Goal: Contribute content: Contribute content

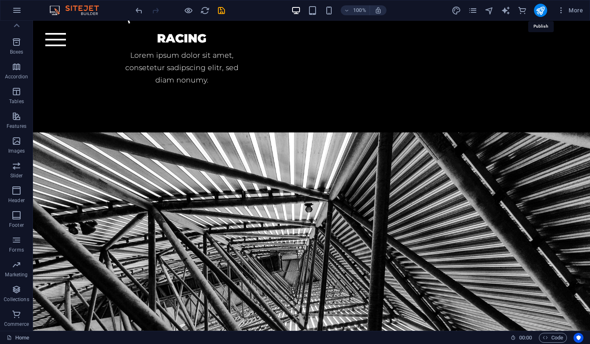
click at [543, 9] on icon "publish" at bounding box center [540, 10] width 9 height 9
checkbox input "false"
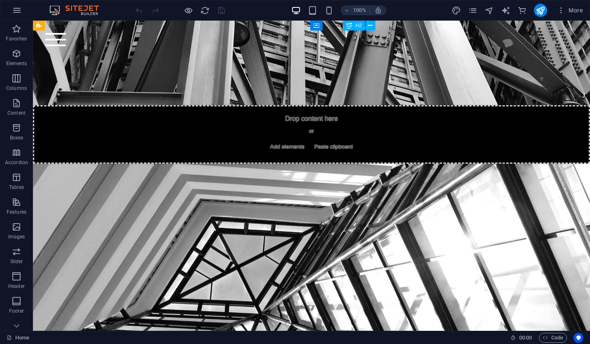
scroll to position [2536, 0]
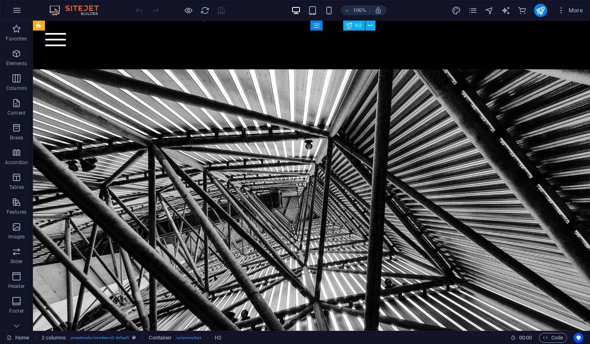
scroll to position [1878, 0]
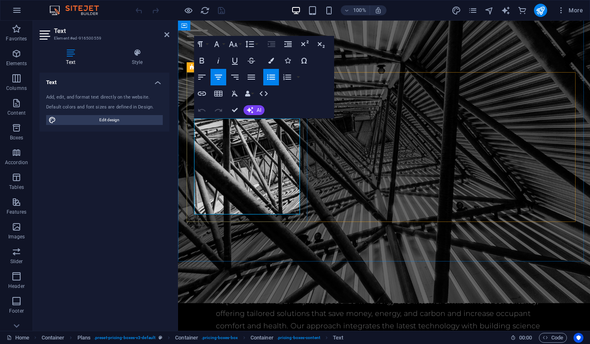
scroll to position [1953, 0]
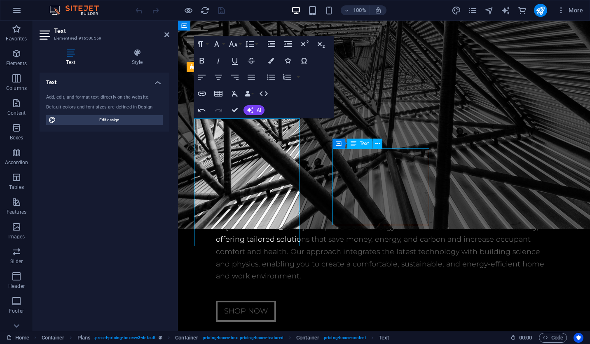
scroll to position [1878, 0]
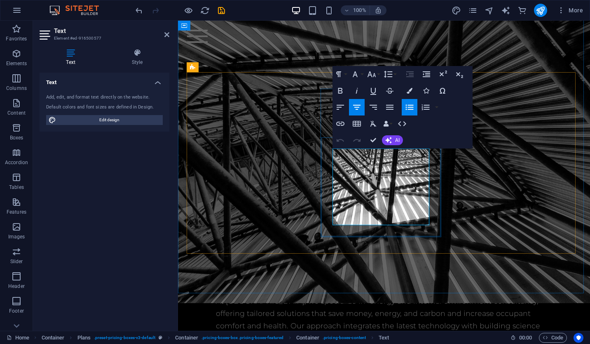
scroll to position [1953, 0]
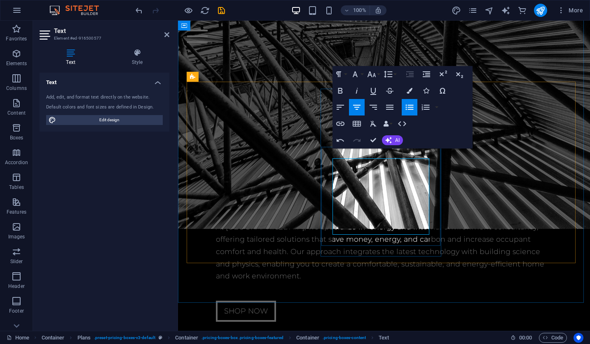
scroll to position [1943, 0]
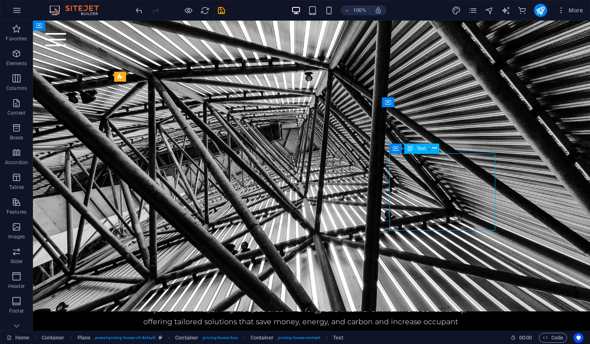
scroll to position [1869, 0]
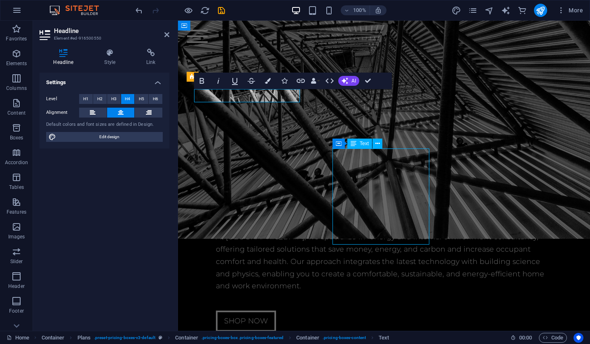
scroll to position [1869, 0]
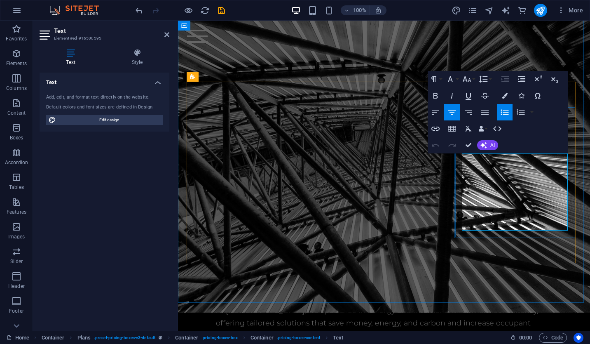
scroll to position [1943, 0]
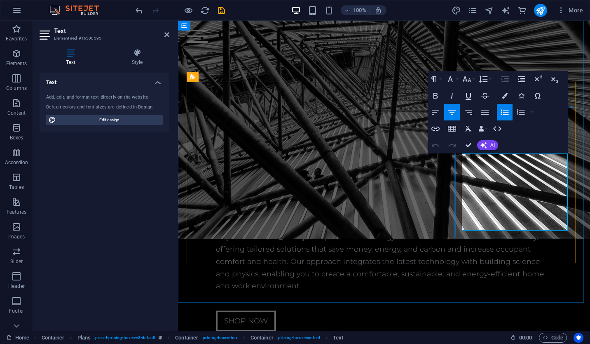
drag, startPoint x: 533, startPoint y: 162, endPoint x: 496, endPoint y: 159, distance: 37.1
drag, startPoint x: 496, startPoint y: 159, endPoint x: 511, endPoint y: 156, distance: 15.3
drag, startPoint x: 534, startPoint y: 161, endPoint x: 498, endPoint y: 162, distance: 36.3
drag, startPoint x: 498, startPoint y: 162, endPoint x: 515, endPoint y: 158, distance: 17.9
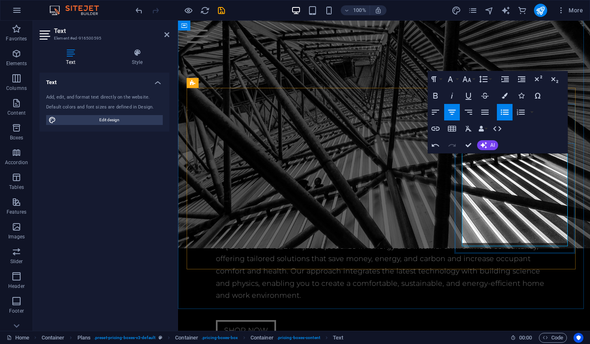
scroll to position [1936, 0]
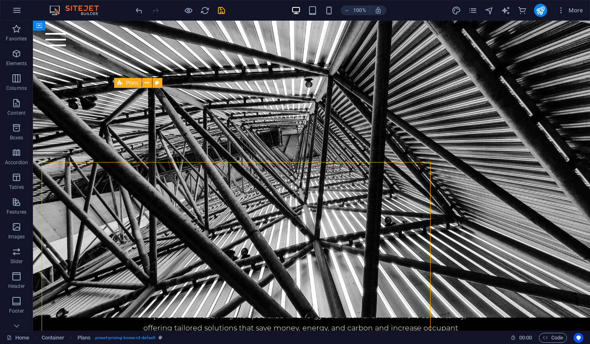
scroll to position [1863, 0]
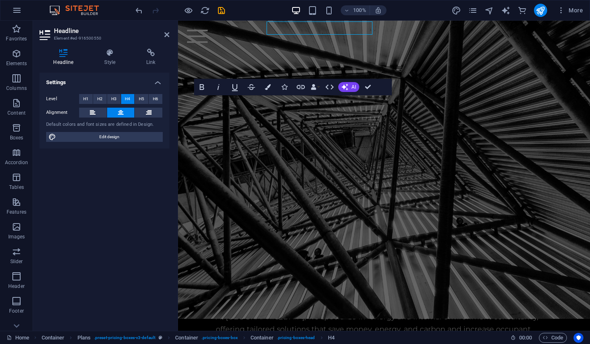
scroll to position [1936, 0]
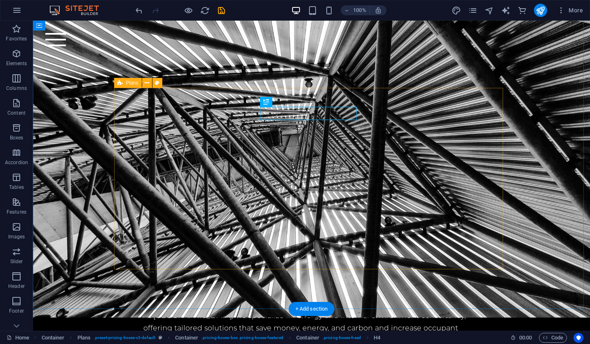
scroll to position [1863, 0]
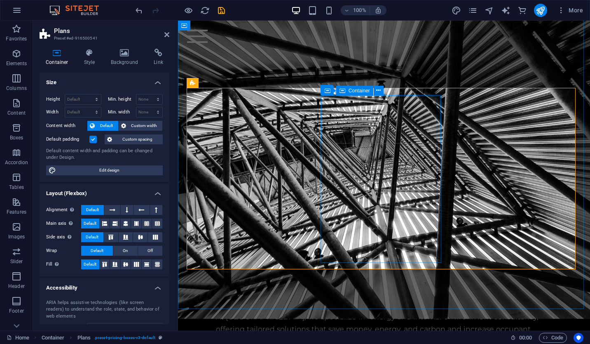
scroll to position [1936, 0]
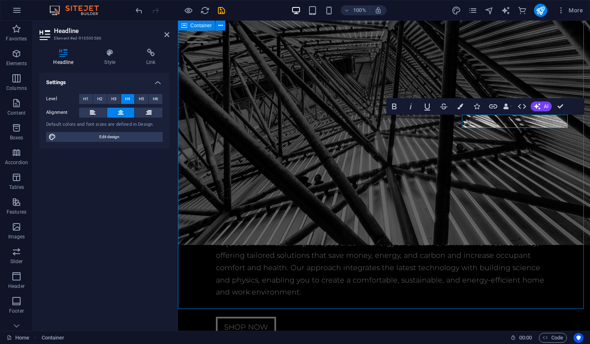
scroll to position [1863, 0]
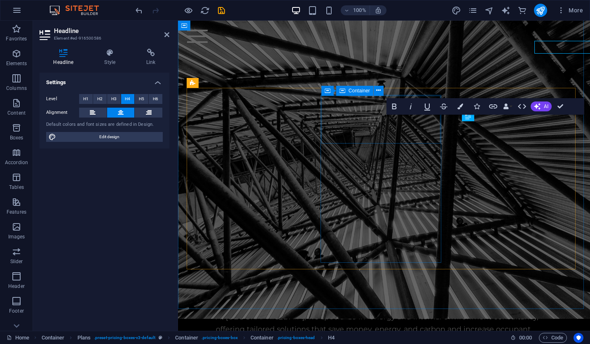
scroll to position [1936, 0]
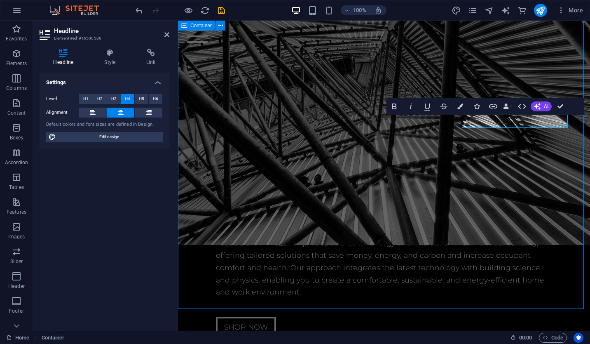
scroll to position [1863, 0]
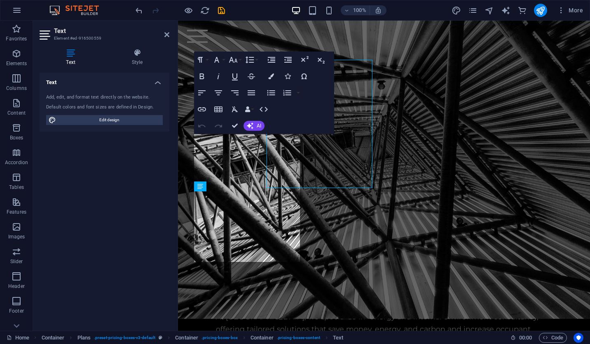
scroll to position [1936, 0]
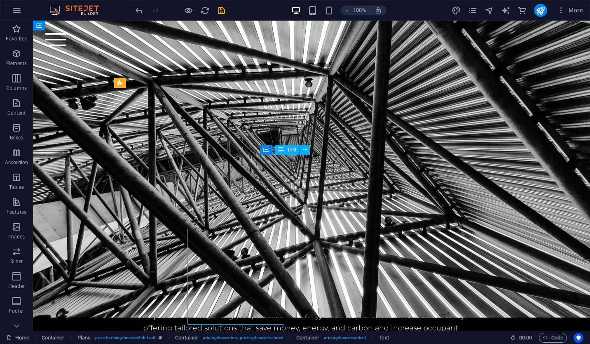
scroll to position [1863, 0]
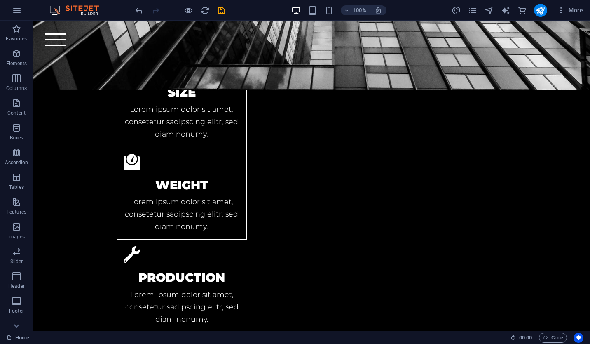
scroll to position [1362, 0]
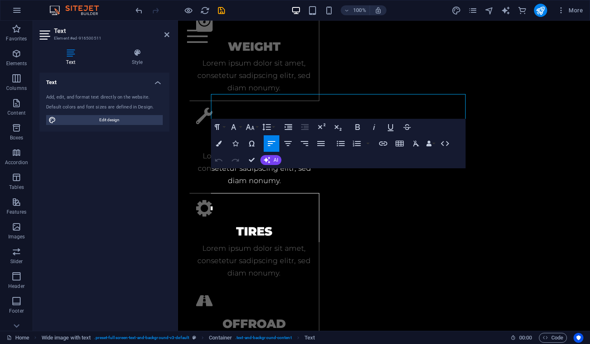
scroll to position [1436, 0]
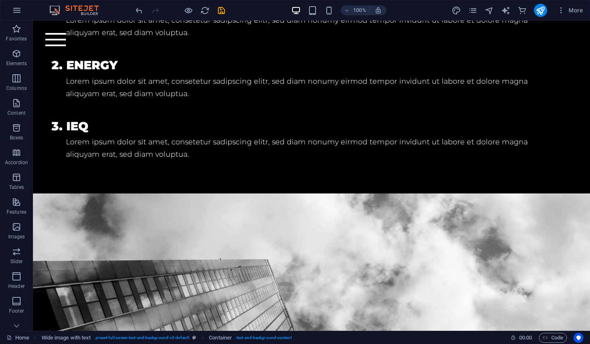
scroll to position [883, 0]
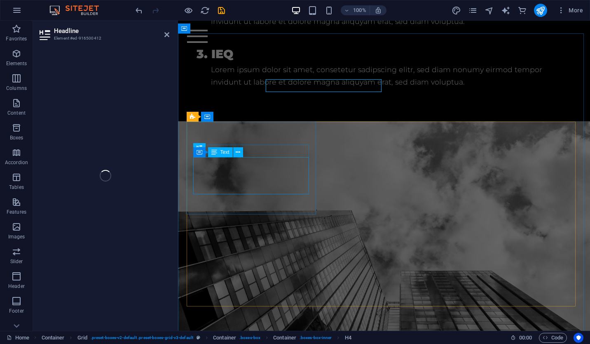
scroll to position [956, 0]
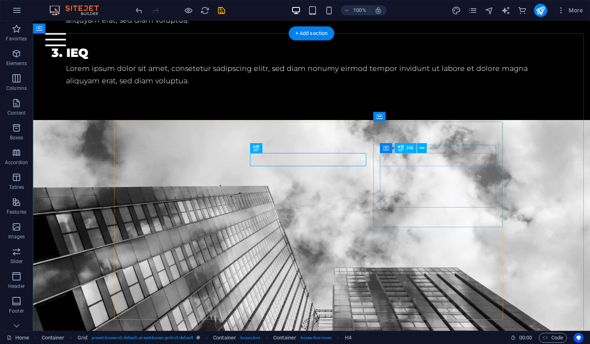
scroll to position [883, 0]
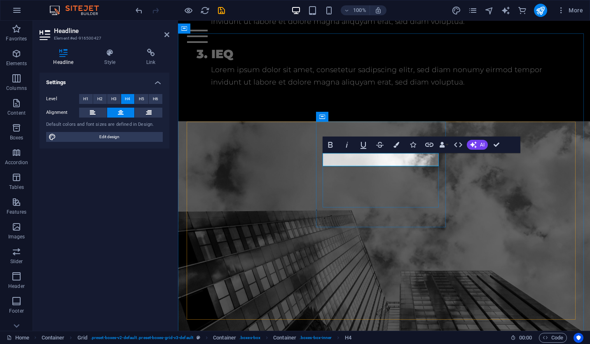
scroll to position [956, 0]
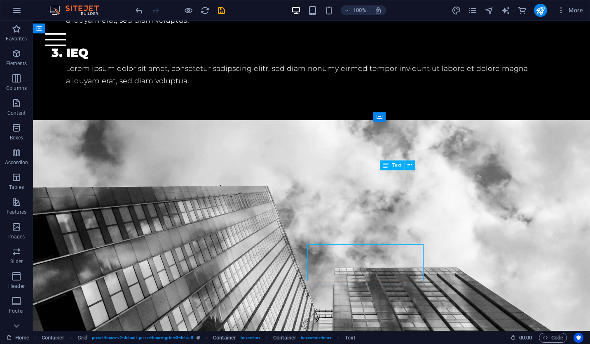
scroll to position [883, 0]
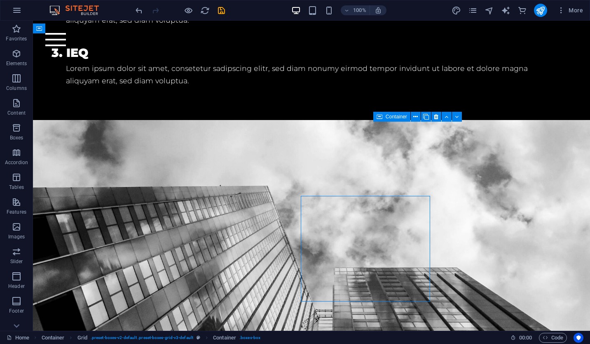
scroll to position [883, 0]
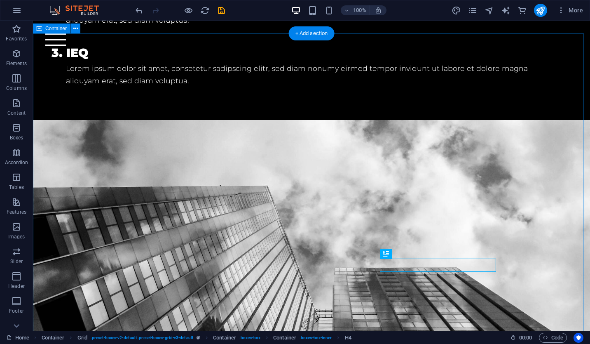
scroll to position [883, 0]
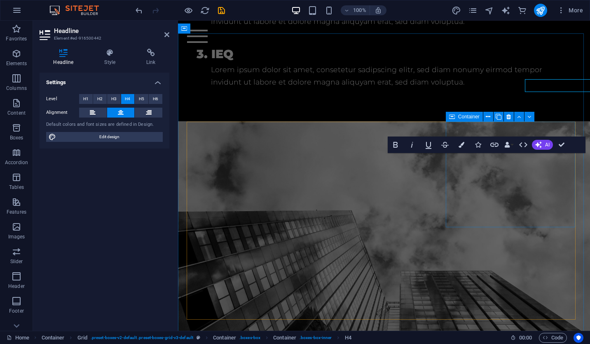
scroll to position [956, 0]
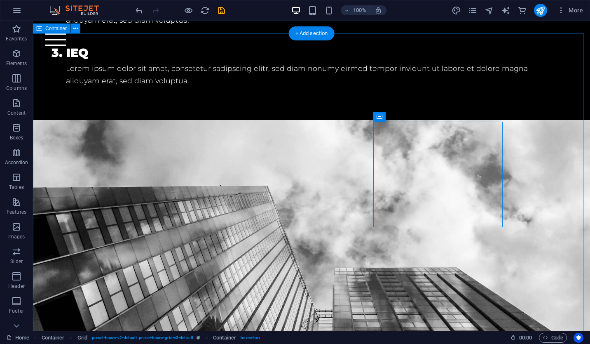
scroll to position [883, 0]
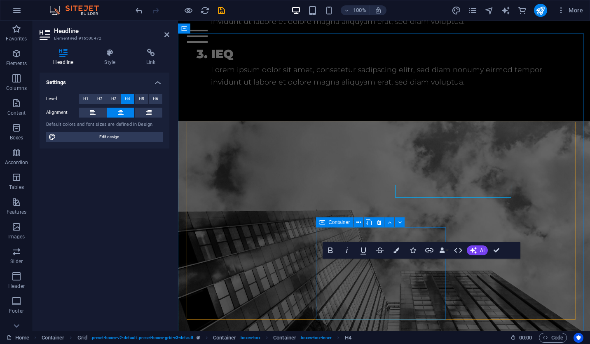
scroll to position [956, 0]
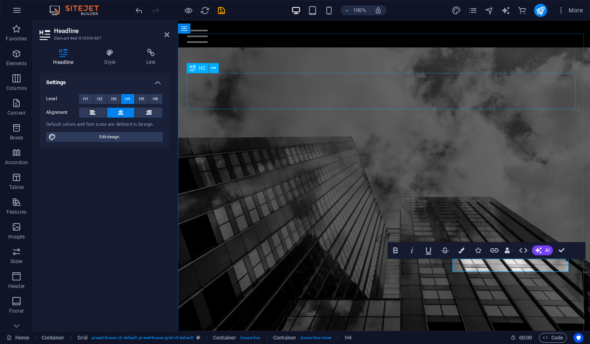
click at [506, 273] on div "Details" at bounding box center [384, 291] width 389 height 36
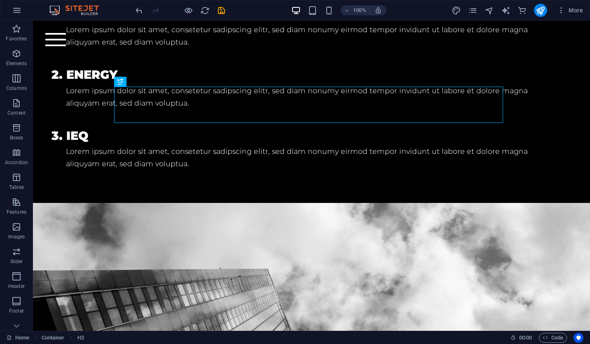
scroll to position [865, 0]
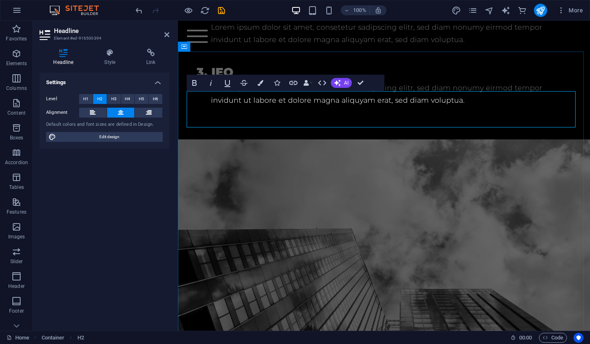
scroll to position [938, 0]
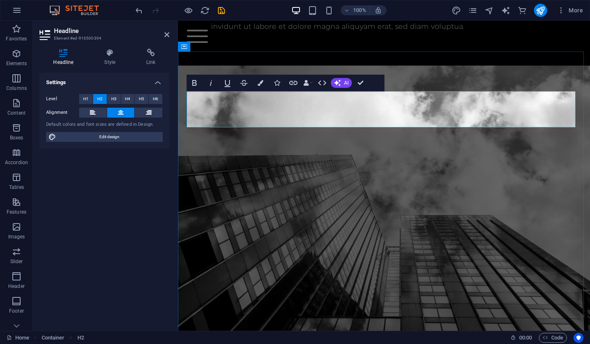
click at [459, 291] on h2 "Details" at bounding box center [384, 309] width 389 height 36
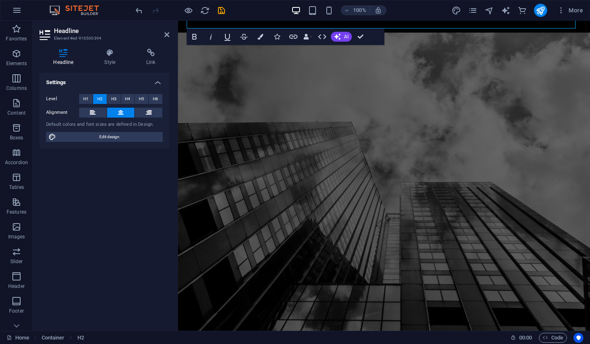
scroll to position [1059, 0]
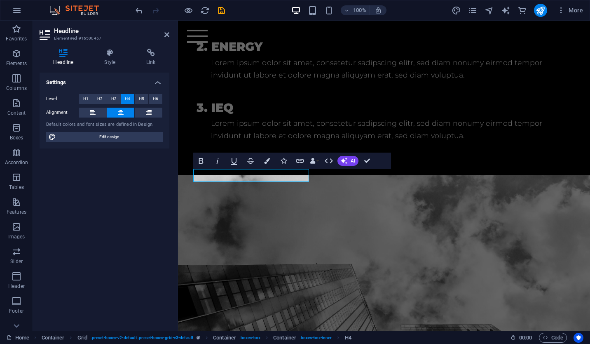
scroll to position [1046, 0]
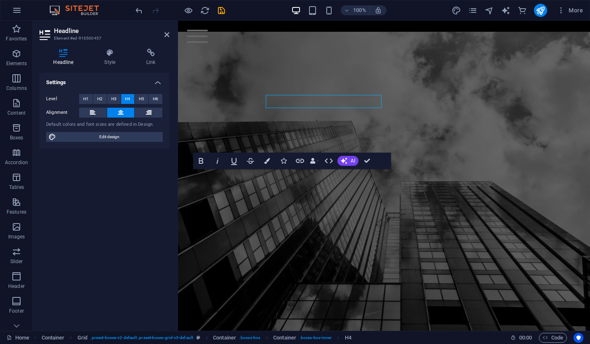
scroll to position [1046, 0]
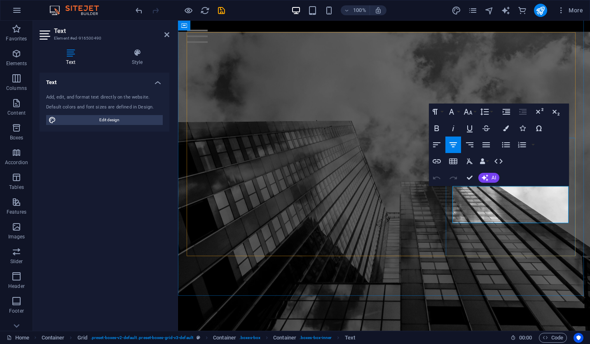
scroll to position [1046, 0]
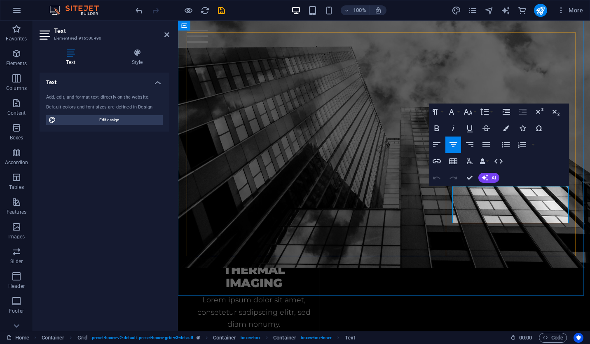
drag, startPoint x: 461, startPoint y: 192, endPoint x: 535, endPoint y: 220, distance: 78.9
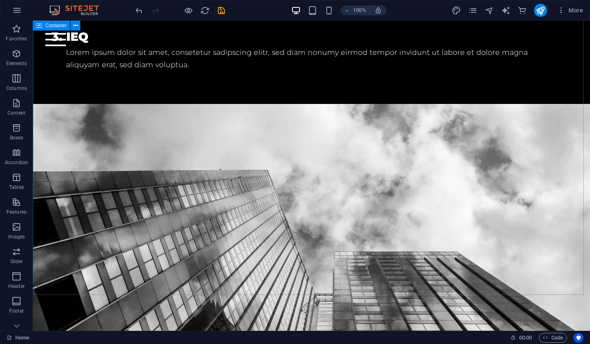
scroll to position [973, 0]
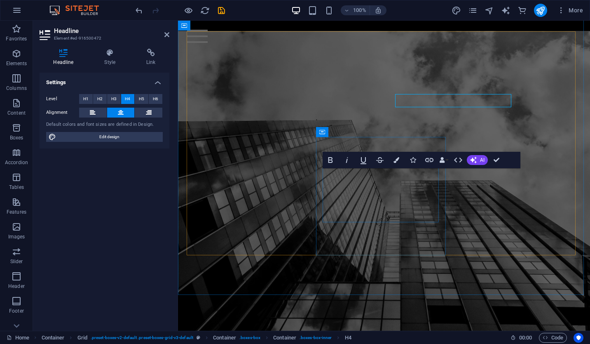
scroll to position [1047, 0]
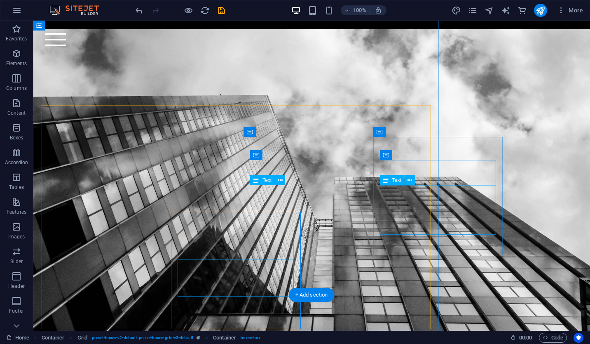
scroll to position [973, 0]
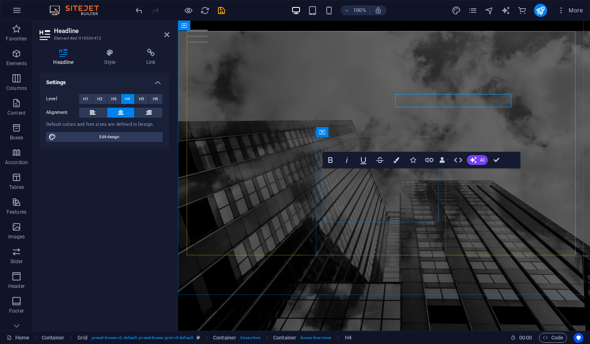
scroll to position [1047, 0]
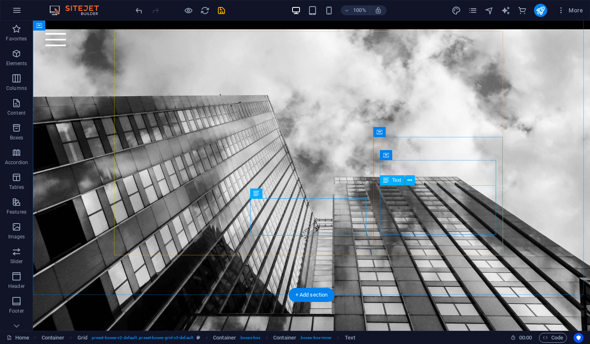
scroll to position [973, 0]
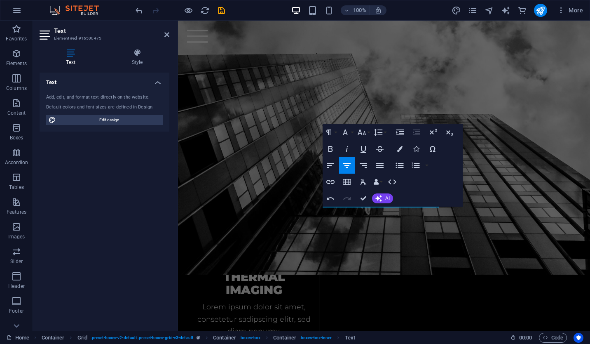
scroll to position [1039, 0]
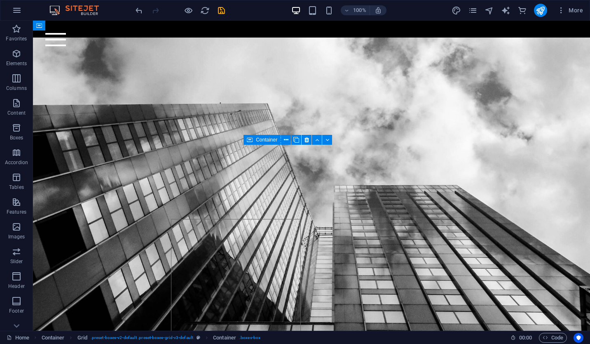
scroll to position [965, 0]
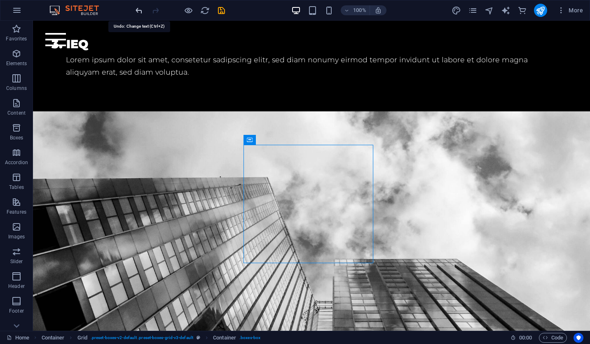
click at [139, 10] on icon "undo" at bounding box center [138, 10] width 9 height 9
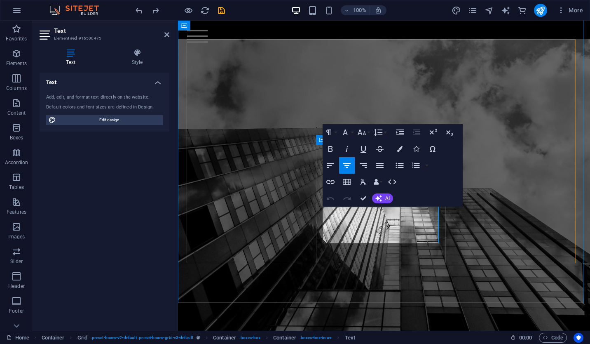
scroll to position [1039, 0]
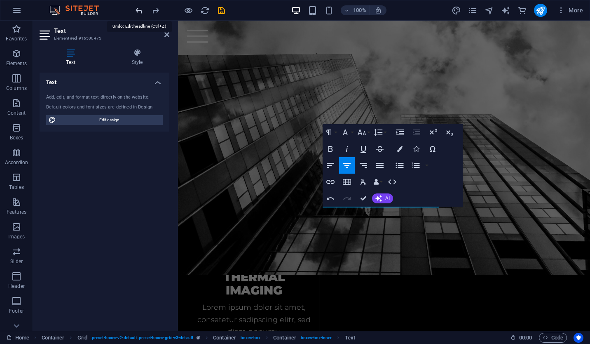
click at [140, 11] on icon "undo" at bounding box center [138, 10] width 9 height 9
click at [279, 48] on div "Home Tech Details About us Pricing Shop Contact" at bounding box center [384, 36] width 412 height 31
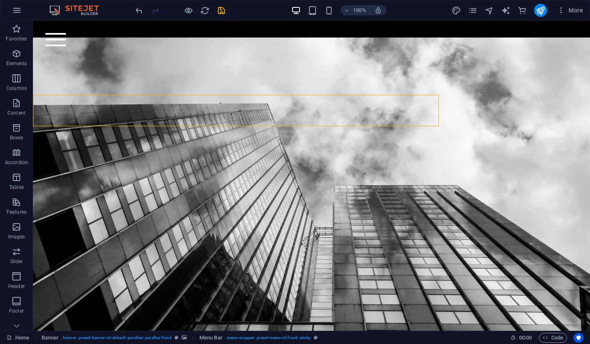
scroll to position [965, 0]
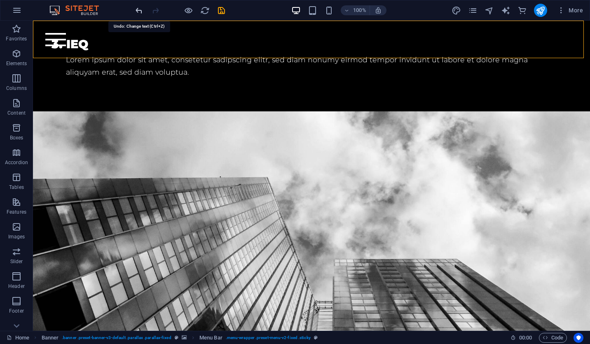
click at [142, 8] on icon "undo" at bounding box center [138, 10] width 9 height 9
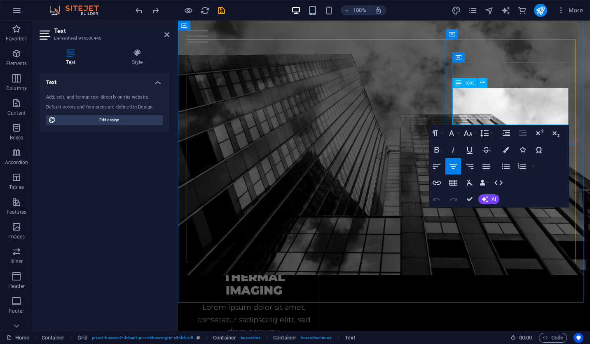
drag, startPoint x: 461, startPoint y: 94, endPoint x: 538, endPoint y: 121, distance: 81.2
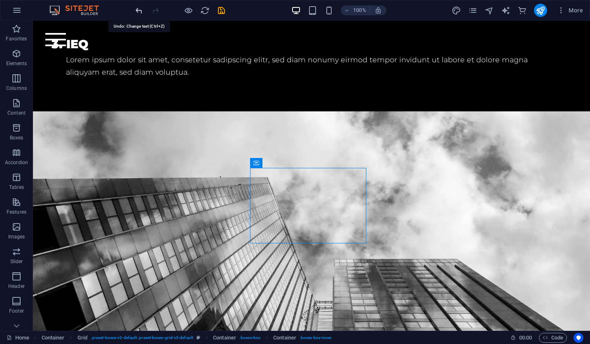
click at [139, 13] on icon "undo" at bounding box center [138, 10] width 9 height 9
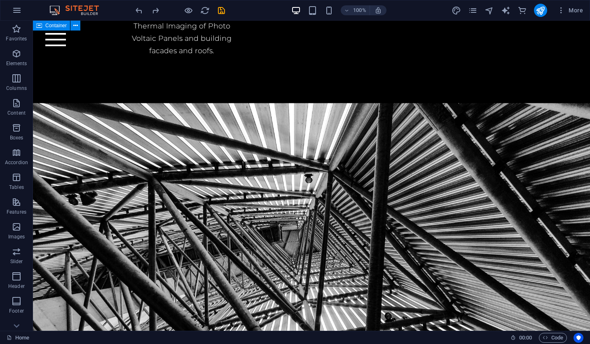
scroll to position [1919, 0]
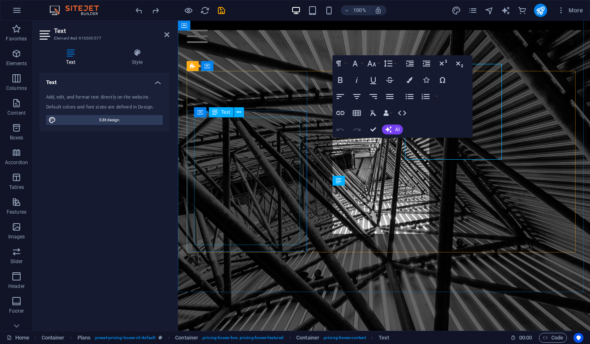
scroll to position [1993, 0]
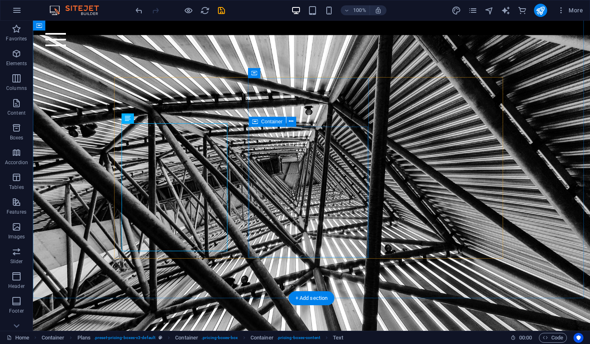
scroll to position [1913, 0]
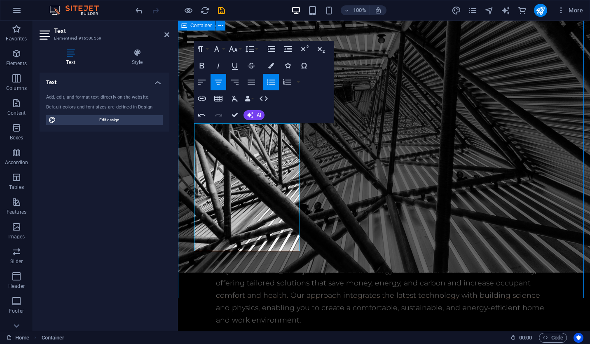
scroll to position [1913, 0]
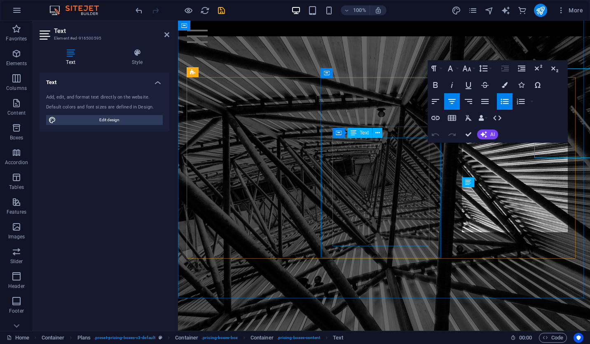
scroll to position [1986, 0]
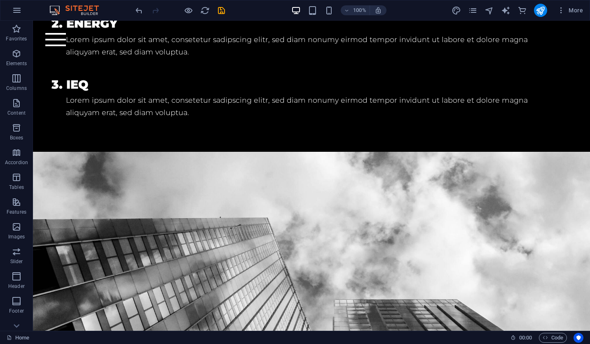
scroll to position [924, 0]
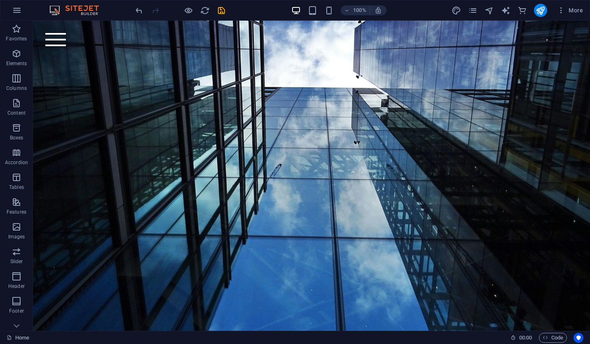
scroll to position [380, 0]
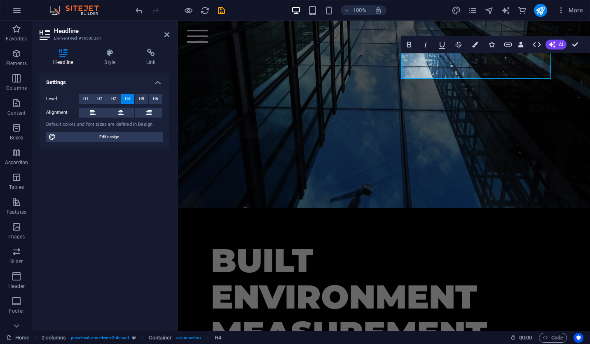
scroll to position [439, 0]
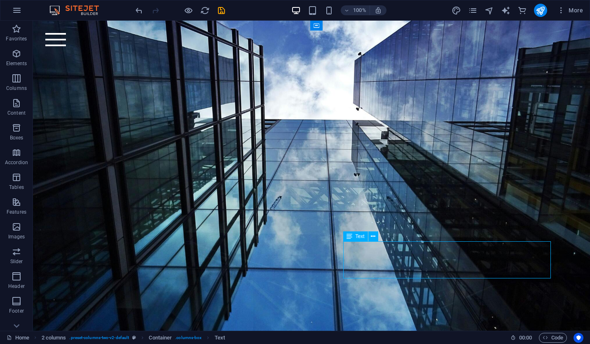
scroll to position [348, 0]
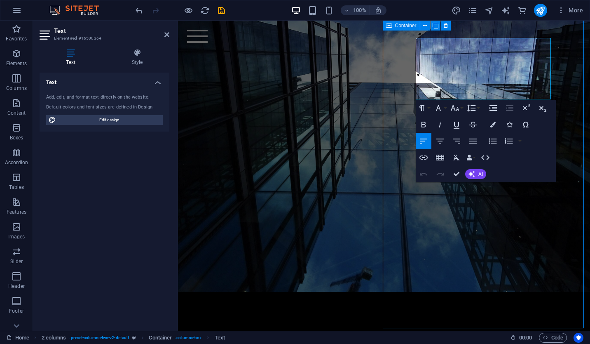
scroll to position [476, 0]
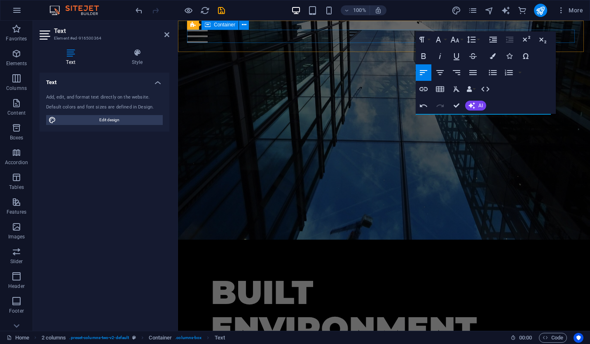
click at [261, 32] on div at bounding box center [384, 36] width 394 height 13
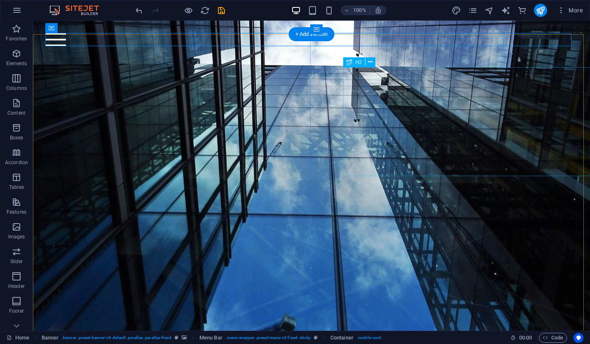
scroll to position [296, 0]
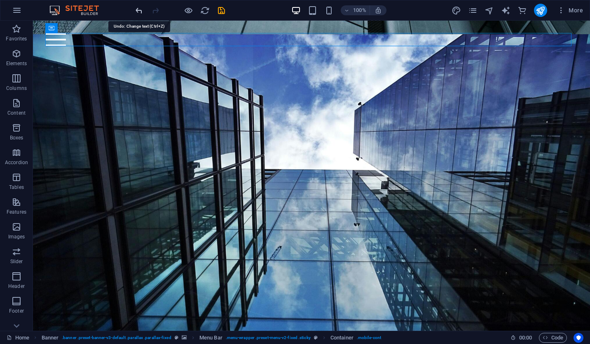
click at [138, 13] on icon "undo" at bounding box center [138, 10] width 9 height 9
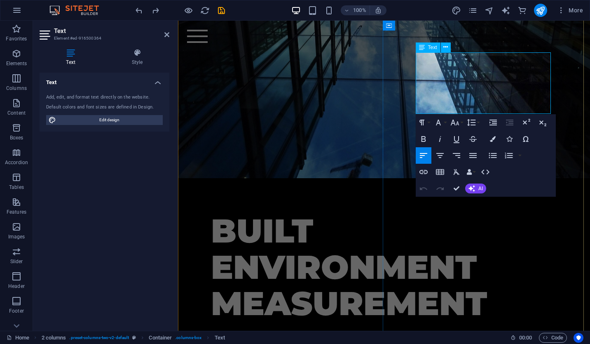
drag, startPoint x: 540, startPoint y: 106, endPoint x: 510, endPoint y: 63, distance: 52.1
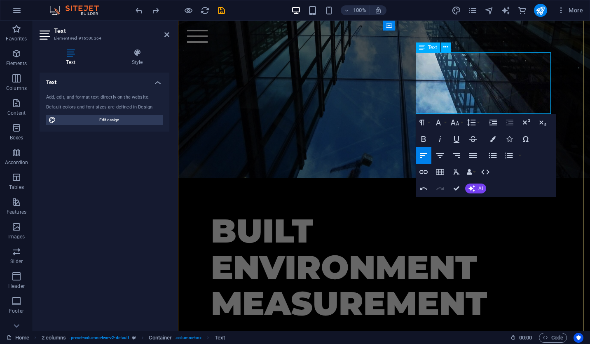
drag, startPoint x: 510, startPoint y: 63, endPoint x: 460, endPoint y: 99, distance: 61.8
drag, startPoint x: 536, startPoint y: 110, endPoint x: 493, endPoint y: 103, distance: 43.9
drag, startPoint x: 493, startPoint y: 103, endPoint x: 510, endPoint y: 95, distance: 18.8
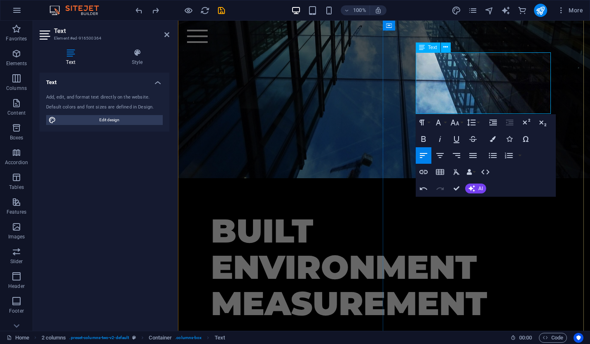
drag, startPoint x: 538, startPoint y: 107, endPoint x: 509, endPoint y: 104, distance: 28.6
drag, startPoint x: 509, startPoint y: 104, endPoint x: 532, endPoint y: 92, distance: 25.3
drag, startPoint x: 538, startPoint y: 92, endPoint x: 505, endPoint y: 57, distance: 47.8
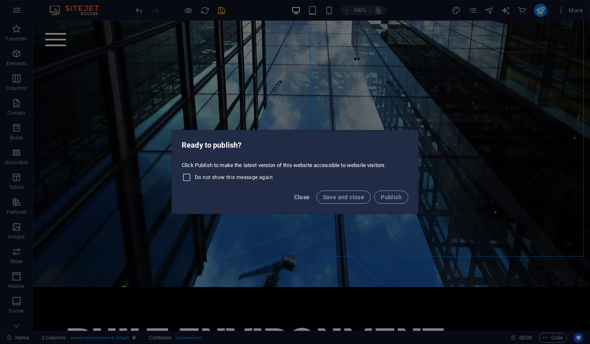
click at [298, 201] on button "Close" at bounding box center [302, 196] width 22 height 13
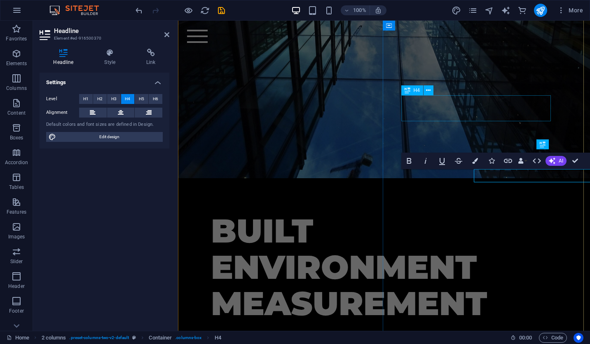
scroll to position [389, 0]
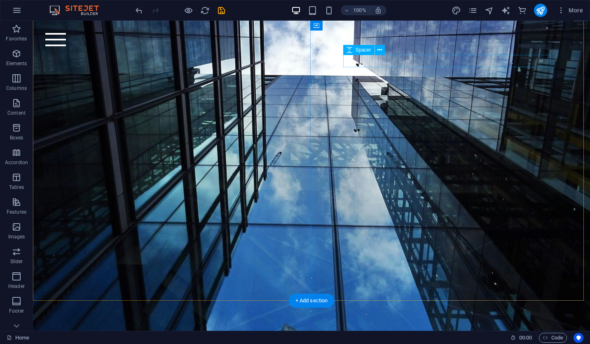
scroll to position [394, 0]
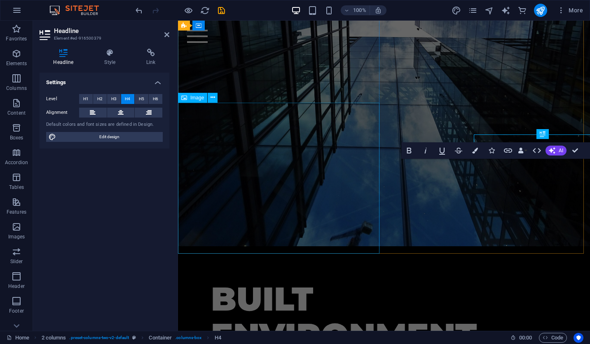
scroll to position [497, 0]
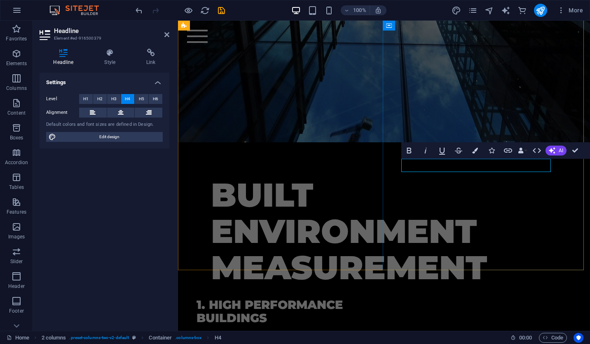
click at [444, 248] on div "BUILT ENVIRONMENT MEASUREMENT 1. HIGH PERFORMANCE BUILDINGS Energy and Comfort …" at bounding box center [384, 319] width 412 height 350
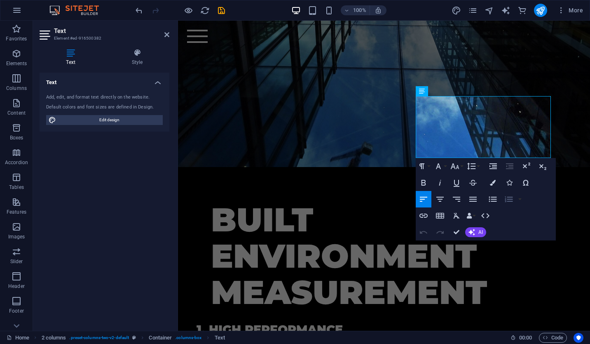
scroll to position [577, 0]
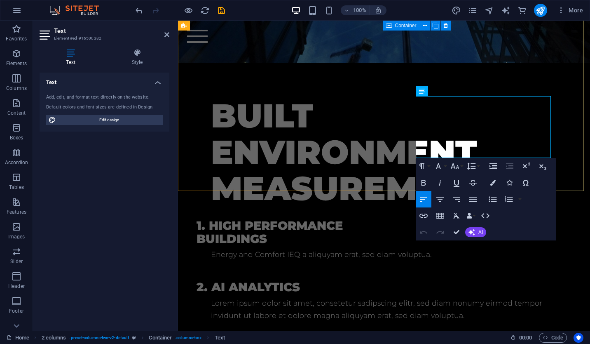
click at [571, 81] on div "BUILT ENVIRONMENT MEASUREMENT 1. HIGH PERFORMANCE BUILDINGS Energy and Comfort …" at bounding box center [384, 240] width 412 height 350
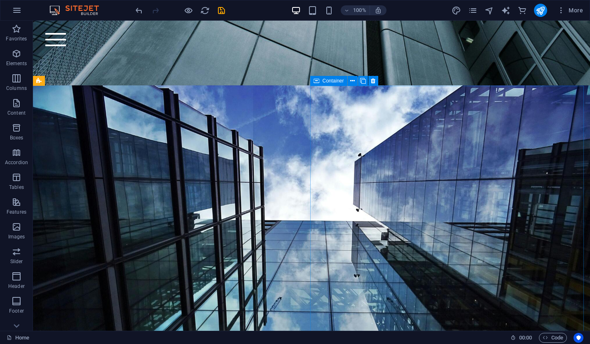
scroll to position [245, 0]
click at [542, 12] on icon "publish" at bounding box center [540, 10] width 9 height 9
checkbox input "false"
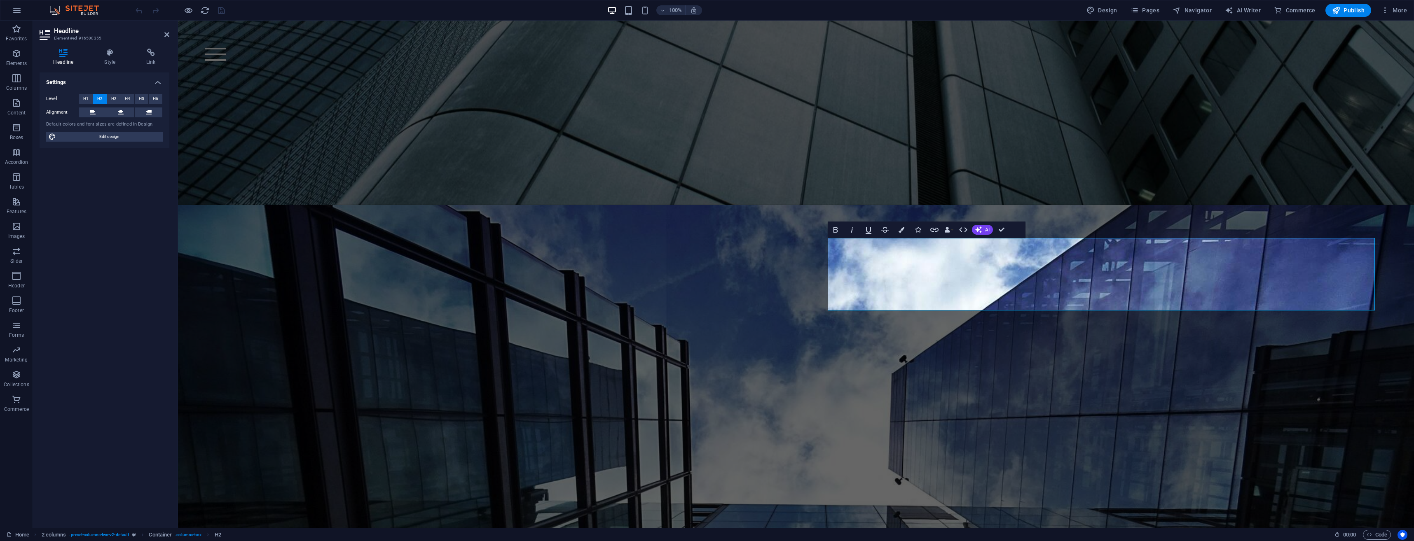
click at [986, 231] on span "AI" at bounding box center [987, 229] width 5 height 5
click at [995, 242] on link "Improve" at bounding box center [1012, 243] width 80 height 12
click at [991, 228] on button "AI" at bounding box center [982, 230] width 21 height 10
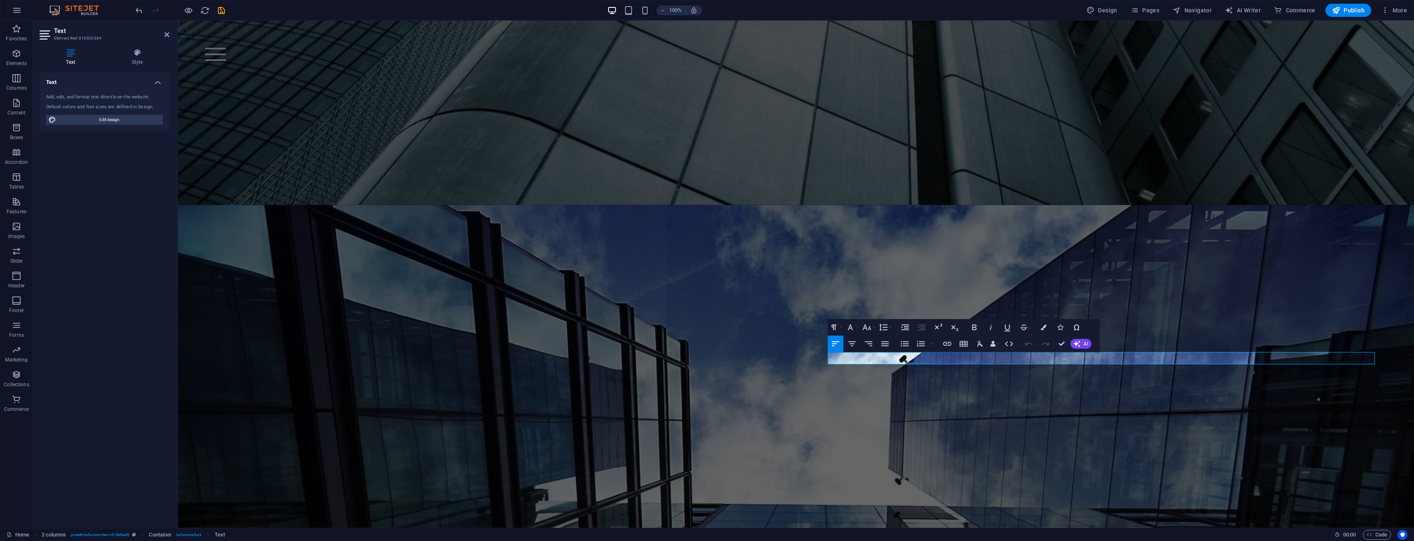
click at [1082, 345] on button "AI" at bounding box center [1081, 344] width 21 height 10
click at [1100, 418] on link "Generate text" at bounding box center [1111, 419] width 80 height 12
select select "English"
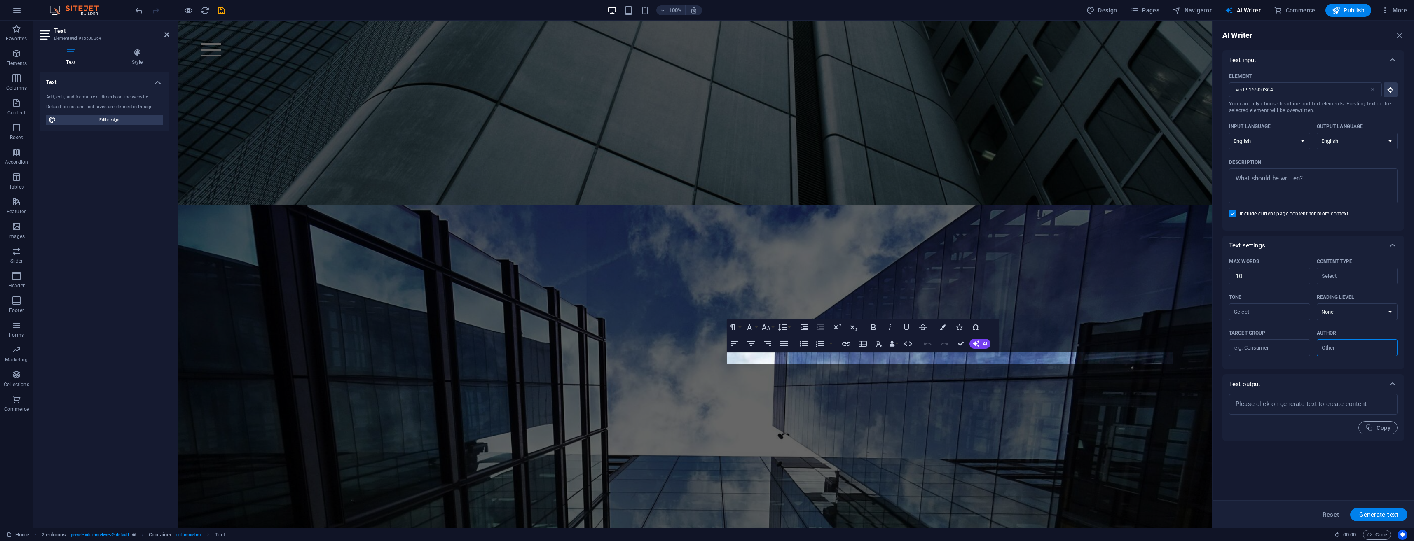
type textarea "x"
click at [1336, 180] on textarea "Description x ​" at bounding box center [1313, 186] width 160 height 27
click at [1342, 178] on textarea "Description x ​" at bounding box center [1313, 186] width 160 height 27
click at [1337, 179] on textarea "Description x ​" at bounding box center [1313, 186] width 160 height 27
type textarea "D"
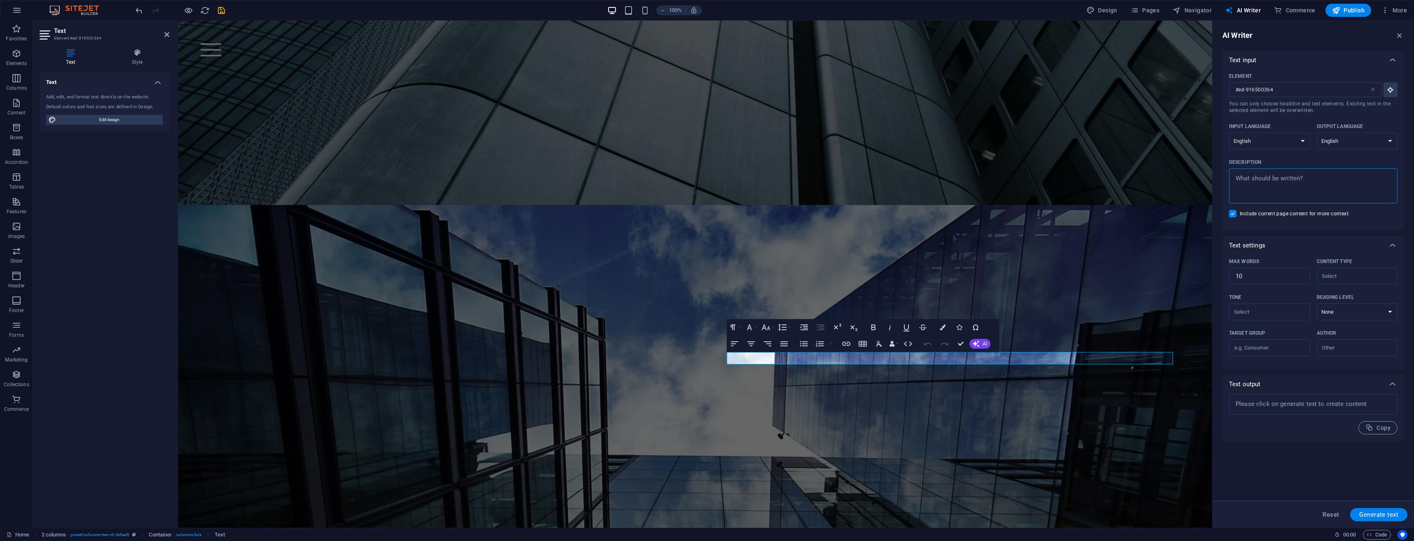
type textarea "x"
type textarea "De"
type textarea "x"
type textarea "Des"
type textarea "x"
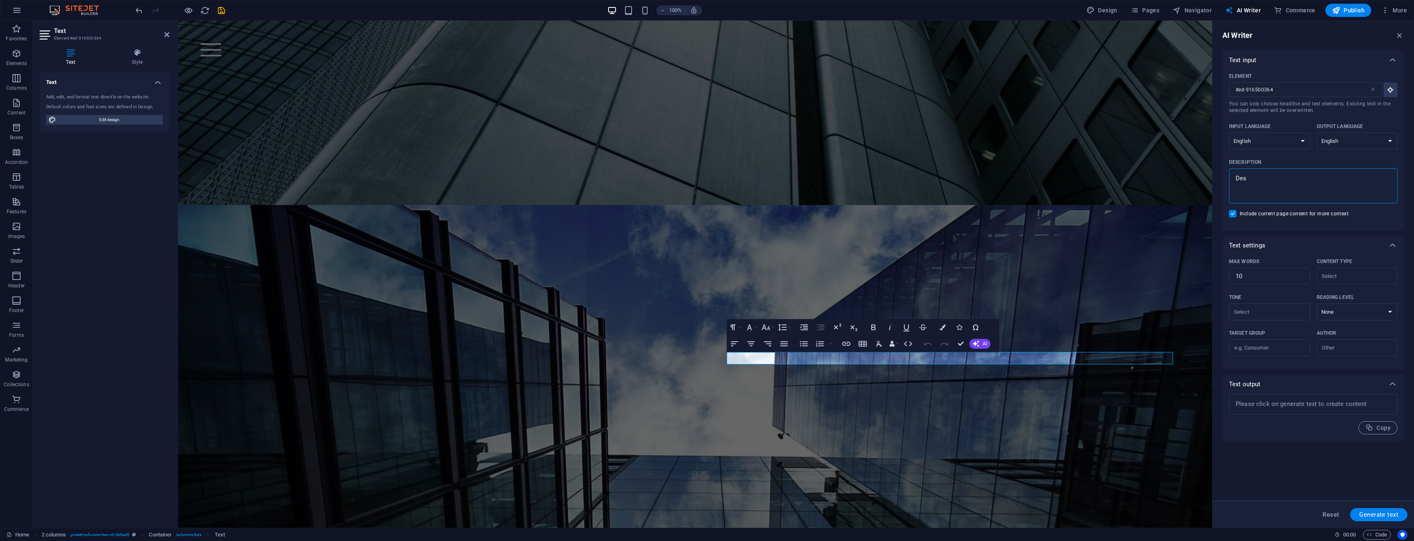
type textarea "Desc"
type textarea "x"
type textarea "Descr"
type textarea "x"
type textarea "Descri"
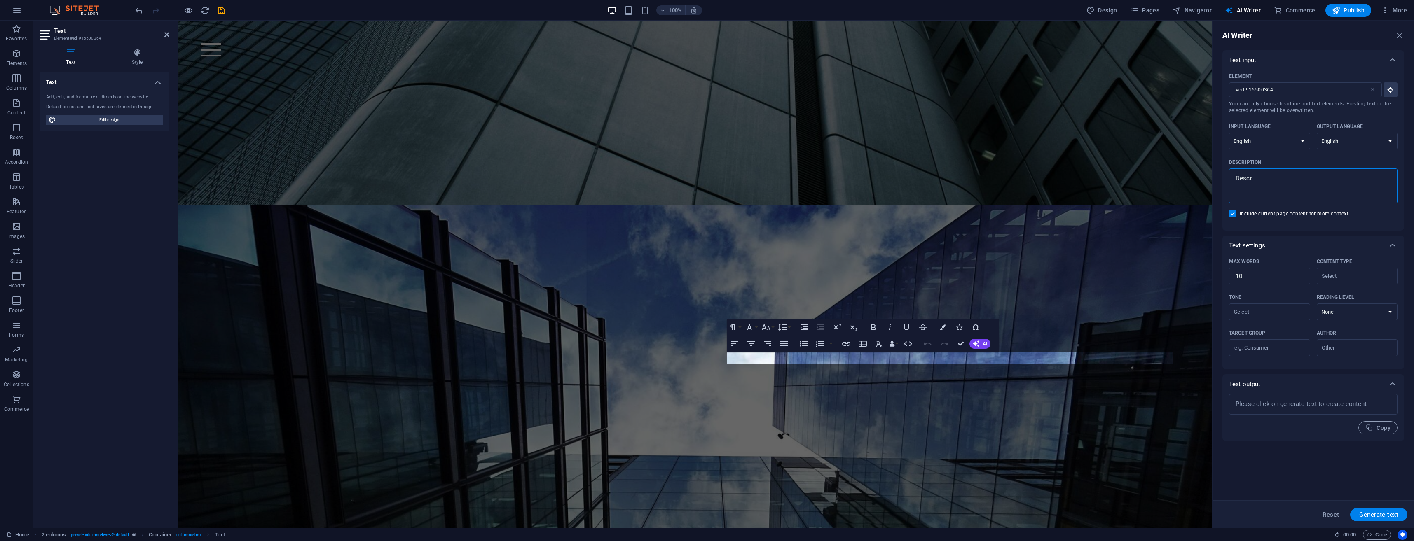
type textarea "x"
type textarea "Descrip"
type textarea "x"
type textarea "Descript"
type textarea "x"
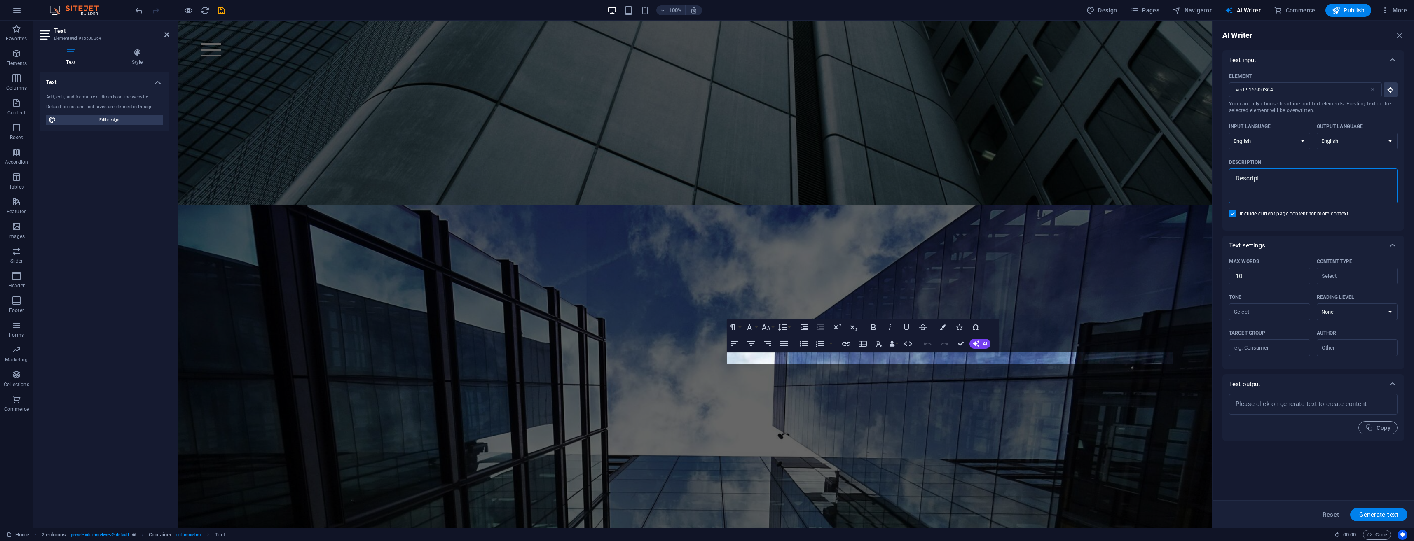
type textarea "Descripti"
type textarea "x"
type textarea "Descriptio"
type textarea "x"
type textarea "Description"
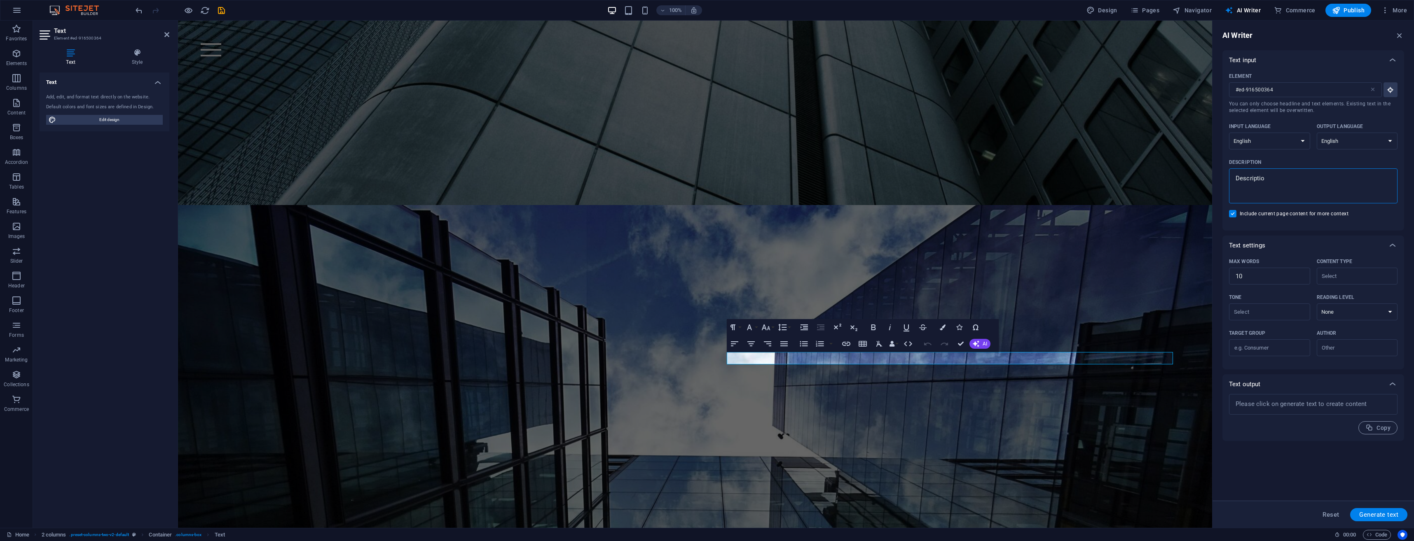
type textarea "x"
type textarea "Description"
type textarea "x"
type textarea "Description o"
type textarea "x"
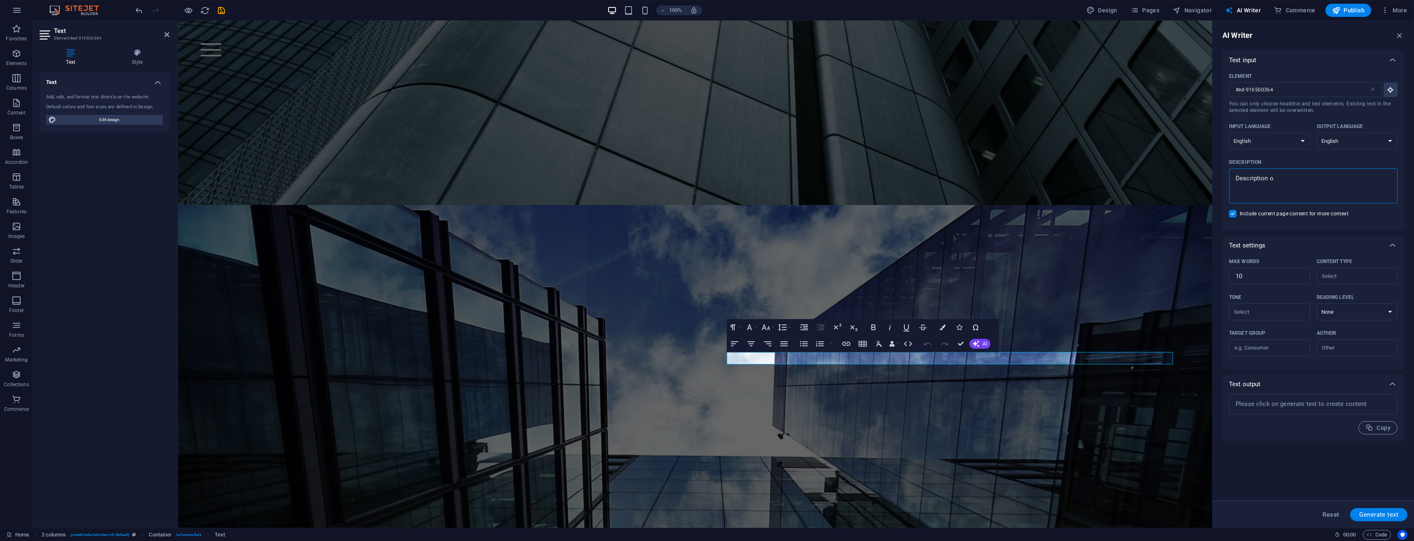
type textarea "Description of"
type textarea "x"
type textarea "Description of"
type textarea "x"
type textarea "Description of h"
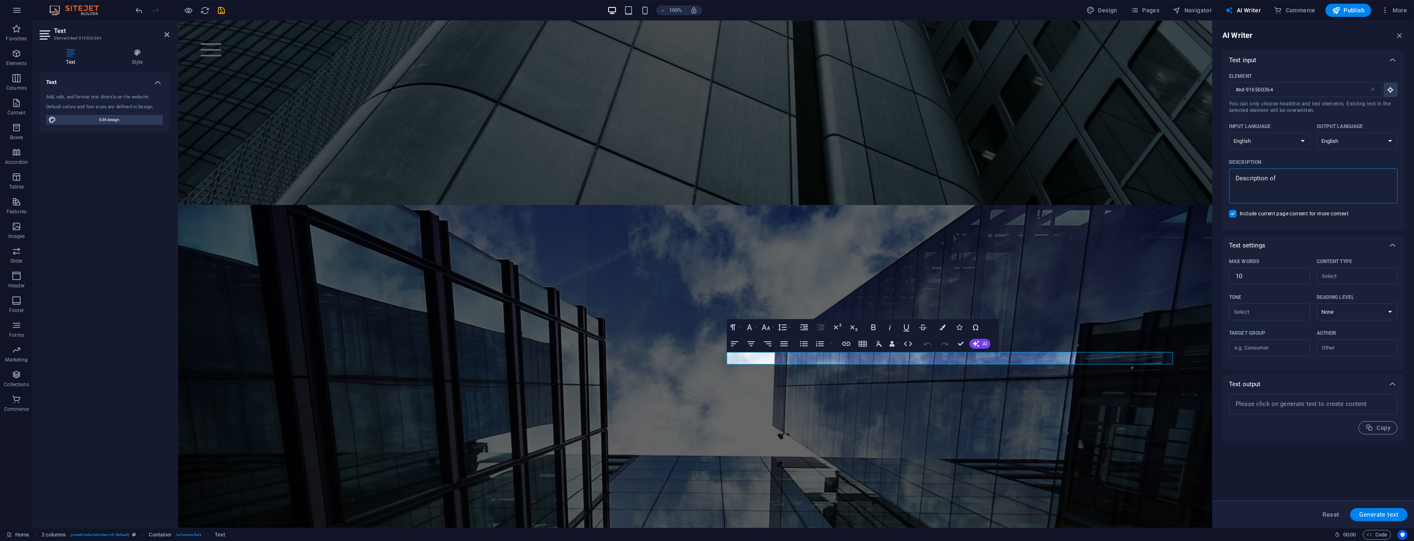
type textarea "x"
type textarea "Description of hi"
type textarea "x"
type textarea "Description of hig"
type textarea "x"
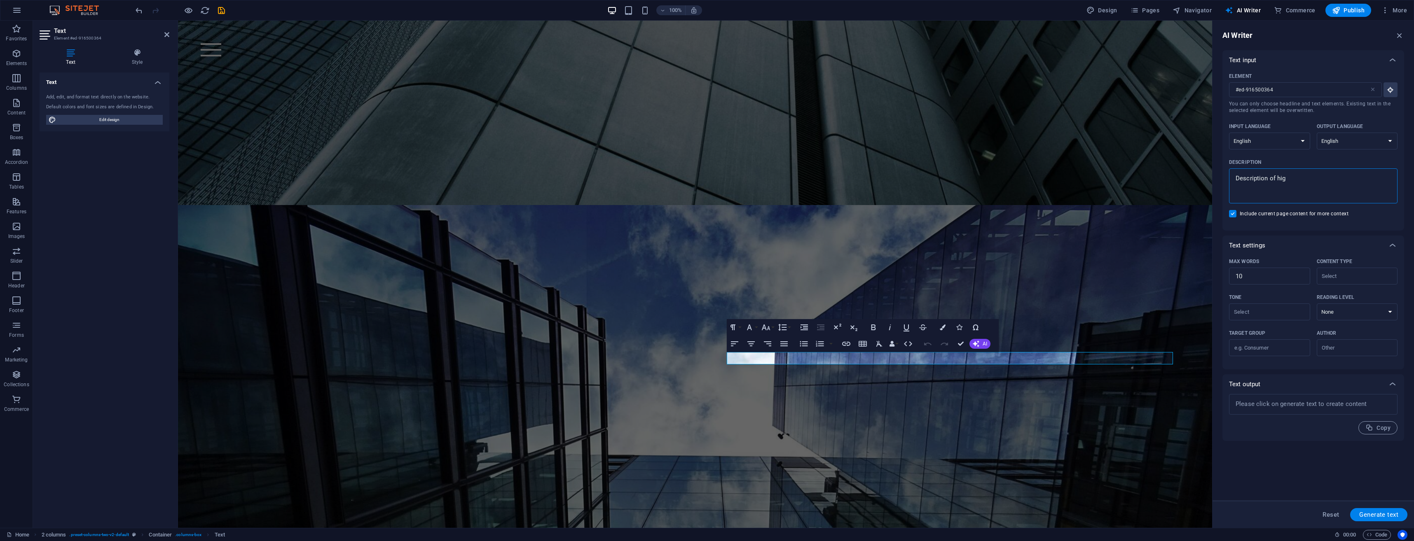
type textarea "Description of high"
type textarea "x"
type textarea "Description of high"
type textarea "x"
type textarea "Description of high p"
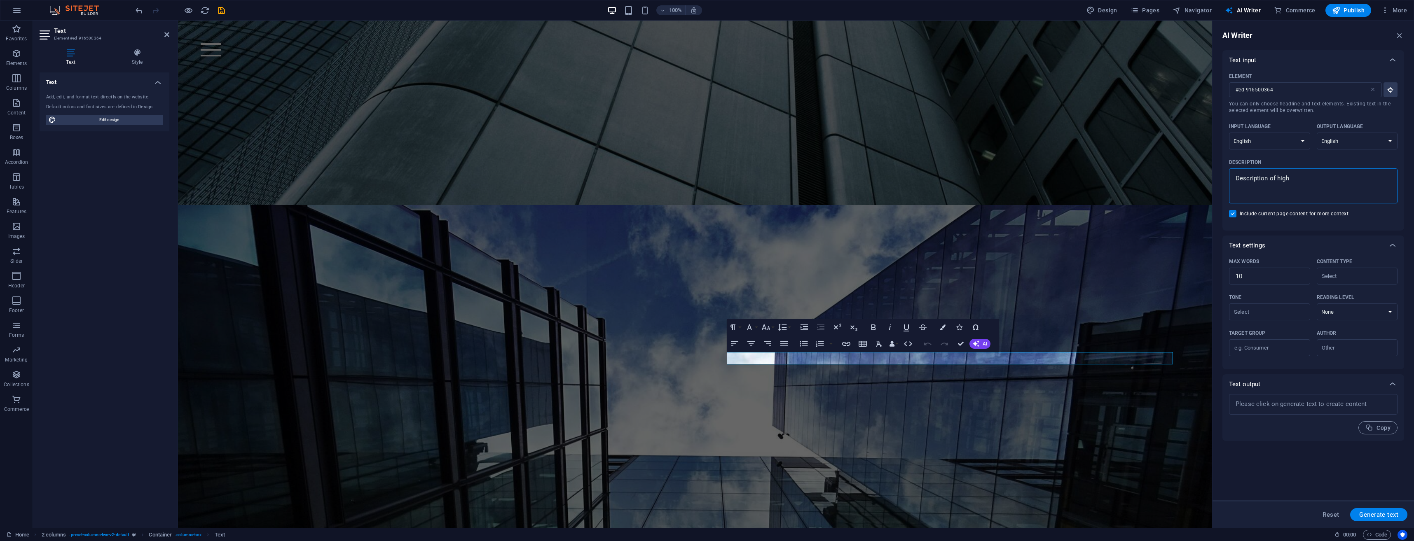
type textarea "x"
type textarea "Description of high pe"
type textarea "x"
type textarea "Description of high per"
type textarea "x"
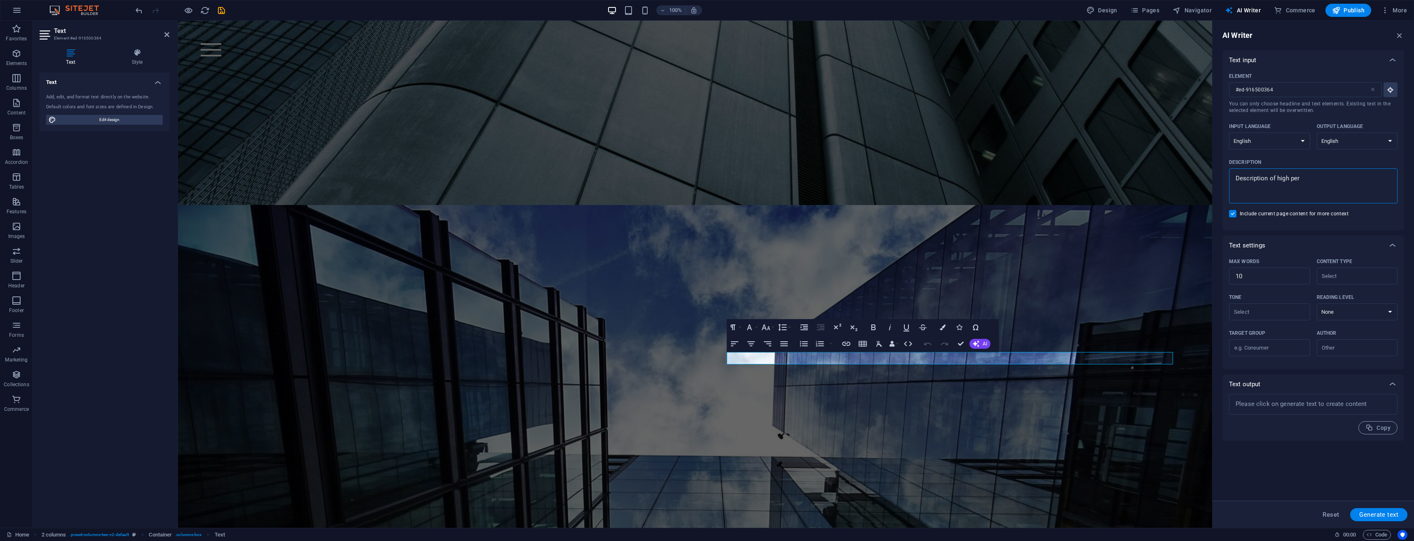
type textarea "Description of high perf"
type textarea "x"
type textarea "Description of high perfo"
type textarea "x"
type textarea "Description of high perfor"
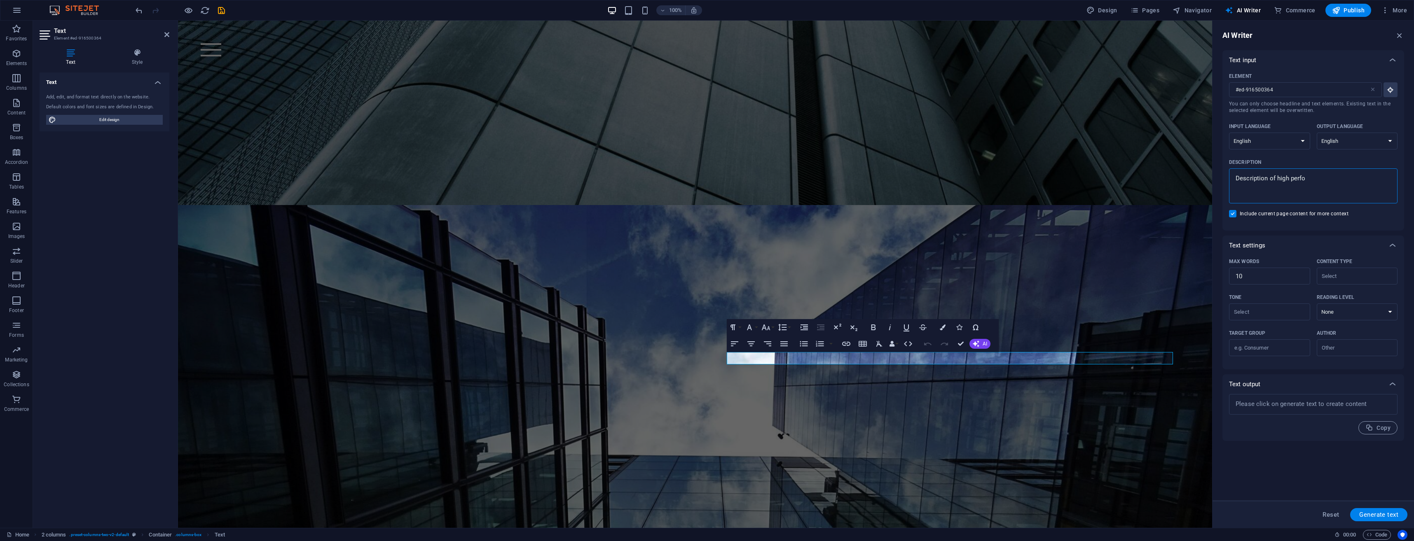
type textarea "x"
type textarea "Description of high perform"
type textarea "x"
type textarea "Description of high performa"
type textarea "x"
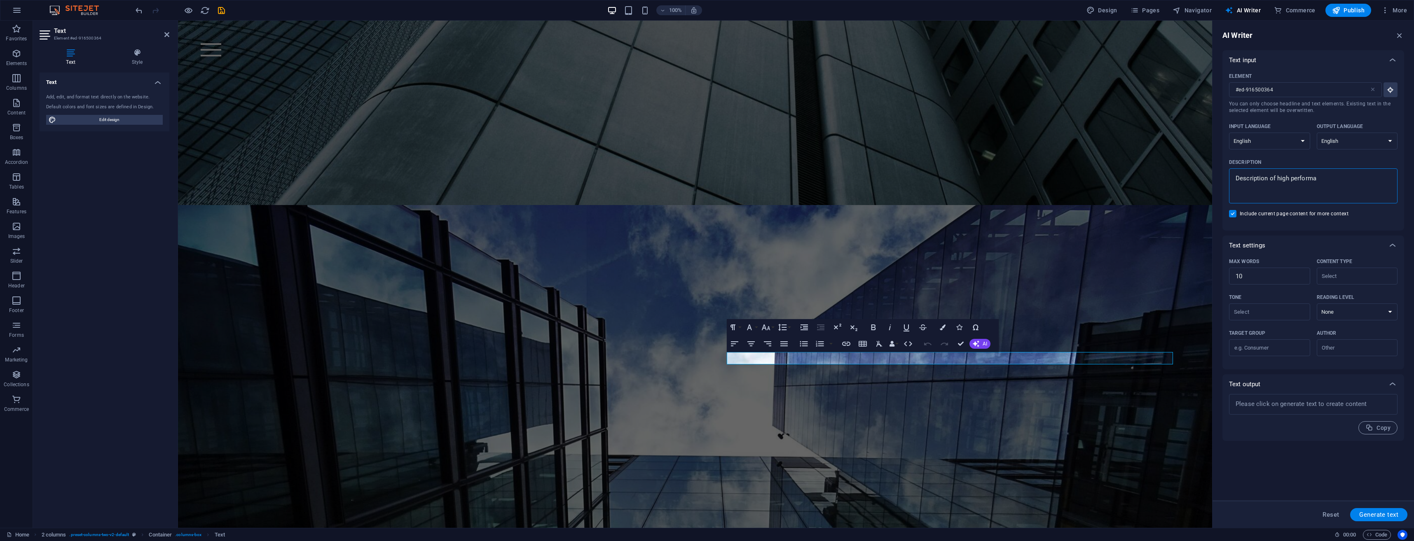
type textarea "Description of high performan"
type textarea "x"
type textarea "Description of high performanc"
type textarea "x"
type textarea "Description of high performance"
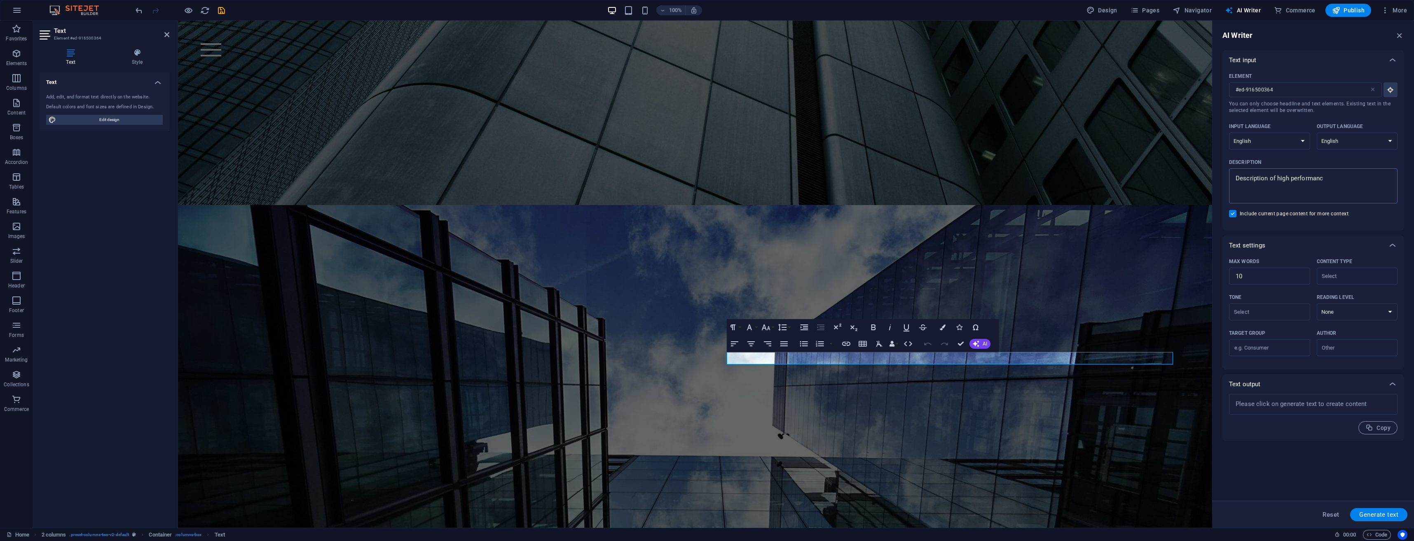
type textarea "x"
type textarea "Description of high performance"
type textarea "x"
type textarea "Description of high performance b"
type textarea "x"
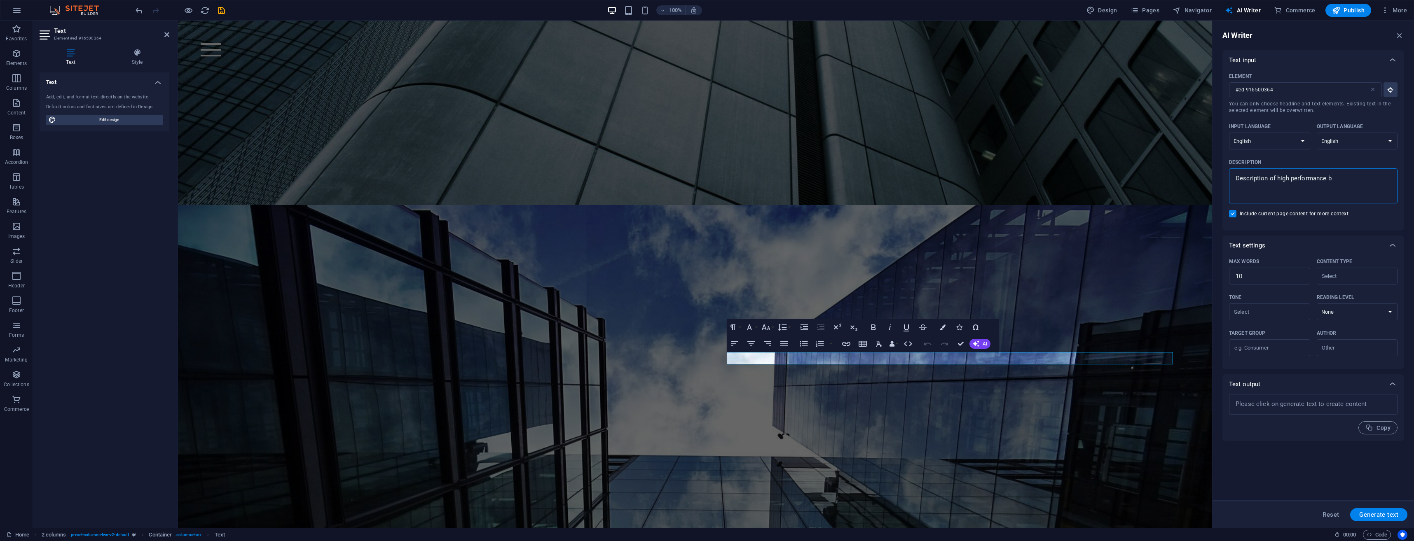
type textarea "Description of high performance bu"
type textarea "x"
type textarea "Description of high performance bui"
type textarea "x"
type textarea "Description of high performance buil"
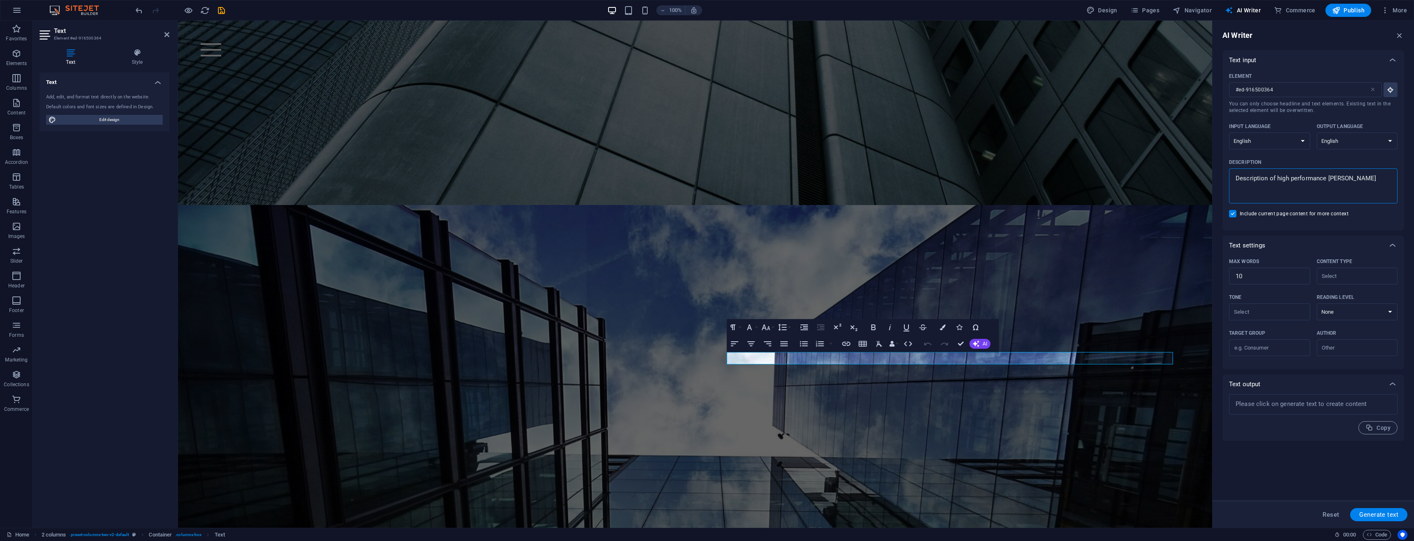
type textarea "x"
type textarea "Description of high performance build"
type textarea "x"
type textarea "Description of high performance buildi"
type textarea "x"
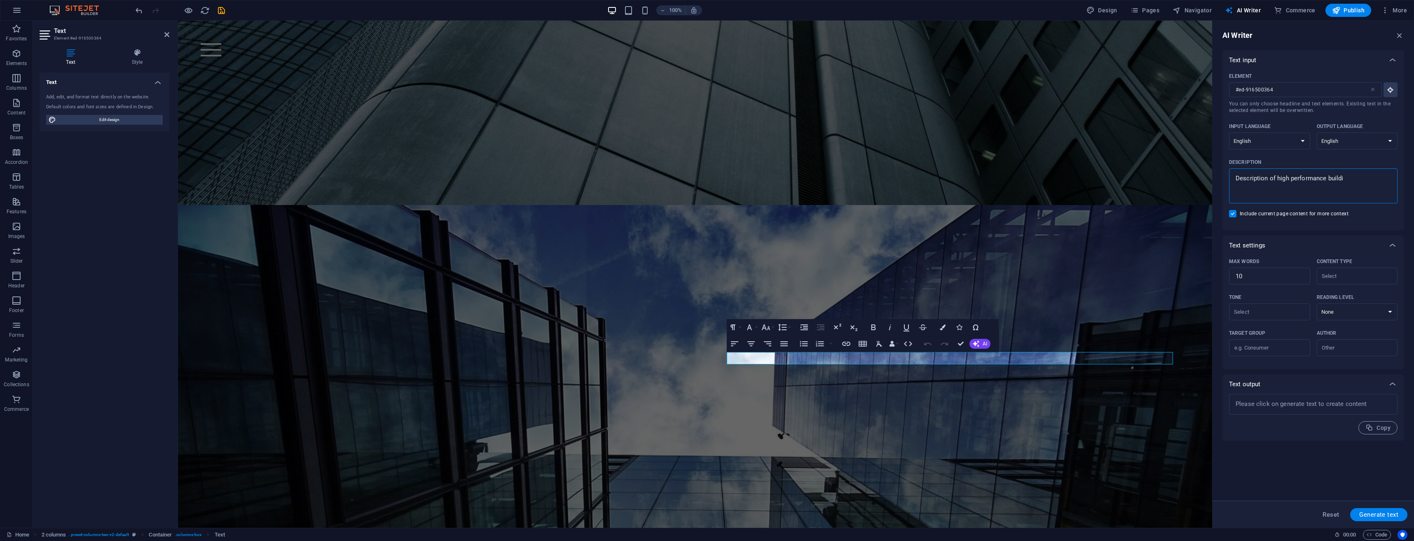
type textarea "Description of high performance buildin"
type textarea "x"
type textarea "Description of high performance building"
type textarea "x"
type textarea "Description of high performance buildings"
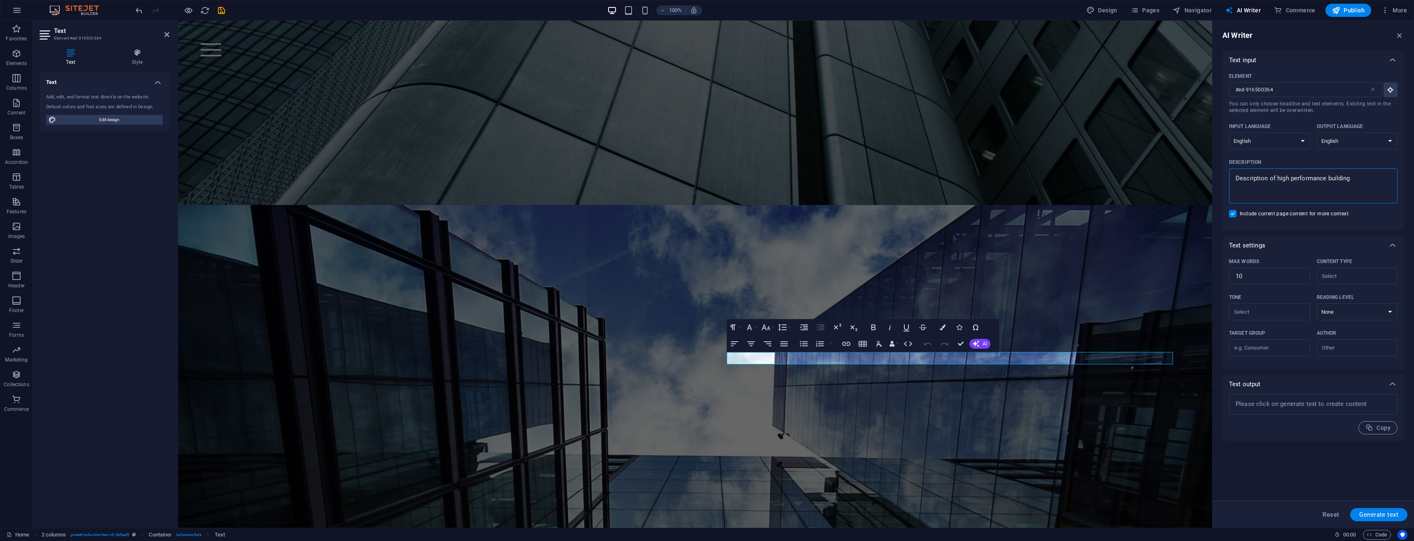
type textarea "x"
type textarea "Description of high performance buildings"
type textarea "x"
type textarea "Description of high performance buildings"
click at [1390, 512] on span "Generate text" at bounding box center [1379, 515] width 39 height 7
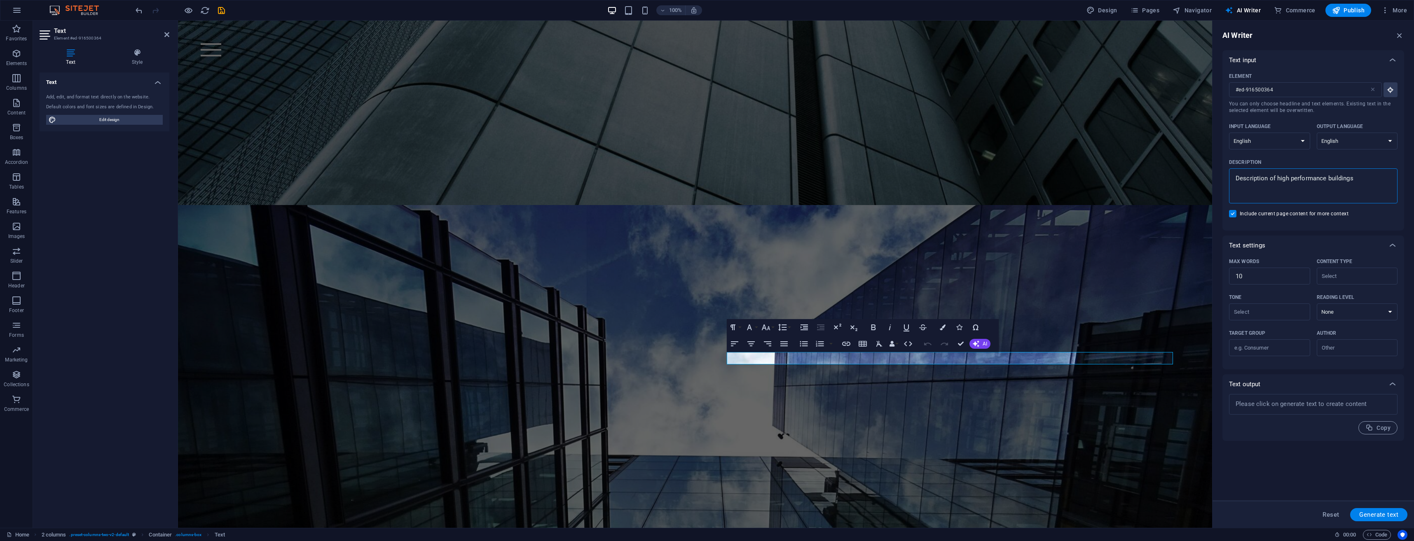
type textarea "x"
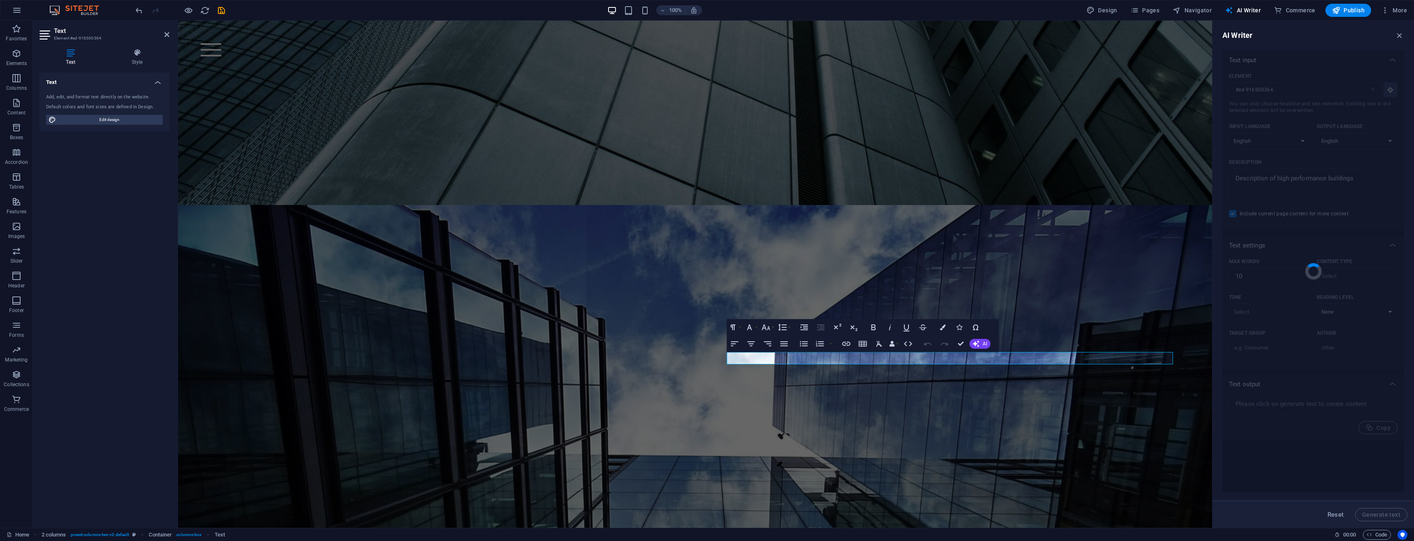
type textarea "x"
type textarea "High performance buildings enhance energy efficiency and occupant comfort."
type textarea "x"
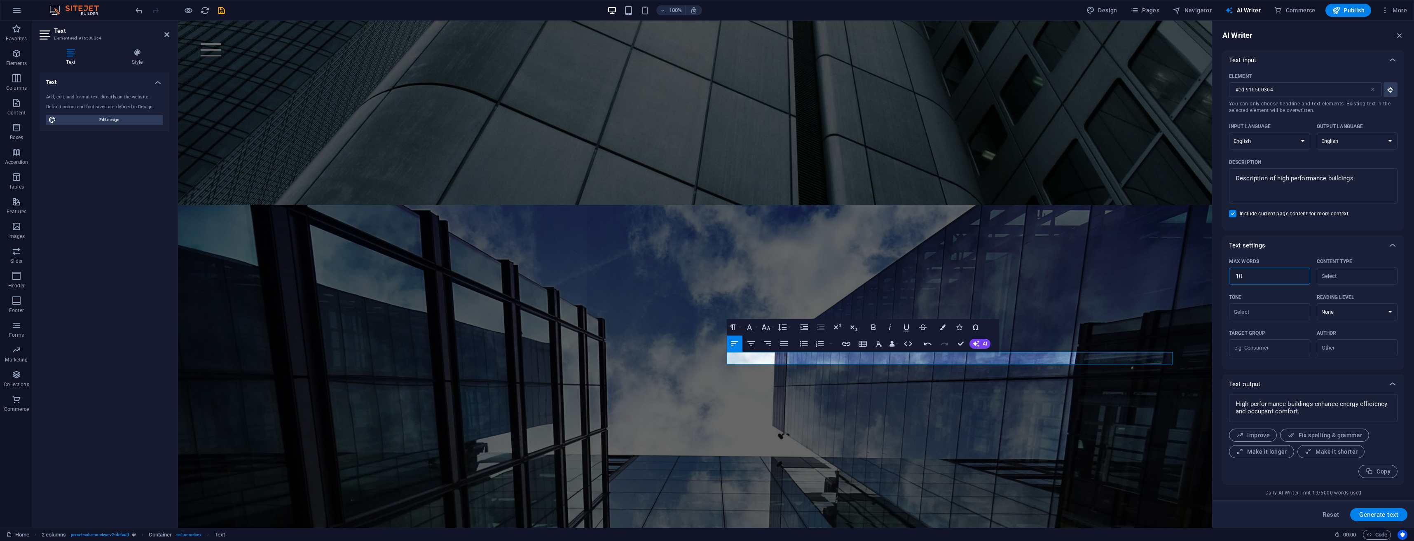
click at [1248, 277] on input "10" at bounding box center [1269, 276] width 81 height 16
drag, startPoint x: 1267, startPoint y: 278, endPoint x: 1227, endPoint y: 279, distance: 40.0
click at [1227, 279] on div "Max words 10 ​ Content type ​ Tone ​ Reading level None Academic Adult Teen Chi…" at bounding box center [1314, 313] width 182 height 114
type textarea "x"
type input "5"
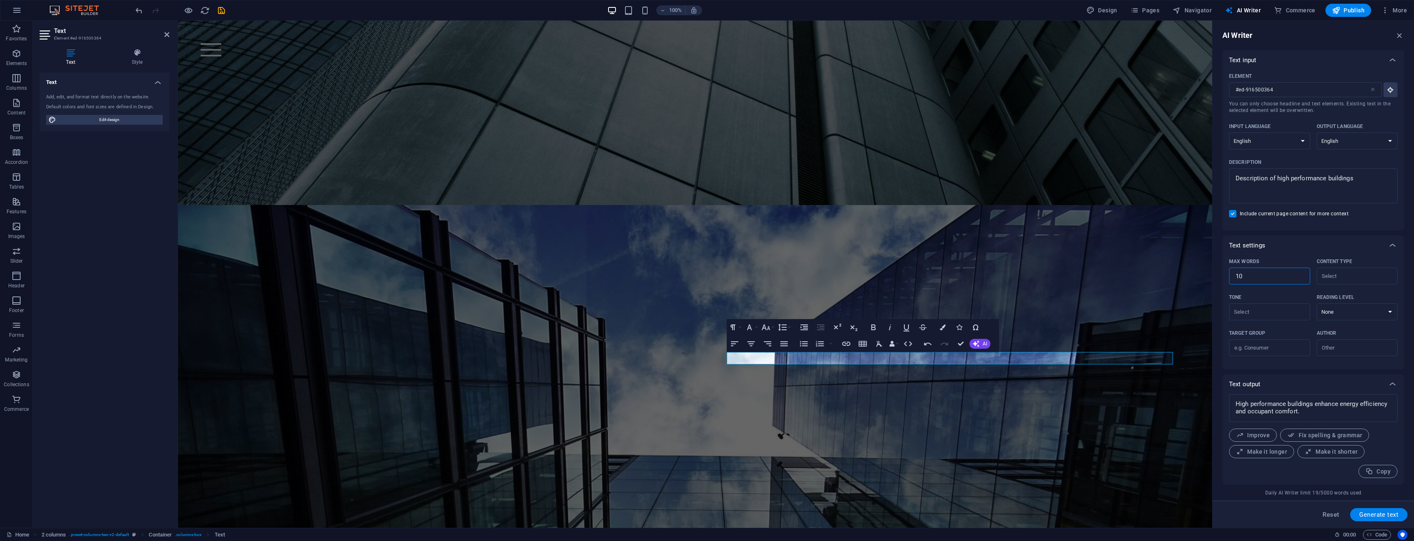
type textarea "x"
type input "50"
type textarea "x"
type input "50"
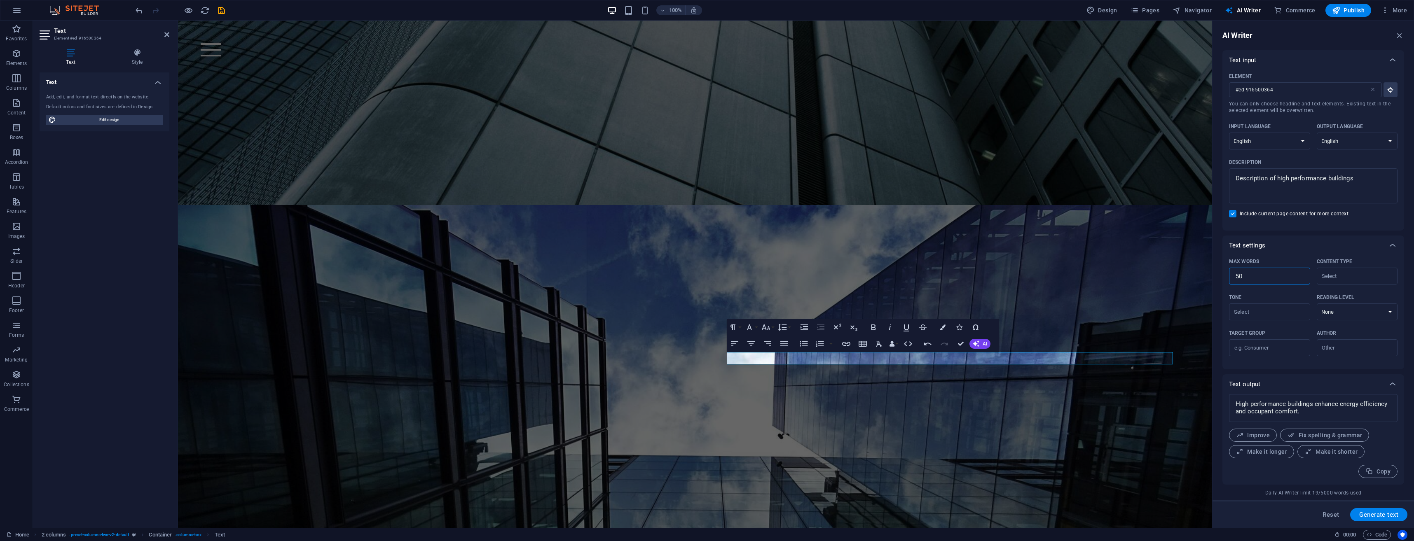
click at [1380, 276] on input "Content type ​" at bounding box center [1351, 276] width 63 height 12
click at [1338, 312] on span "Product copy" at bounding box center [1341, 310] width 37 height 8
type input "Product copy"
click at [1281, 312] on input "Tone ​" at bounding box center [1263, 312] width 63 height 12
click at [1273, 333] on li "Neutral" at bounding box center [1269, 332] width 80 height 13
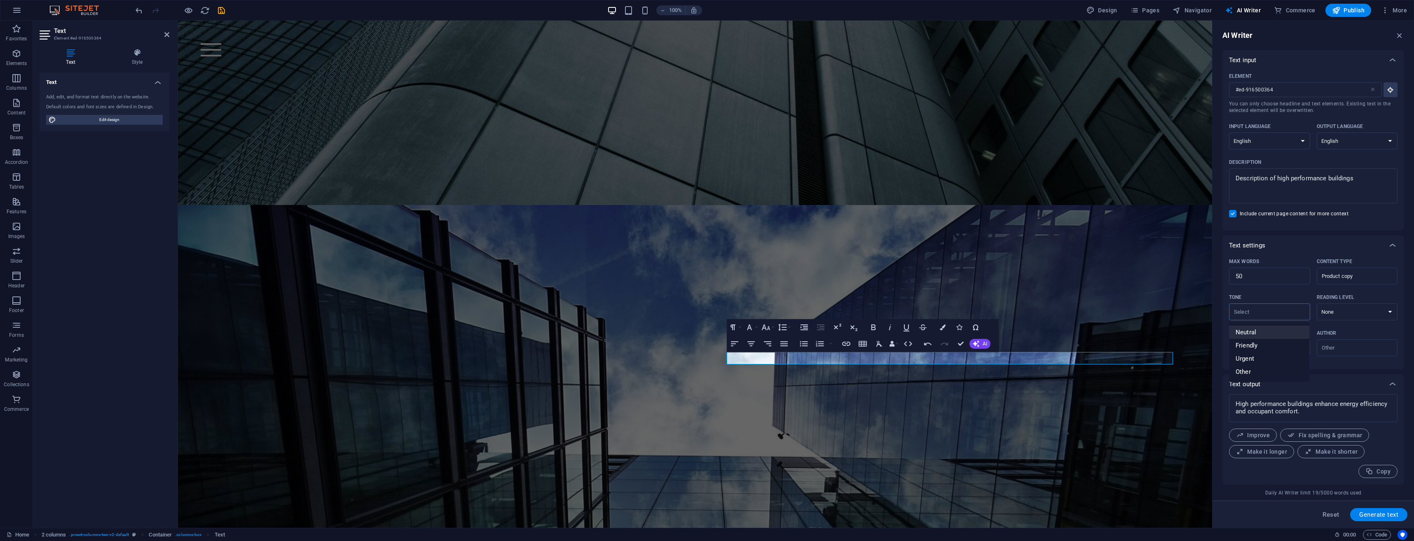
type input "Neutral"
click at [1348, 314] on select "None Academic Adult Teen Child" at bounding box center [1357, 312] width 81 height 17
select select "Adult"
click at [1317, 304] on select "None Academic Adult Teen Child" at bounding box center [1357, 312] width 81 height 17
click at [1272, 348] on input "Target group ​" at bounding box center [1269, 348] width 81 height 13
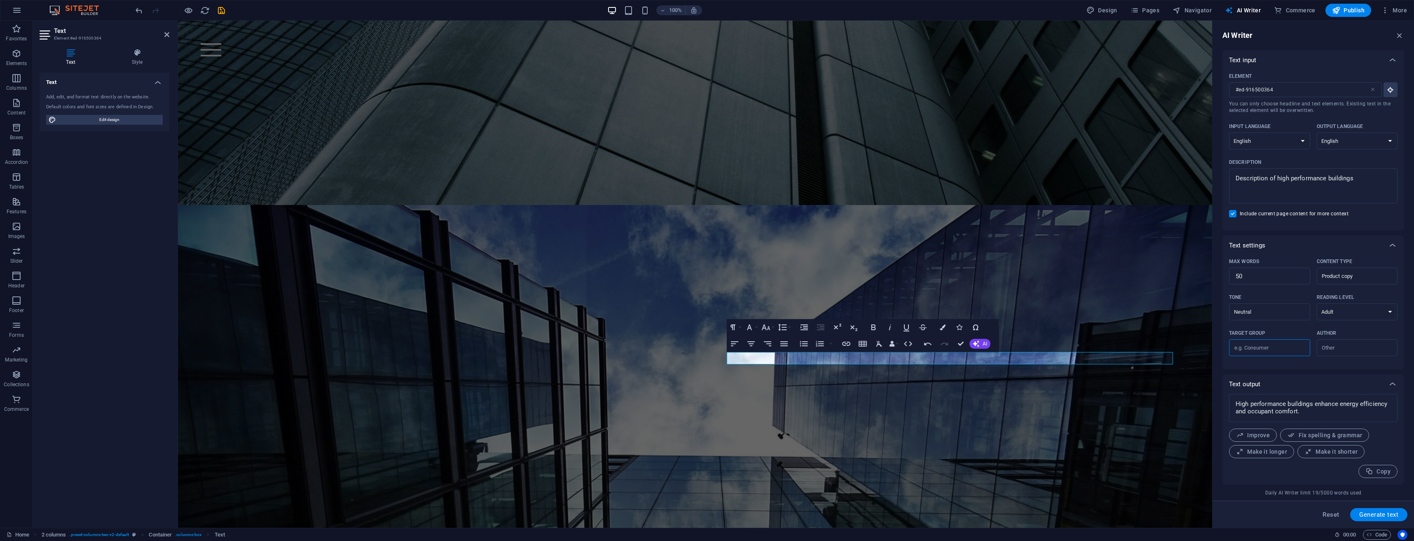
click at [1292, 347] on input "Target group ​" at bounding box center [1269, 348] width 81 height 13
click at [1278, 349] on input "Target group ​" at bounding box center [1269, 348] width 81 height 13
click at [1360, 342] on div "​" at bounding box center [1357, 348] width 81 height 17
click at [1360, 342] on input "Author ​" at bounding box center [1351, 348] width 63 height 12
click at [1357, 352] on input "Author ​" at bounding box center [1351, 348] width 63 height 12
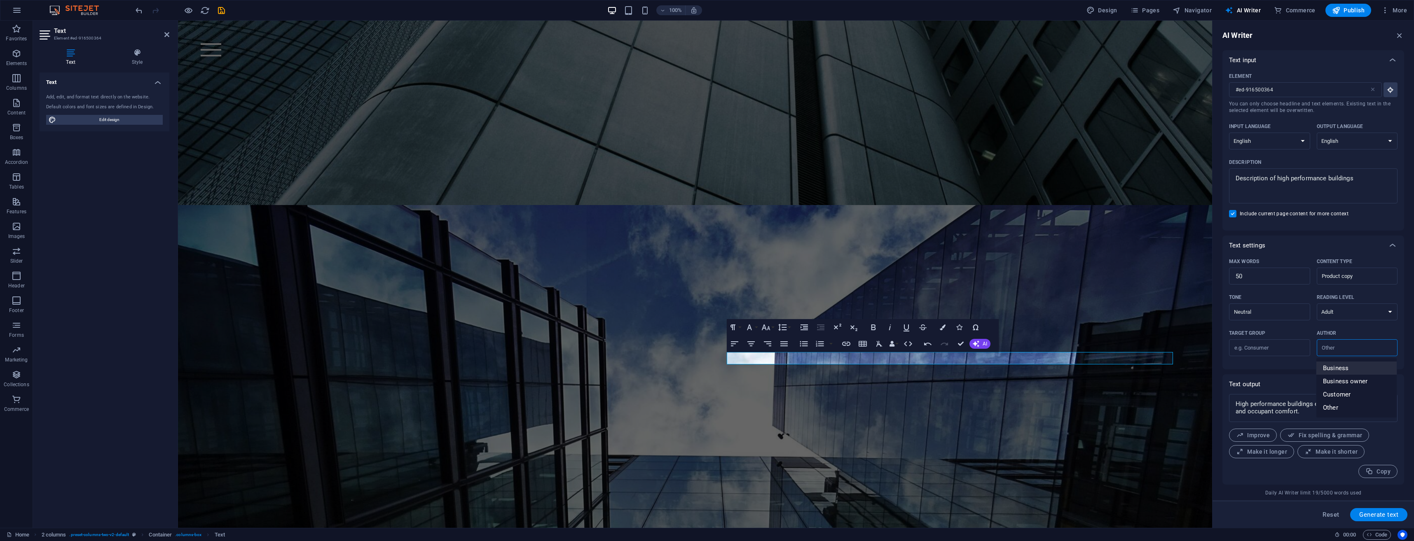
click at [1343, 365] on span "Business" at bounding box center [1336, 368] width 26 height 8
type input "Business"
click at [1289, 355] on div "​" at bounding box center [1269, 348] width 81 height 17
click at [1289, 355] on input "Target group ​" at bounding box center [1269, 348] width 81 height 13
type input "Home owner"
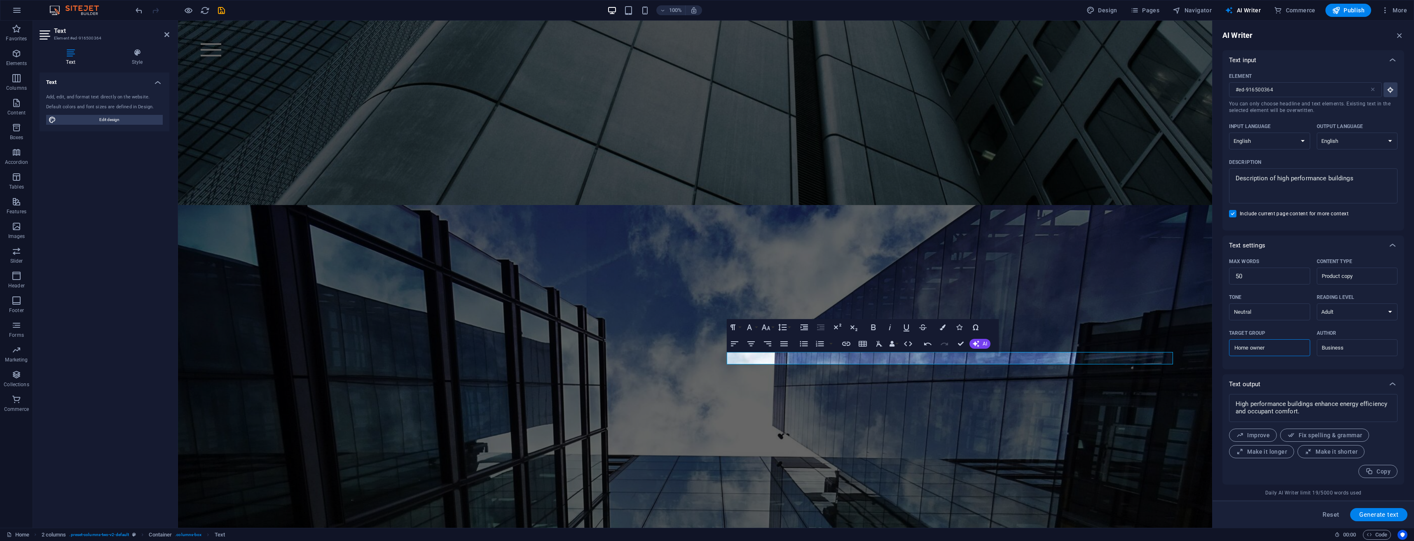
click at [1386, 513] on span "Generate text" at bounding box center [1379, 515] width 39 height 7
type textarea "x"
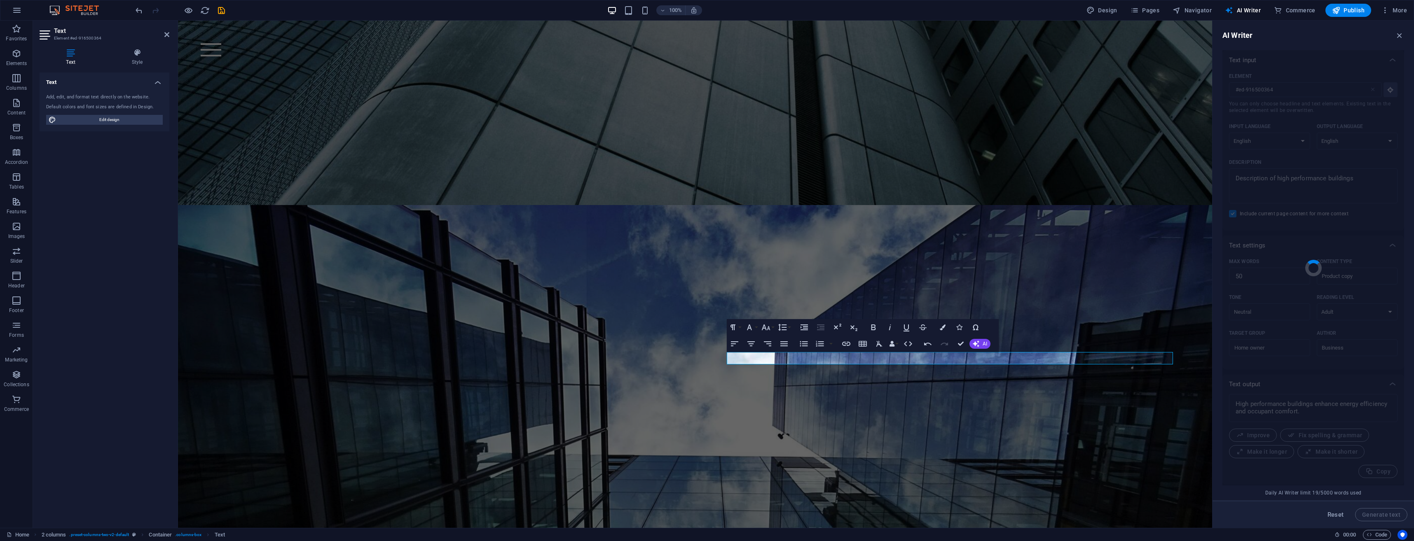
type textarea "x"
type textarea "Experience optimal energy efficiency and comfort in your space with high-perfor…"
type textarea "x"
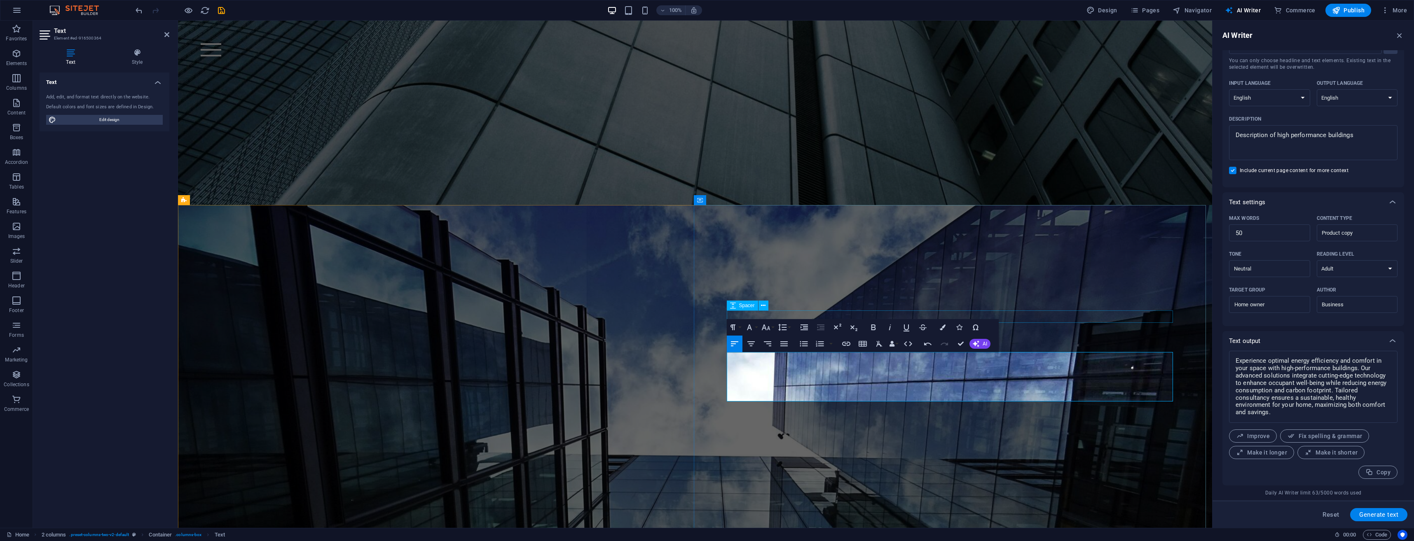
scroll to position [364, 0]
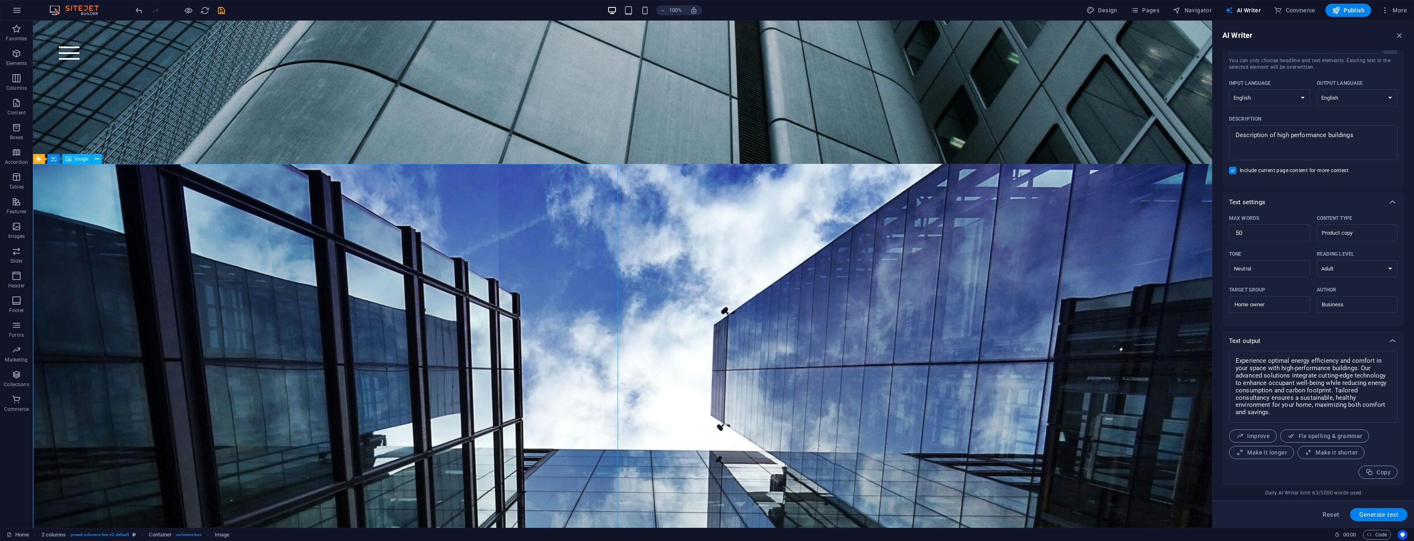
select select "%"
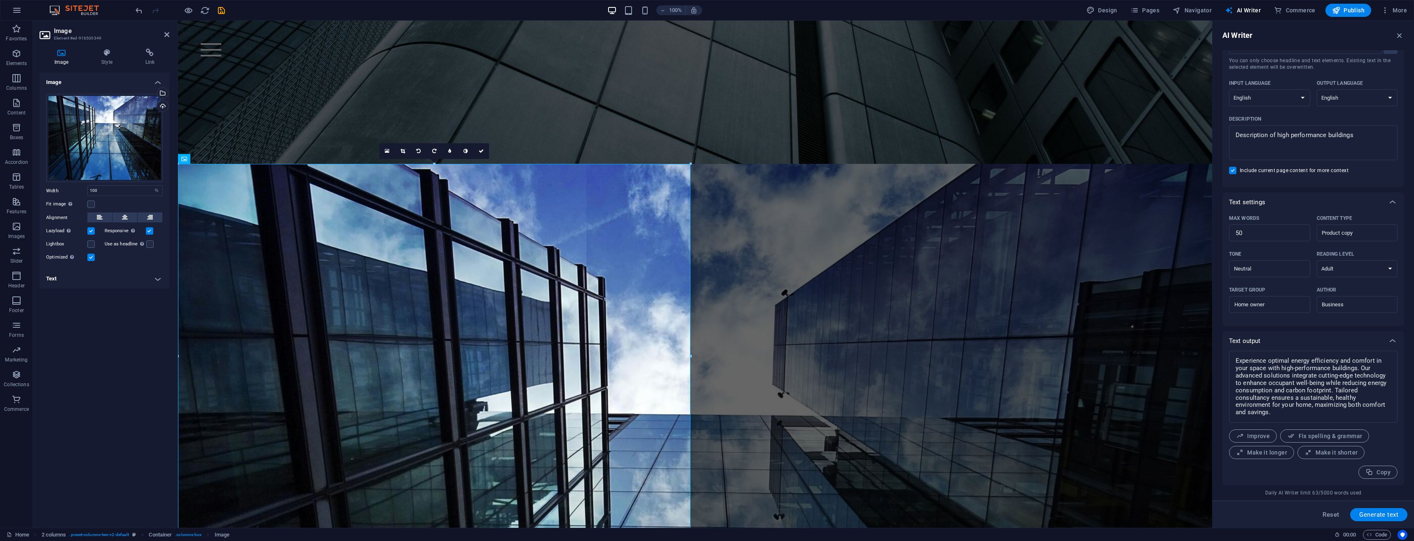
click at [91, 204] on label at bounding box center [90, 204] width 7 height 7
click at [0, 0] on input "Fit image Automatically fit image to a fixed width and height" at bounding box center [0, 0] width 0 height 0
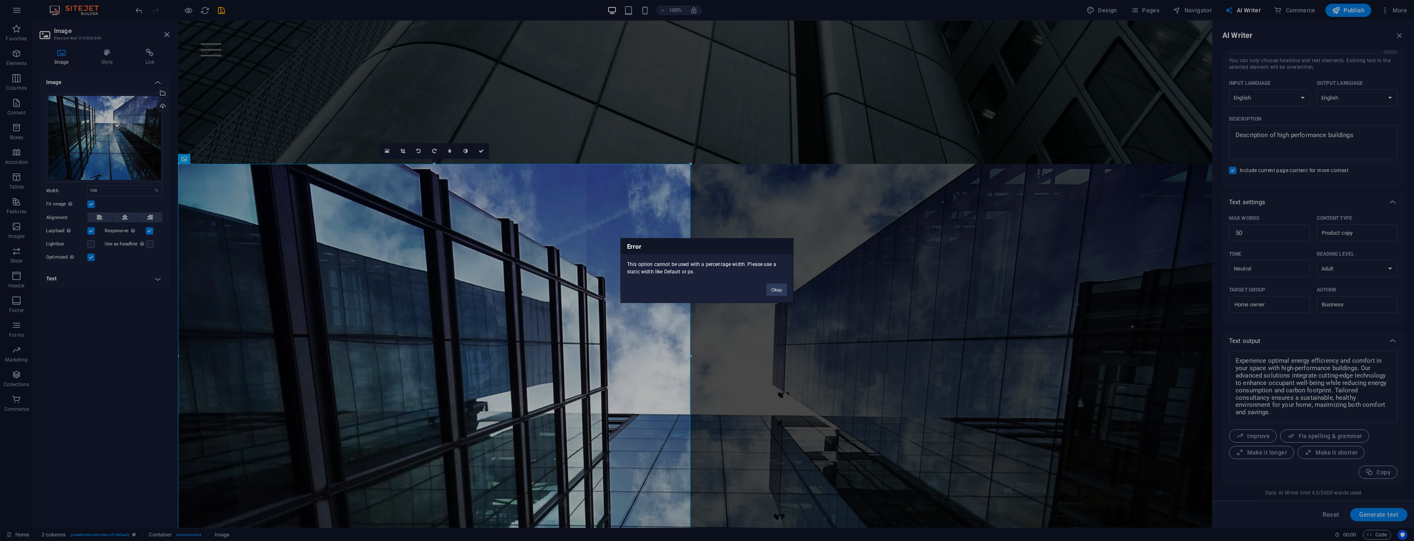
click at [774, 292] on button "Okay" at bounding box center [777, 290] width 21 height 12
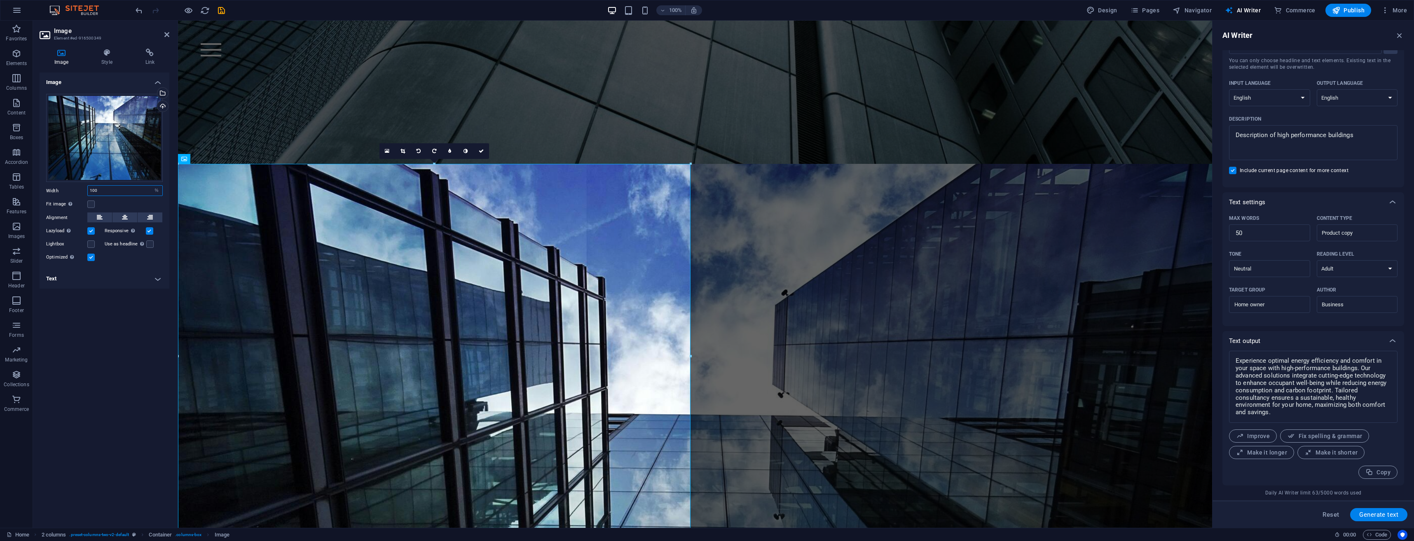
click at [142, 192] on input "100" at bounding box center [125, 191] width 75 height 10
click at [160, 279] on h4 "Text" at bounding box center [105, 279] width 130 height 20
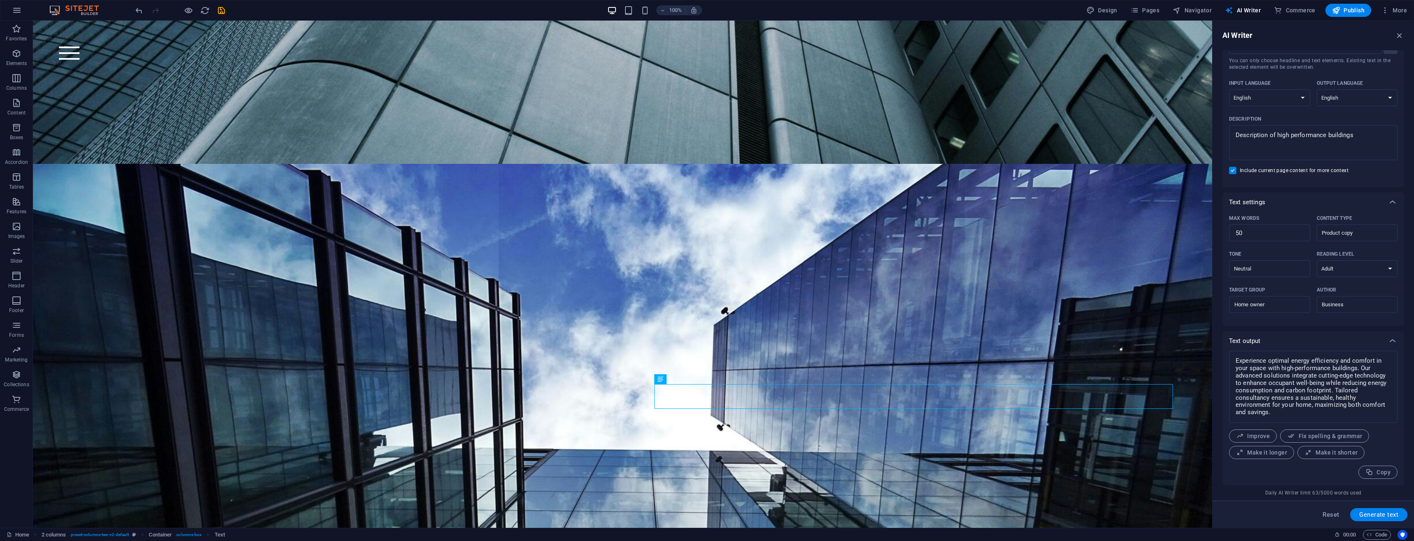
type textarea "x"
drag, startPoint x: 1364, startPoint y: 135, endPoint x: 1276, endPoint y: 134, distance: 87.4
click at [1276, 134] on textarea "Description of high performance buildings" at bounding box center [1313, 142] width 160 height 27
type textarea "Description of a"
type textarea "x"
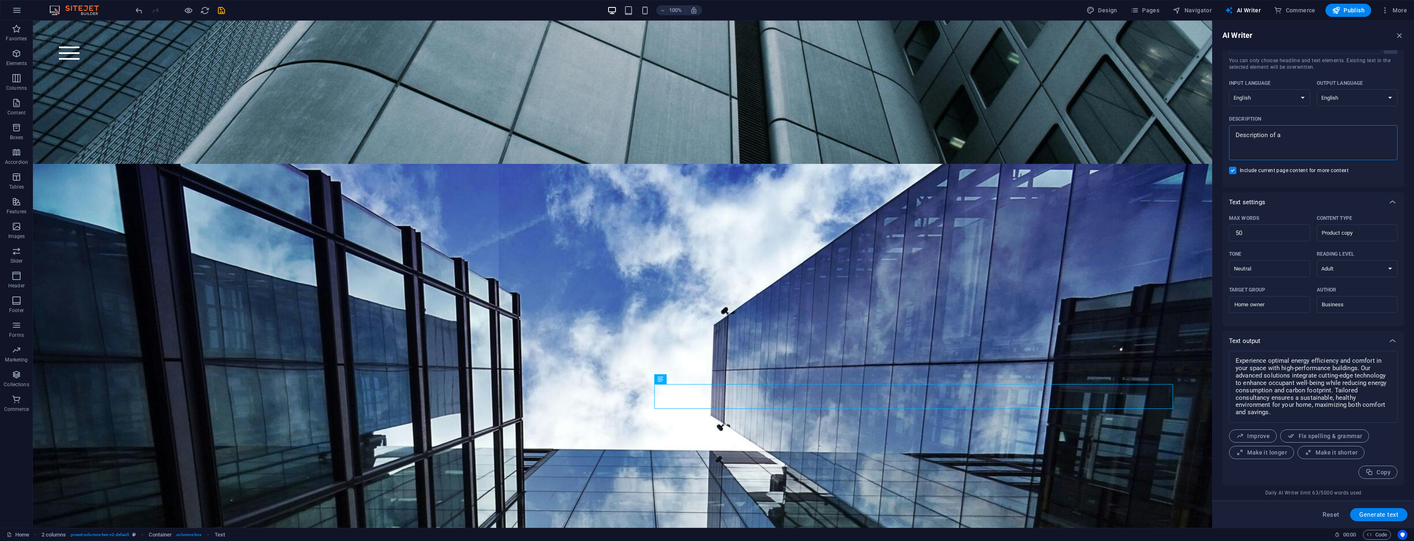
type textarea "Description of ar"
type textarea "x"
type textarea "Description of ari"
type textarea "x"
type textarea "Description of arit"
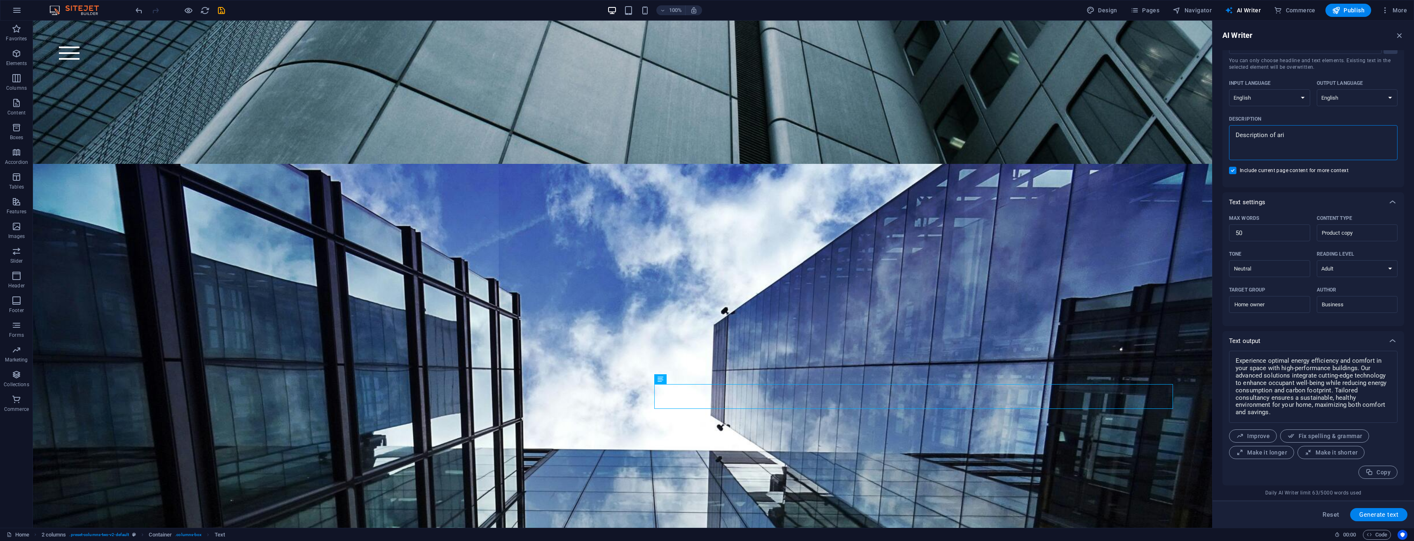
type textarea "x"
type textarea "Description of ariti"
type textarea "x"
type textarea "Description of aritif"
type textarea "x"
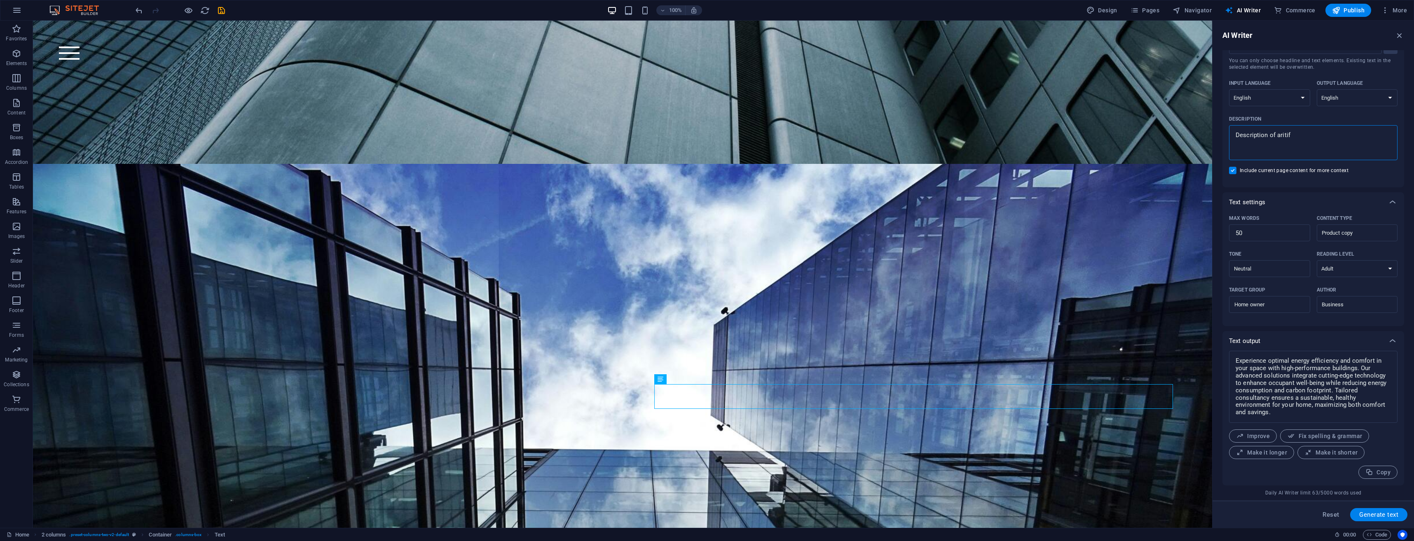
type textarea "Description of aritifi"
type textarea "x"
type textarea "Description of aritific"
type textarea "x"
type textarea "Description of aritifici"
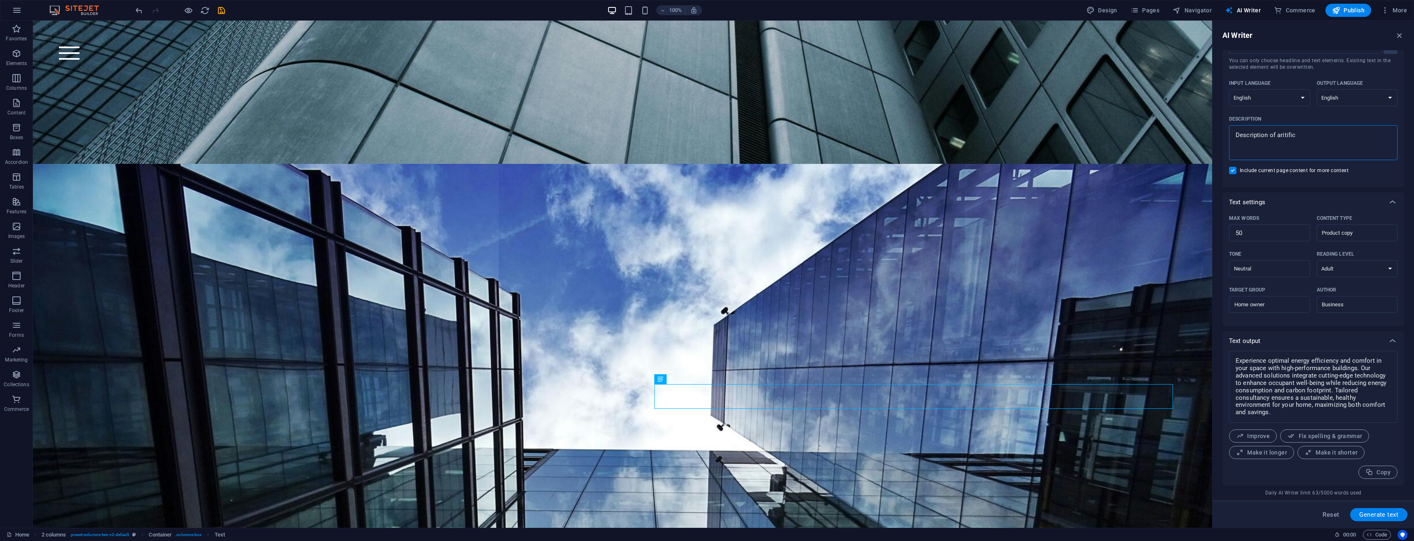
type textarea "x"
type textarea "Description of aritificia"
type textarea "x"
type textarea "Description of aritificial"
type textarea "x"
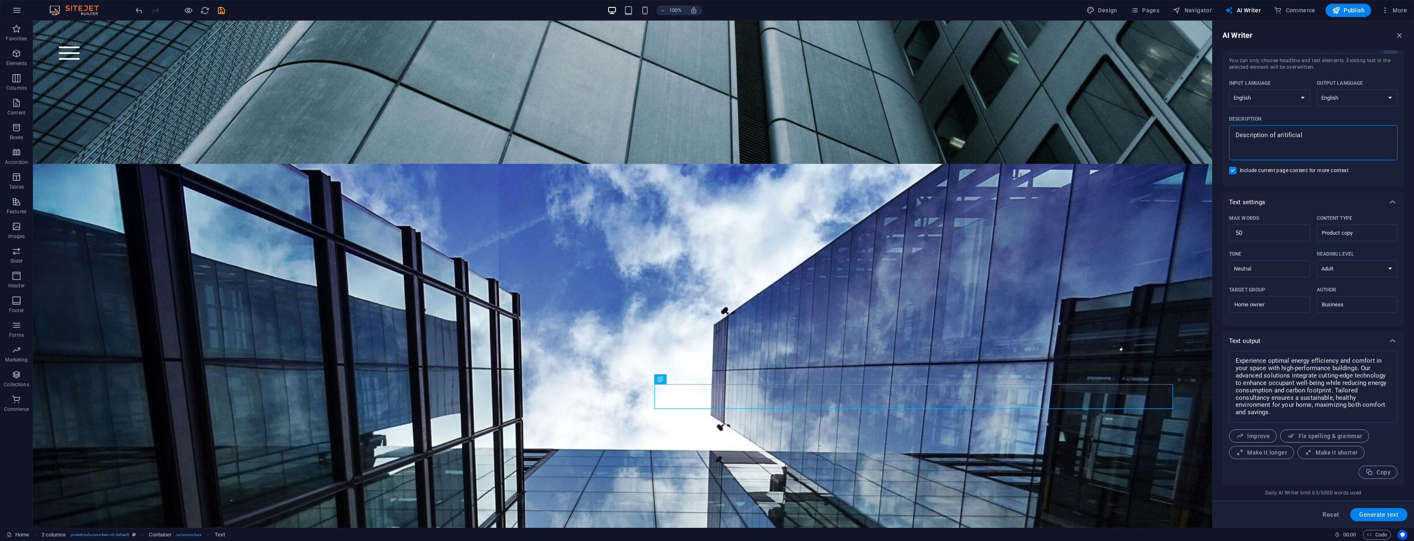
type textarea "Description of aritificial"
type textarea "x"
type textarea "Description of aritificial i"
type textarea "x"
type textarea "Description of aritificial in"
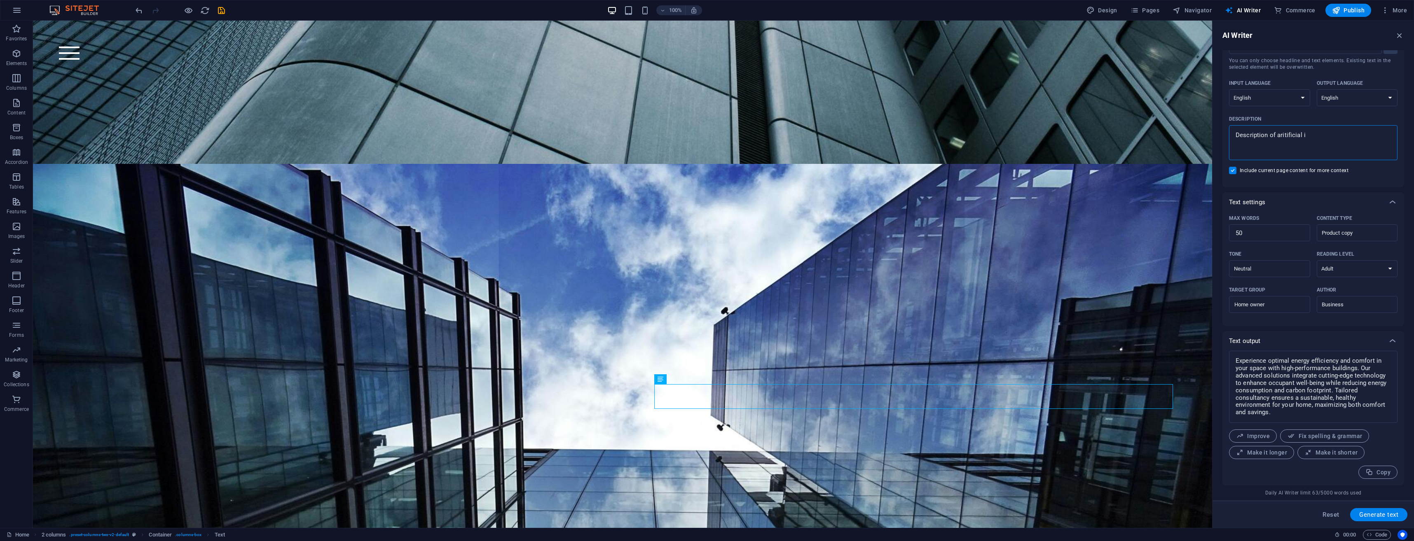
type textarea "x"
type textarea "Description of aritificial int"
type textarea "x"
type textarea "Description of aritificial inte"
type textarea "x"
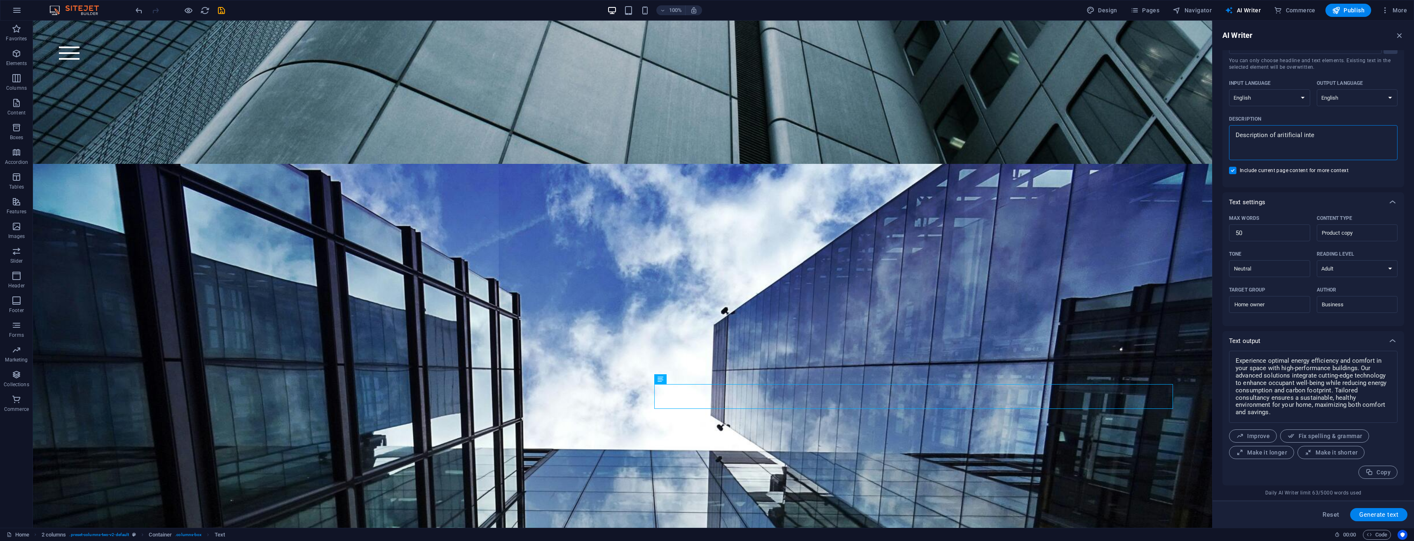
type textarea "Description of aritificial intel"
type textarea "x"
type textarea "Description of aritificial intell"
type textarea "x"
type textarea "Description of aritificial intelli"
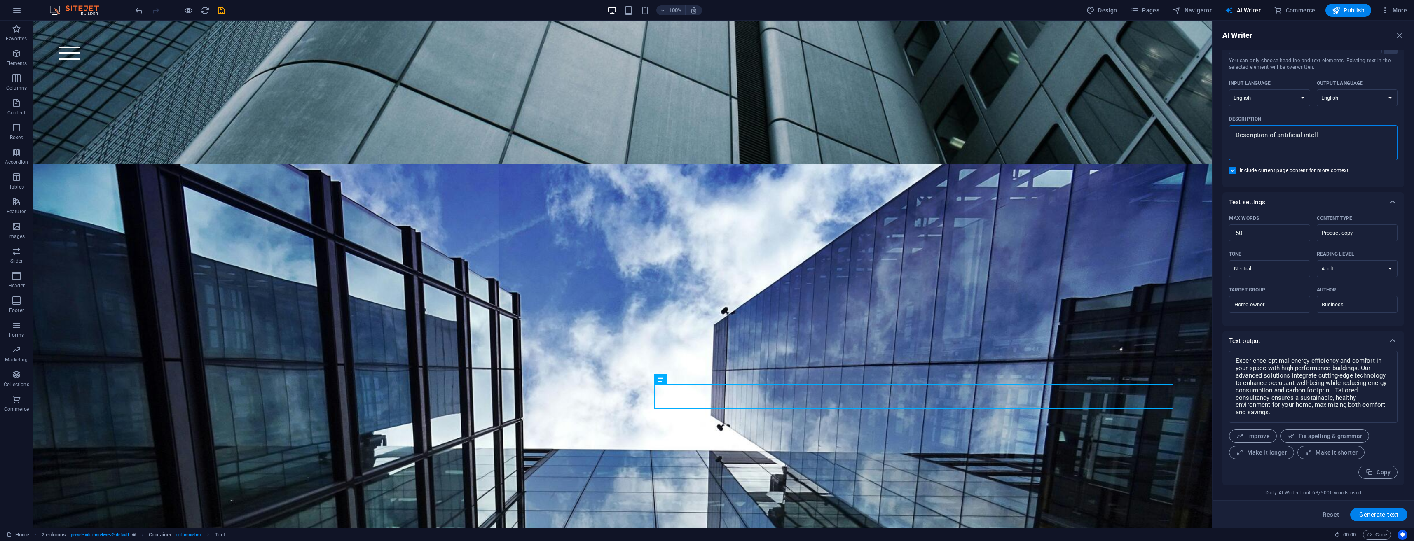
type textarea "x"
type textarea "Description of aritificial intellig"
type textarea "x"
type textarea "Description of aritificial intellige"
type textarea "x"
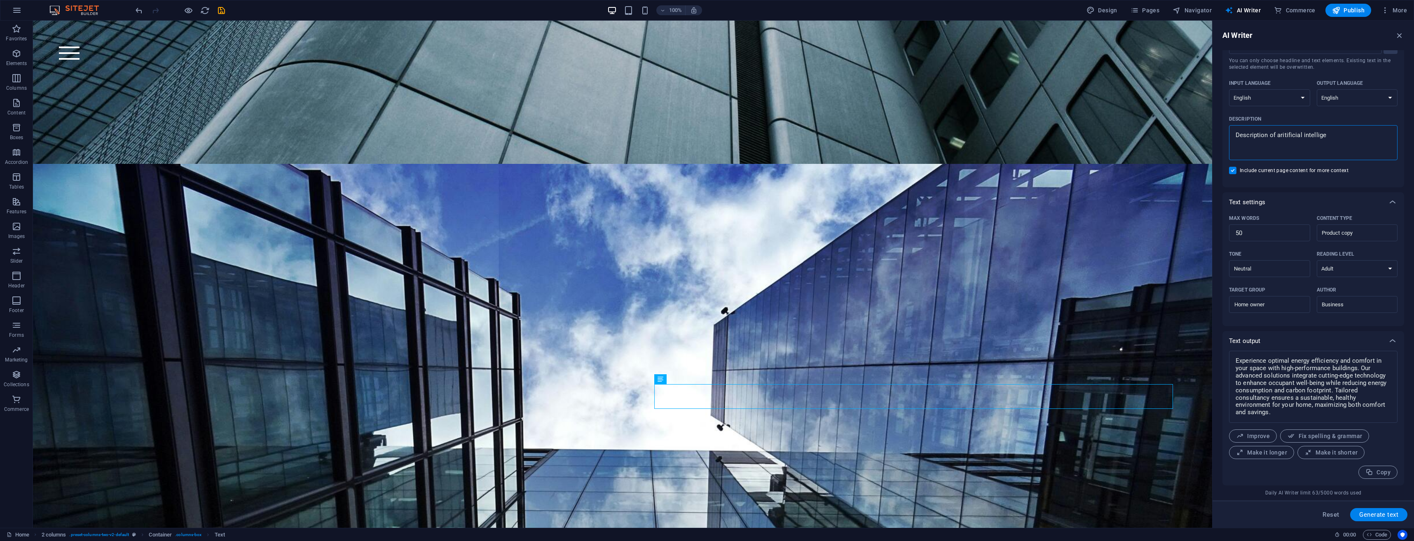
type textarea "Description of aritificial intelligen"
type textarea "x"
type textarea "Description of aritificial intelligenc"
type textarea "x"
type textarea "Description of aritificial intelligence"
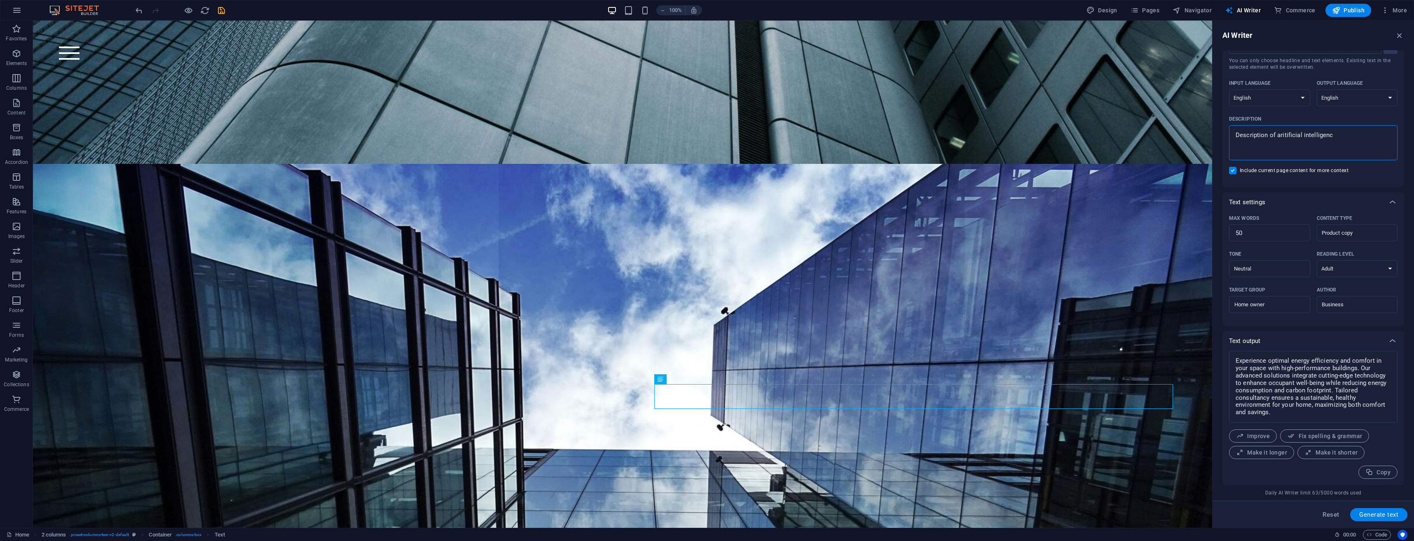
type textarea "x"
type textarea "Description of aritificial intelligence"
type textarea "x"
type textarea "Description of aritificial intelligence i"
type textarea "x"
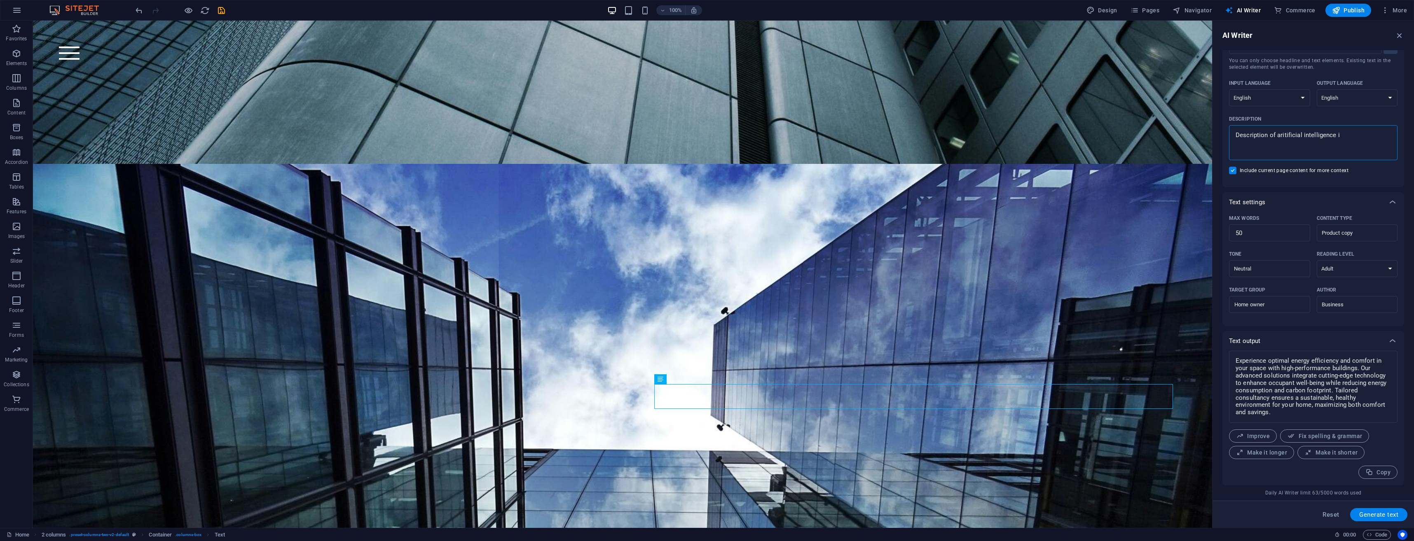
type textarea "Description of aritificial intelligence in"
type textarea "x"
type textarea "Description of aritificial intelligence in"
type textarea "x"
type textarea "Description of aritificial intelligence in b"
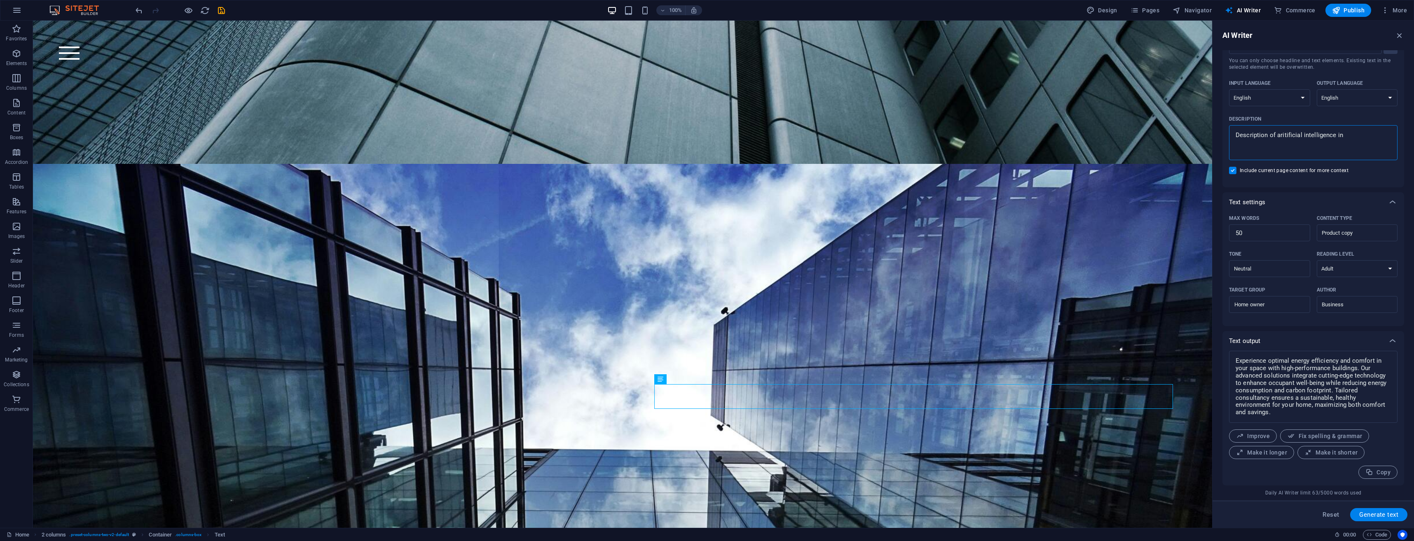
type textarea "x"
type textarea "Description of aritificial intelligence in bu"
type textarea "x"
type textarea "Description of aritificial intelligence in bui"
type textarea "x"
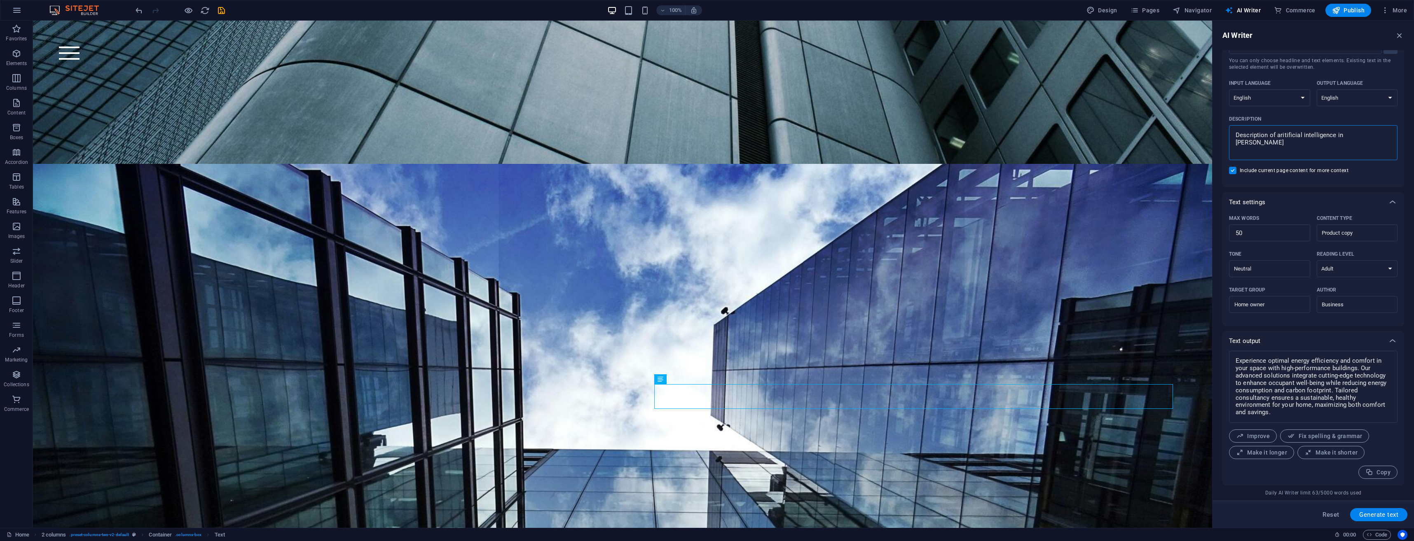
type textarea "Description of aritificial intelligence in buil"
type textarea "x"
type textarea "Description of aritificial intelligence in built"
type textarea "x"
type textarea "Description of aritificial intelligence in built"
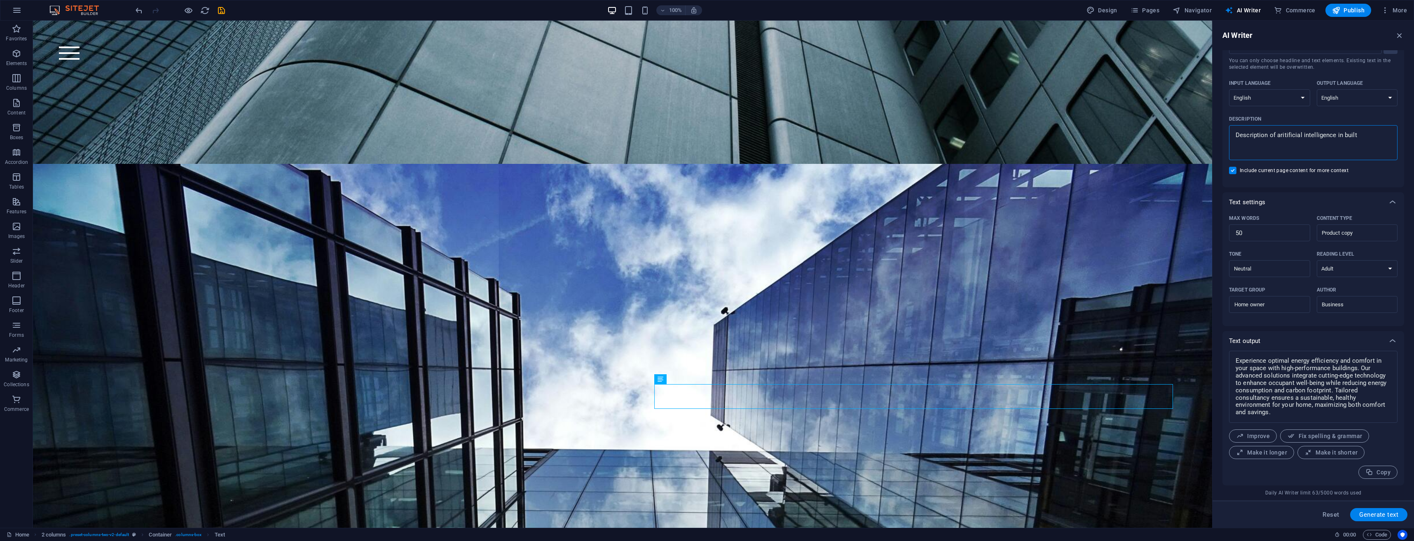
type textarea "x"
type textarea "Description of aritificial intelligence in built i"
type textarea "x"
type textarea "Description of aritificial intelligence in built in"
type textarea "x"
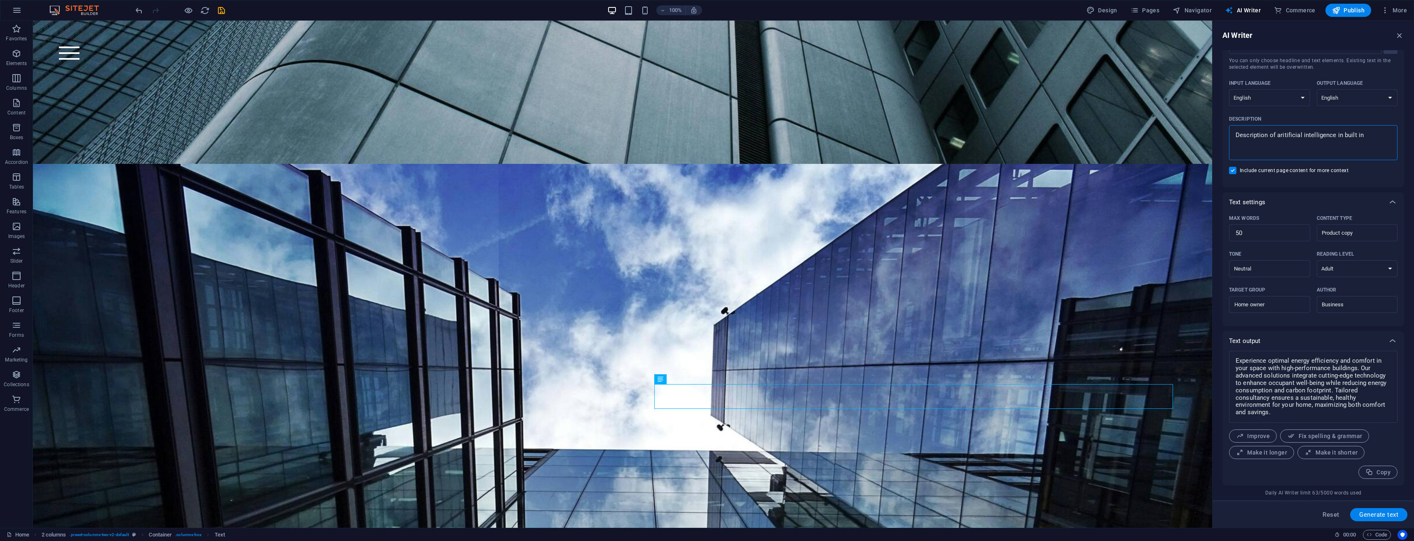
type textarea "Description of aritificial intelligence in built in"
type textarea "x"
type textarea "Description of aritificial intelligence in built in"
type textarea "x"
type textarea "Description of aritificial intelligence in built i"
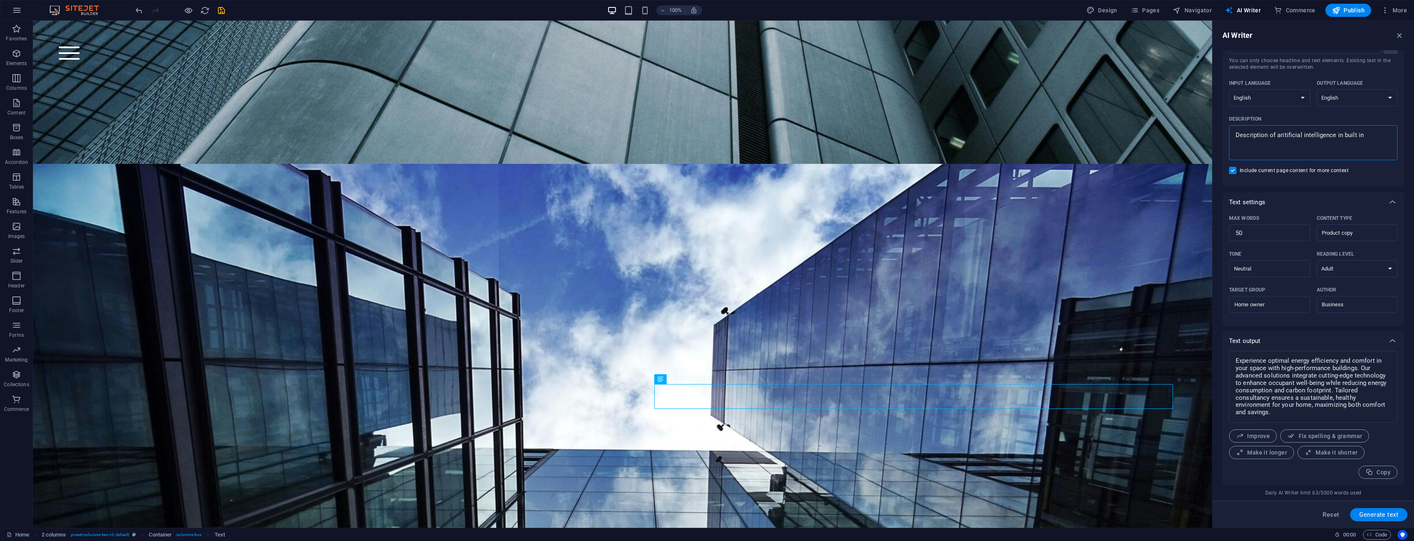
type textarea "x"
type textarea "Description of aritificial intelligence in built"
type textarea "x"
type textarea "Description of aritificial intelligence in built e"
type textarea "x"
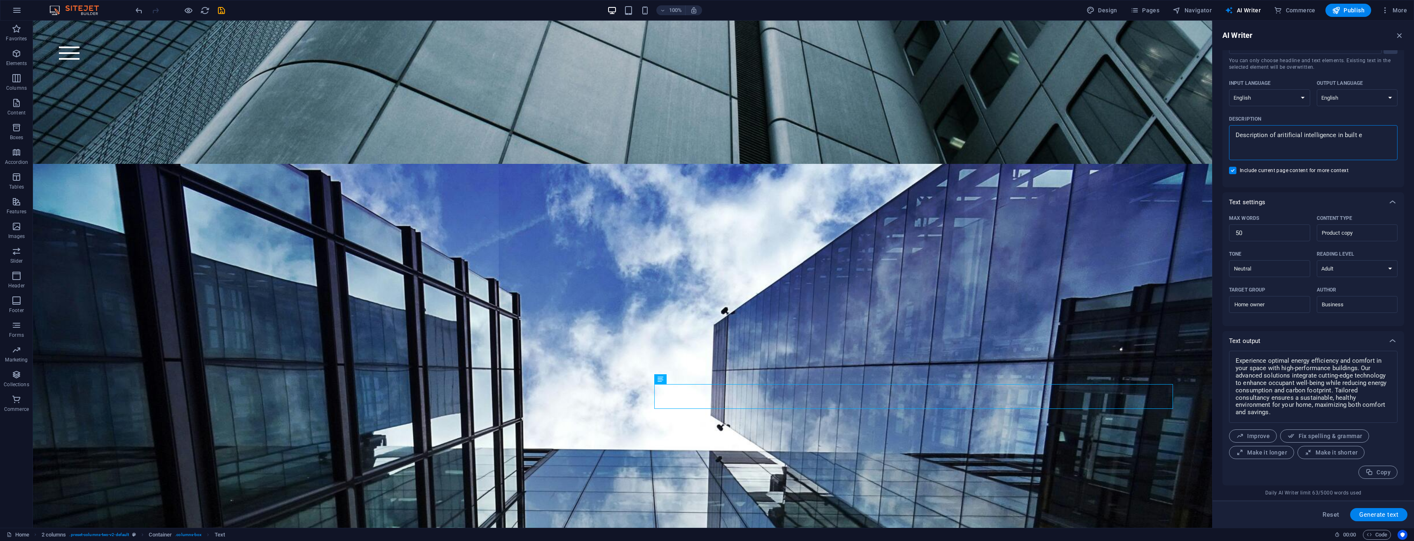
type textarea "Description of aritificial intelligence in built en"
type textarea "x"
type textarea "Description of aritificial intelligence in built env"
type textarea "x"
click at [1385, 513] on span "Generate text" at bounding box center [1379, 515] width 39 height 7
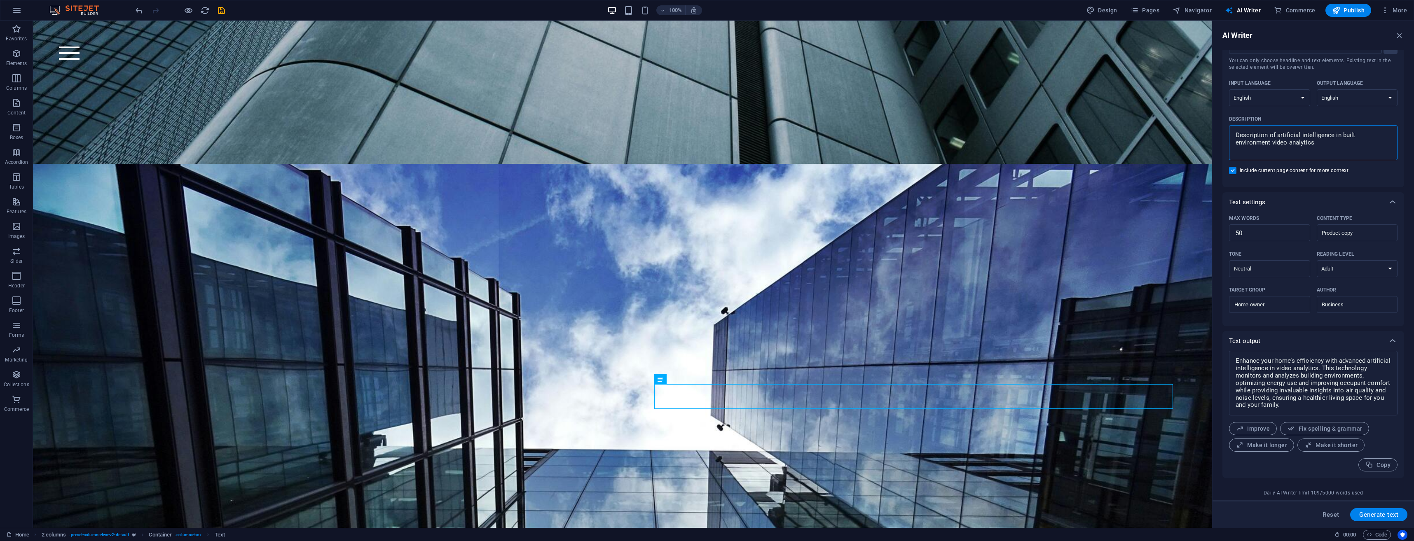
click at [1275, 306] on input "Home owner" at bounding box center [1269, 304] width 81 height 13
drag, startPoint x: 1279, startPoint y: 305, endPoint x: 1224, endPoint y: 307, distance: 55.7
click at [1224, 307] on div "Max words 50 ​ Content type Product copy ​ Tone Neutral ​ Reading level None Ac…" at bounding box center [1314, 269] width 182 height 114
click at [1269, 308] on input "Home owner" at bounding box center [1269, 304] width 81 height 13
click at [1273, 307] on input "Home owner" at bounding box center [1269, 304] width 81 height 13
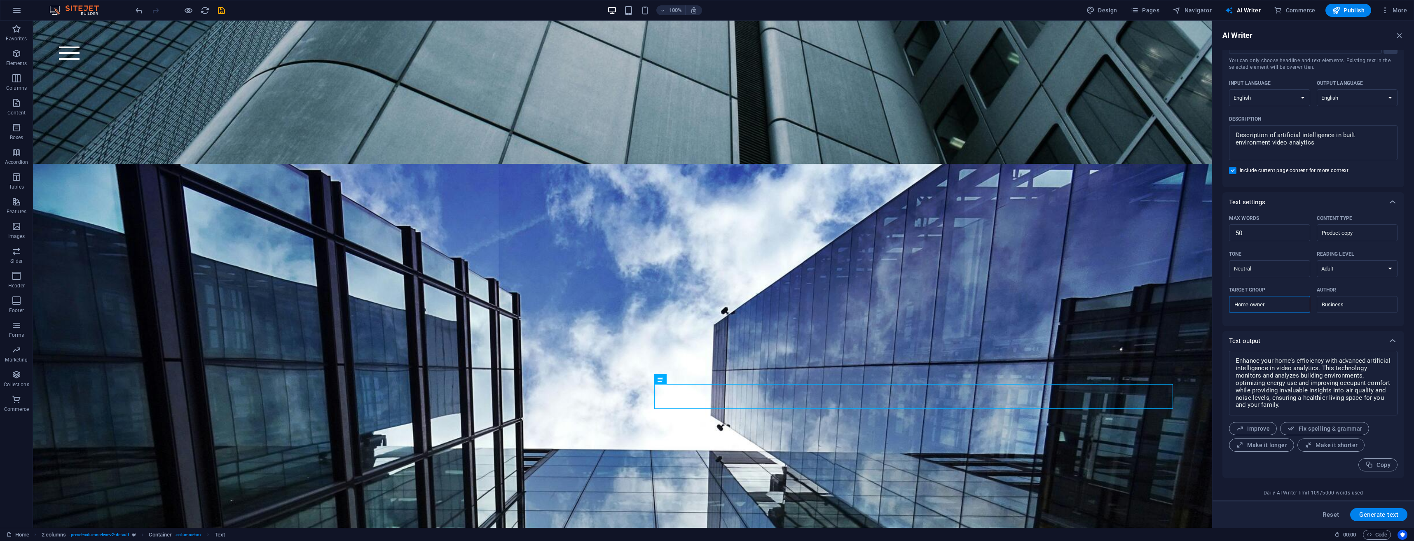
click at [1275, 305] on input "Home owner" at bounding box center [1269, 304] width 81 height 13
drag, startPoint x: 1275, startPoint y: 305, endPoint x: 1234, endPoint y: 305, distance: 40.8
click at [1234, 305] on input "Home owner" at bounding box center [1269, 304] width 81 height 13
click at [1268, 304] on input "Home owner" at bounding box center [1269, 304] width 81 height 13
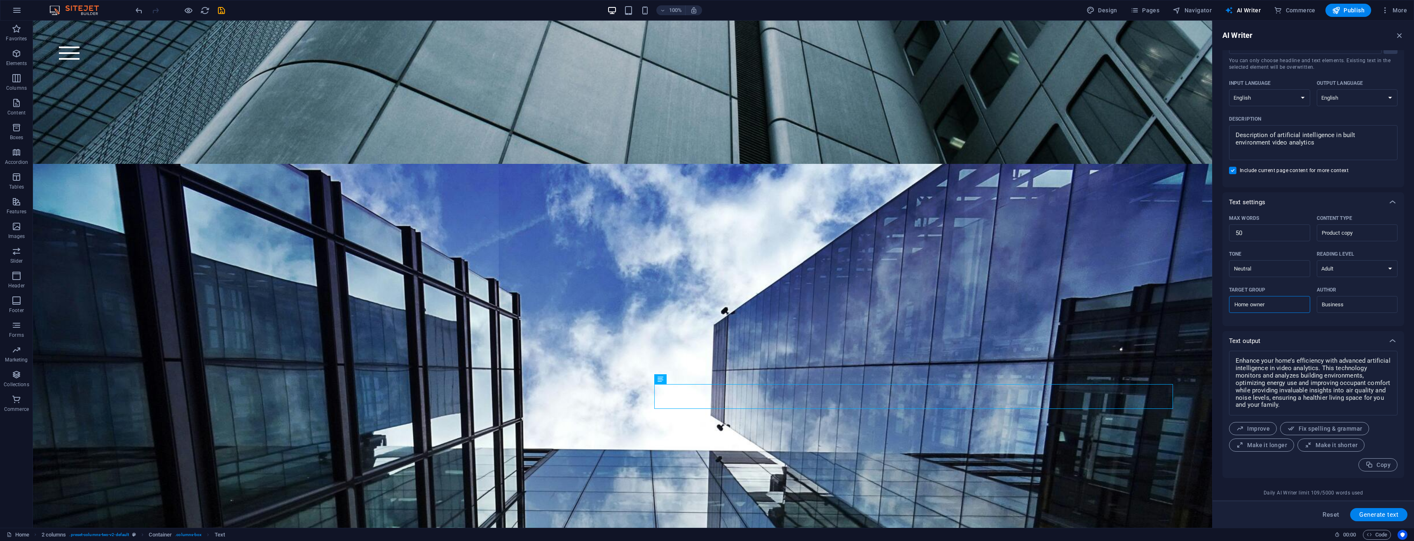
click at [1268, 304] on input "Home owner" at bounding box center [1269, 304] width 81 height 13
click at [1383, 514] on span "Generate text" at bounding box center [1379, 515] width 39 height 7
drag, startPoint x: 1306, startPoint y: 361, endPoint x: 1290, endPoint y: 362, distance: 15.7
click at [1289, 361] on textarea "Harness advanced video analytics to optimize your built environment. This techn…" at bounding box center [1313, 387] width 160 height 64
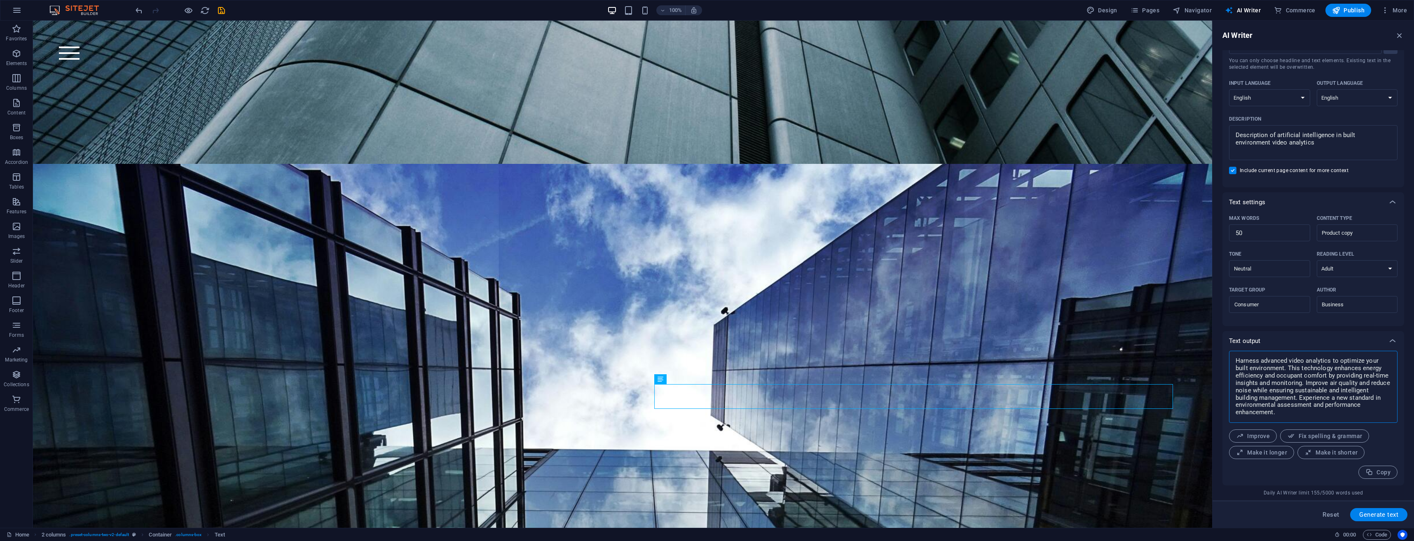
click at [1300, 359] on textarea "Harness advanced video analytics to optimize your built environment. This techn…" at bounding box center [1313, 387] width 160 height 64
drag, startPoint x: 1304, startPoint y: 361, endPoint x: 1289, endPoint y: 360, distance: 14.9
click at [1289, 360] on textarea "Harness advanced video analytics to optimize your built environment. This techn…" at bounding box center [1313, 387] width 160 height 64
click at [1330, 452] on span "Make it shorter" at bounding box center [1331, 453] width 53 height 8
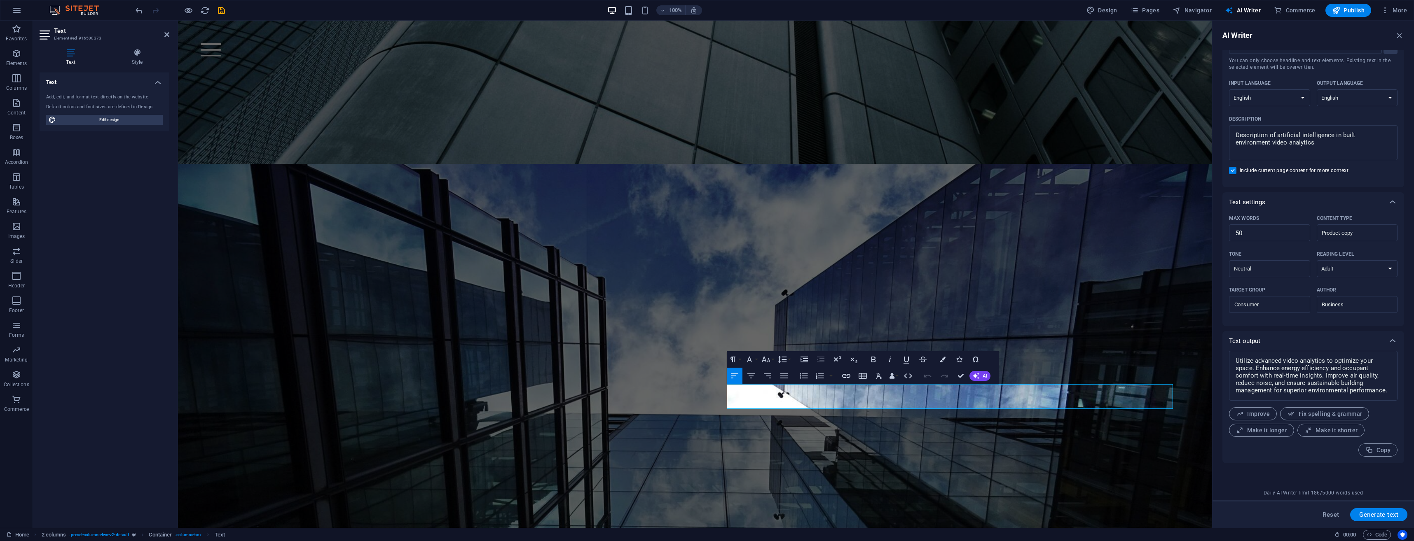
click at [1381, 450] on span "Copy" at bounding box center [1378, 451] width 25 height 8
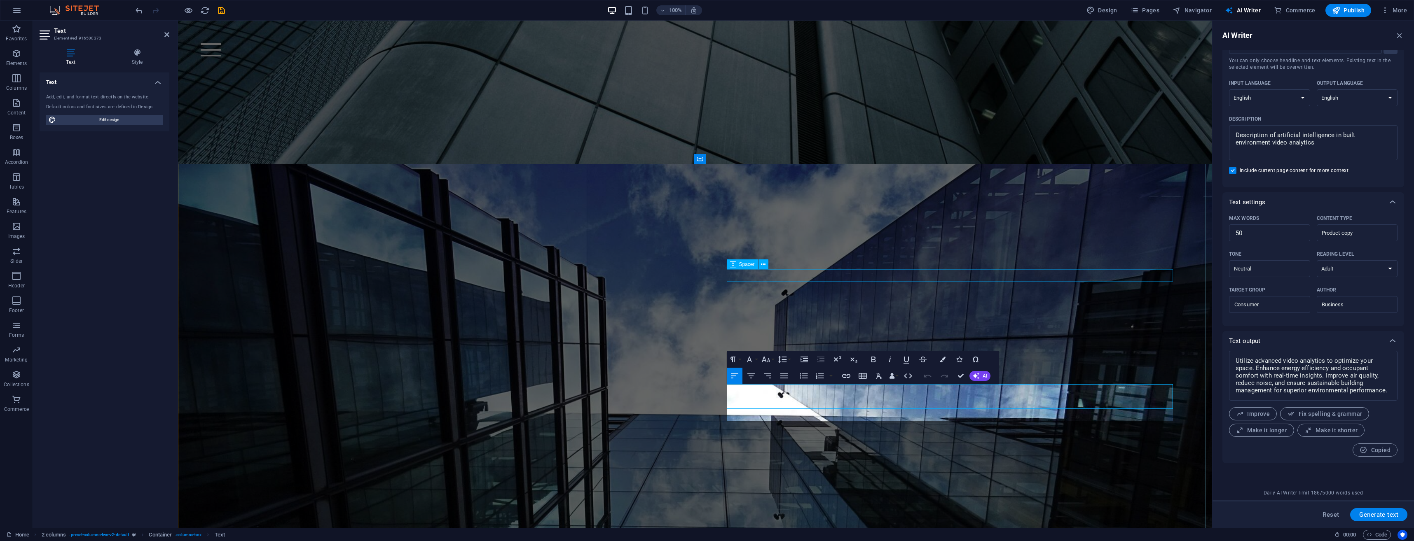
scroll to position [1685, 1]
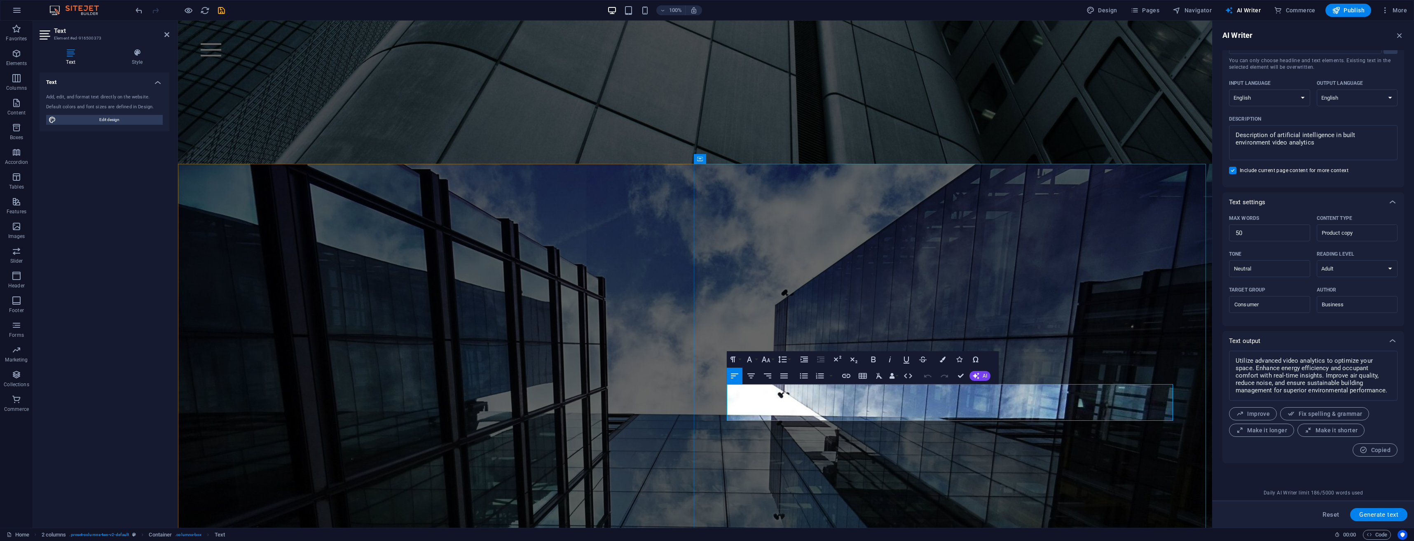
drag, startPoint x: 924, startPoint y: 391, endPoint x: 905, endPoint y: 391, distance: 18.1
drag, startPoint x: 809, startPoint y: 391, endPoint x: 788, endPoint y: 391, distance: 20.6
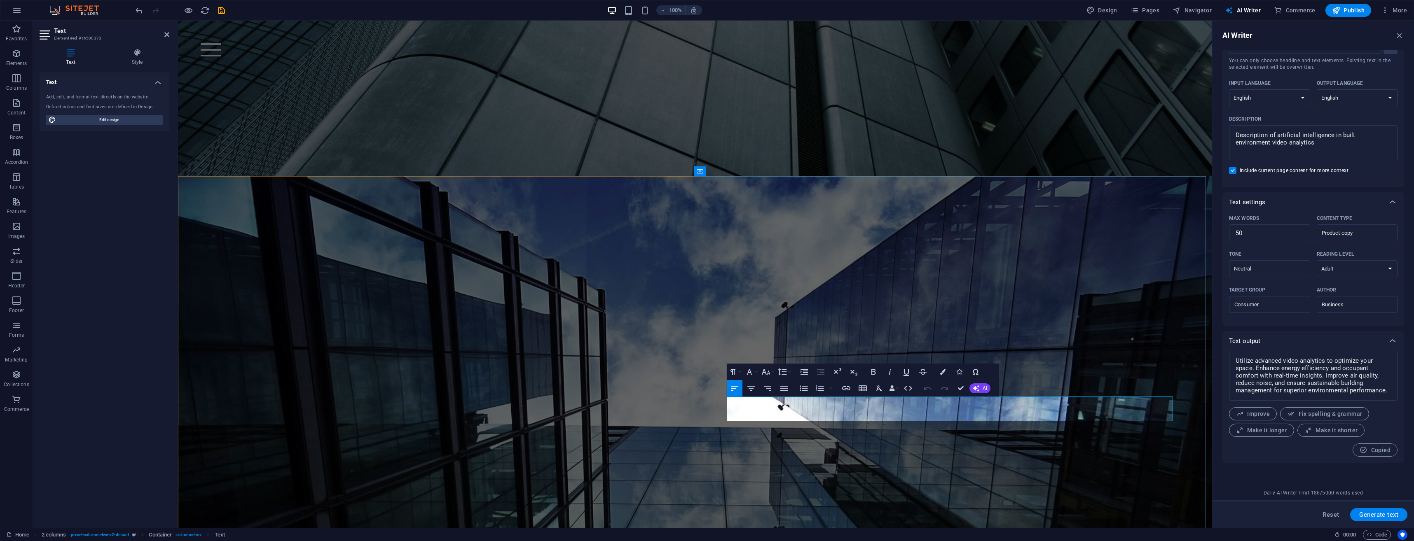
drag, startPoint x: 846, startPoint y: 416, endPoint x: 867, endPoint y: 434, distance: 26.6
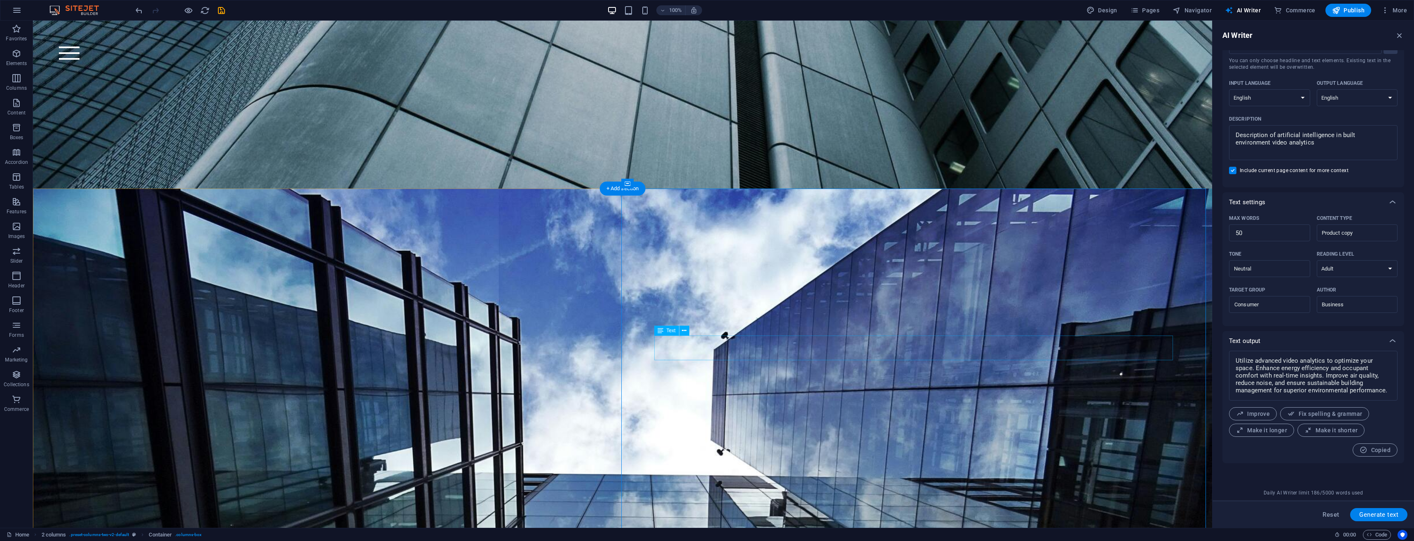
drag, startPoint x: 1336, startPoint y: 145, endPoint x: 1277, endPoint y: 135, distance: 59.5
click at [1277, 135] on textarea "Description of artificial intelligence in built environment video analytics" at bounding box center [1313, 142] width 160 height 27
click at [1390, 512] on span "Generate text" at bounding box center [1379, 515] width 39 height 7
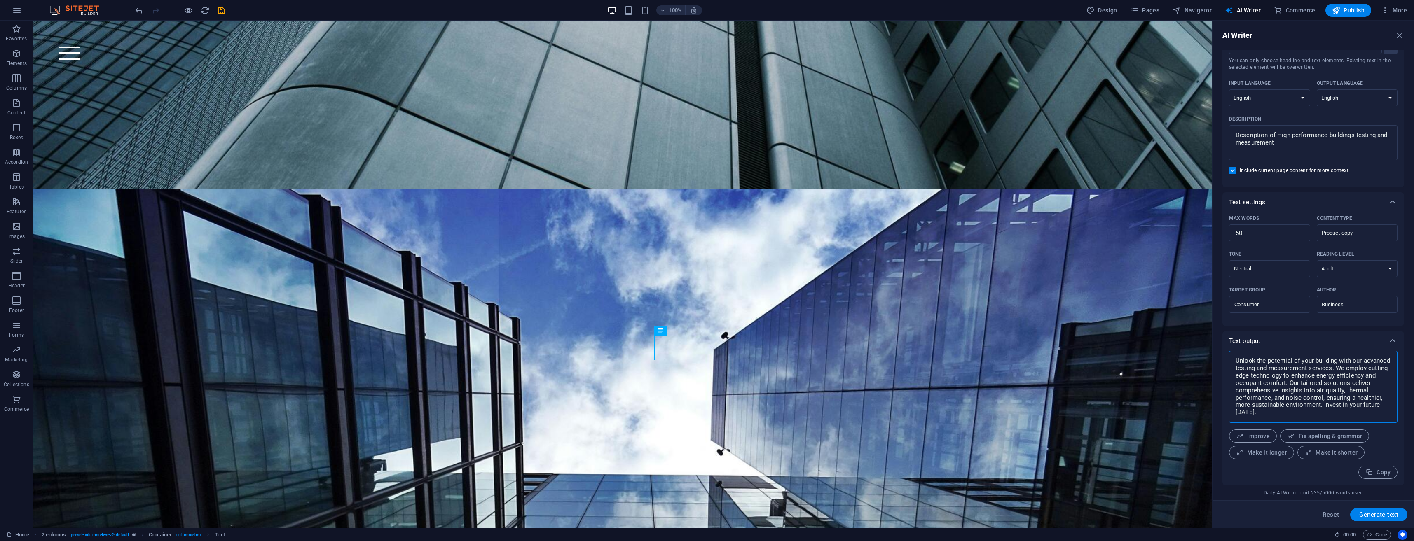
drag, startPoint x: 1295, startPoint y: 414, endPoint x: 1235, endPoint y: 361, distance: 79.4
click at [1235, 361] on textarea "Unlock the potential of your building with our advanced testing and measurement…" at bounding box center [1313, 387] width 160 height 64
drag, startPoint x: 1256, startPoint y: 373, endPoint x: 1374, endPoint y: 474, distance: 155.5
click at [1374, 474] on span "Copy" at bounding box center [1378, 473] width 25 height 8
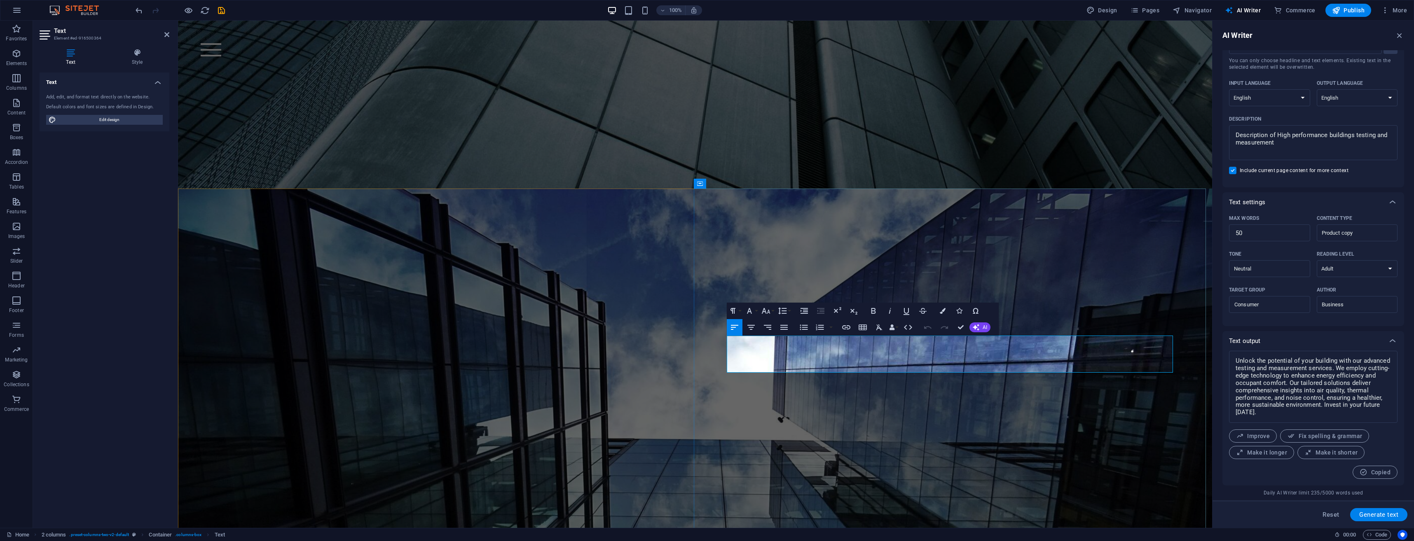
scroll to position [2731, 1]
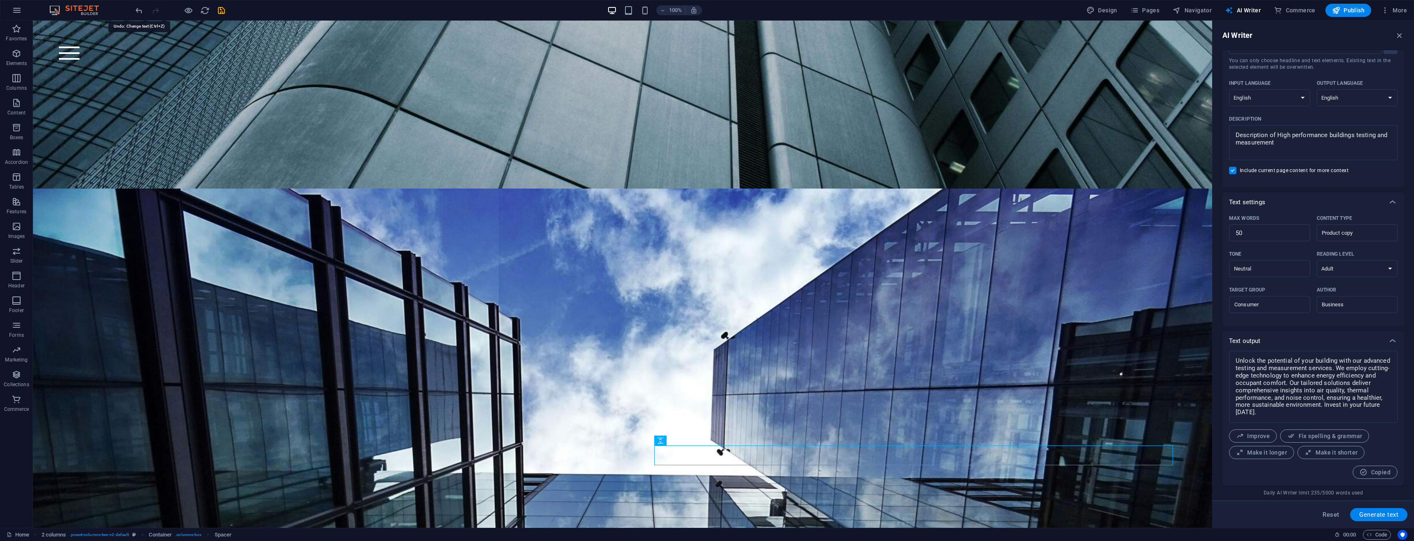
click at [138, 10] on icon "undo" at bounding box center [138, 10] width 9 height 9
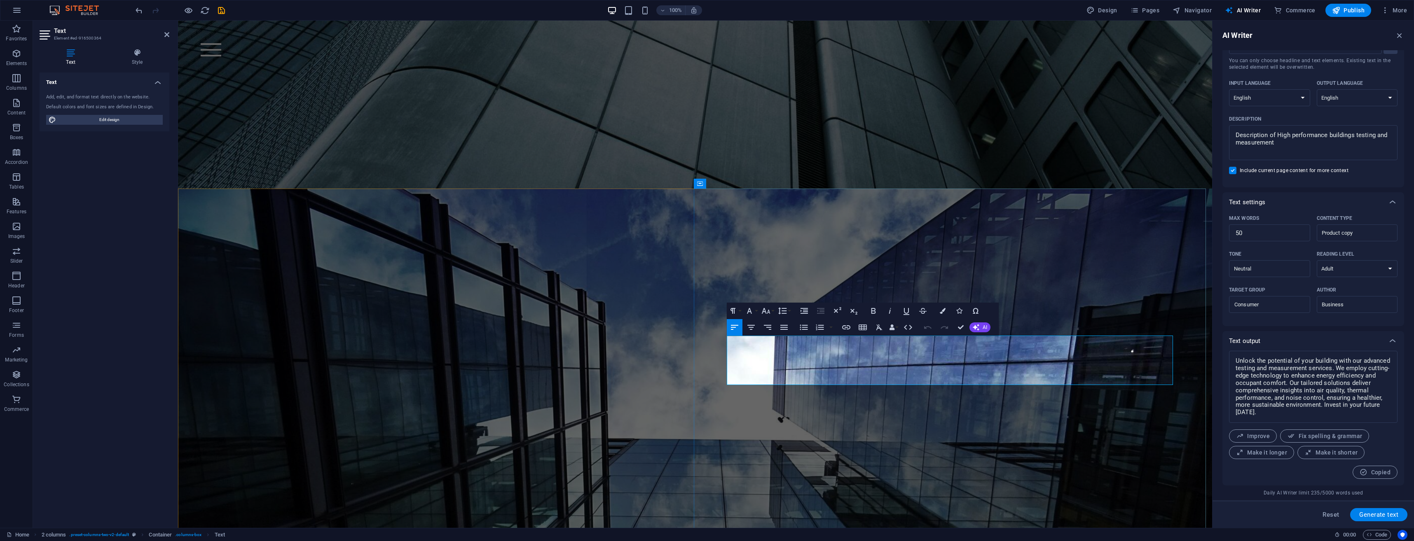
drag, startPoint x: 847, startPoint y: 370, endPoint x: 1108, endPoint y: 373, distance: 261.3
drag, startPoint x: 1106, startPoint y: 379, endPoint x: 1099, endPoint y: 366, distance: 15.3
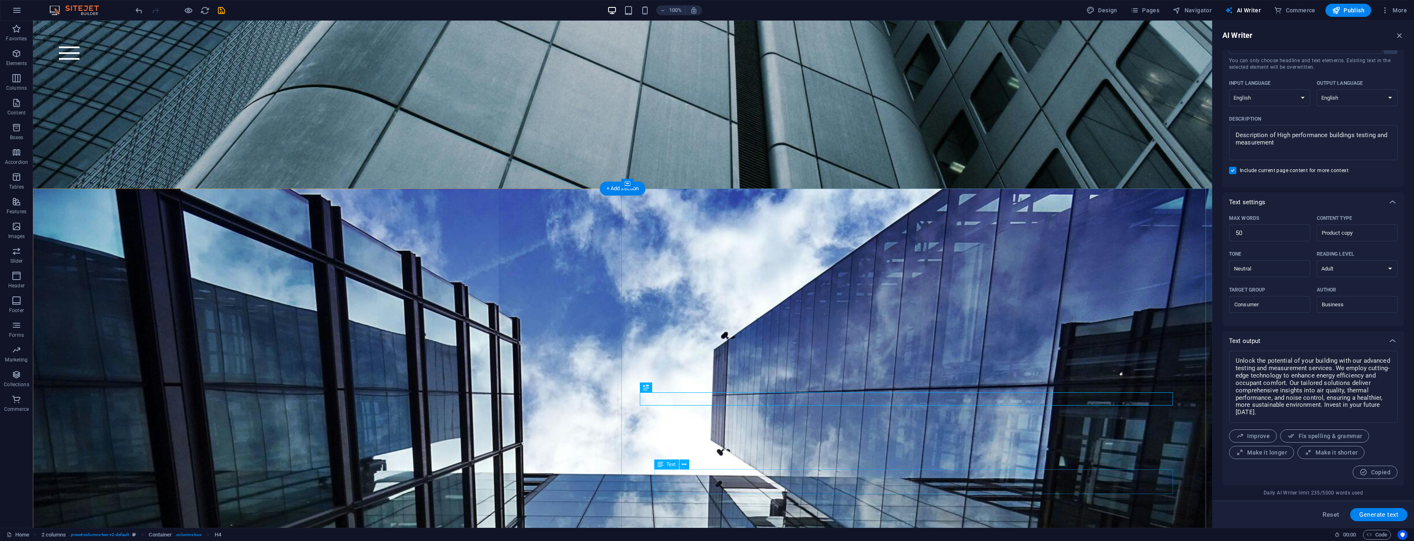
drag, startPoint x: 1284, startPoint y: 142, endPoint x: 1277, endPoint y: 136, distance: 9.6
click at [1277, 136] on textarea "Description of High performance buildings testing and measurement" at bounding box center [1313, 142] width 160 height 27
click at [1385, 514] on span "Generate text" at bounding box center [1379, 515] width 39 height 7
click at [1336, 455] on span "Make it shorter" at bounding box center [1331, 453] width 53 height 8
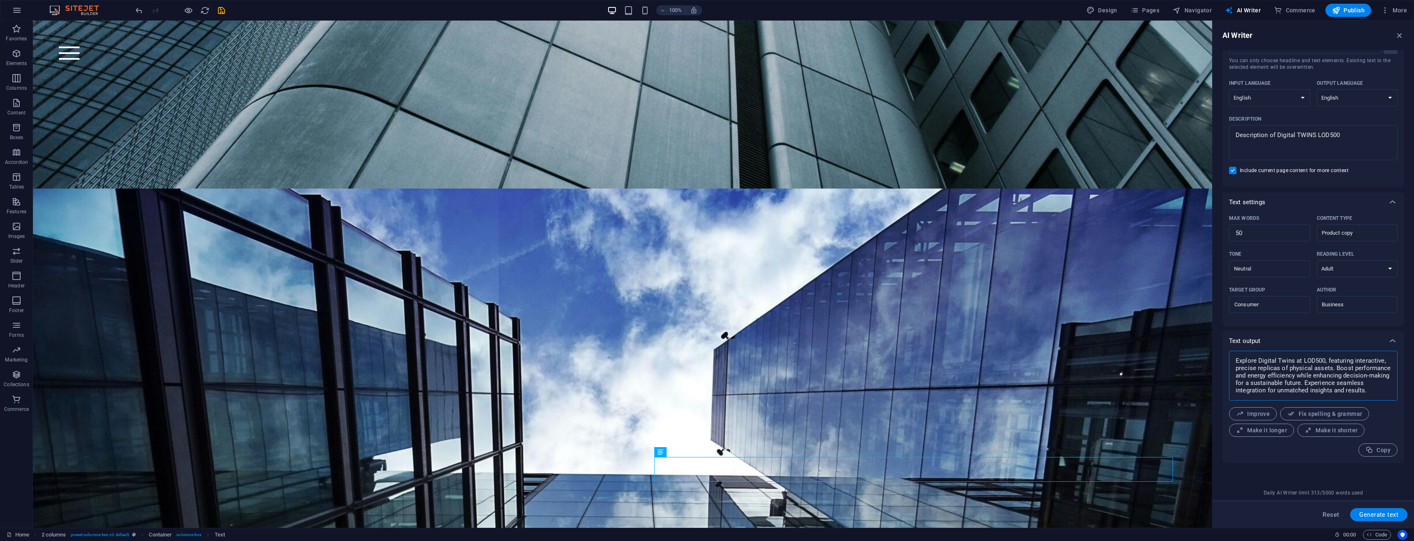
drag, startPoint x: 1375, startPoint y: 389, endPoint x: 1228, endPoint y: 354, distance: 150.7
click at [1228, 354] on div "Explore Digital Twins at LOD500, featuring interactive, precise replicas of phy…" at bounding box center [1314, 407] width 182 height 113
click at [1382, 452] on span "Copy" at bounding box center [1378, 451] width 25 height 8
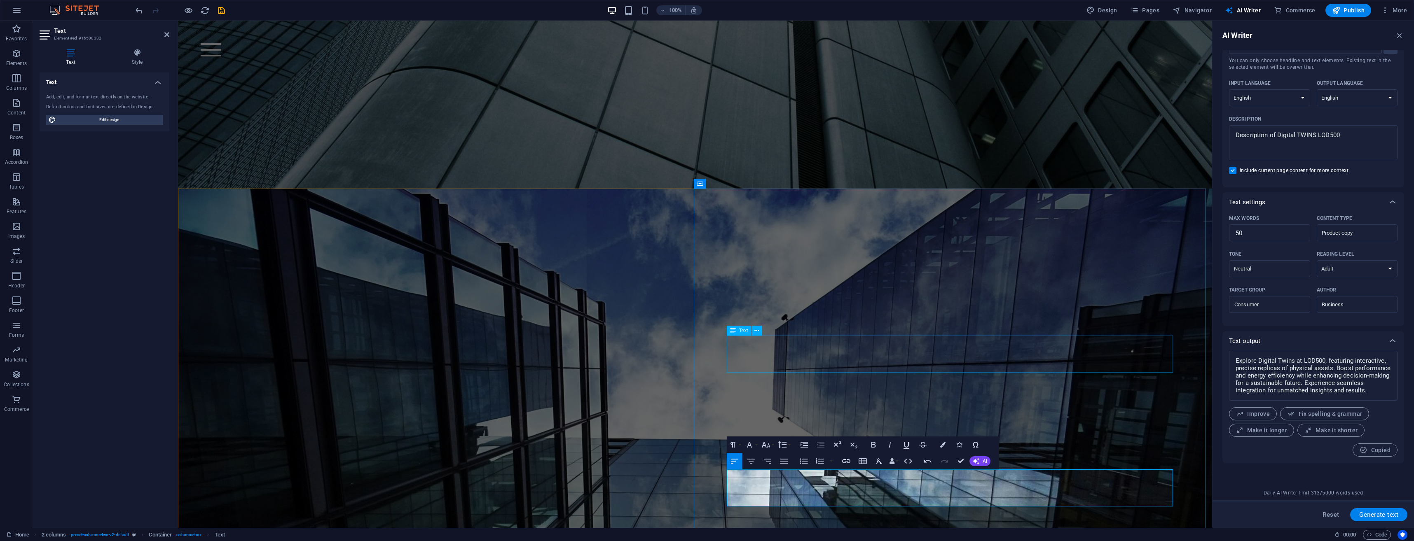
scroll to position [1796, 1]
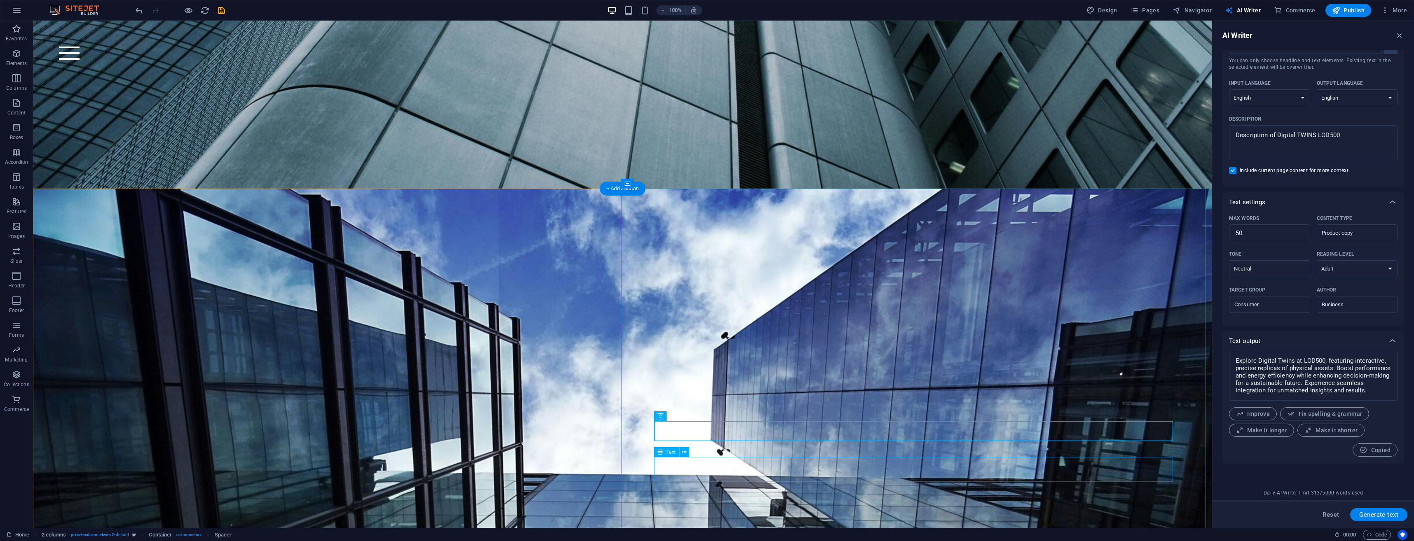
click at [136, 14] on icon "undo" at bounding box center [138, 10] width 9 height 9
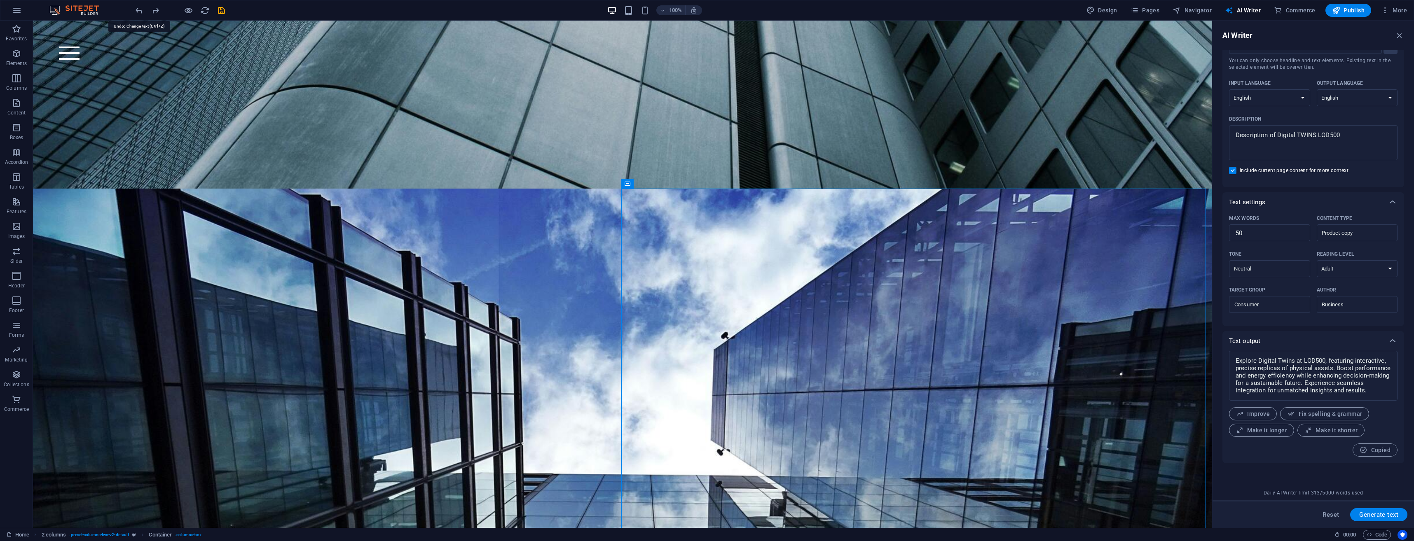
click at [136, 14] on icon "undo" at bounding box center [138, 10] width 9 height 9
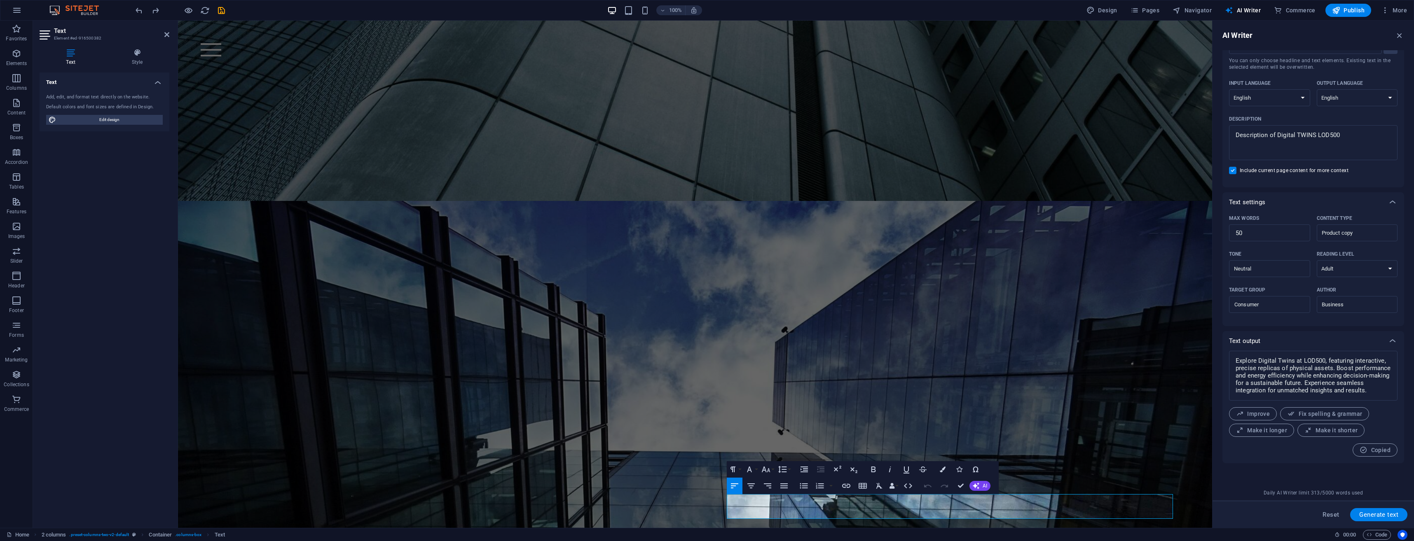
click at [135, 12] on icon "undo" at bounding box center [138, 10] width 9 height 9
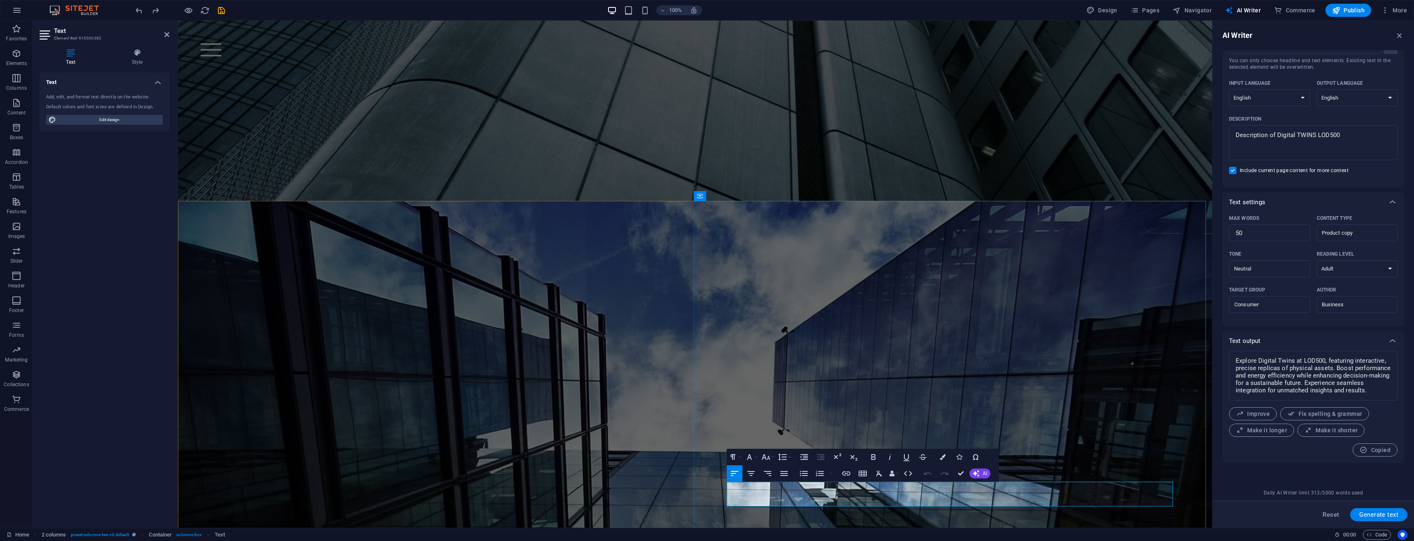
drag, startPoint x: 813, startPoint y: 504, endPoint x: 748, endPoint y: 501, distance: 65.6
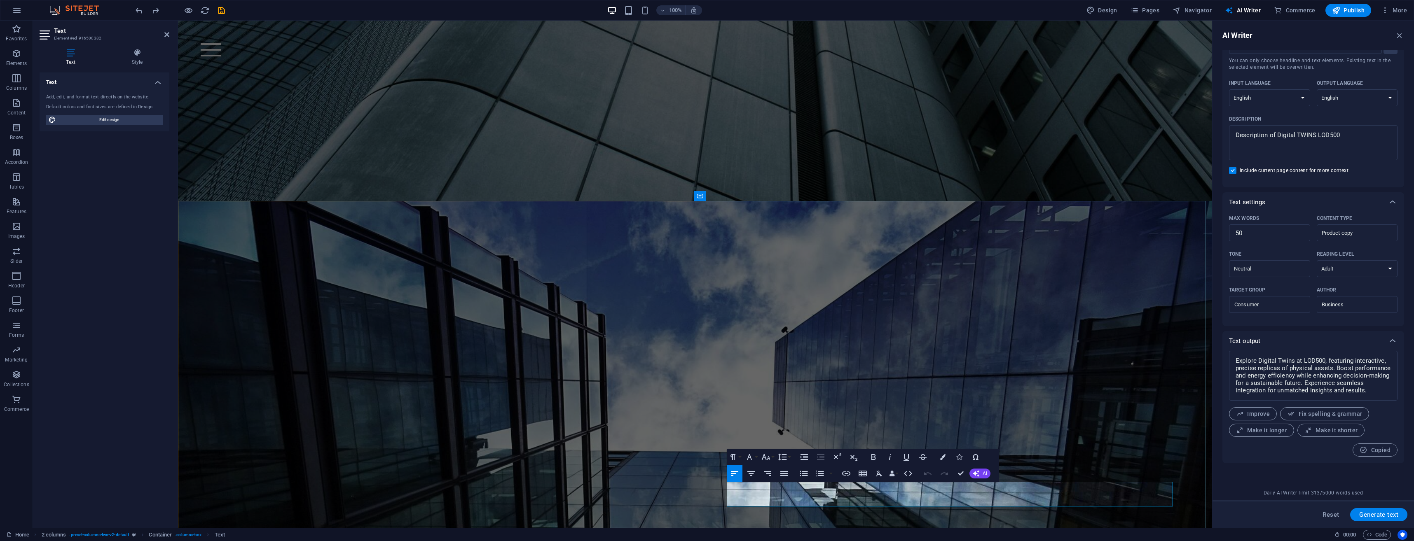
drag, startPoint x: 753, startPoint y: 501, endPoint x: 783, endPoint y: 500, distance: 30.1
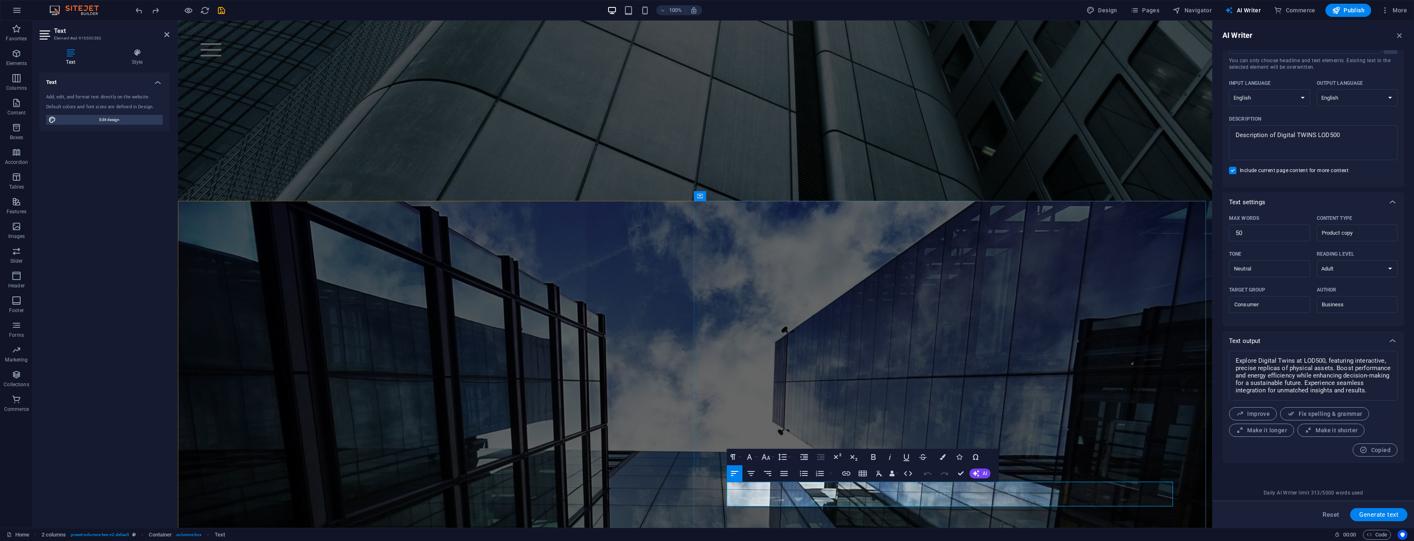
scroll to position [1796, 1]
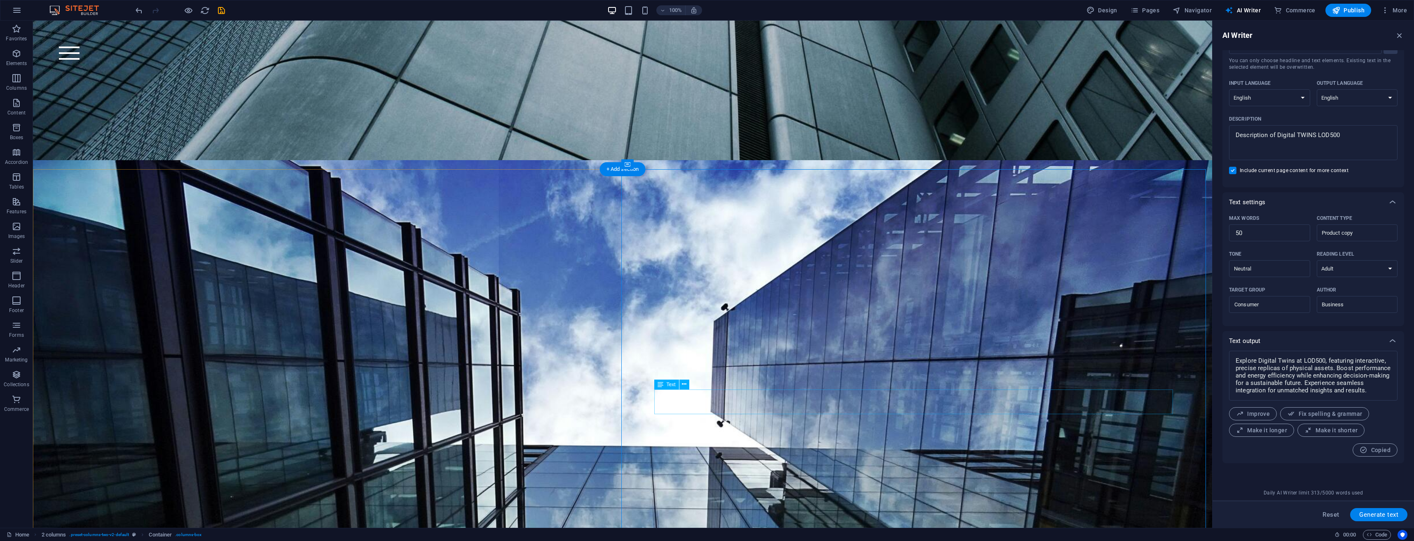
scroll to position [368, 0]
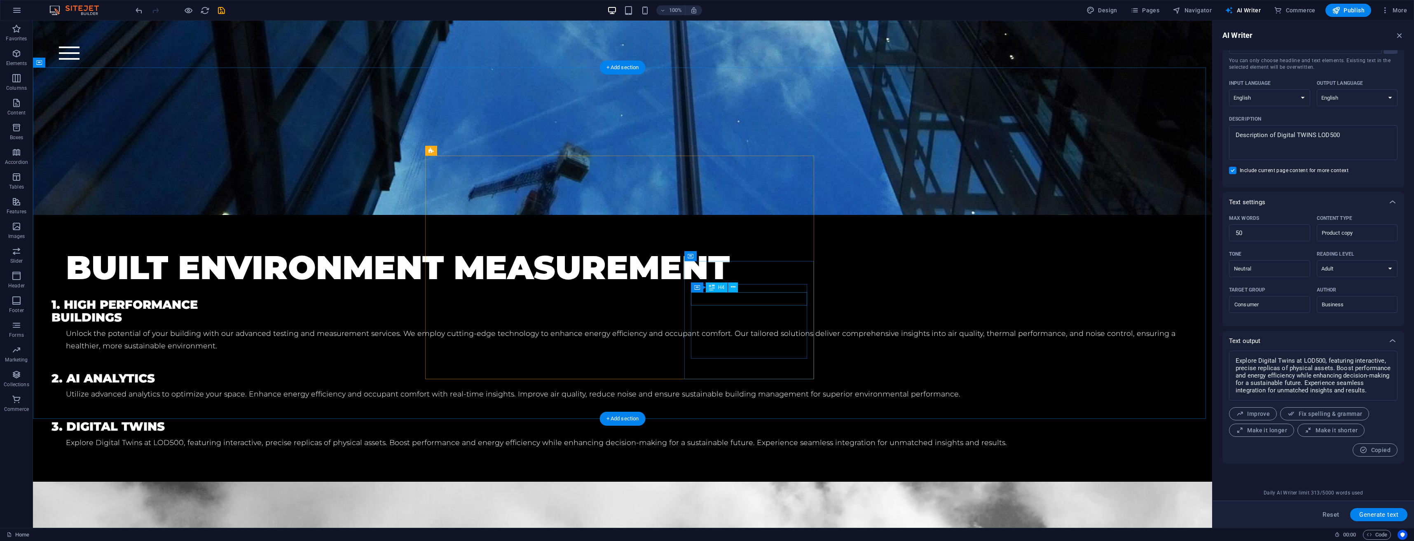
scroll to position [1234, 0]
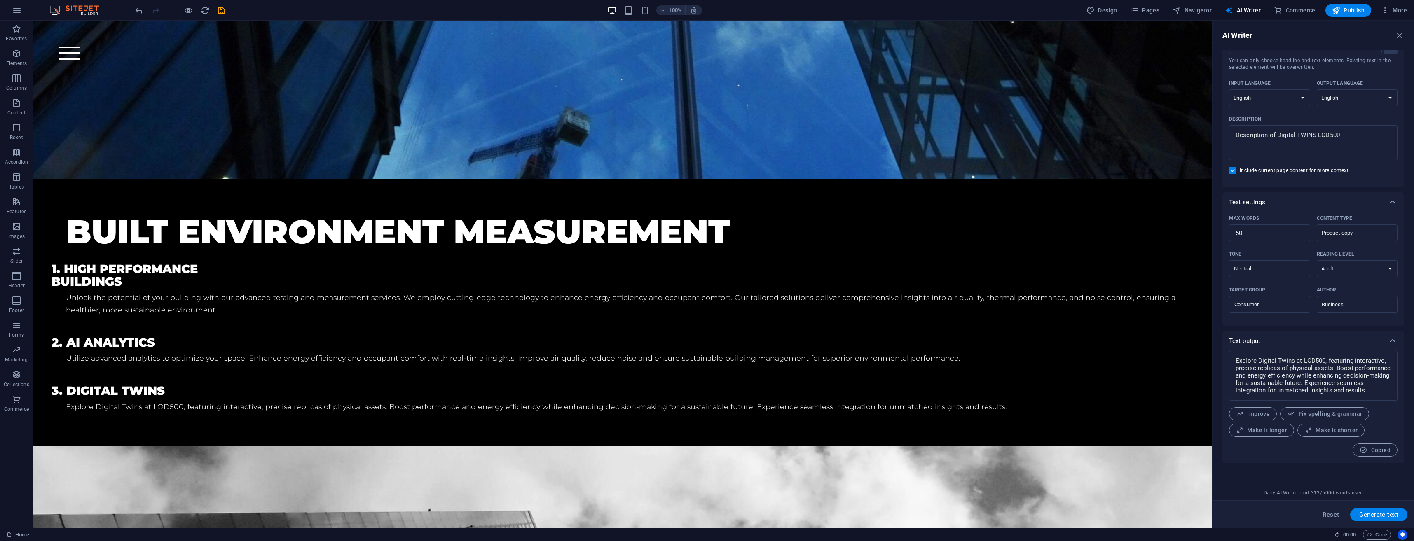
click at [1343, 133] on textarea "Description of Digital TWINS LOD500" at bounding box center [1313, 142] width 160 height 27
click at [1346, 134] on textarea "Description of Digital TWINS LOD500" at bounding box center [1313, 142] width 160 height 27
drag, startPoint x: 1348, startPoint y: 136, endPoint x: 1280, endPoint y: 136, distance: 67.6
click at [1273, 139] on textarea "Description of Digital TWINS LOD500" at bounding box center [1313, 142] width 160 height 27
click at [1278, 135] on textarea "Description of Digital TWINS LOD500" at bounding box center [1313, 142] width 160 height 27
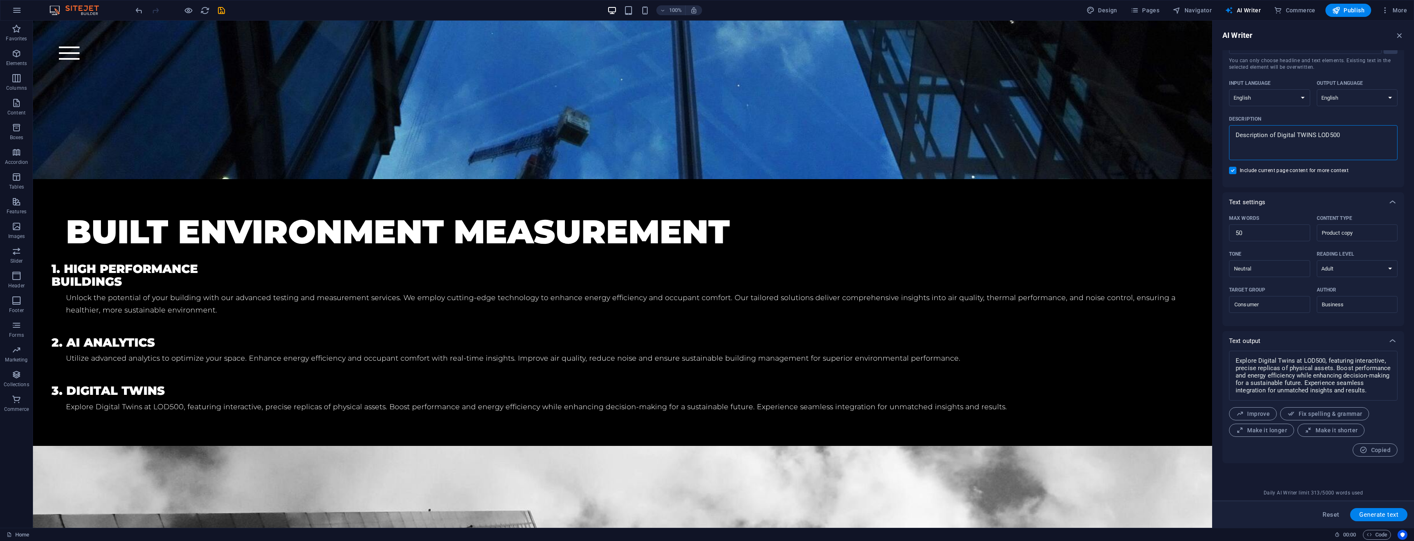
drag, startPoint x: 1353, startPoint y: 135, endPoint x: 1270, endPoint y: 137, distance: 82.9
click at [1270, 137] on textarea "Description of Digital TWINS LOD500" at bounding box center [1313, 142] width 160 height 27
click at [1276, 237] on input "50" at bounding box center [1269, 233] width 81 height 16
drag, startPoint x: 1273, startPoint y: 236, endPoint x: 1229, endPoint y: 237, distance: 43.7
click at [1229, 237] on input "50" at bounding box center [1269, 233] width 81 height 16
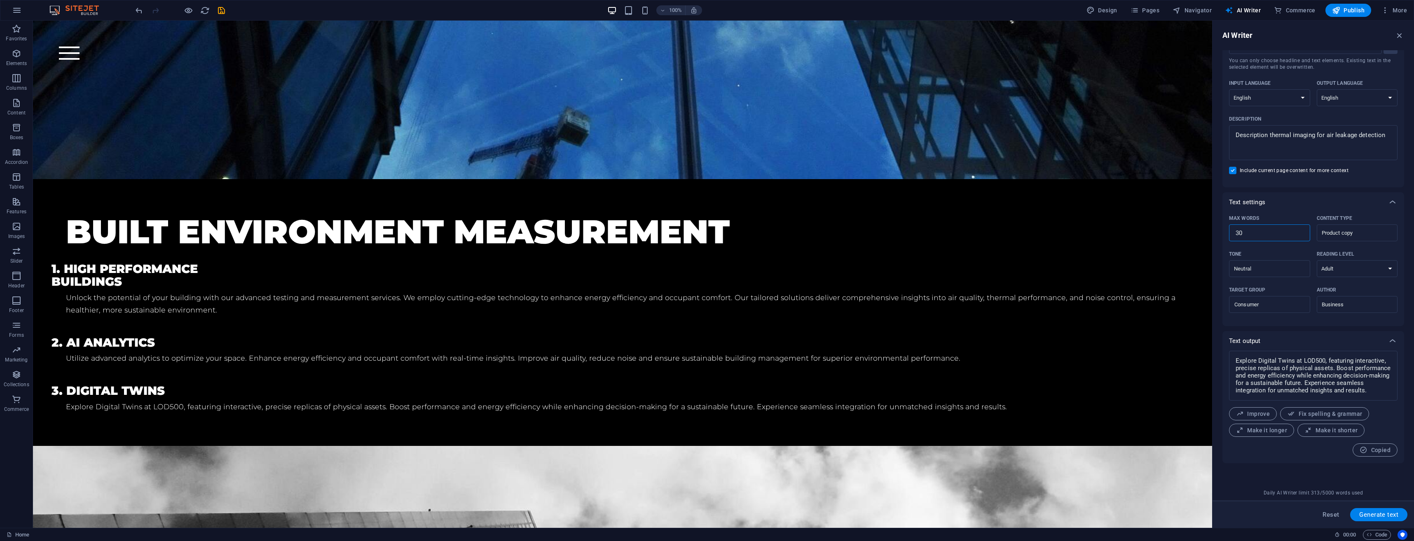
click at [1390, 516] on span "Generate text" at bounding box center [1379, 515] width 39 height 7
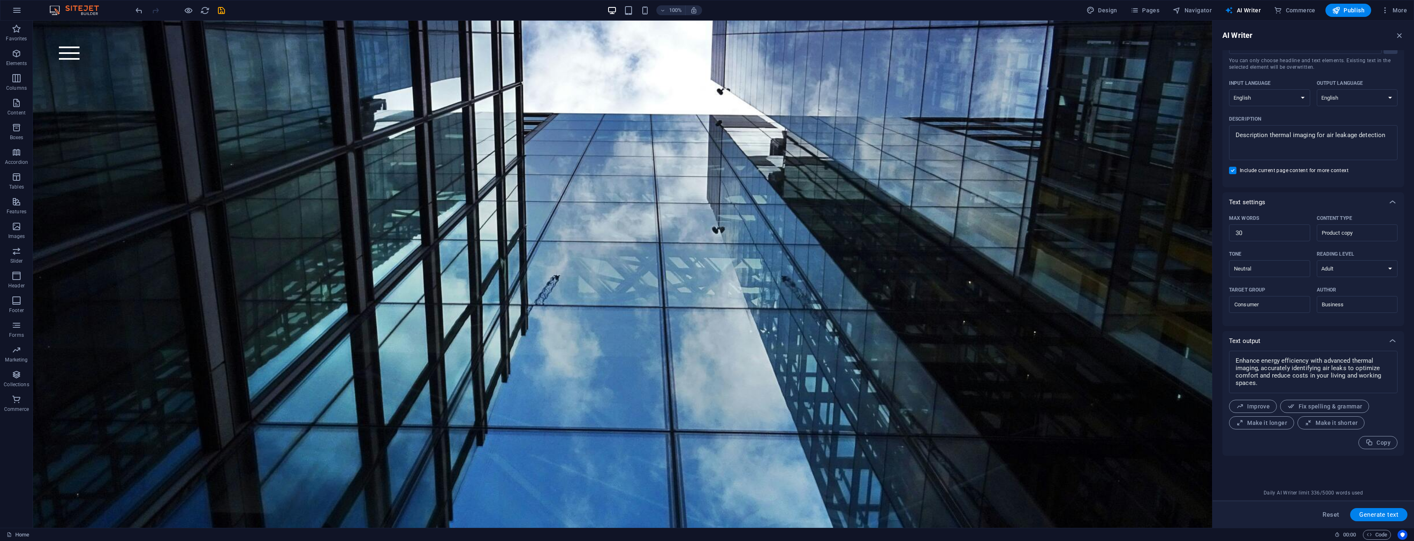
scroll to position [547, 0]
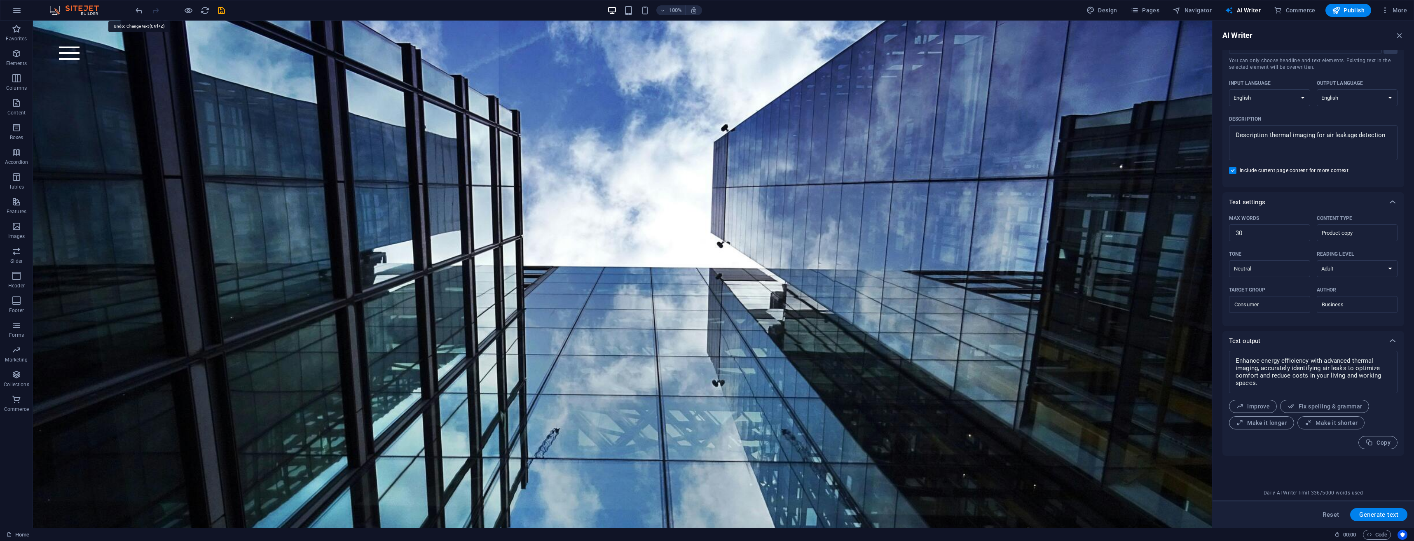
click at [141, 10] on icon "undo" at bounding box center [138, 10] width 9 height 9
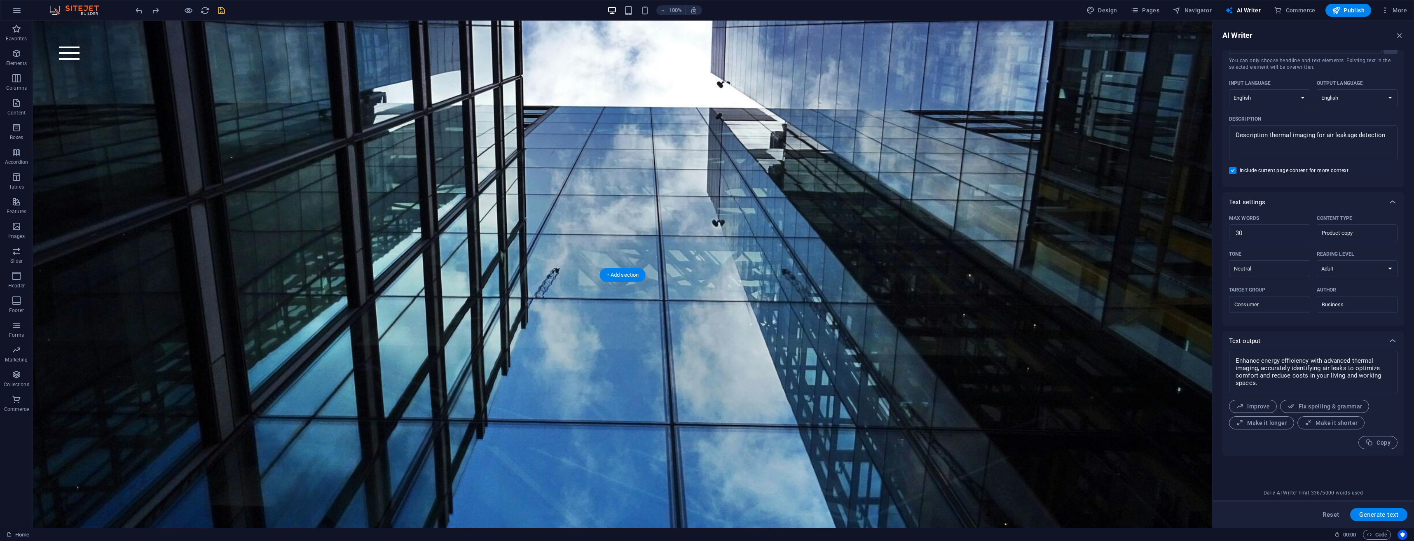
scroll to position [712, 0]
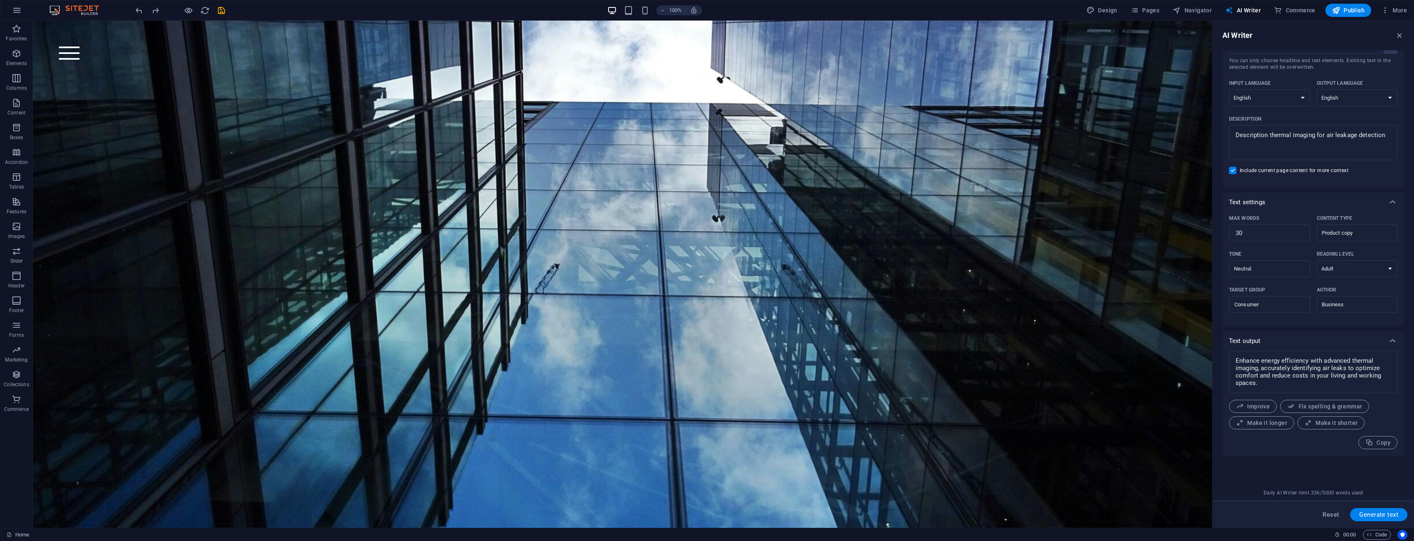
click at [1305, 364] on textarea "Enhance energy efficiency with advanced thermal imaging, accurately identifying…" at bounding box center [1313, 372] width 160 height 34
drag, startPoint x: 1305, startPoint y: 364, endPoint x: 1331, endPoint y: 380, distance: 30.1
click at [1331, 380] on textarea "Enhance energy efficiency with advanced thermal imaging, accurately identifying…" at bounding box center [1313, 372] width 160 height 34
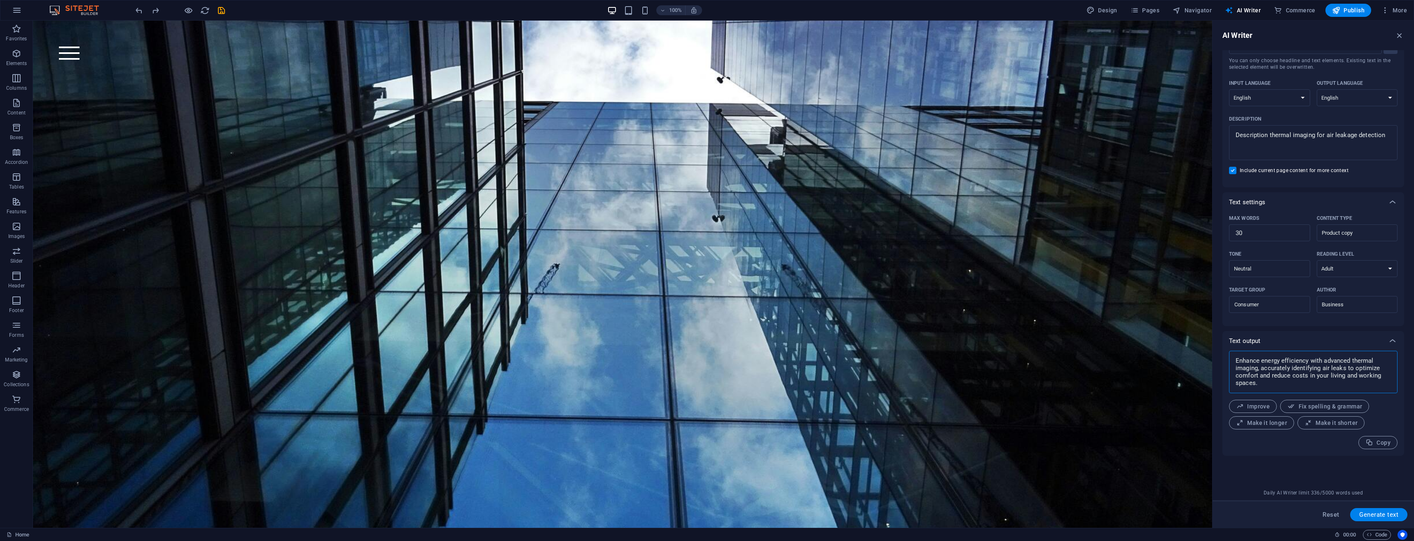
drag, startPoint x: 1324, startPoint y: 358, endPoint x: 1343, endPoint y: 390, distance: 37.1
click at [1343, 390] on div "Enhance energy efficiency with advanced thermal imaging, accurately identifying…" at bounding box center [1313, 372] width 169 height 42
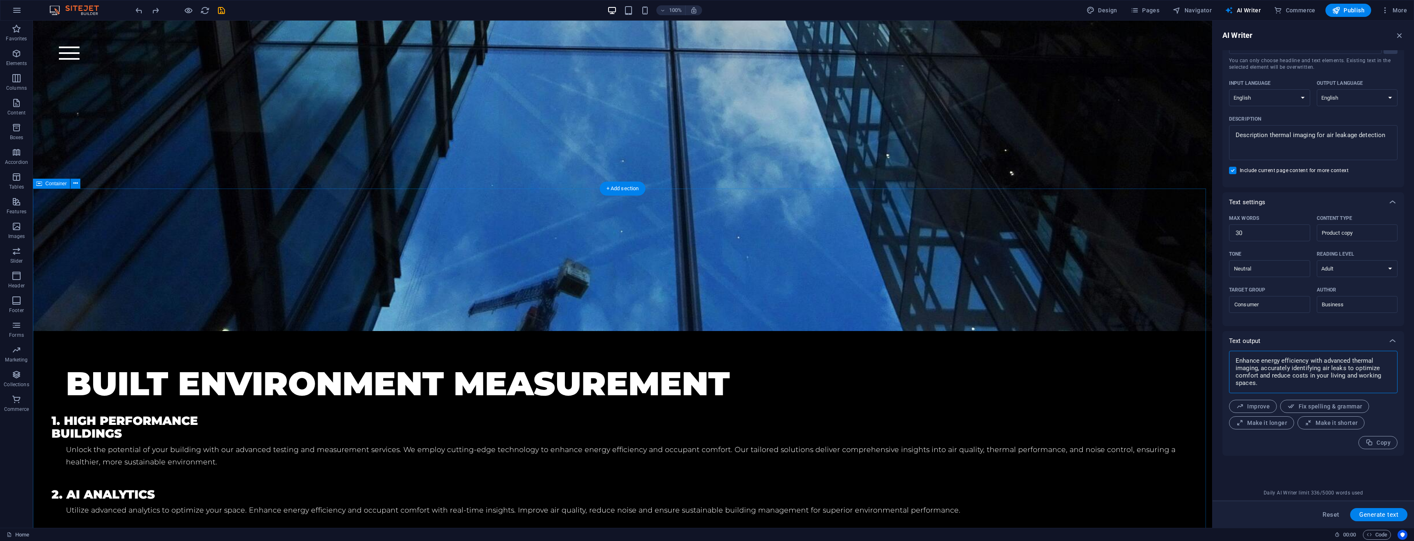
scroll to position [1083, 0]
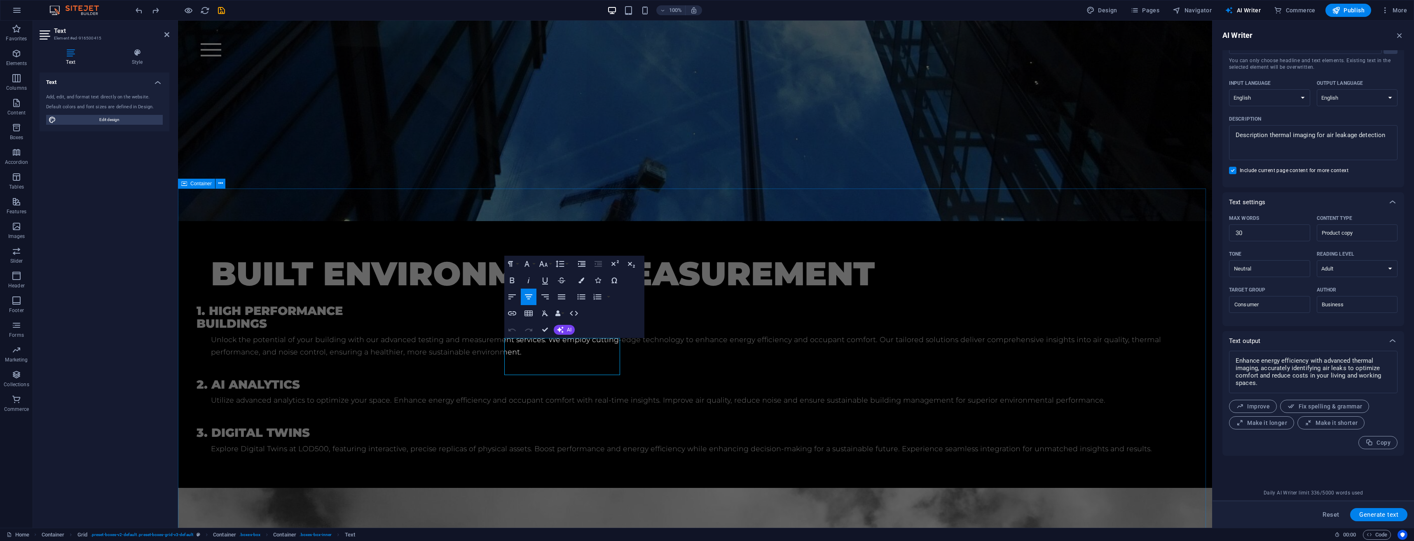
scroll to position [1029, 0]
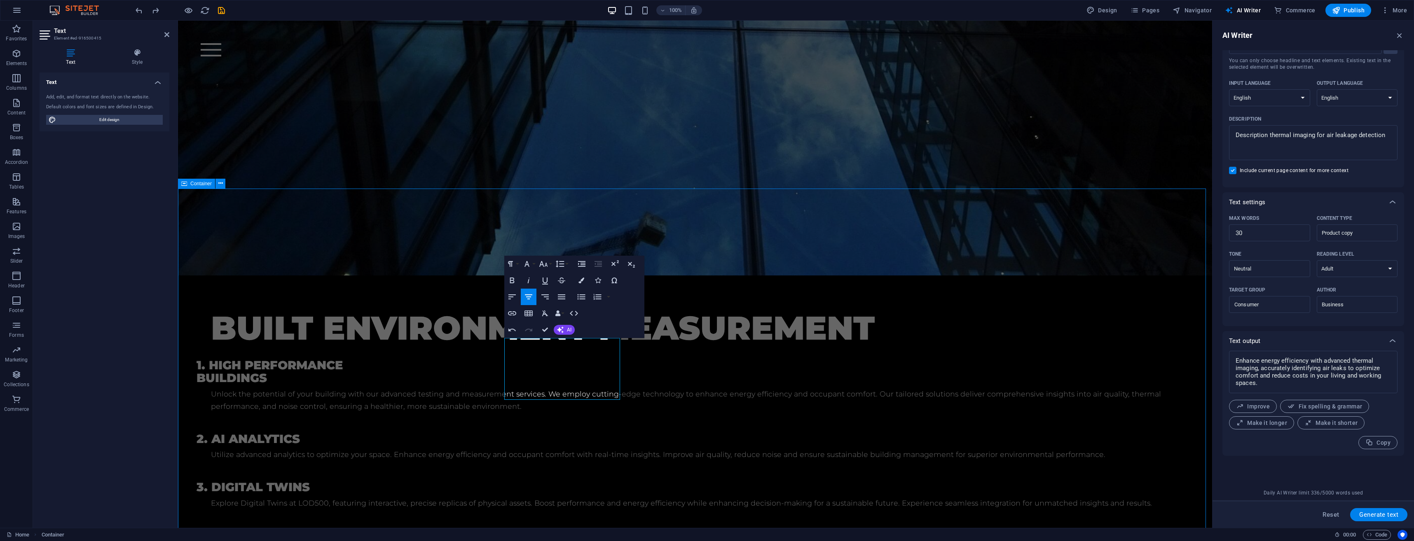
scroll to position [1083, 0]
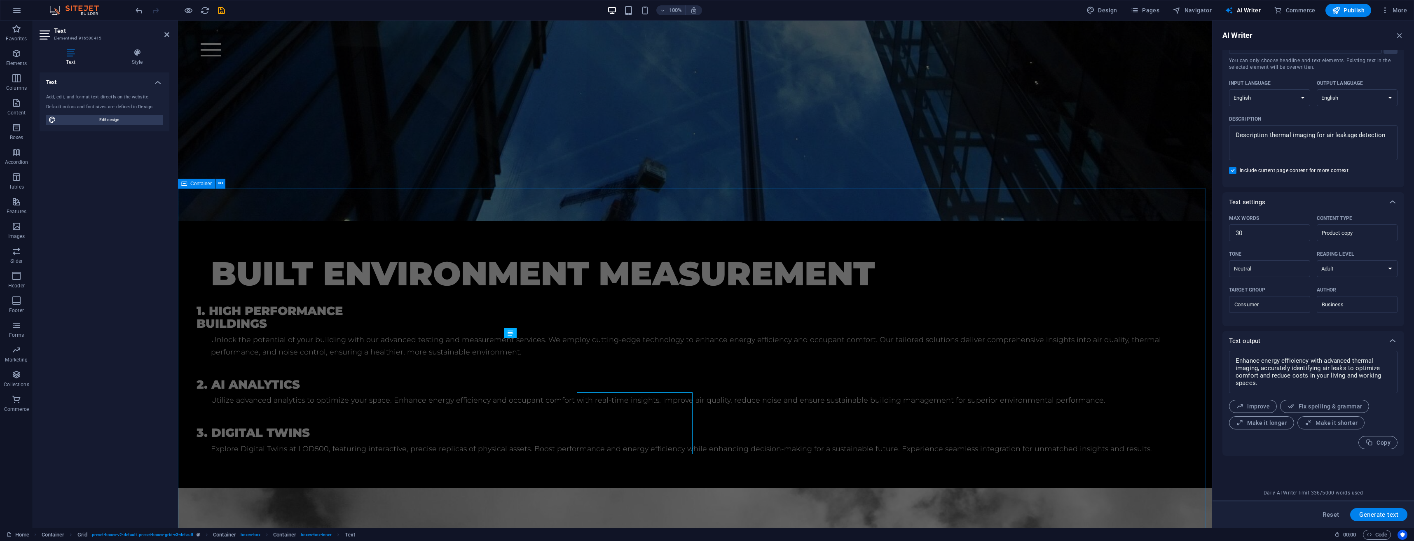
scroll to position [1029, 0]
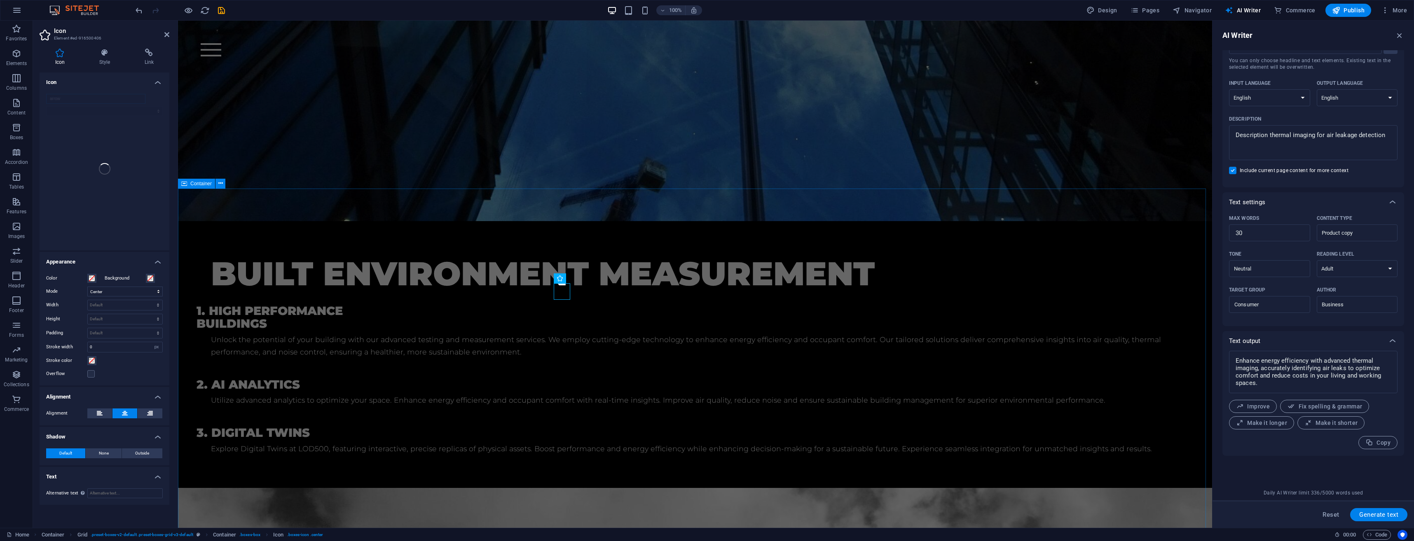
scroll to position [1029, 0]
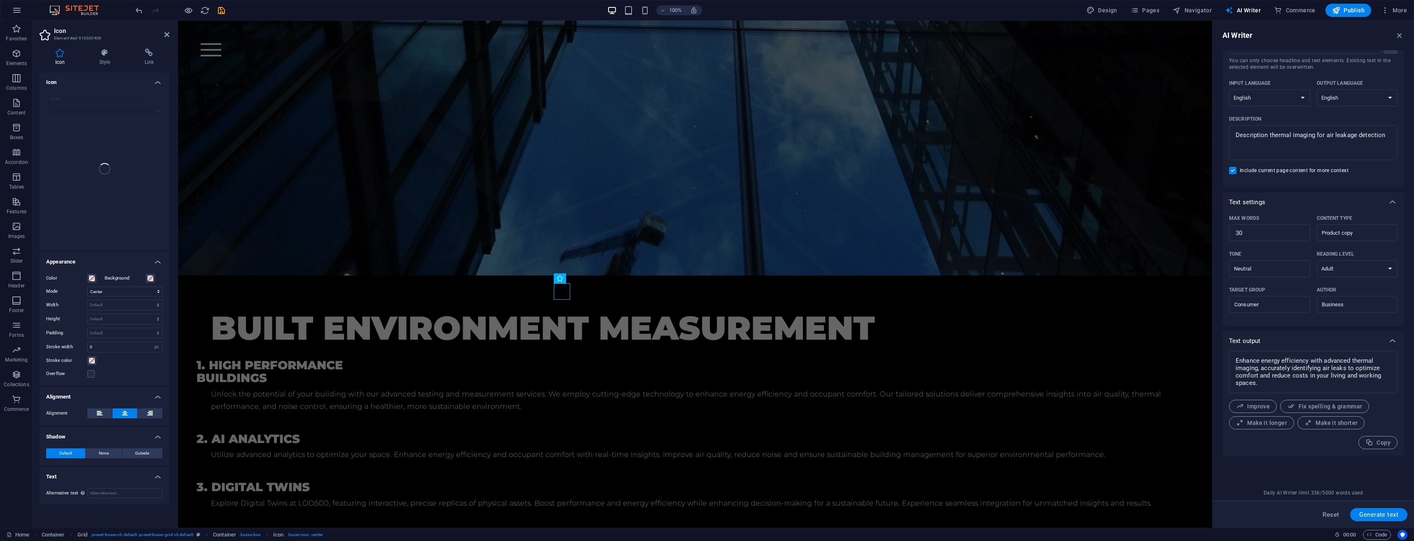
click at [113, 100] on div "arrow" at bounding box center [105, 168] width 130 height 163
click at [112, 100] on div "arrow" at bounding box center [105, 168] width 130 height 163
drag, startPoint x: 1291, startPoint y: 136, endPoint x: 1270, endPoint y: 138, distance: 21.1
click at [1270, 138] on textarea "Description thermal imaging for air leakage detection" at bounding box center [1313, 142] width 160 height 27
click at [1387, 136] on textarea "Description acoustic imaging for air leakage detection" at bounding box center [1313, 142] width 160 height 27
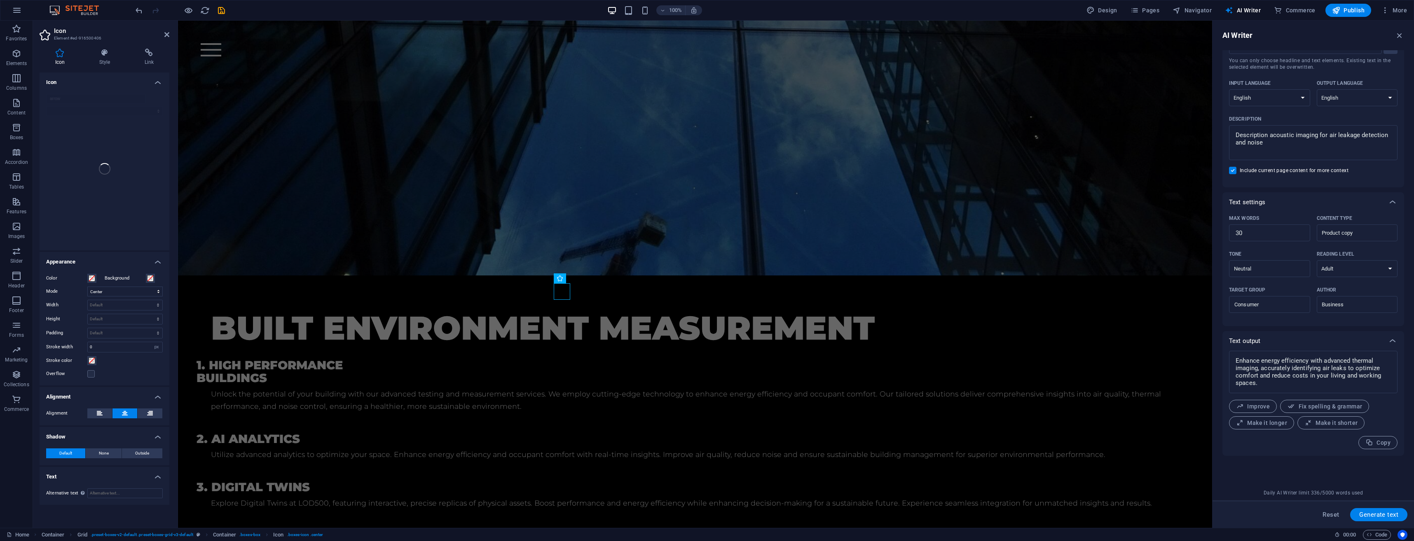
click at [1395, 518] on span "Generate text" at bounding box center [1379, 515] width 39 height 7
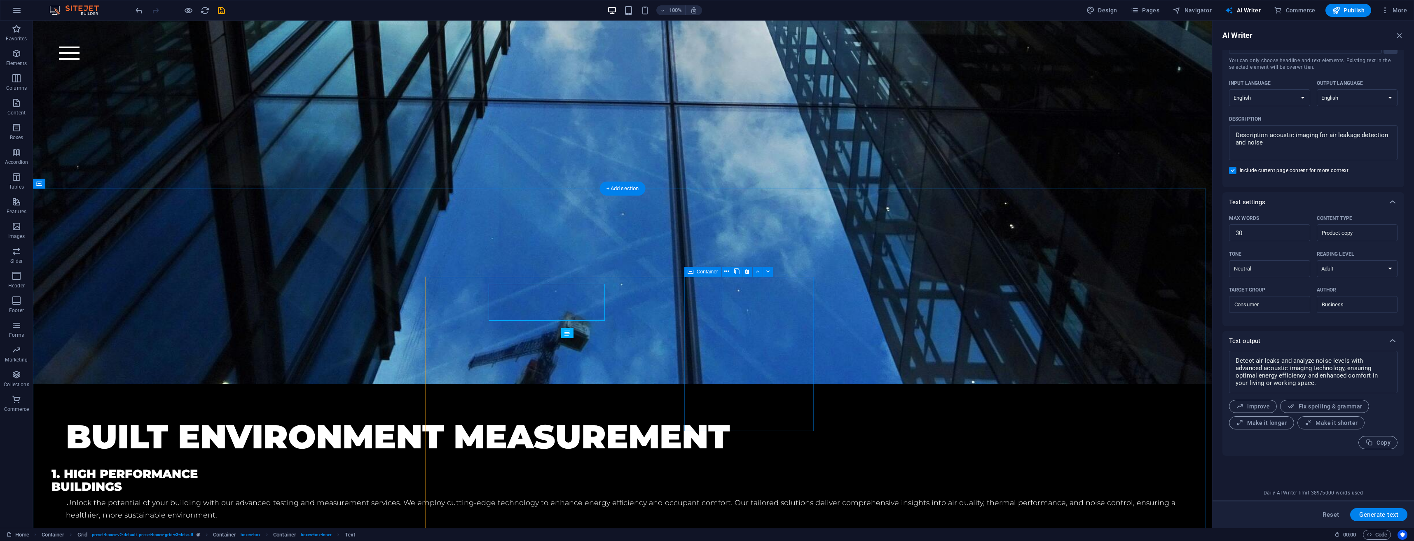
scroll to position [1083, 0]
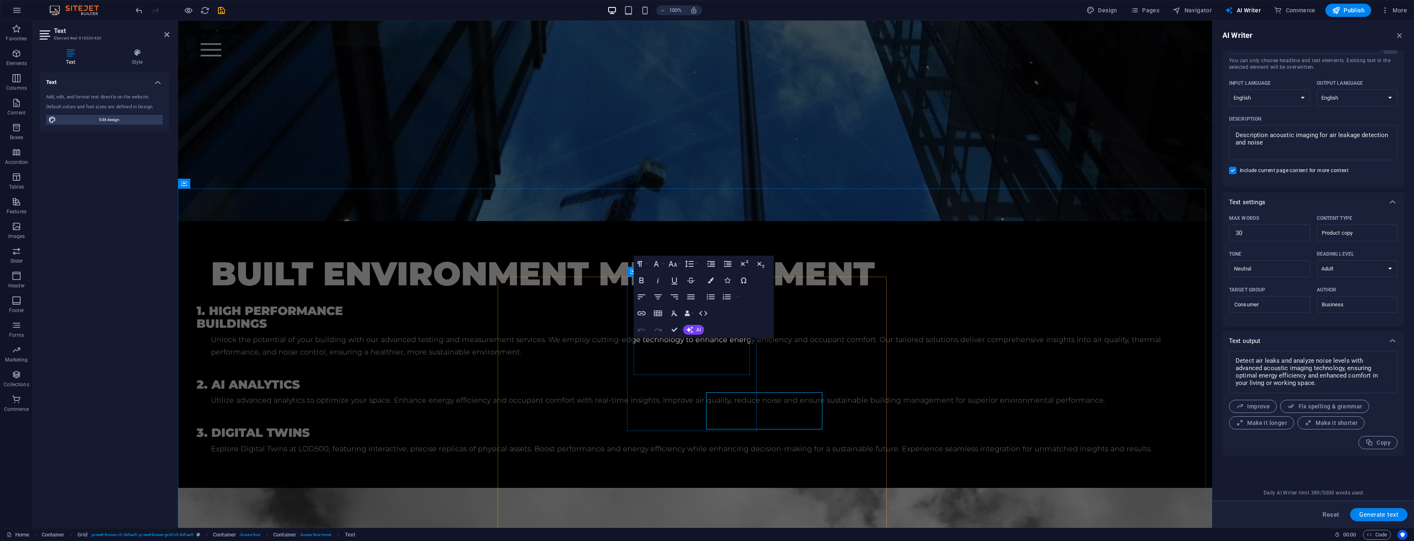
scroll to position [1029, 0]
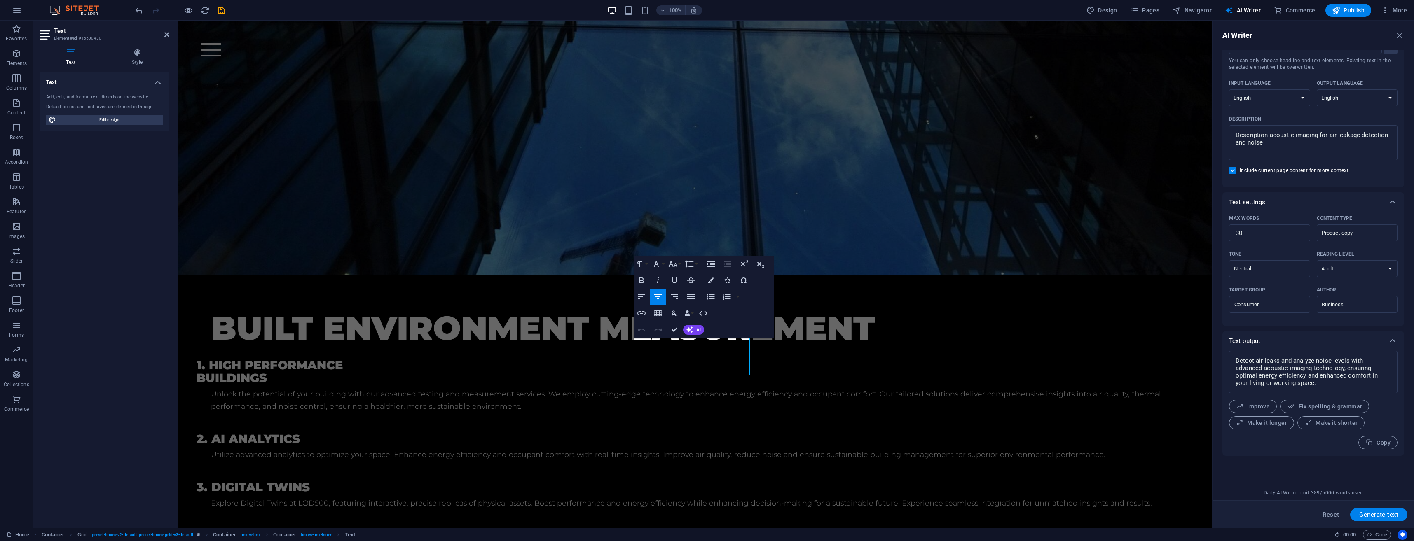
click at [1347, 425] on span "Make it shorter" at bounding box center [1331, 424] width 53 height 8
click at [137, 11] on icon "undo" at bounding box center [138, 10] width 9 height 9
click at [137, 12] on icon "undo" at bounding box center [138, 10] width 9 height 9
click at [141, 11] on icon "undo" at bounding box center [138, 10] width 9 height 9
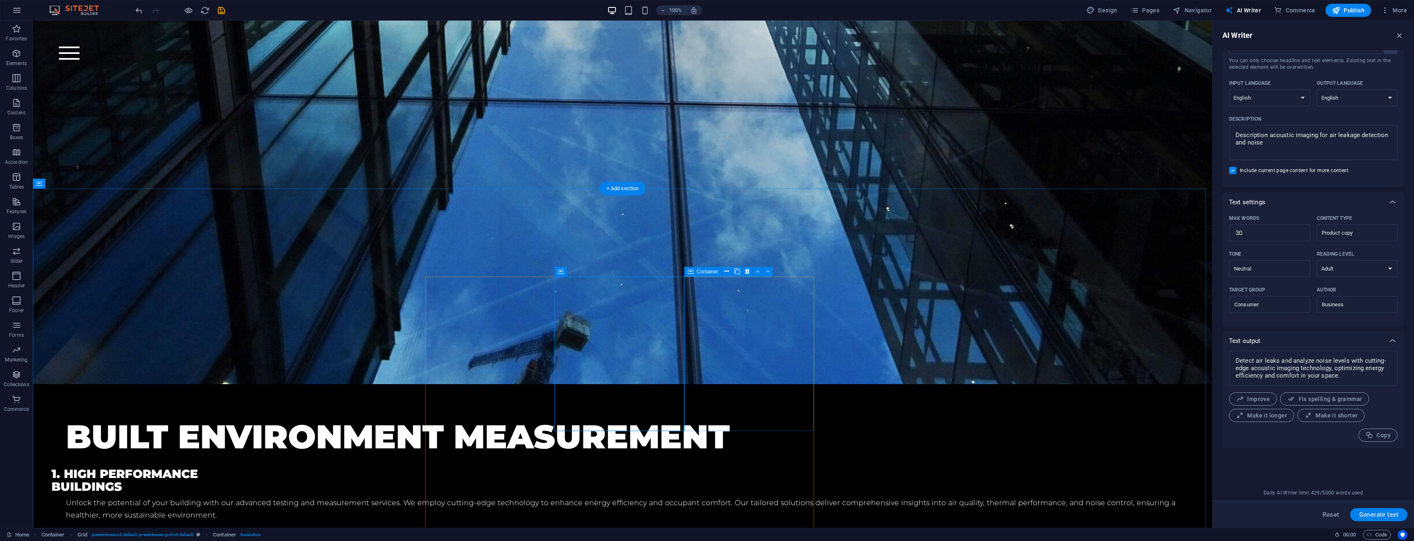
scroll to position [1083, 0]
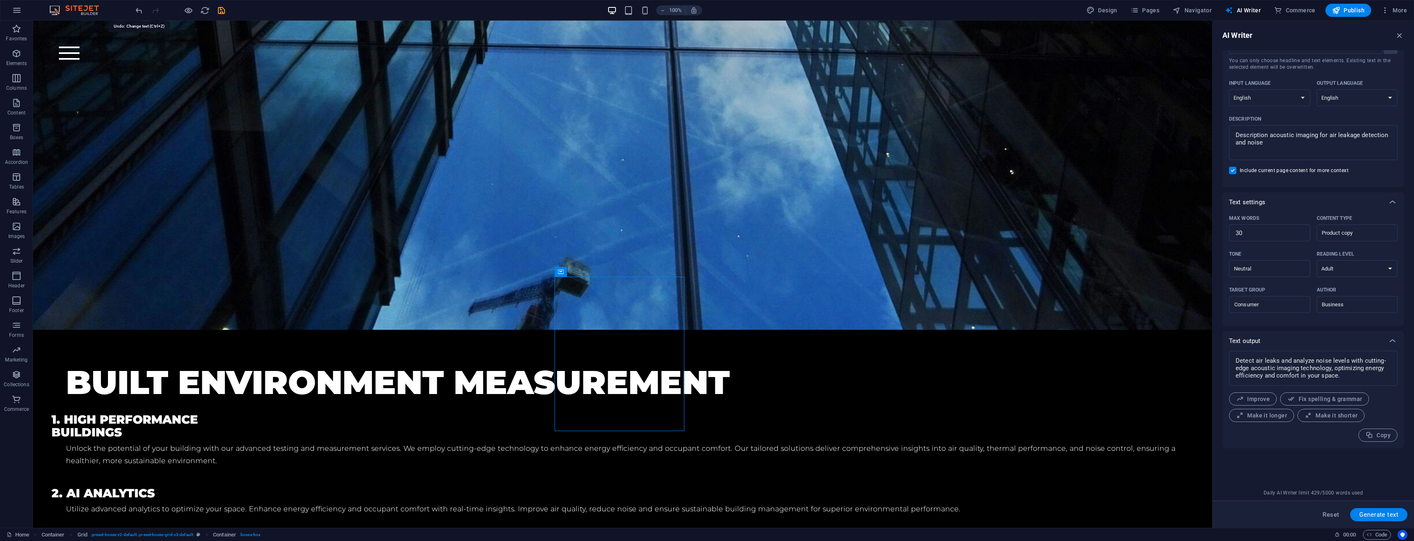
click at [142, 10] on icon "undo" at bounding box center [138, 10] width 9 height 9
click at [139, 10] on icon "undo" at bounding box center [138, 10] width 9 height 9
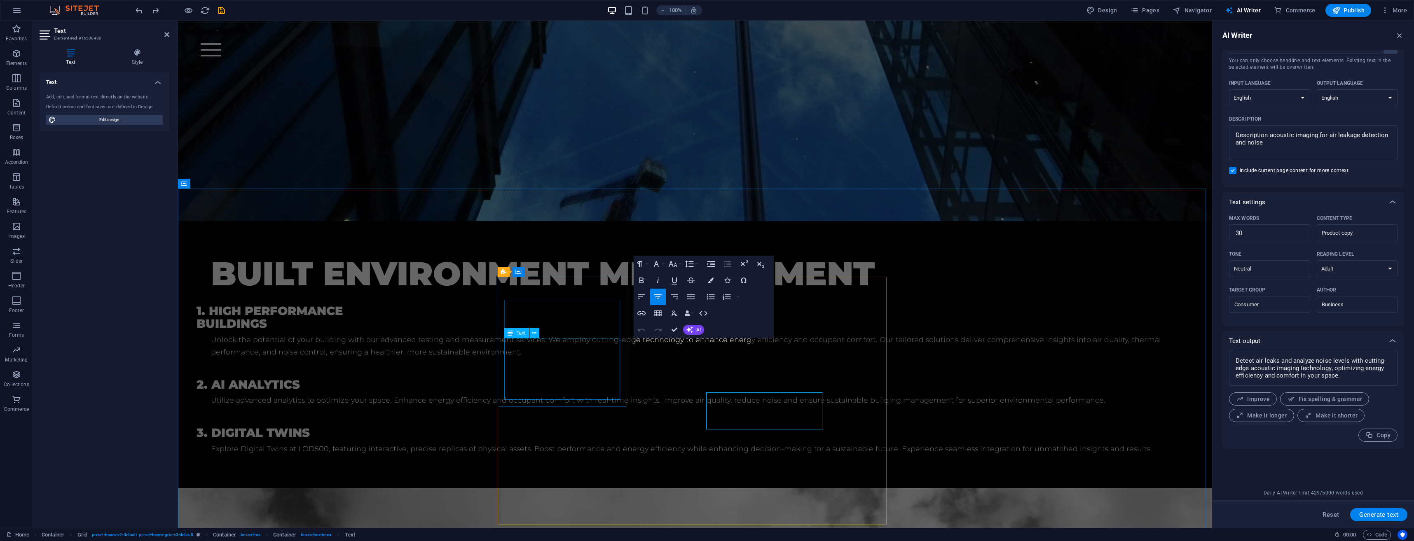
scroll to position [1029, 0]
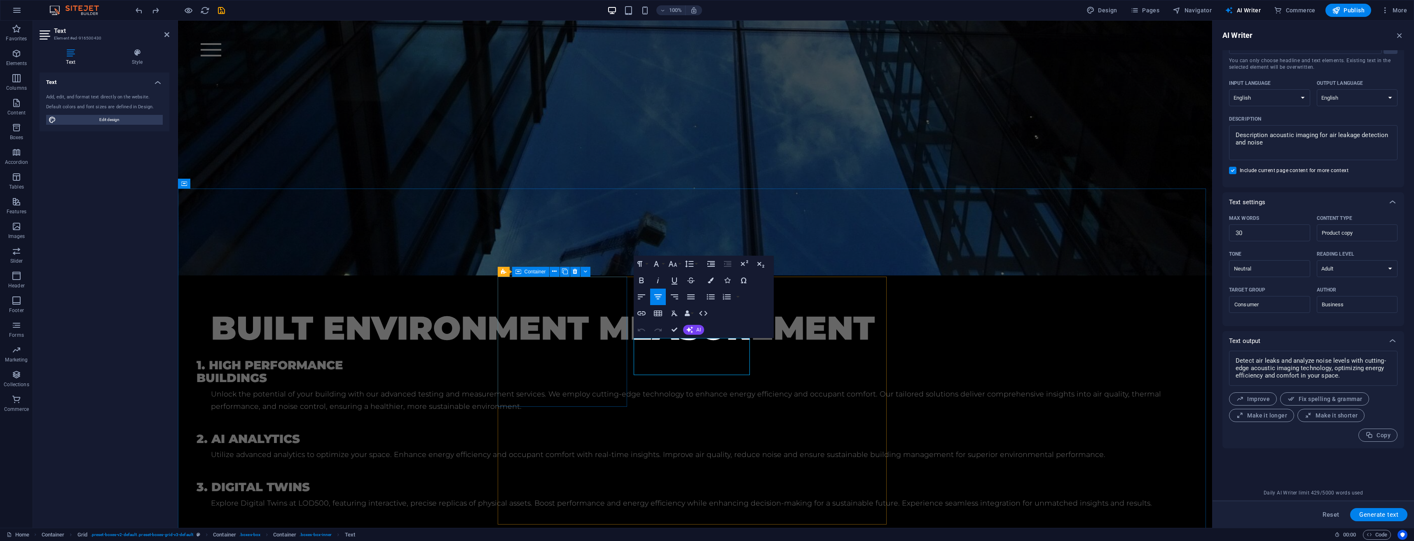
drag, startPoint x: 723, startPoint y: 370, endPoint x: 624, endPoint y: 330, distance: 106.3
click at [1309, 368] on textarea "Detect air leaks and analyze noise levels with cutting-edge acoustic imaging te…" at bounding box center [1313, 368] width 160 height 27
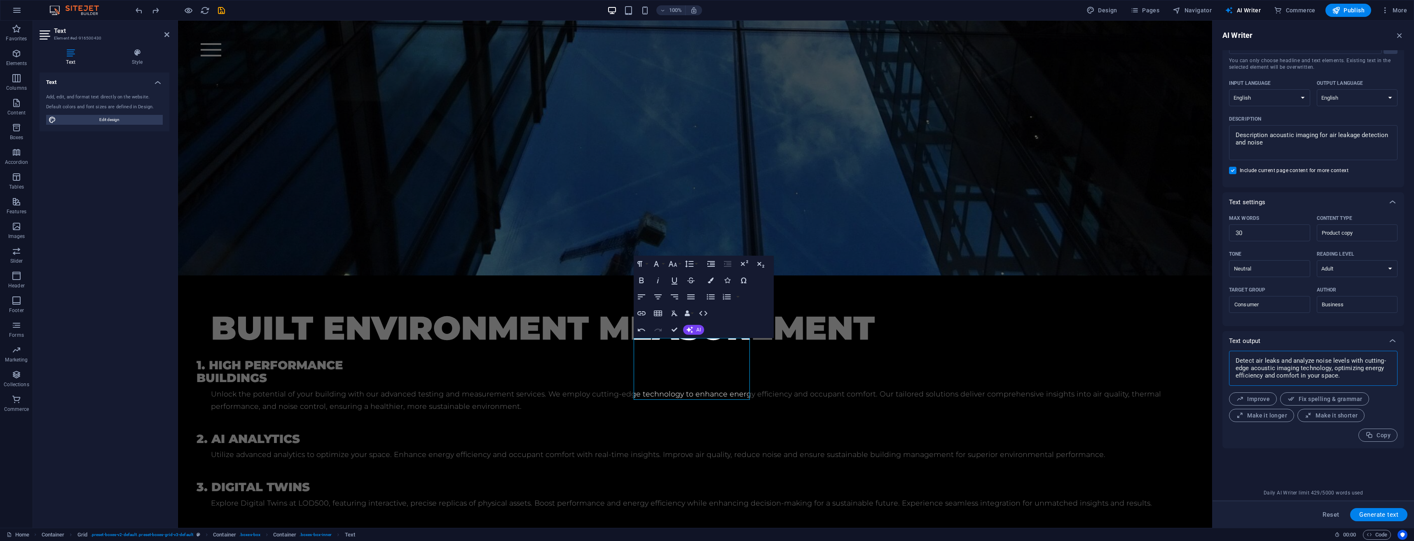
click at [1309, 368] on textarea "Detect air leaks and analyze noise levels with cutting-edge acoustic imaging te…" at bounding box center [1313, 368] width 160 height 27
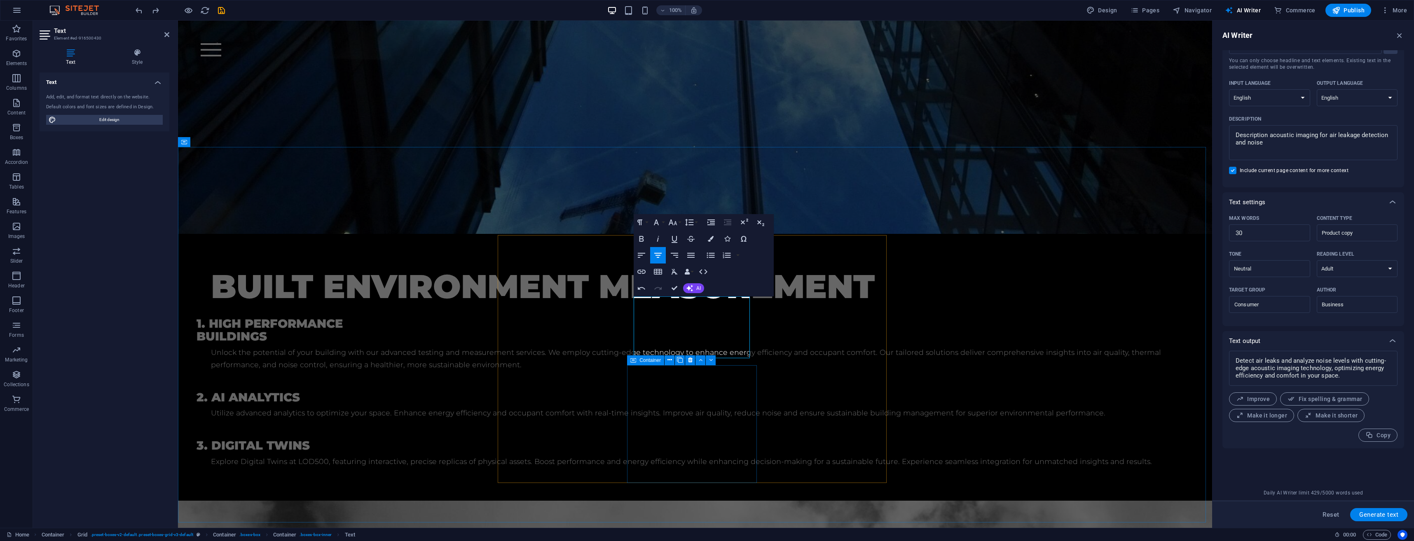
scroll to position [1070, 0]
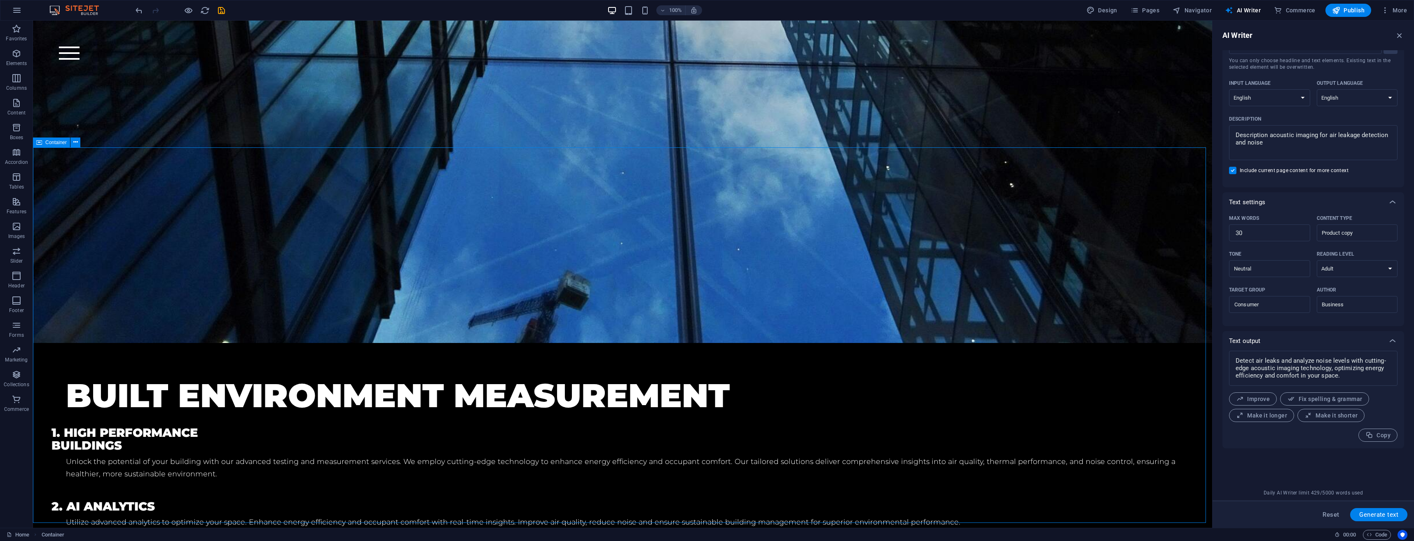
scroll to position [1124, 0]
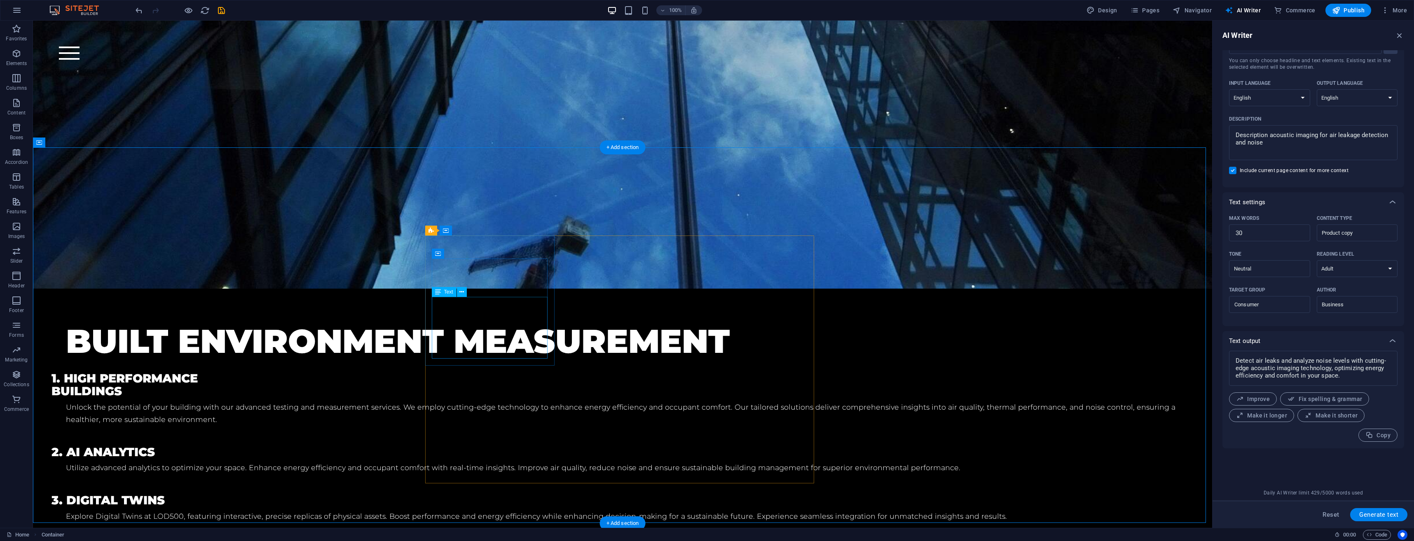
drag, startPoint x: 534, startPoint y: 315, endPoint x: 508, endPoint y: 325, distance: 27.5
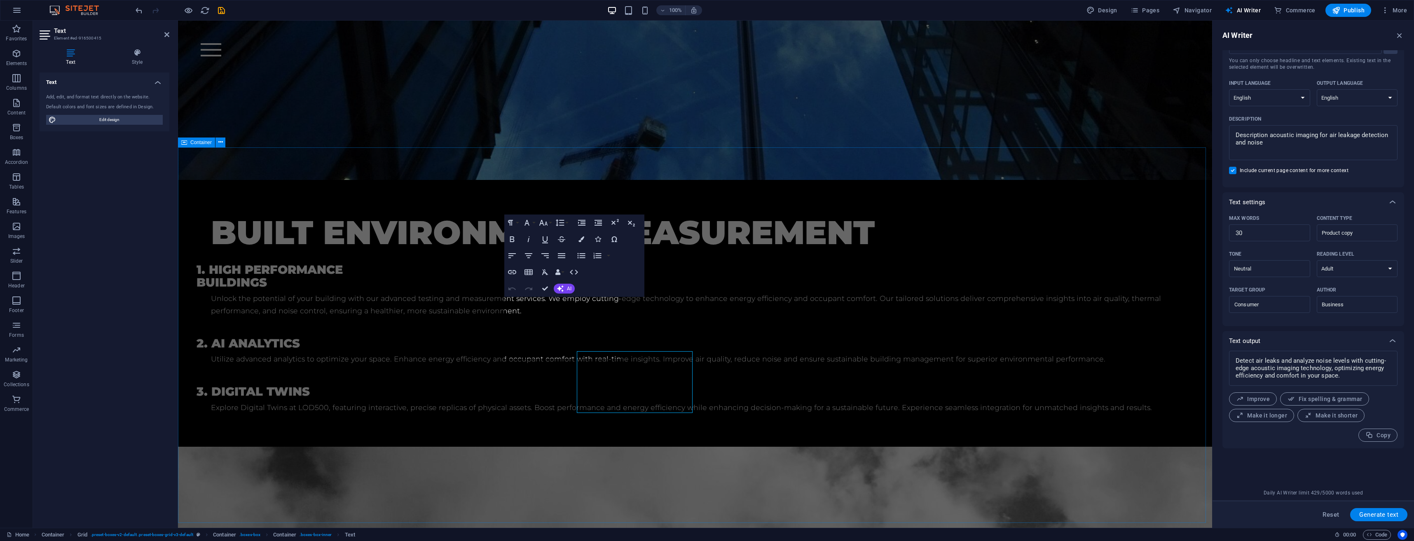
scroll to position [1070, 0]
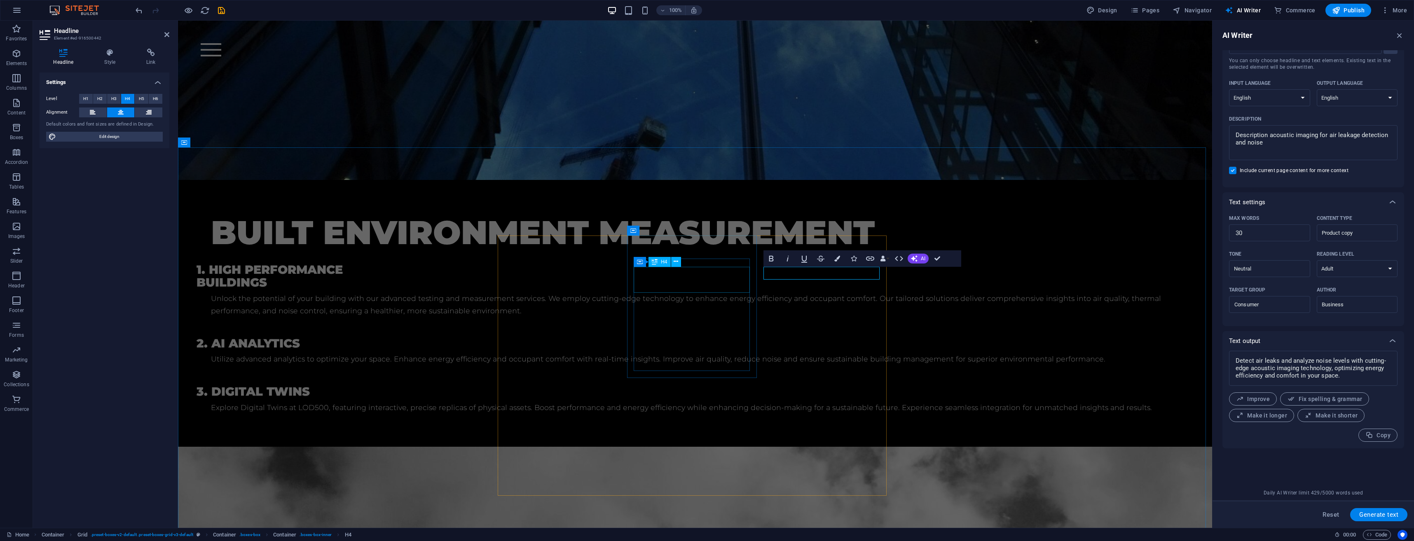
scroll to position [1070, 0]
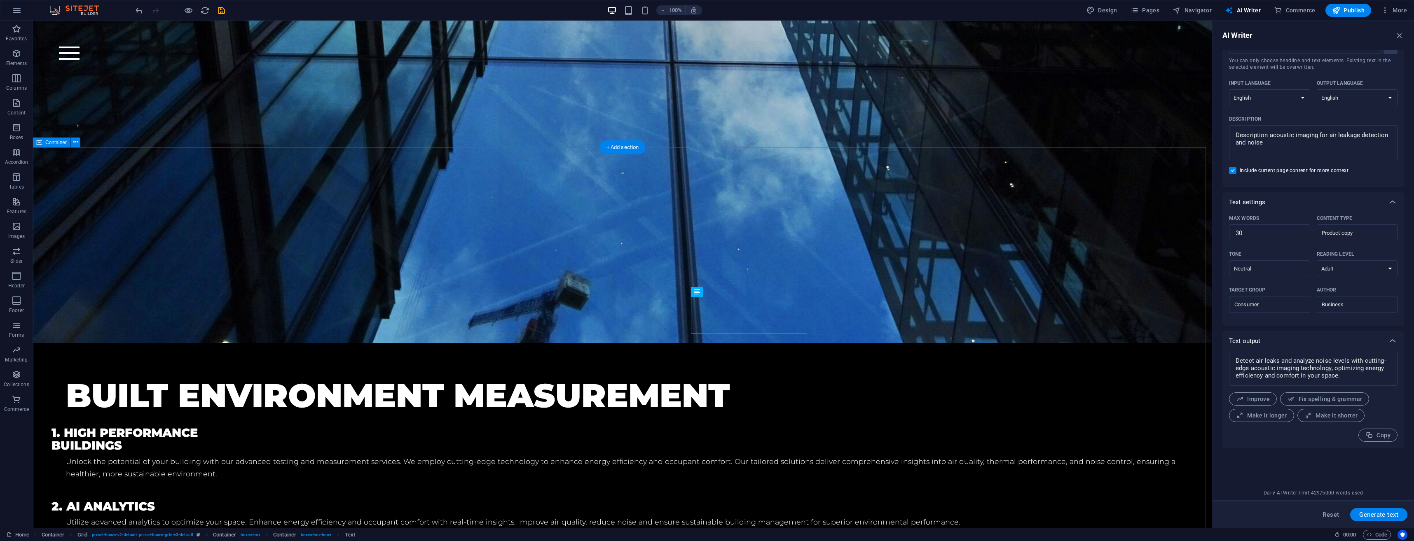
scroll to position [1124, 0]
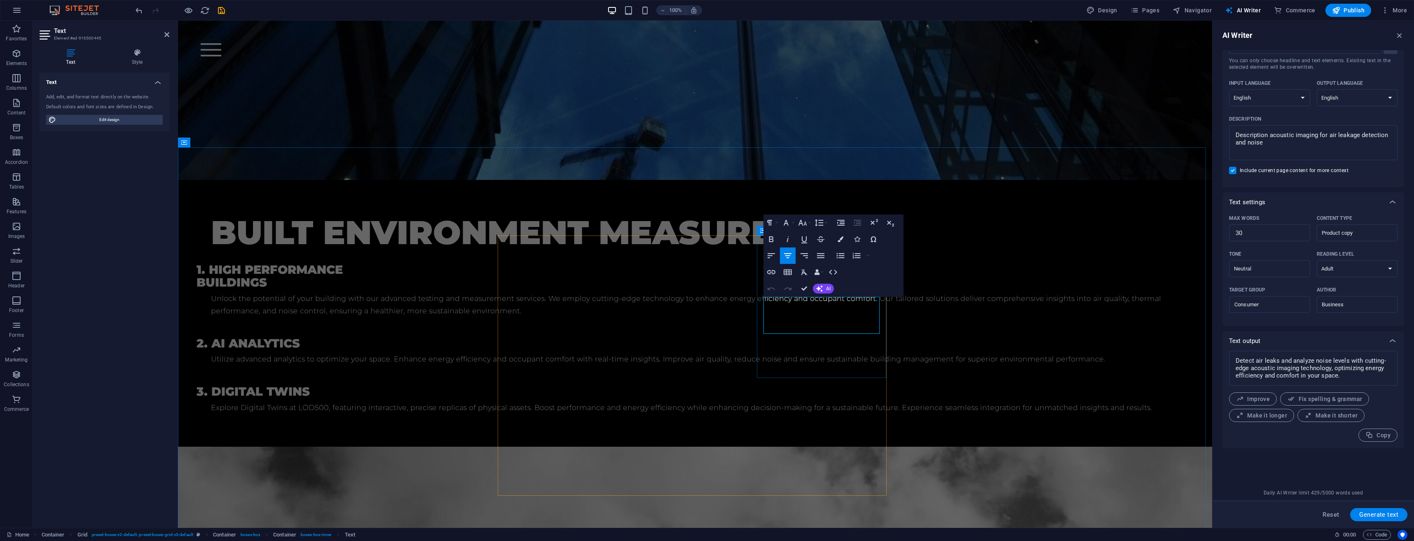
scroll to position [1070, 0]
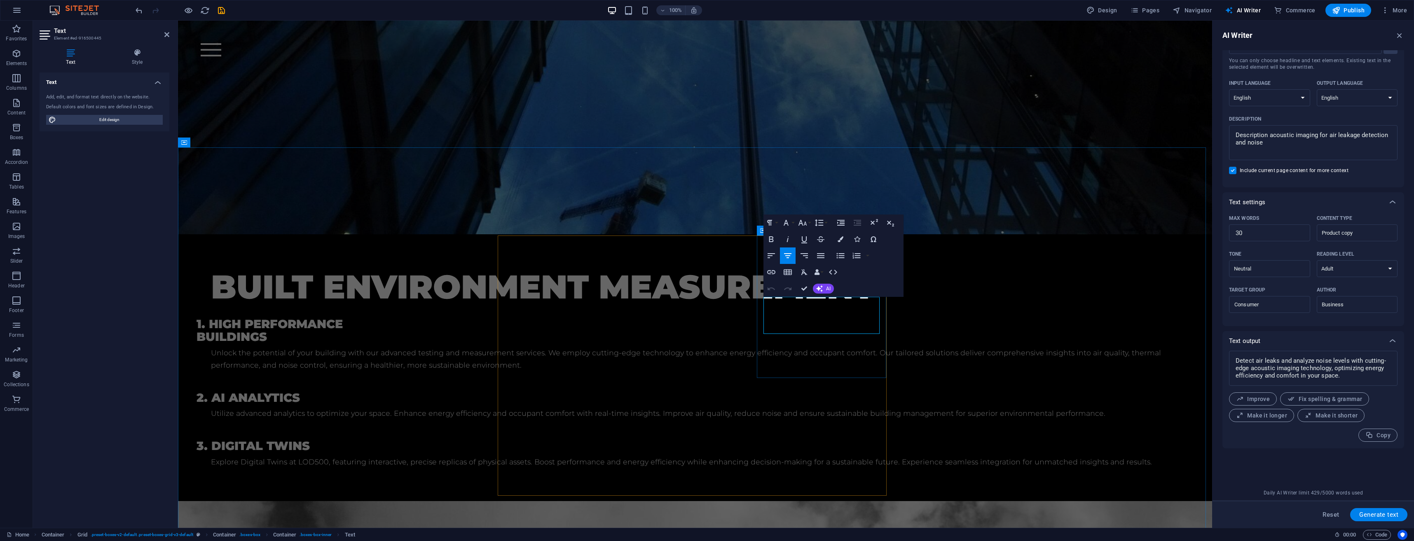
drag, startPoint x: 851, startPoint y: 329, endPoint x: 777, endPoint y: 305, distance: 77.8
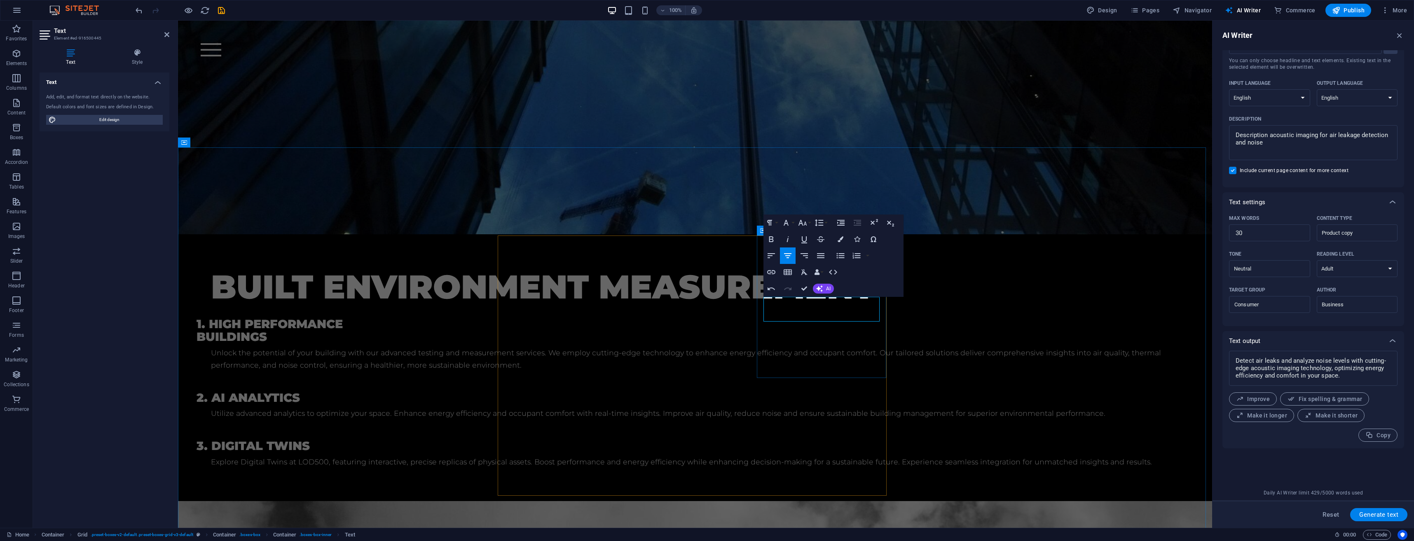
drag, startPoint x: 994, startPoint y: 389, endPoint x: 1139, endPoint y: 387, distance: 144.3
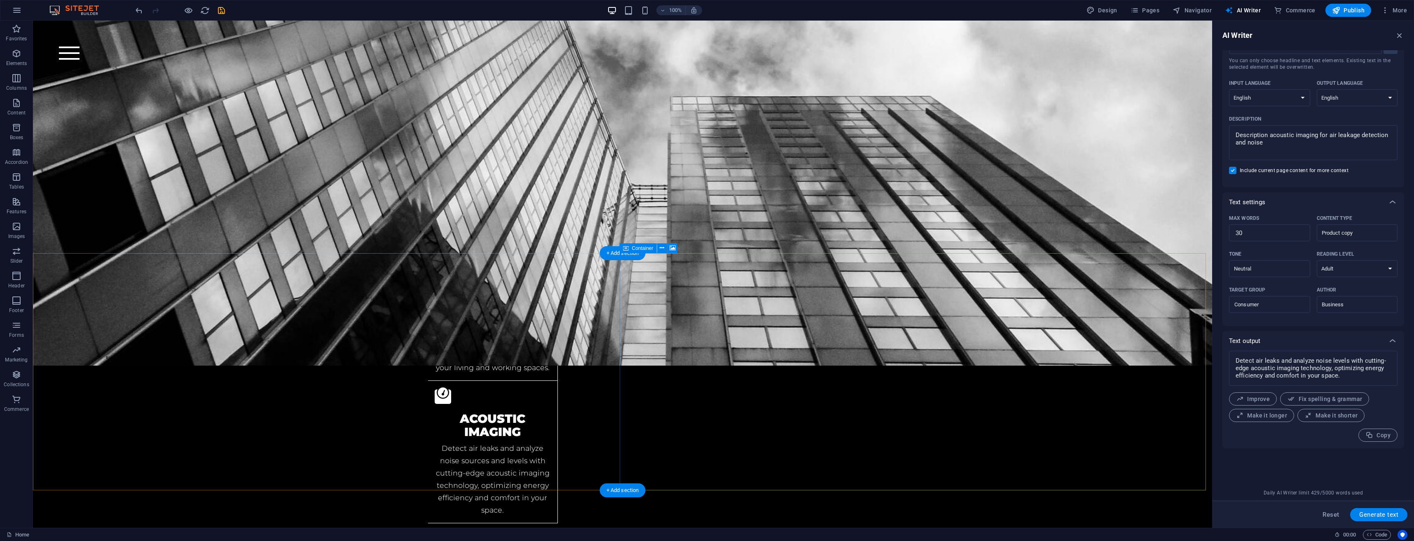
scroll to position [1825, 0]
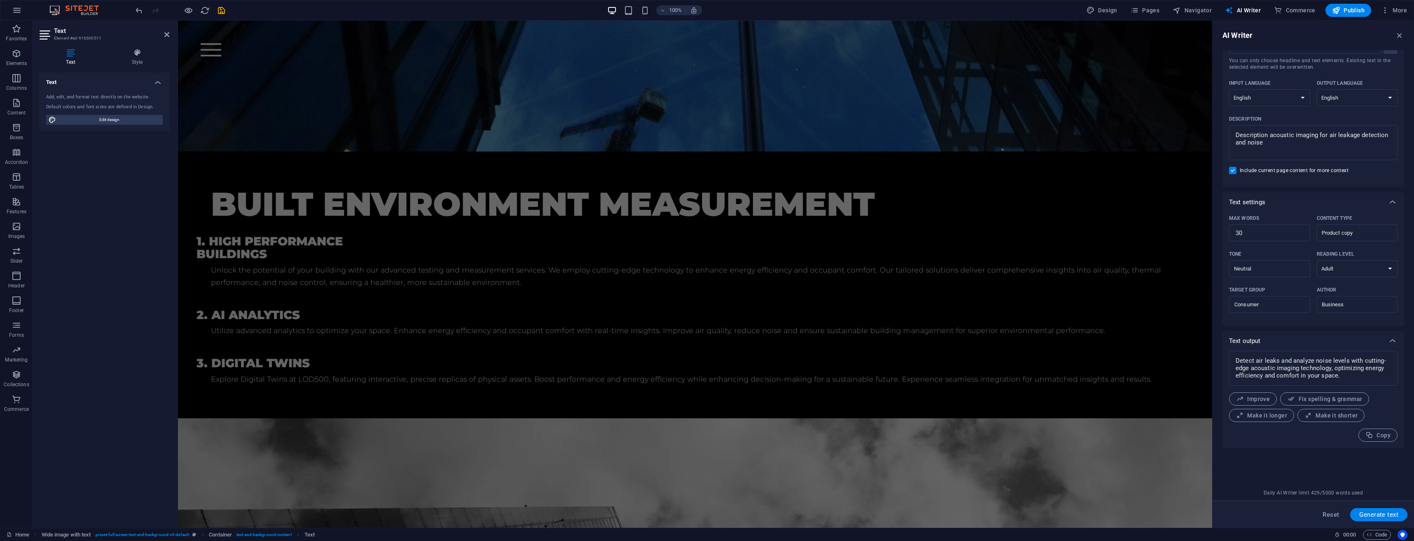
scroll to position [1152, 0]
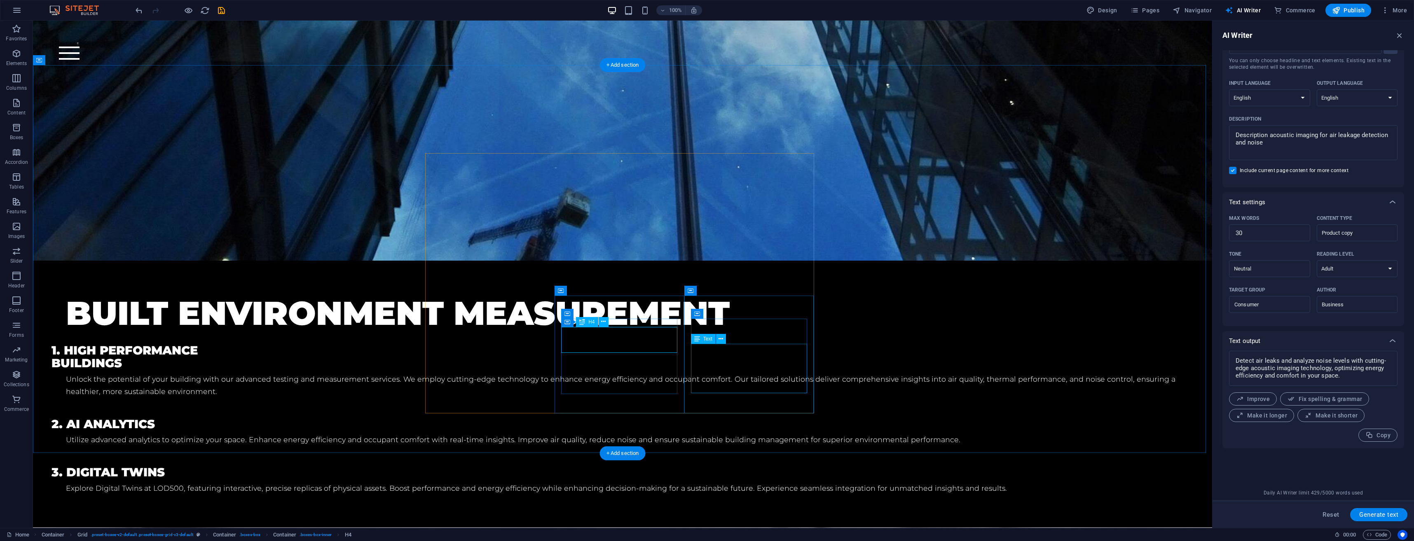
scroll to position [1207, 0]
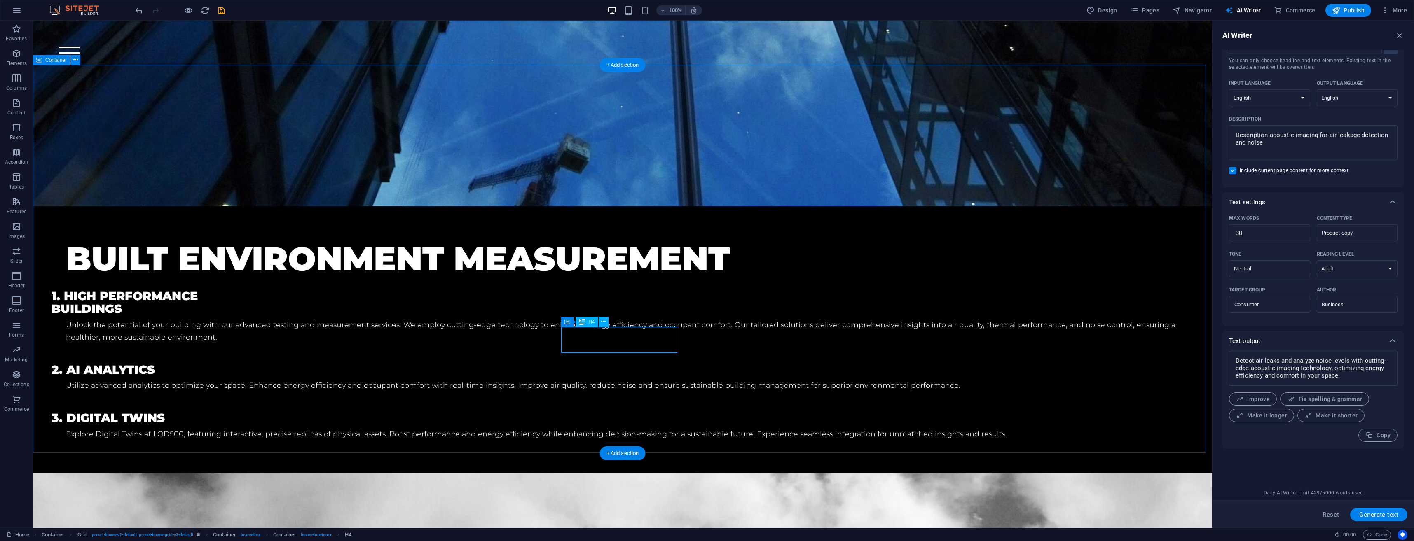
click at [138, 14] on icon "undo" at bounding box center [138, 10] width 9 height 9
click at [155, 10] on icon "redo" at bounding box center [155, 10] width 9 height 9
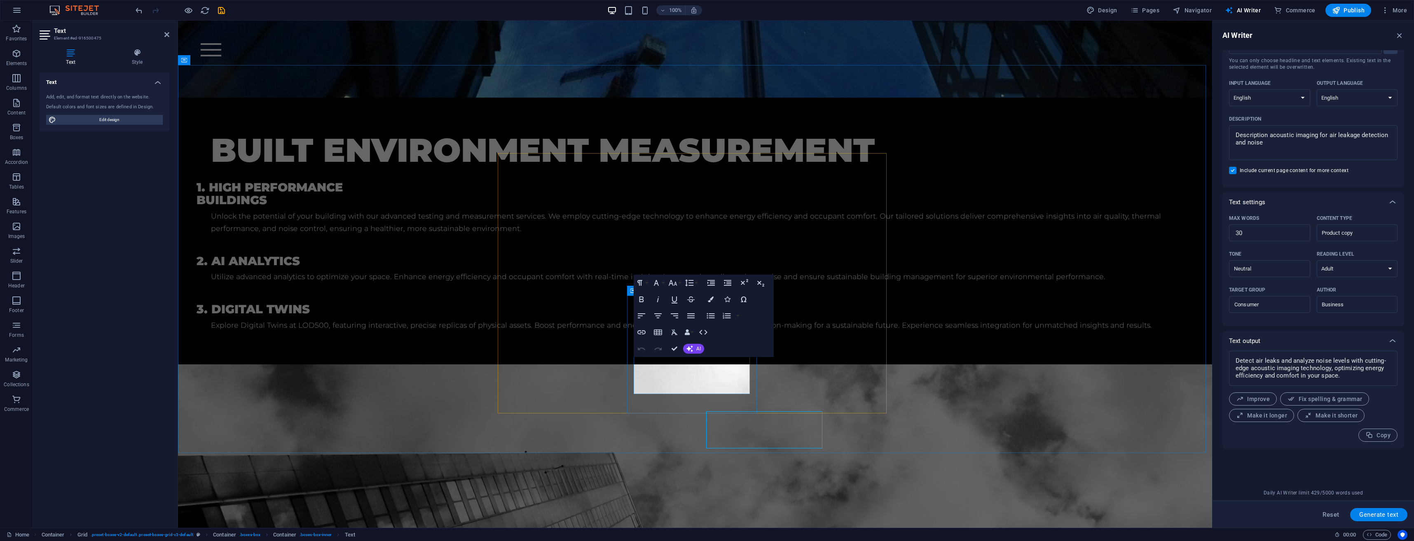
scroll to position [1152, 0]
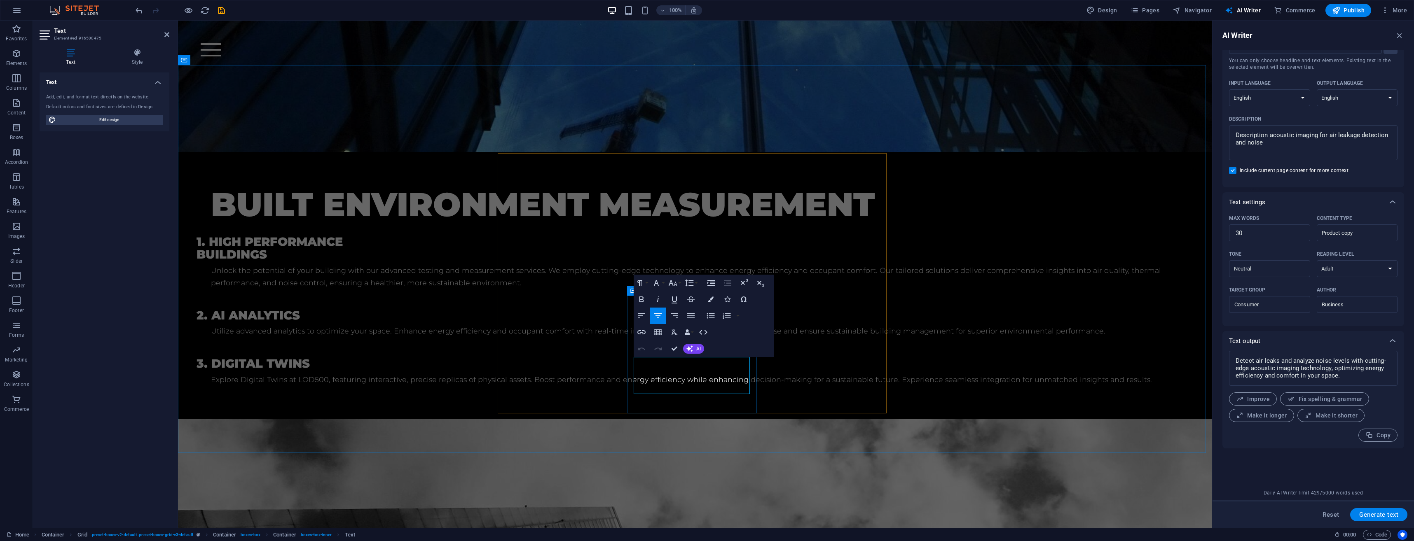
drag, startPoint x: 724, startPoint y: 391, endPoint x: 646, endPoint y: 361, distance: 83.6
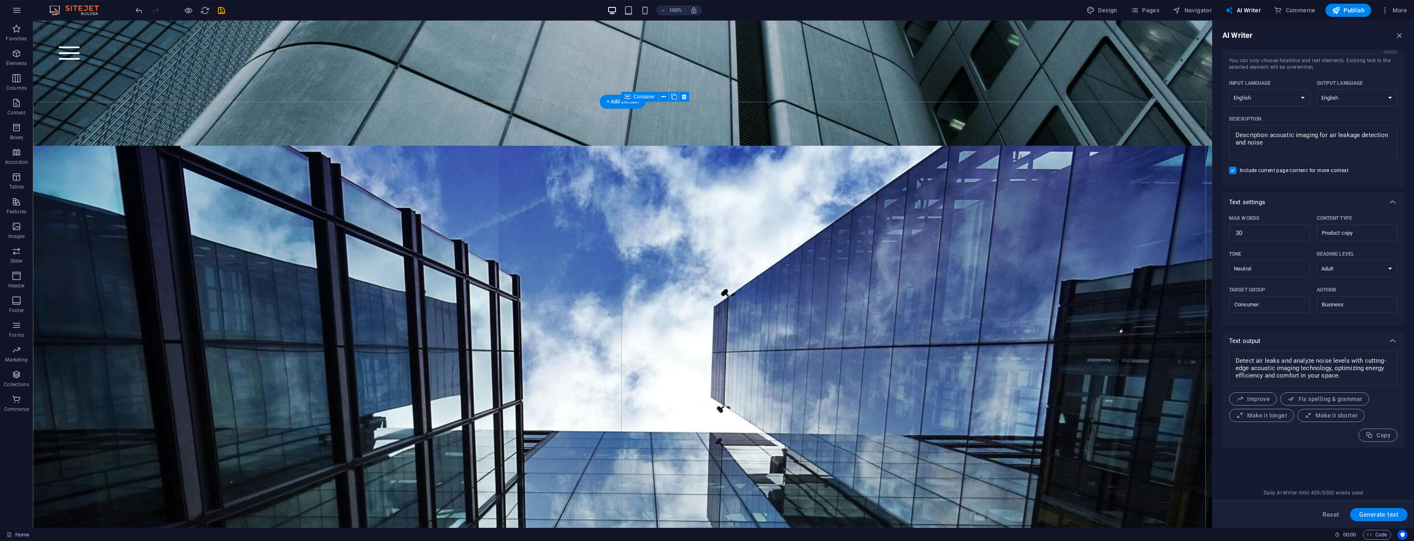
scroll to position [506, 0]
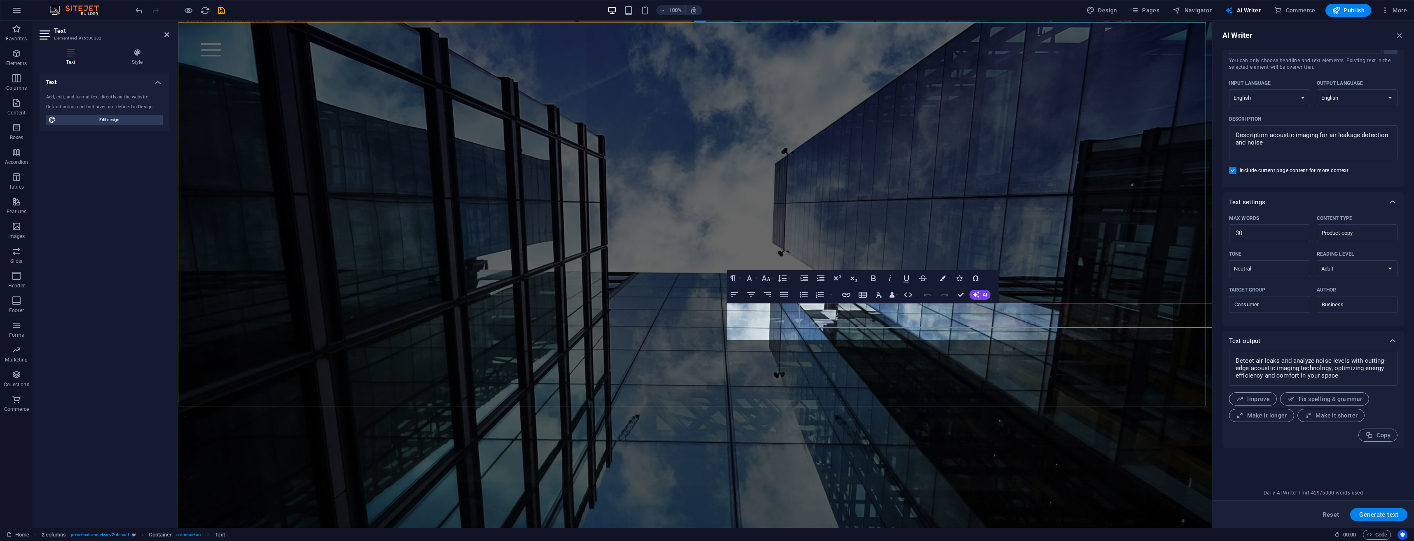
drag, startPoint x: 813, startPoint y: 309, endPoint x: 820, endPoint y: 315, distance: 8.8
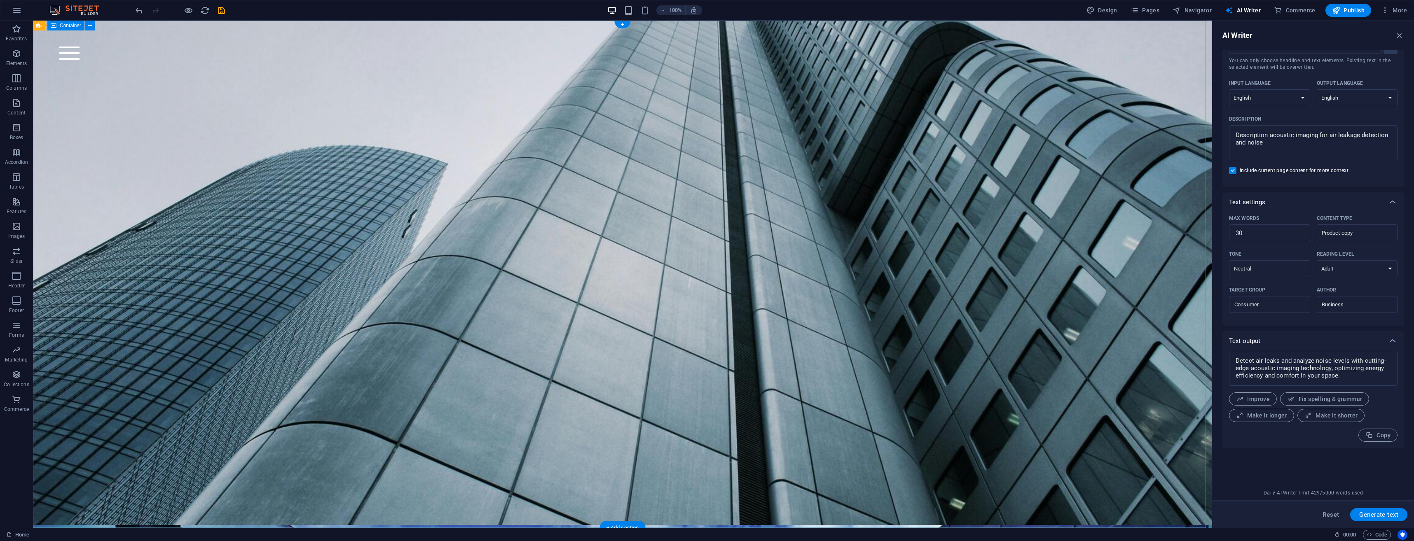
scroll to position [0, 0]
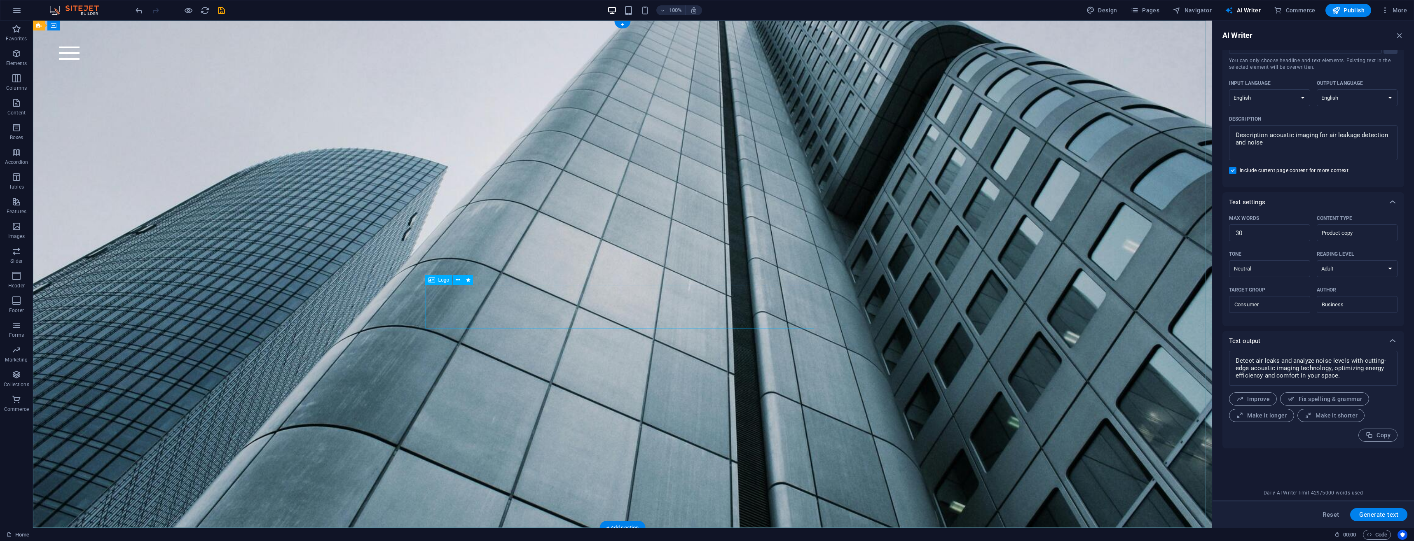
click at [660, 169] on div "Brundt" at bounding box center [622, 147] width 389 height 44
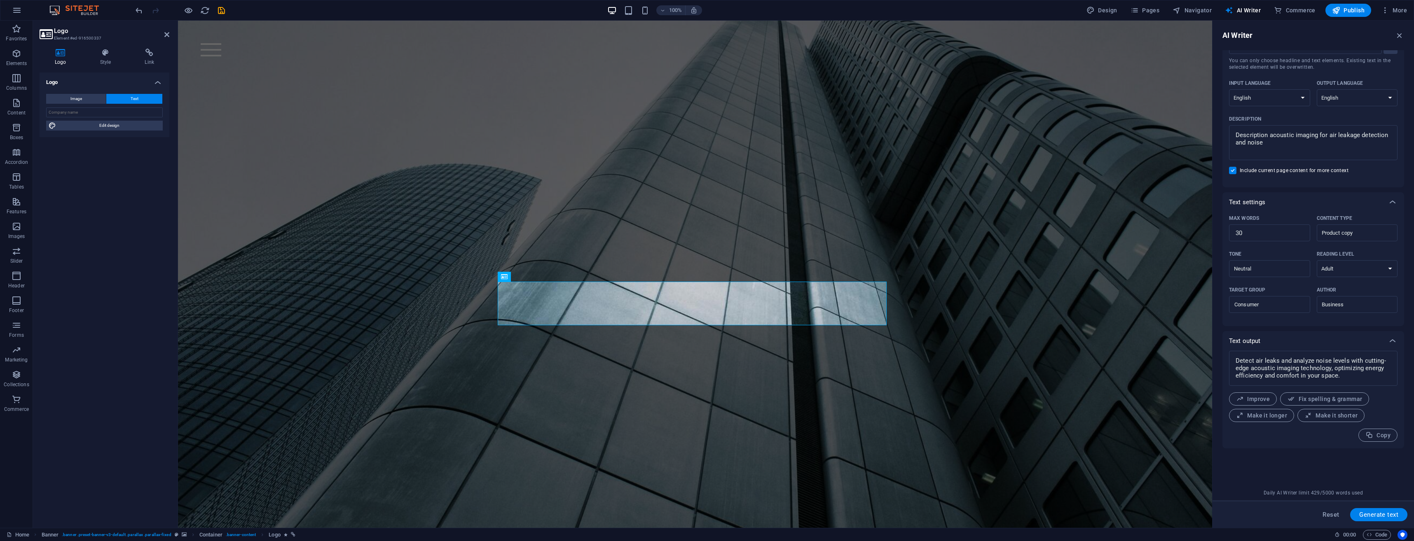
click at [140, 98] on button "Text" at bounding box center [134, 99] width 56 height 10
click at [110, 127] on span "Edit design" at bounding box center [110, 126] width 102 height 10
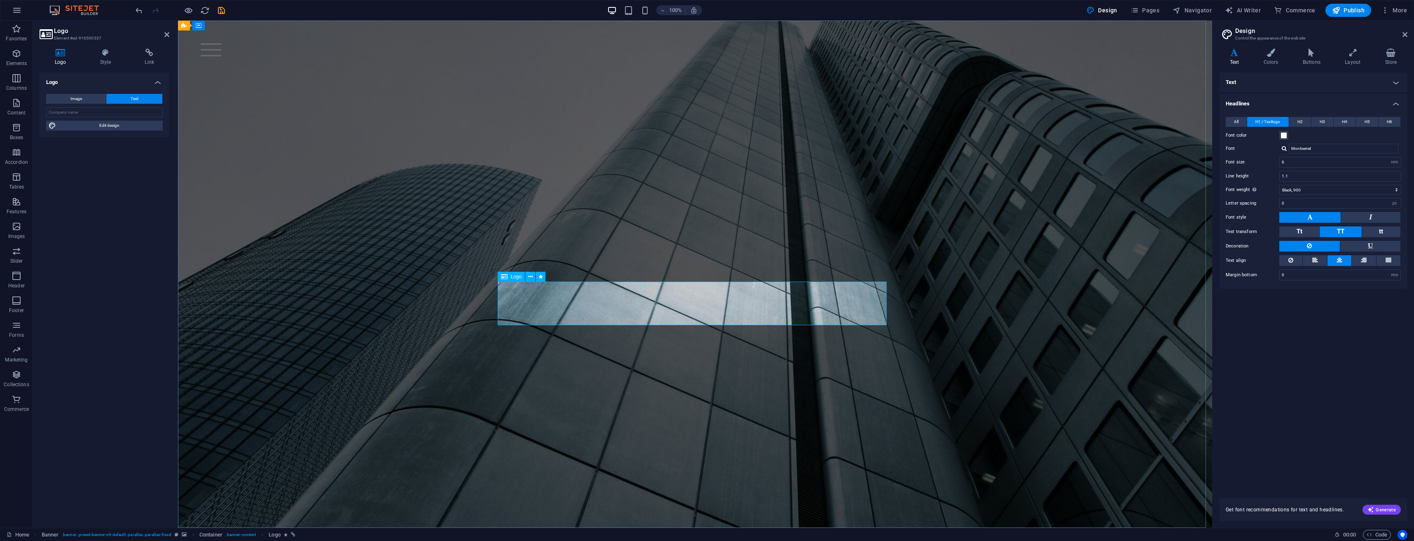
click at [752, 162] on div "Brundt" at bounding box center [695, 141] width 389 height 44
click at [1317, 162] on input "6" at bounding box center [1340, 162] width 121 height 10
drag, startPoint x: 1317, startPoint y: 162, endPoint x: 1259, endPoint y: 160, distance: 57.3
click at [1259, 160] on div "Font size 6 rem px em %" at bounding box center [1313, 162] width 175 height 11
click at [1328, 398] on div "Text Standard Bold Links Font color Font Montserrat Font size 1.1 rem px Line h…" at bounding box center [1313, 281] width 188 height 416
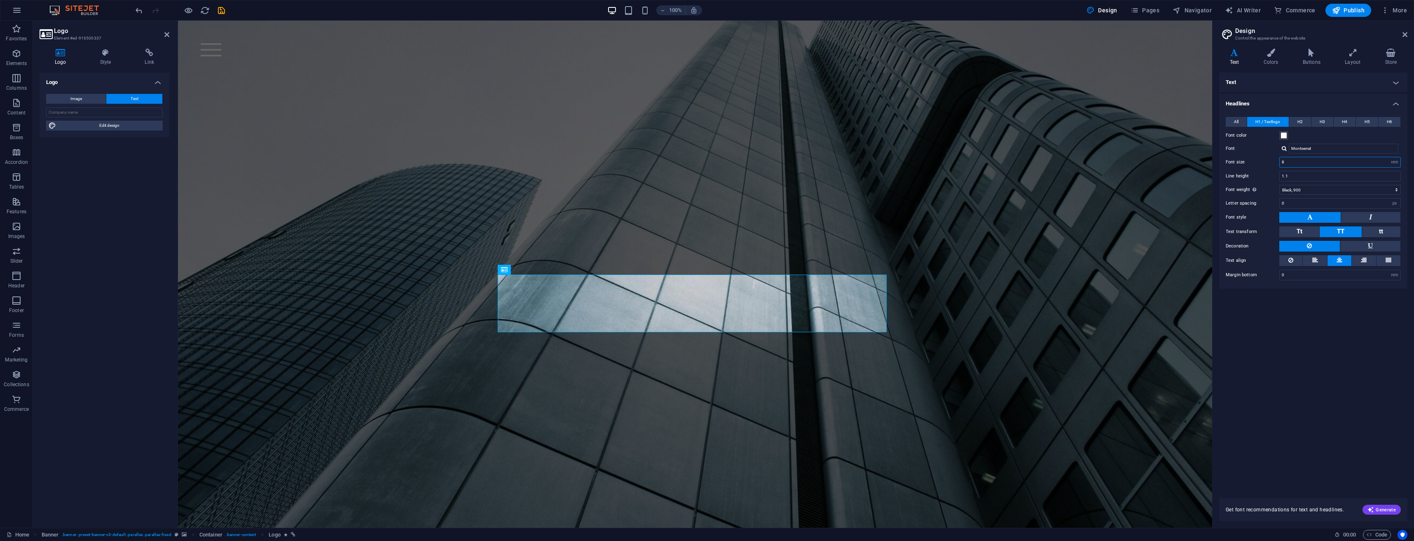
click at [1302, 167] on input "8" at bounding box center [1340, 162] width 121 height 10
drag, startPoint x: 1301, startPoint y: 164, endPoint x: 1261, endPoint y: 165, distance: 39.2
click at [1261, 165] on div "Font size 8 rem px em %" at bounding box center [1313, 162] width 175 height 11
click at [1339, 339] on div "Text Standard Bold Links Font color Font Montserrat Font size 1.1 rem px Line h…" at bounding box center [1313, 281] width 188 height 416
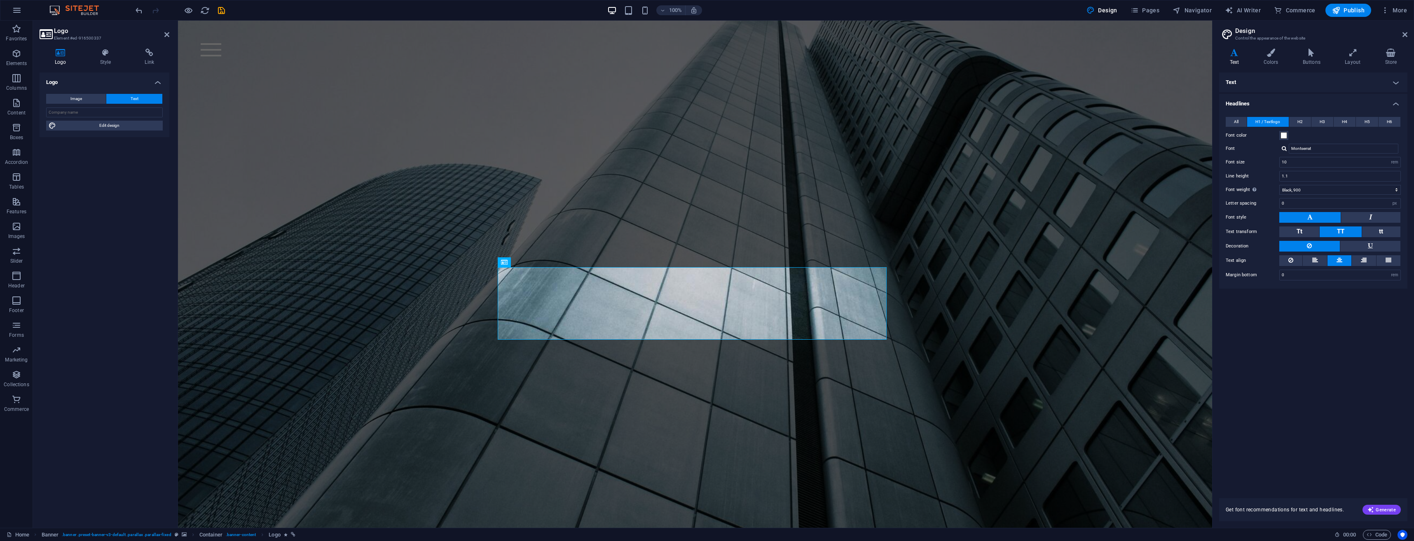
click at [1347, 370] on div "Text Standard Bold Links Font color Font Montserrat Font size 1.1 rem px Line h…" at bounding box center [1313, 281] width 188 height 416
click at [1031, 231] on div "Brundt" at bounding box center [695, 126] width 1034 height 210
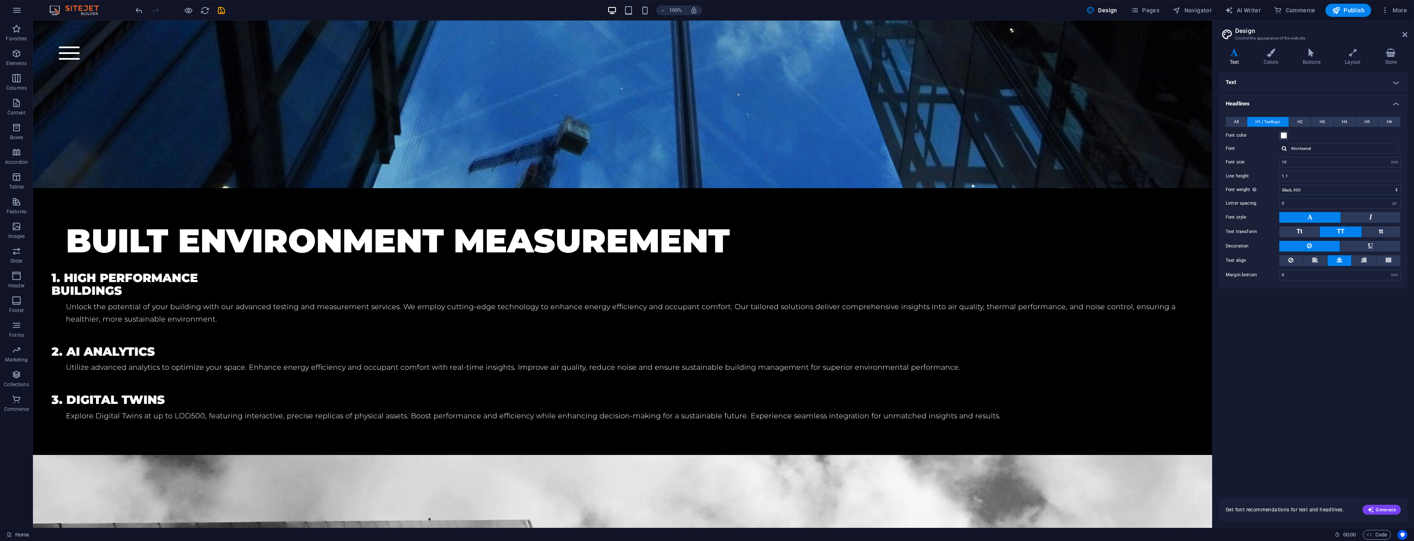
scroll to position [1195, 0]
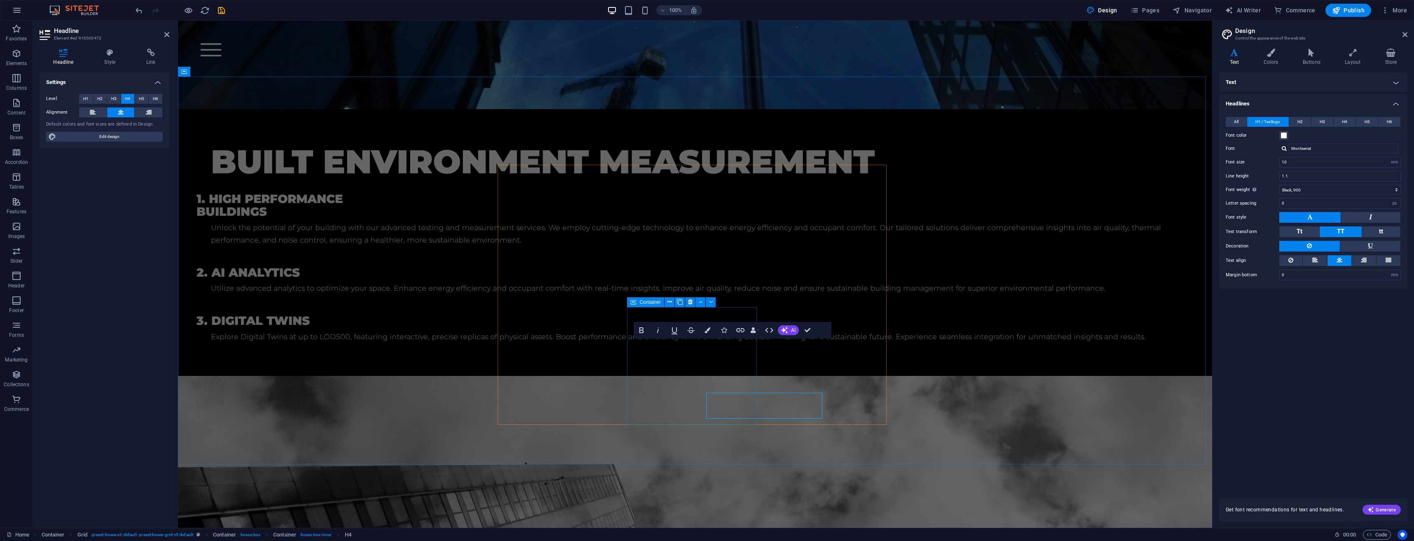
scroll to position [1141, 0]
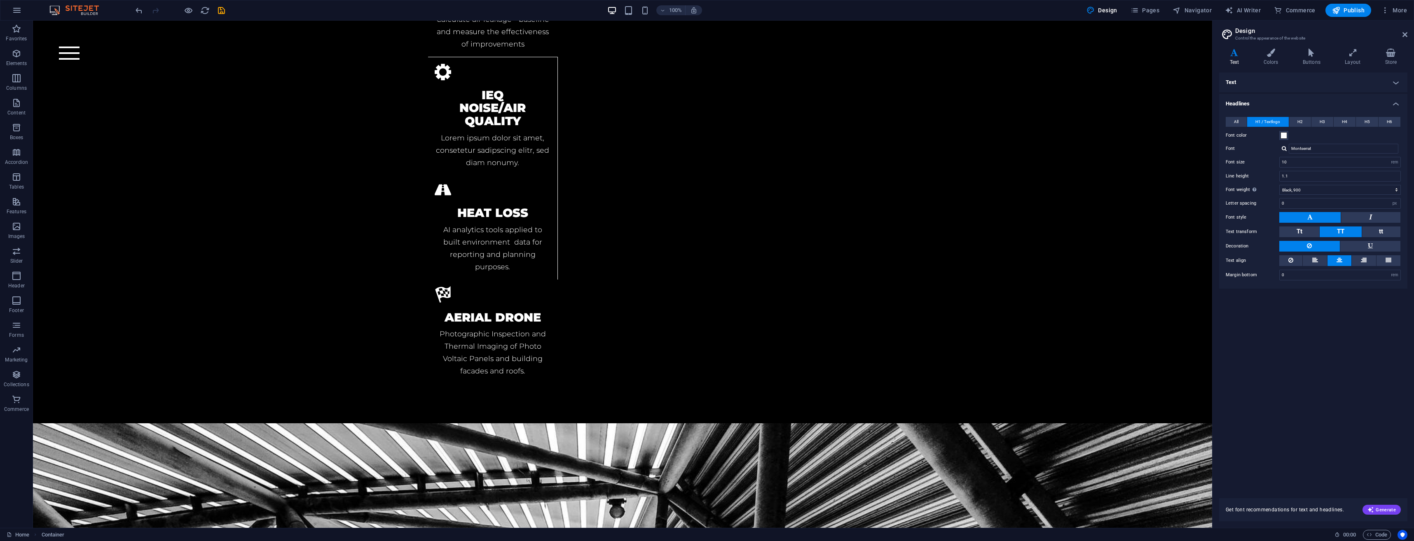
scroll to position [2390, 0]
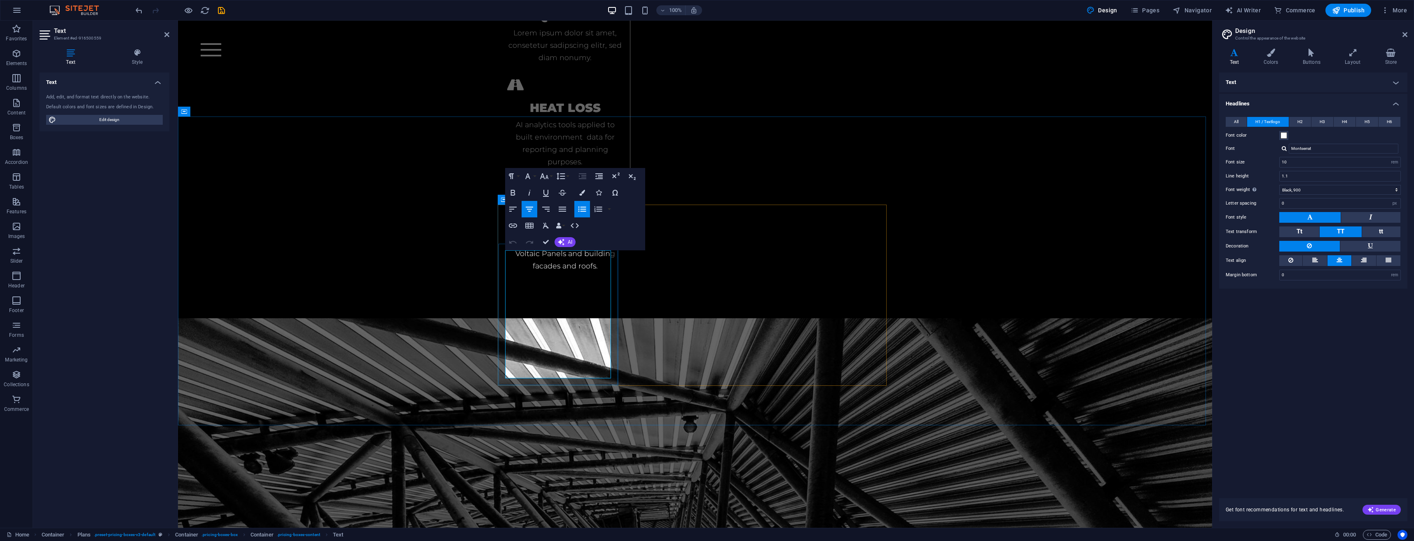
scroll to position [2336, 0]
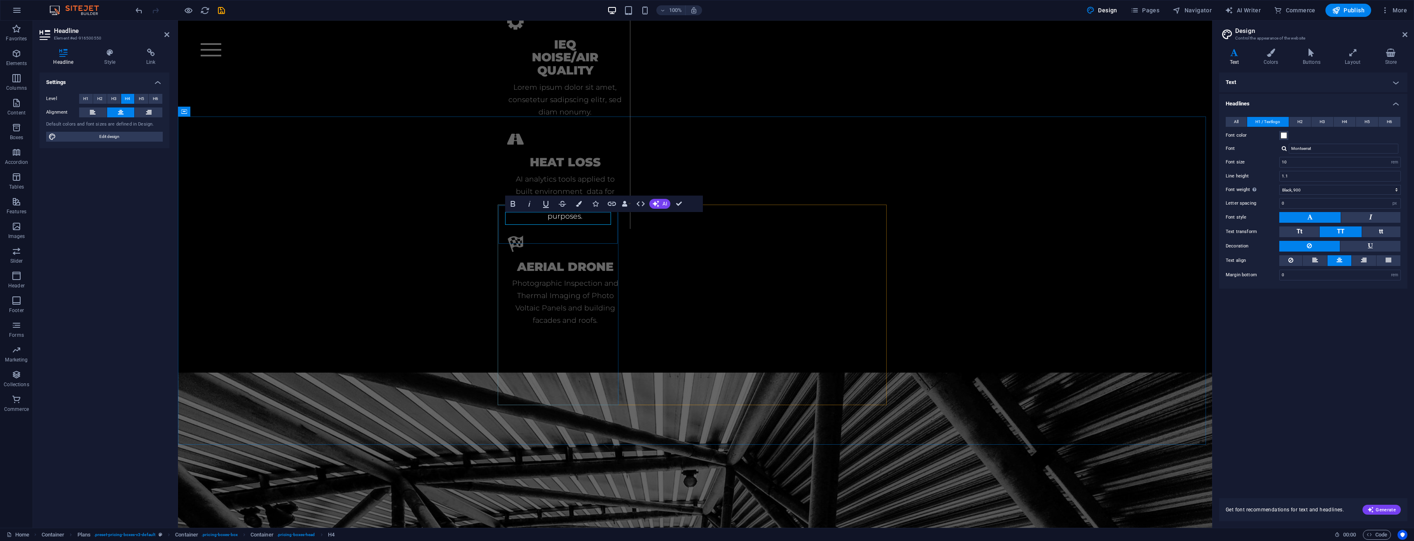
drag, startPoint x: 583, startPoint y: 217, endPoint x: 561, endPoint y: 218, distance: 21.9
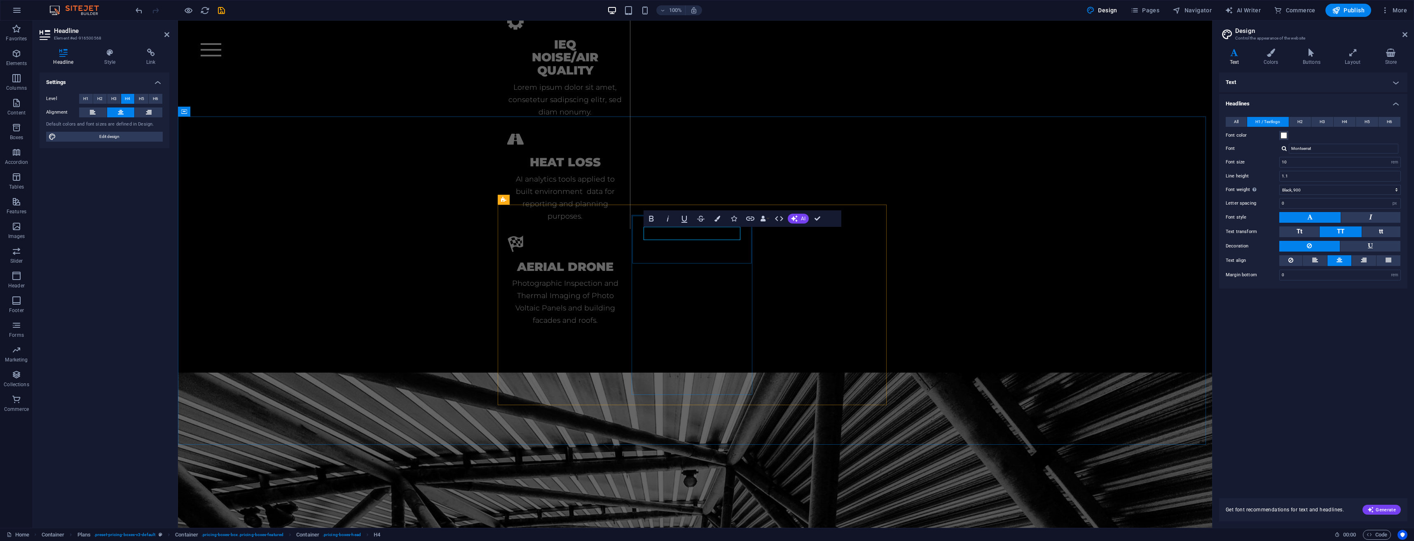
drag, startPoint x: 719, startPoint y: 234, endPoint x: 695, endPoint y: 232, distance: 24.1
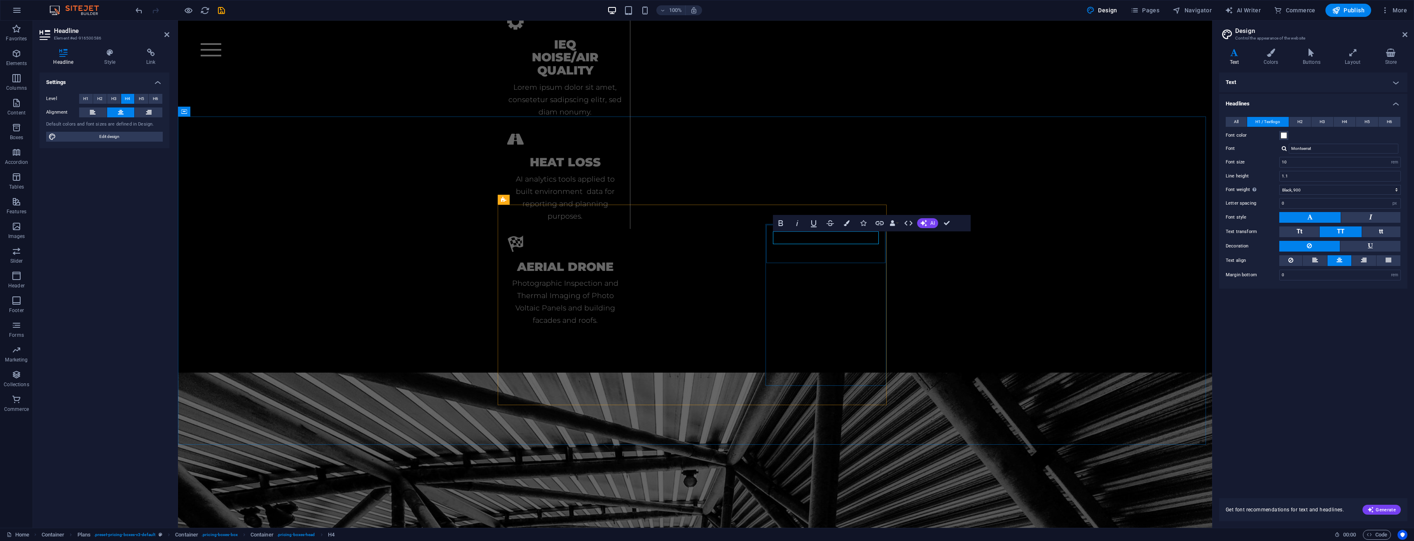
drag, startPoint x: 846, startPoint y: 239, endPoint x: 825, endPoint y: 239, distance: 20.2
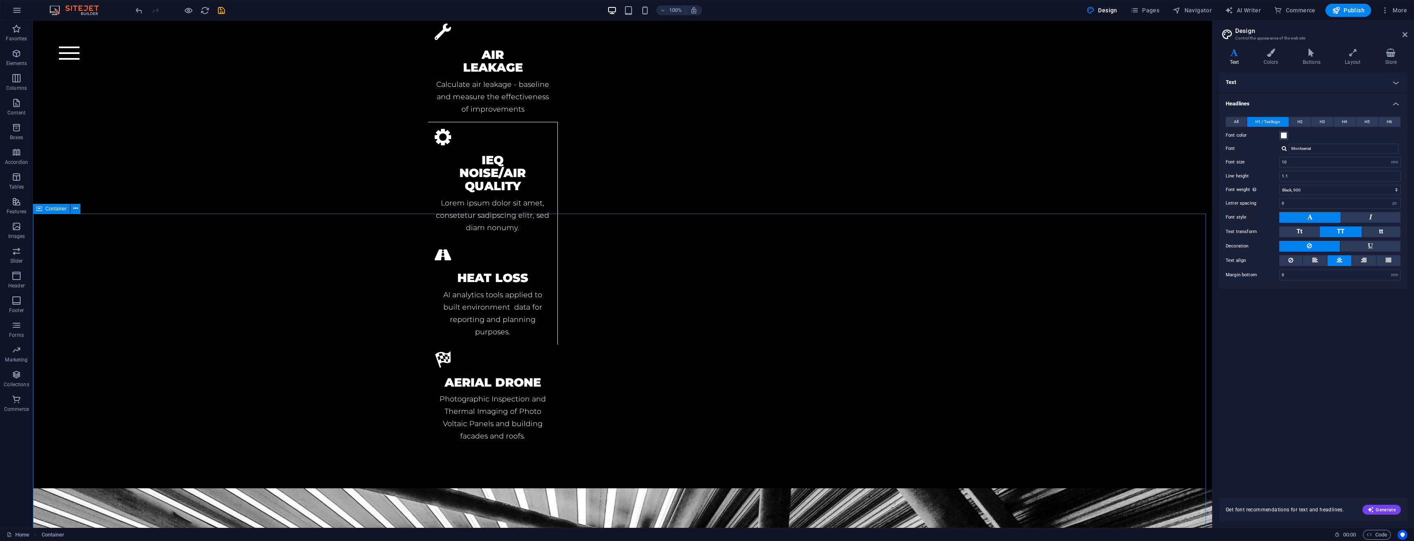
scroll to position [2431, 0]
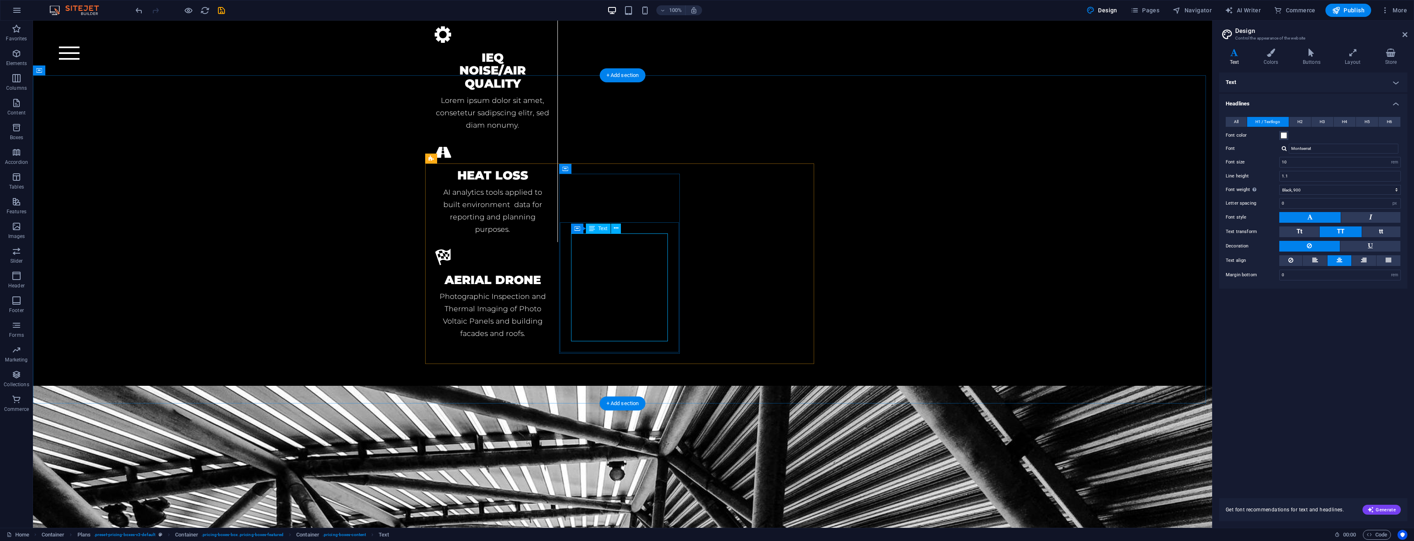
scroll to position [2377, 0]
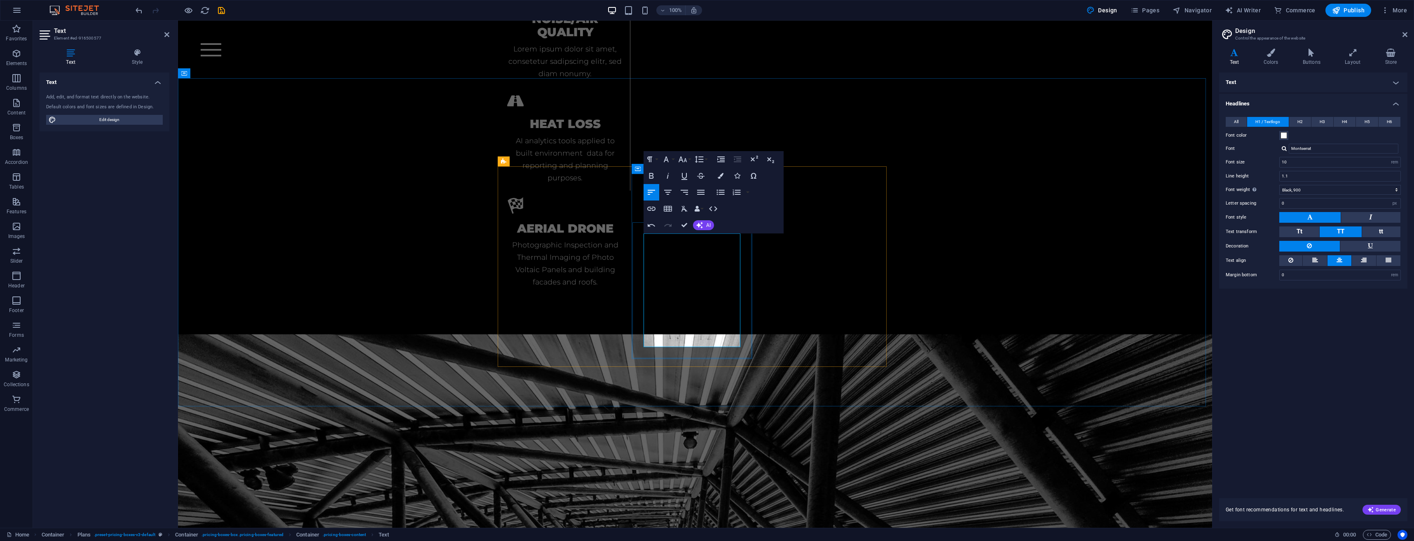
scroll to position [2368, 0]
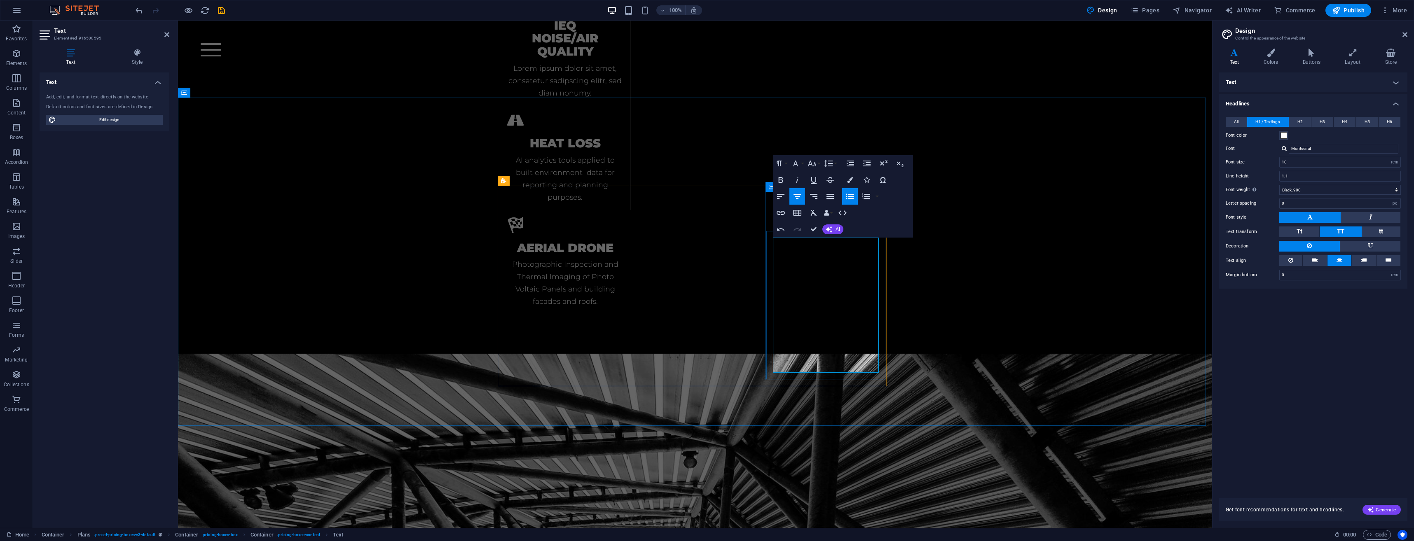
scroll to position [2349, 0]
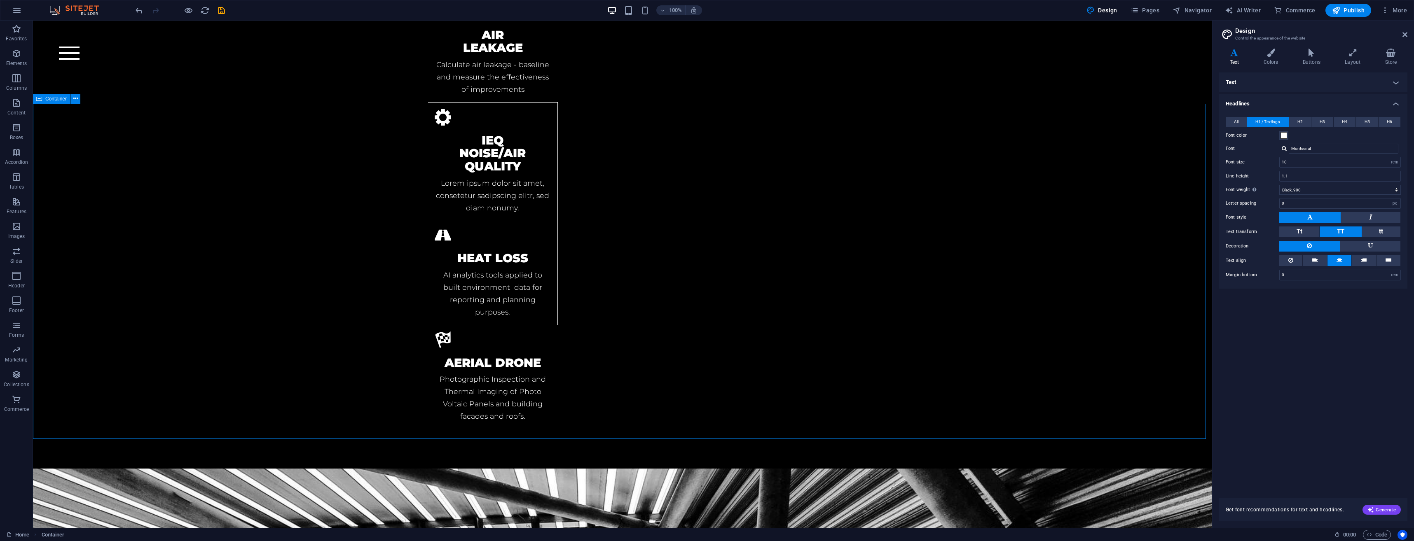
scroll to position [2403, 0]
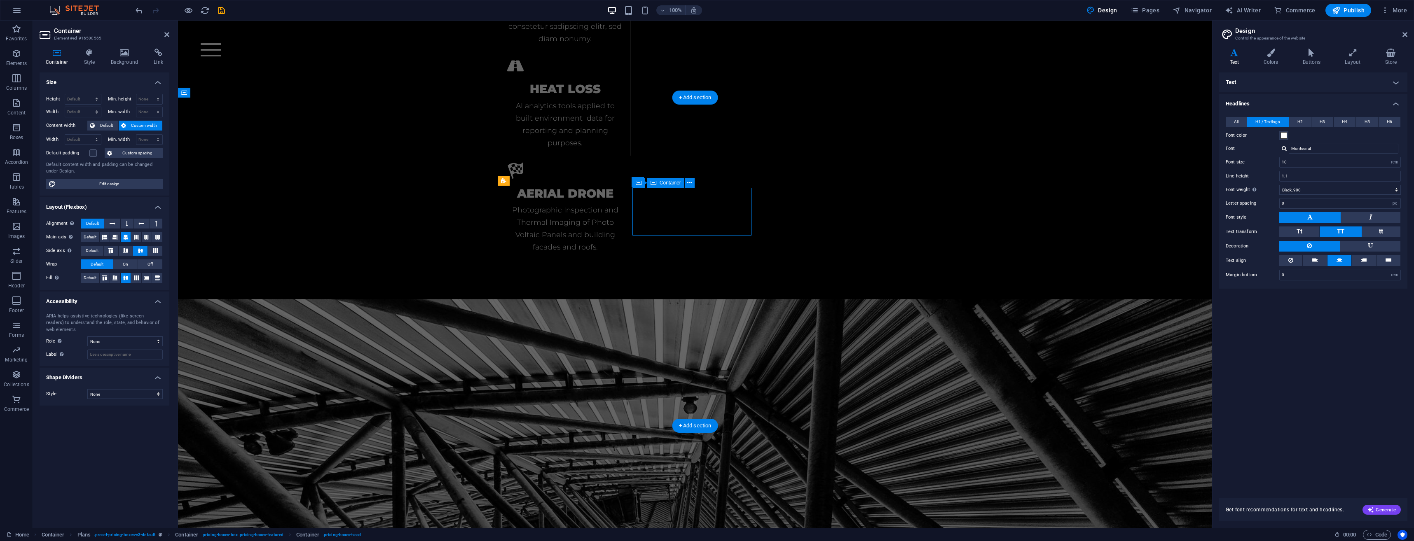
scroll to position [2355, 0]
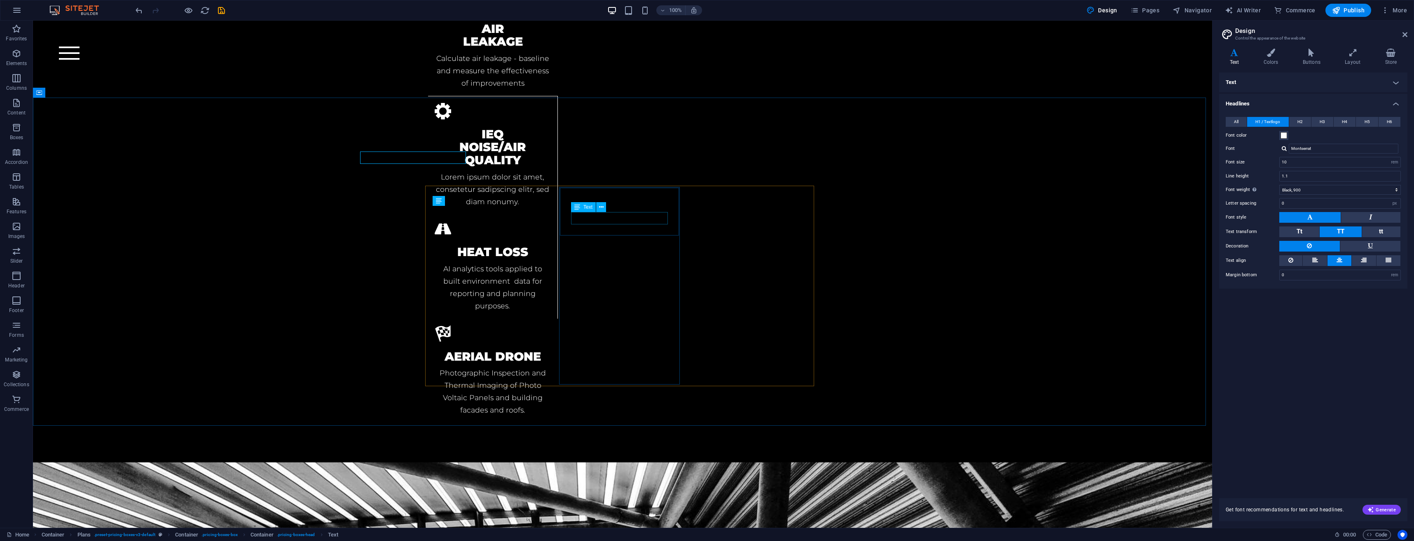
scroll to position [2409, 0]
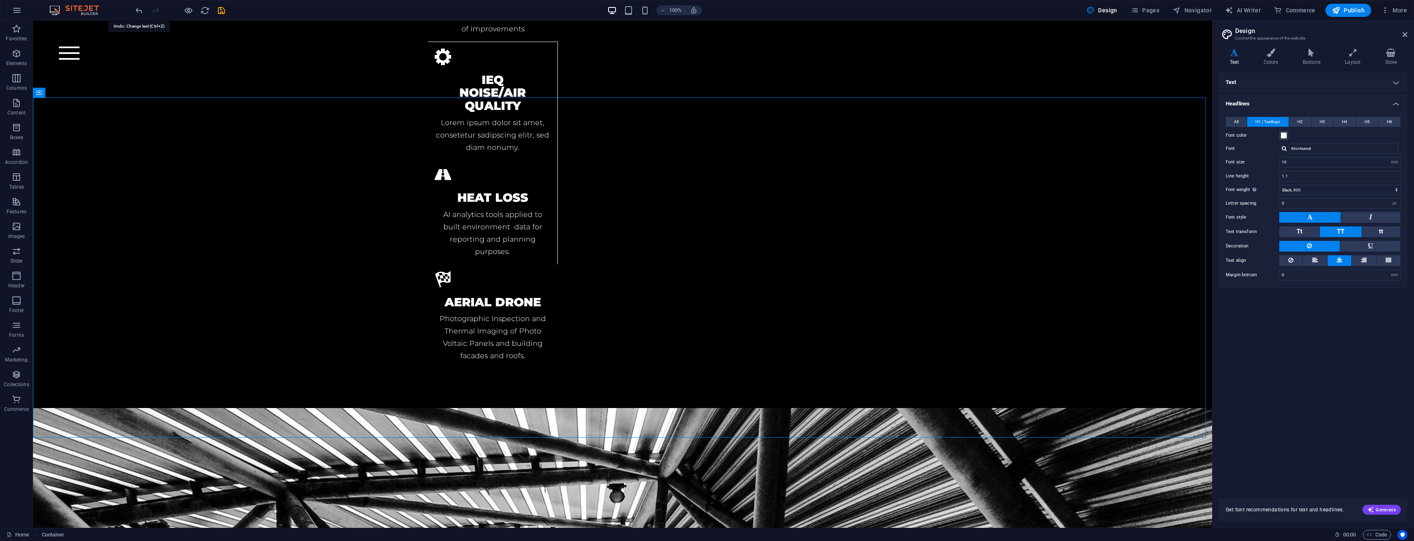
click at [136, 12] on icon "undo" at bounding box center [138, 10] width 9 height 9
drag, startPoint x: 1054, startPoint y: 317, endPoint x: 1046, endPoint y: 320, distance: 8.5
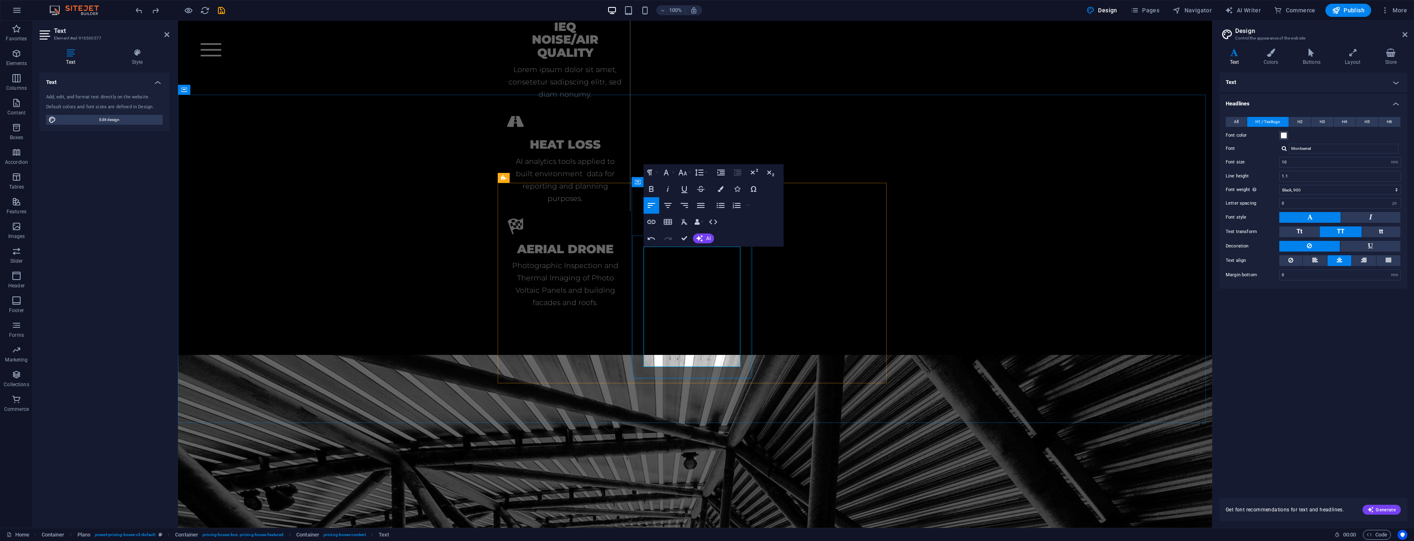
scroll to position [2358, 0]
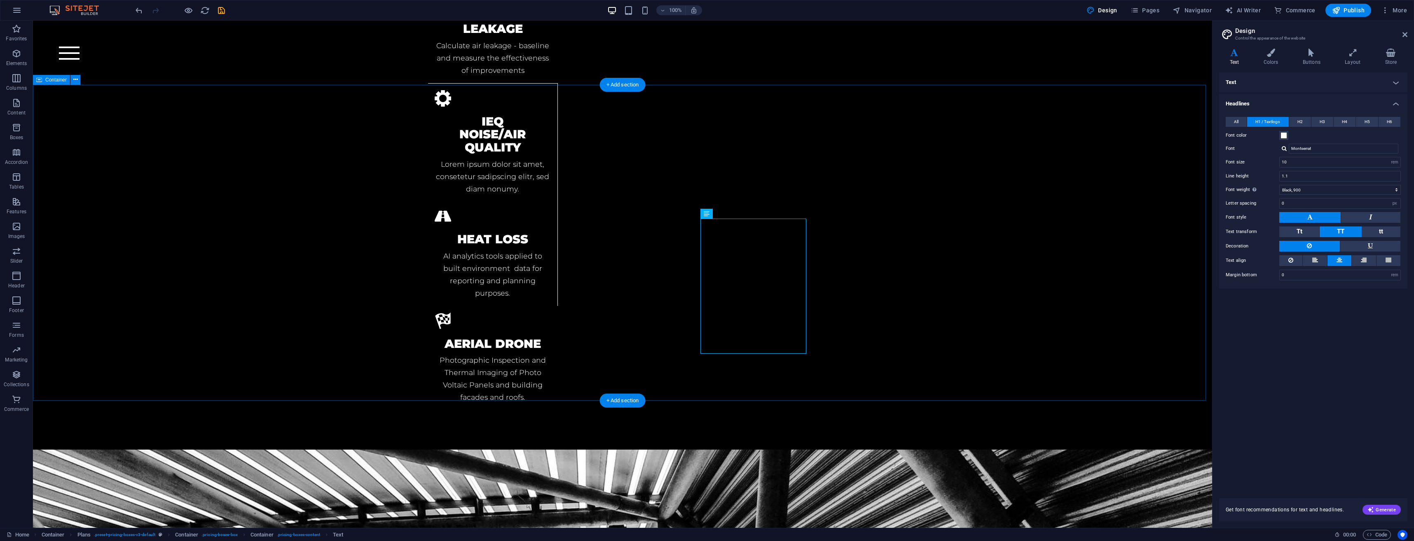
scroll to position [2422, 0]
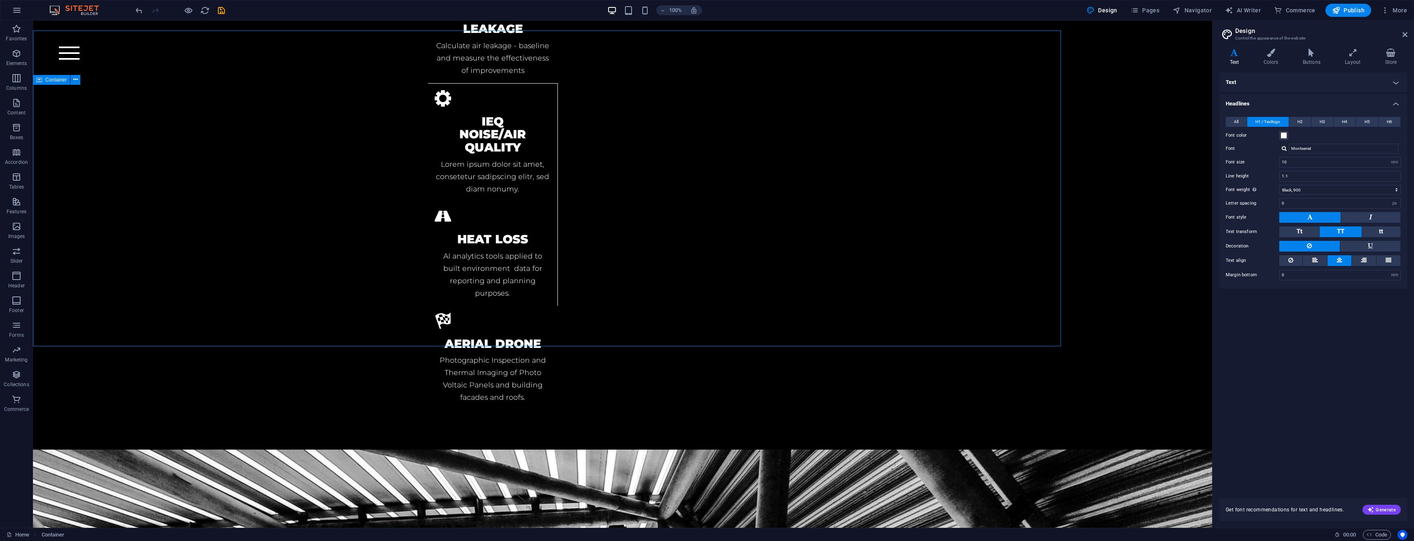
scroll to position [2422, 0]
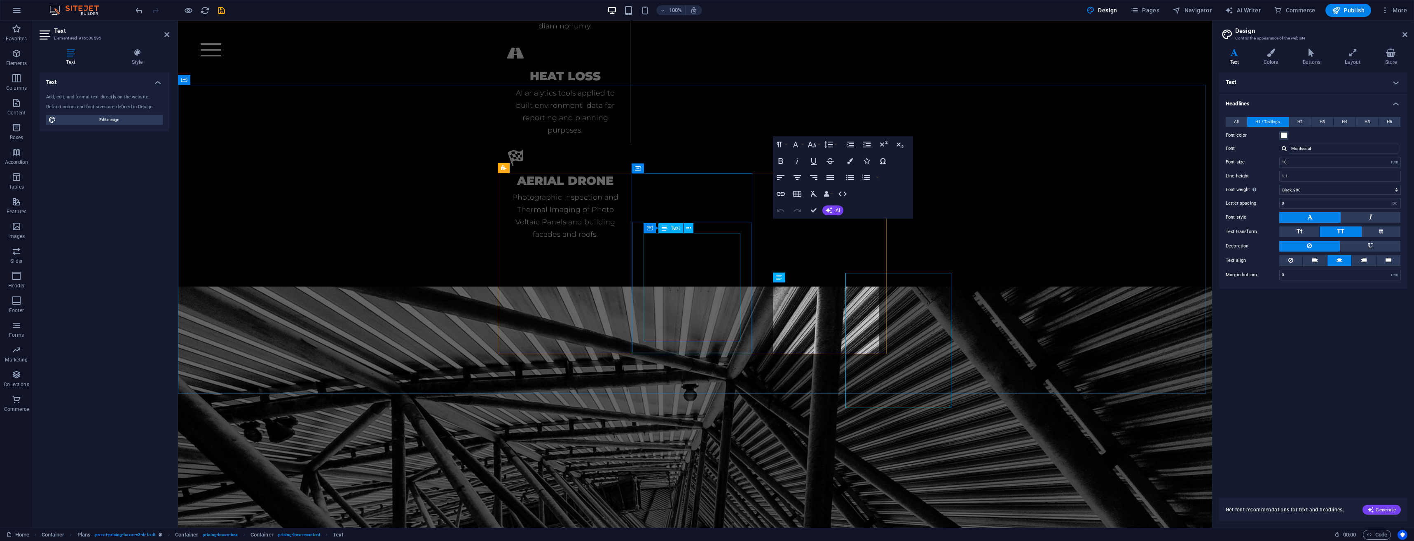
scroll to position [2368, 0]
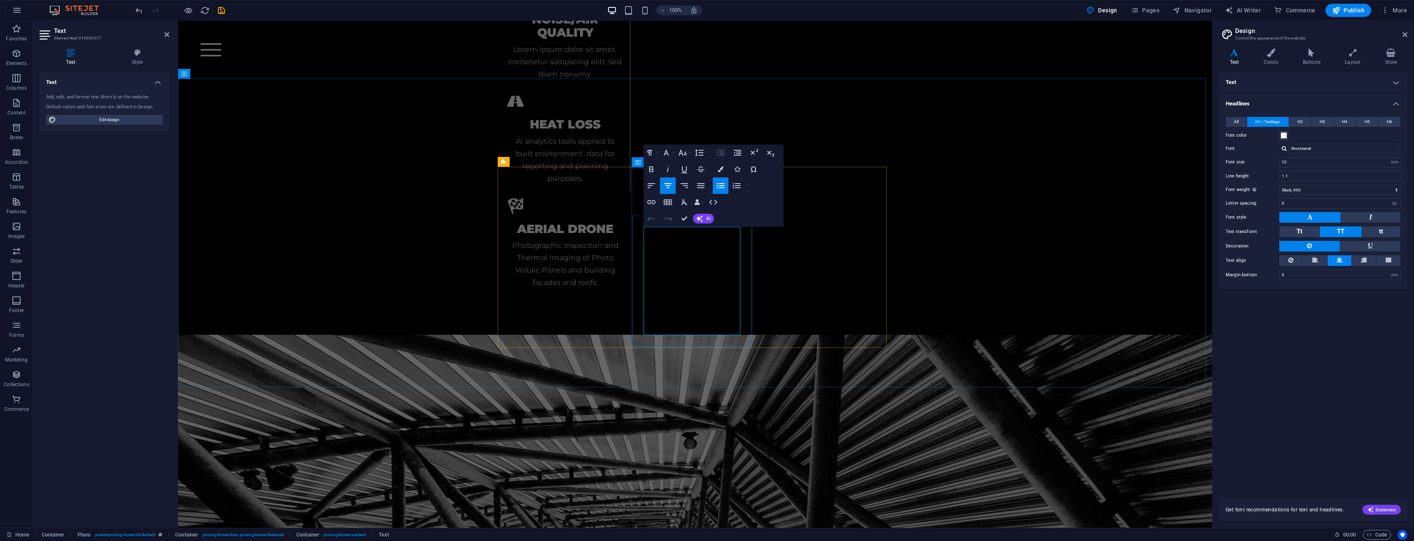
drag, startPoint x: 733, startPoint y: 237, endPoint x: 654, endPoint y: 237, distance: 78.3
click at [653, 171] on icon "button" at bounding box center [651, 169] width 5 height 6
click at [667, 171] on icon "button" at bounding box center [668, 169] width 10 height 10
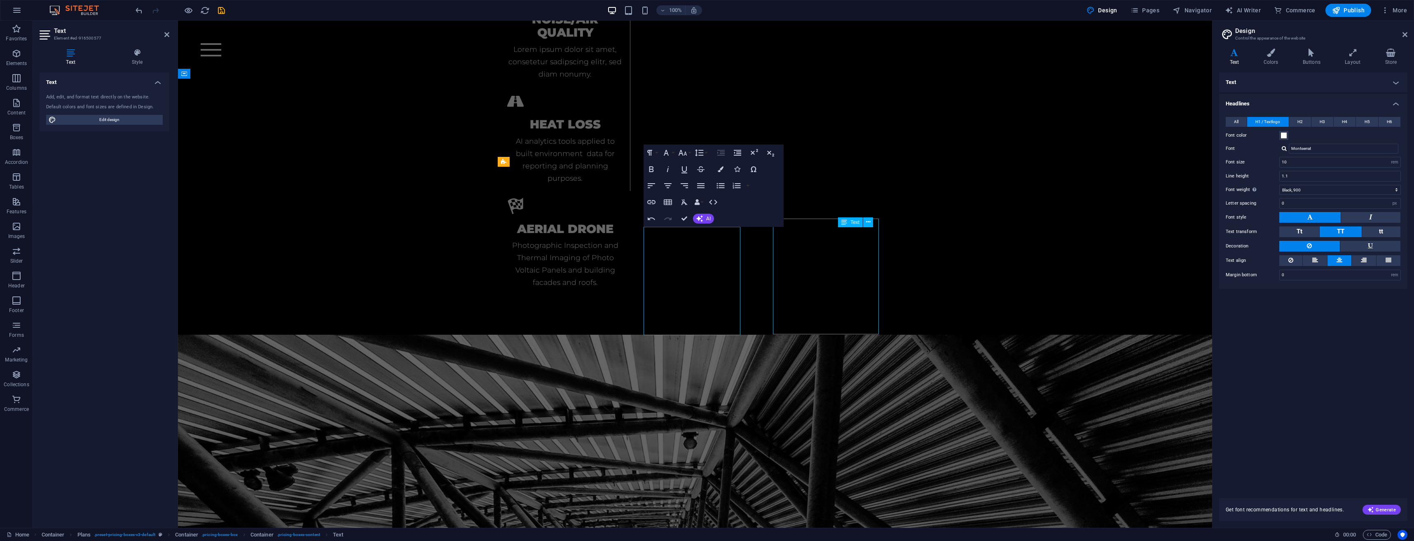
scroll to position [2428, 0]
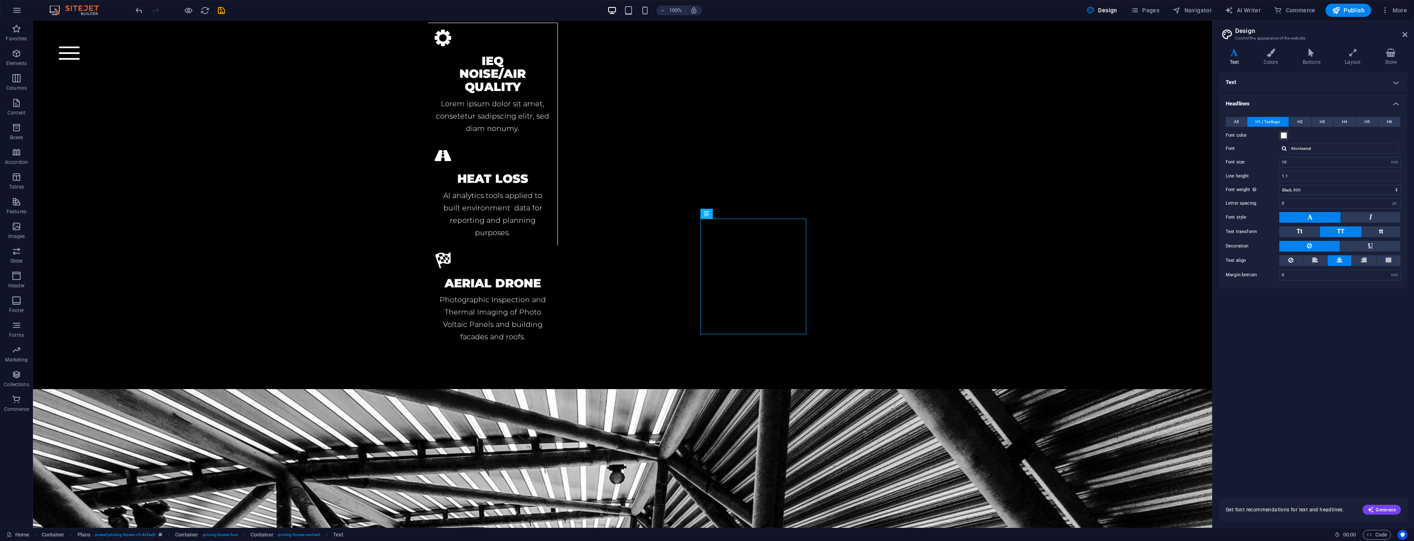
click at [141, 12] on icon "undo" at bounding box center [138, 10] width 9 height 9
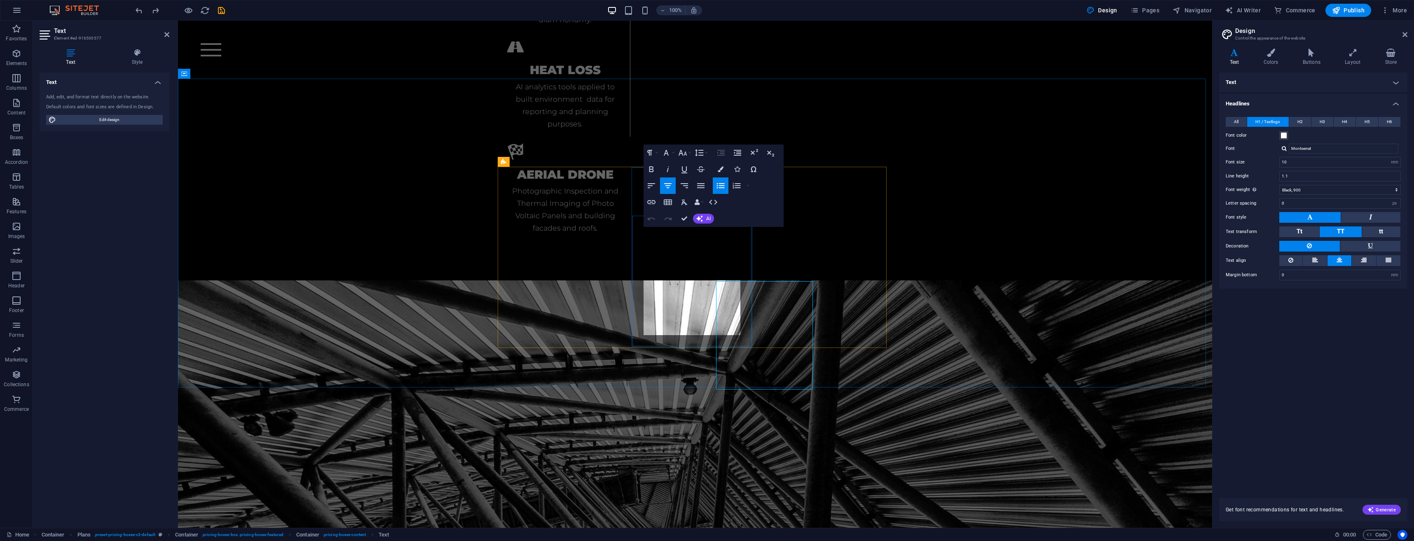
scroll to position [2374, 0]
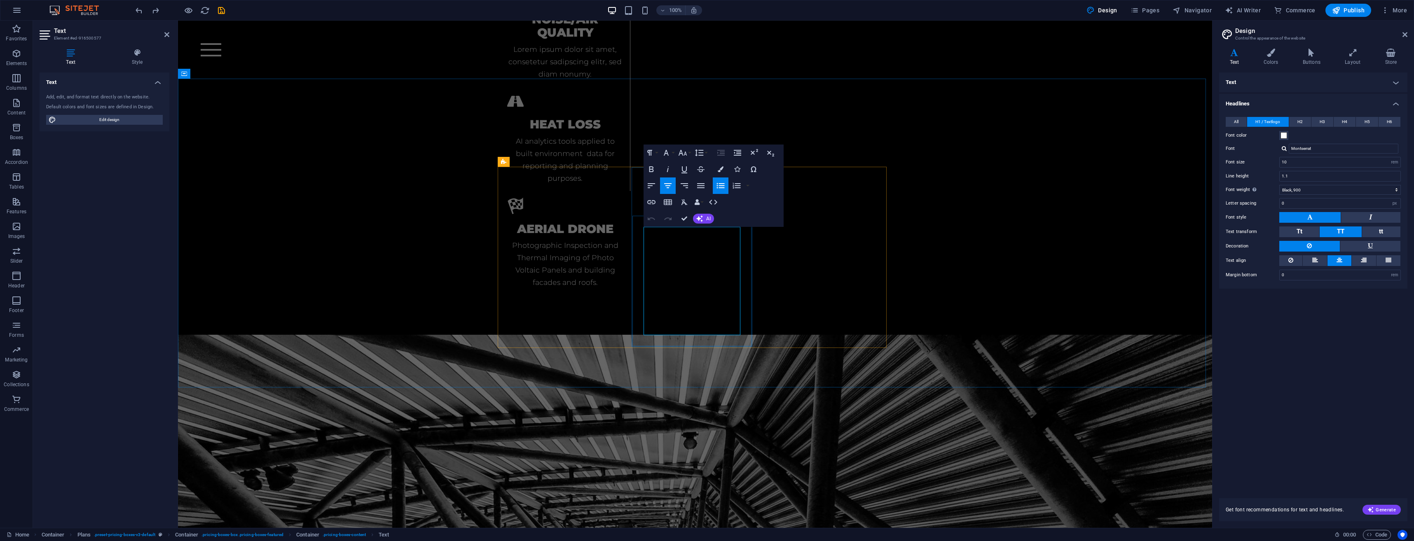
drag, startPoint x: 731, startPoint y: 236, endPoint x: 697, endPoint y: 236, distance: 33.8
click at [653, 171] on icon "button" at bounding box center [652, 169] width 10 height 10
click at [687, 172] on icon "button" at bounding box center [685, 169] width 10 height 10
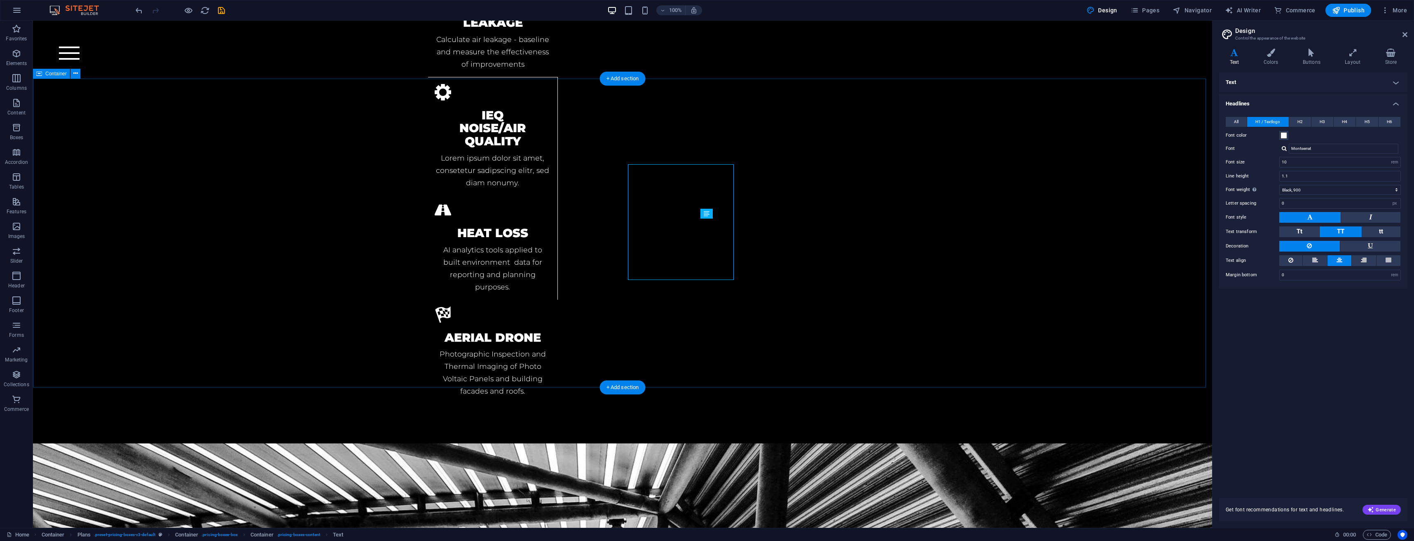
scroll to position [2428, 0]
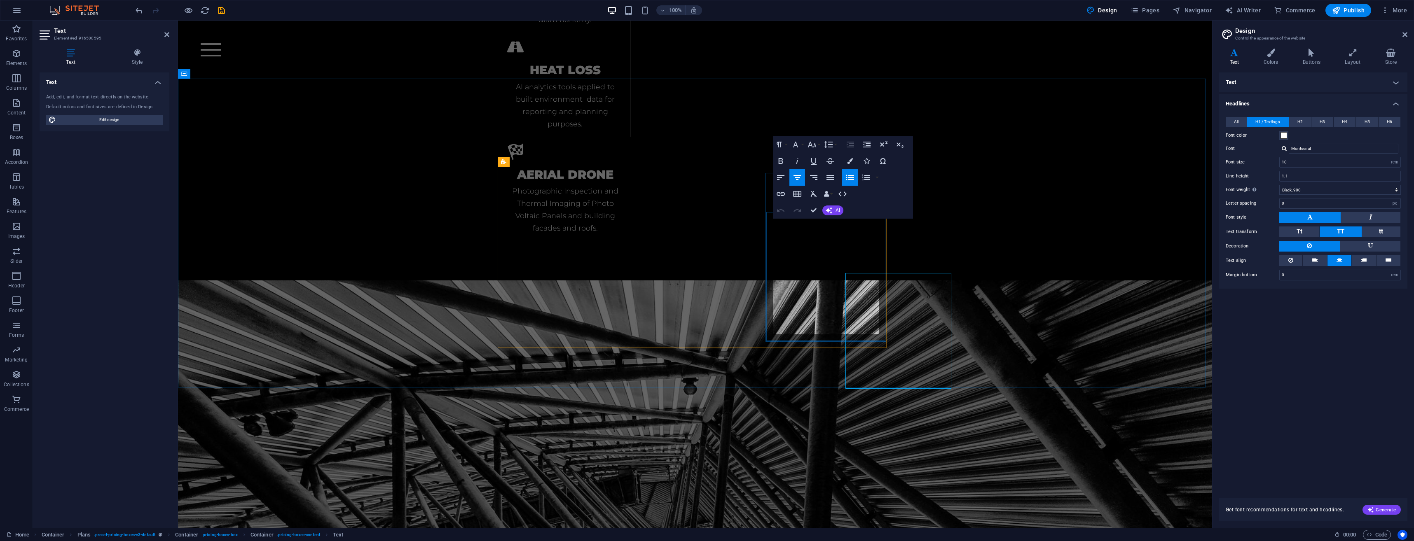
scroll to position [2374, 0]
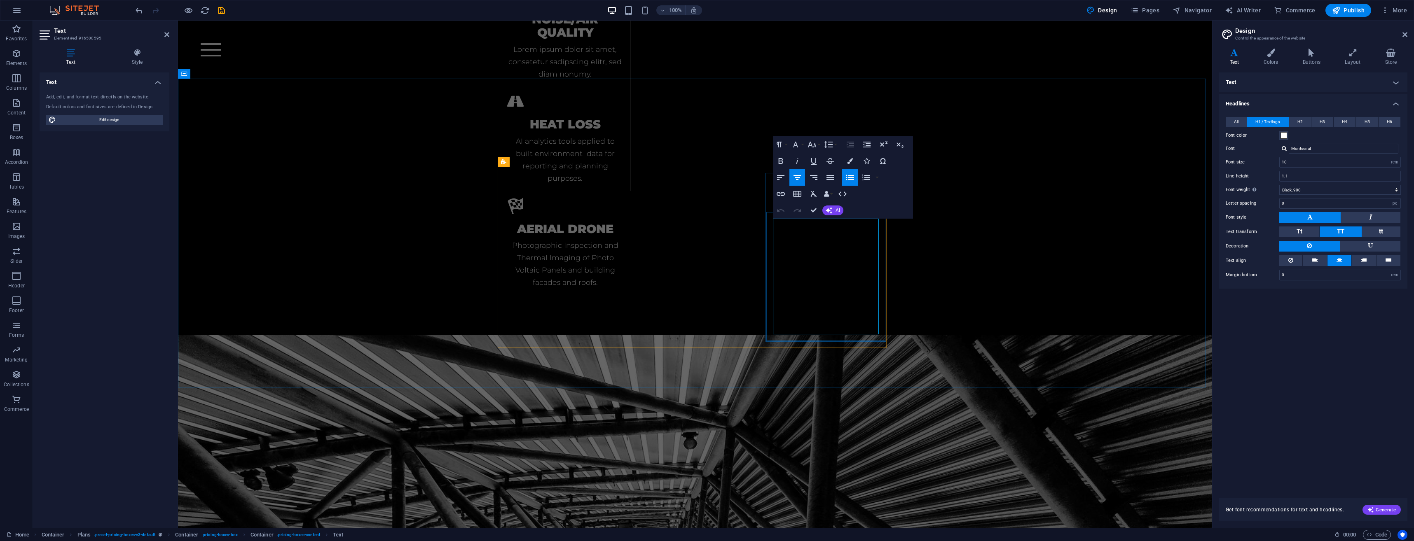
drag, startPoint x: 876, startPoint y: 228, endPoint x: 820, endPoint y: 232, distance: 56.1
click at [812, 164] on icon "button" at bounding box center [814, 161] width 10 height 10
click at [782, 162] on icon "button" at bounding box center [781, 161] width 10 height 10
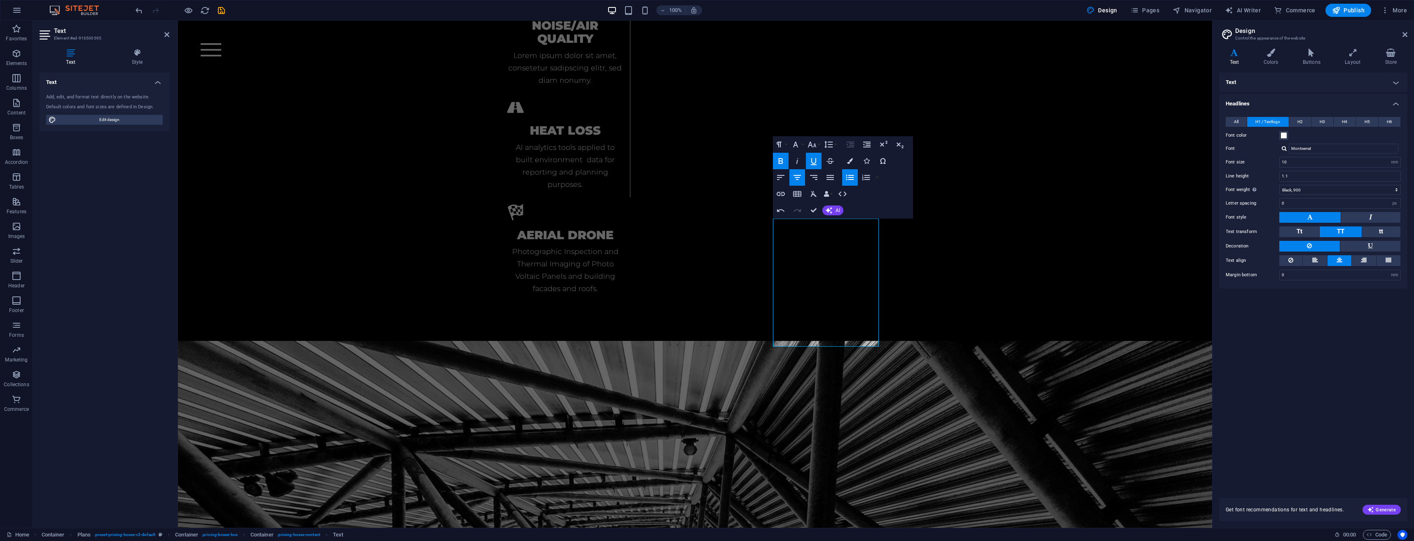
click at [784, 161] on icon "button" at bounding box center [781, 161] width 10 height 10
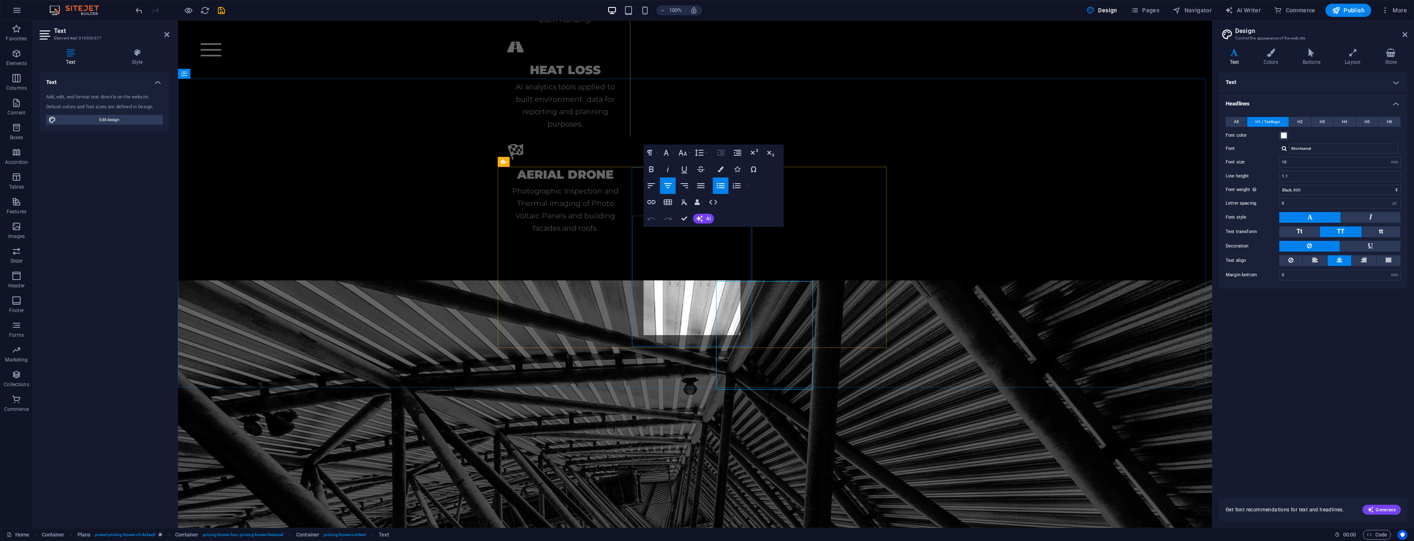
scroll to position [2374, 0]
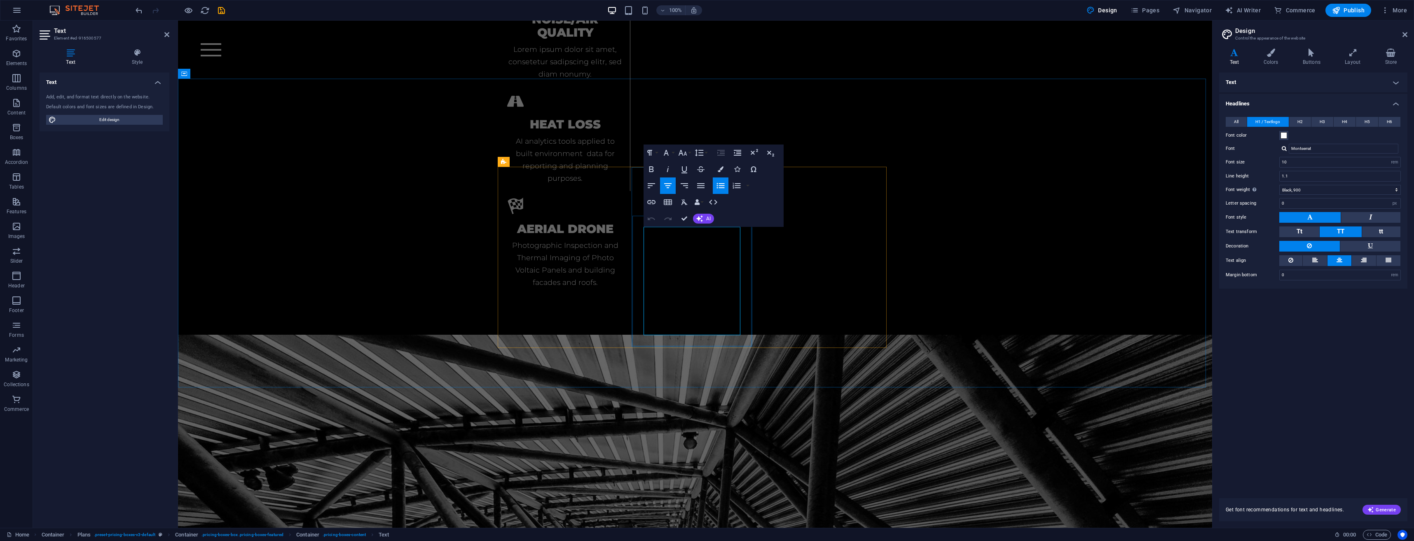
drag, startPoint x: 732, startPoint y: 237, endPoint x: 695, endPoint y: 237, distance: 36.7
click at [656, 171] on icon "button" at bounding box center [652, 169] width 10 height 10
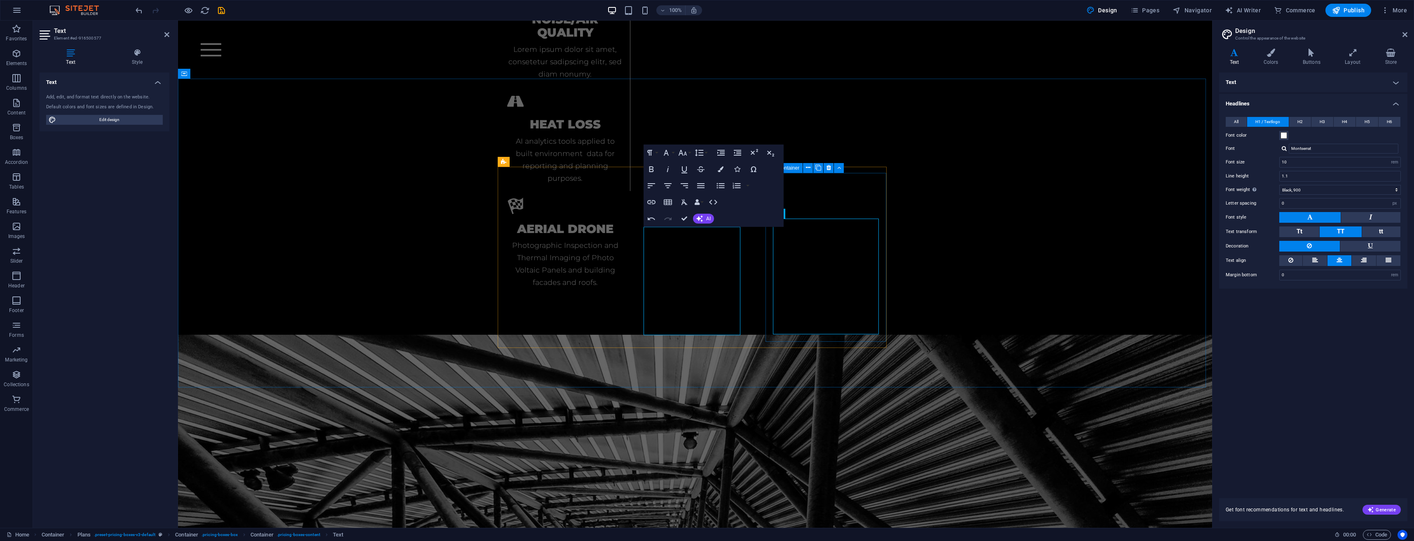
scroll to position [2428, 0]
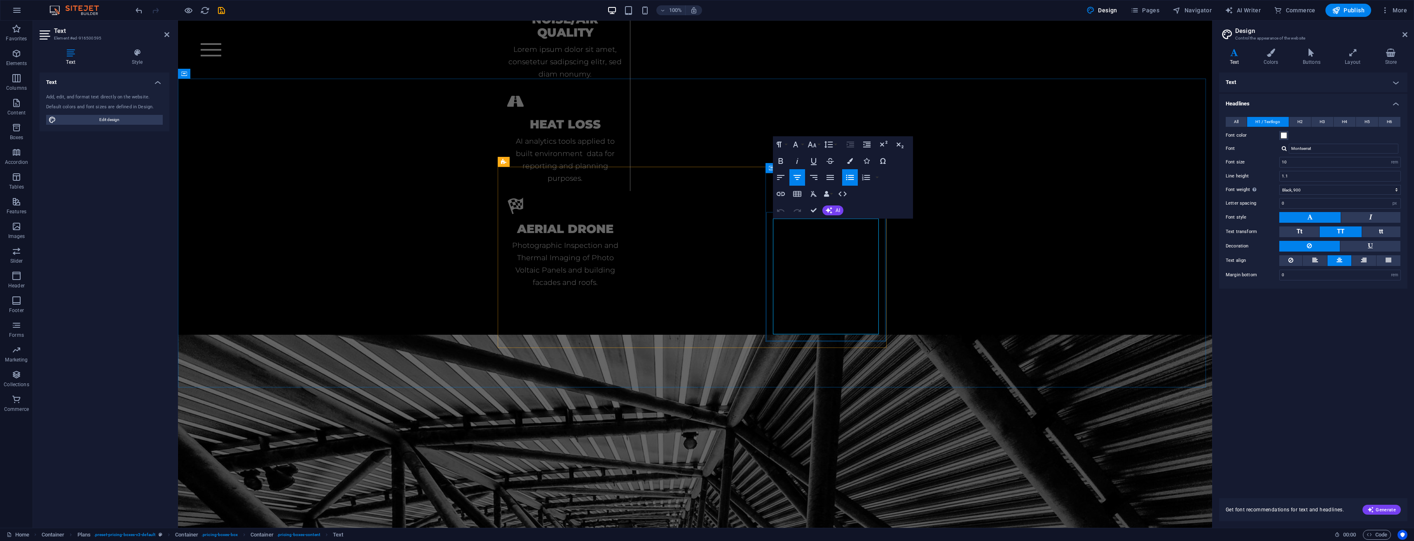
drag, startPoint x: 806, startPoint y: 288, endPoint x: 804, endPoint y: 293, distance: 5.7
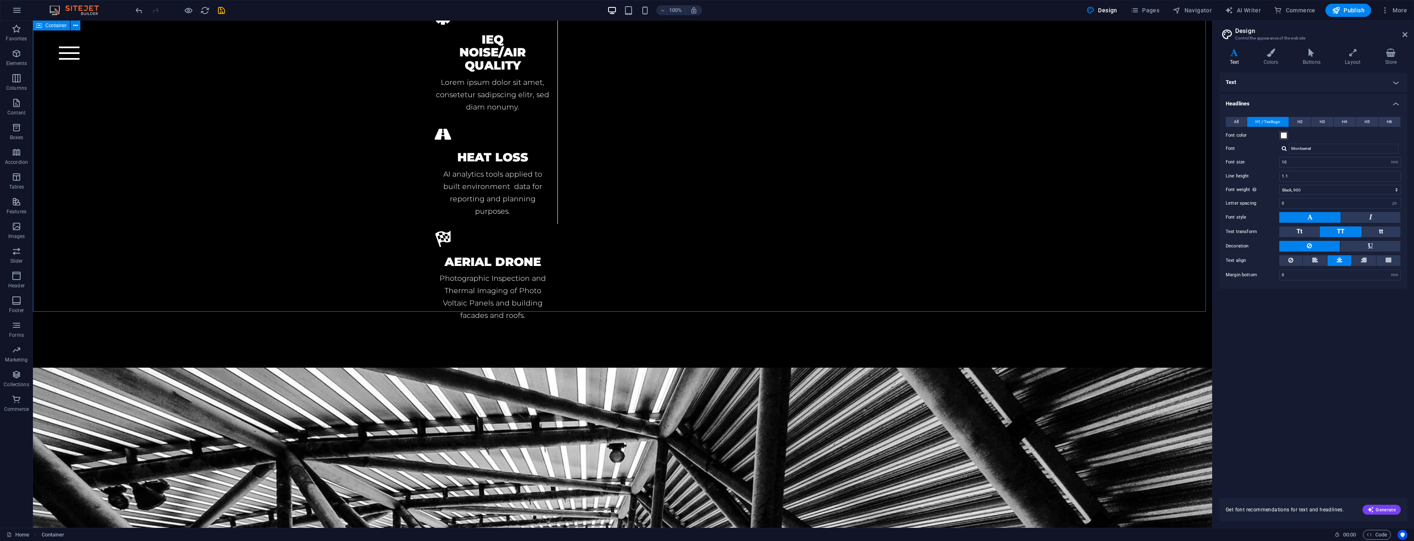
scroll to position [2504, 0]
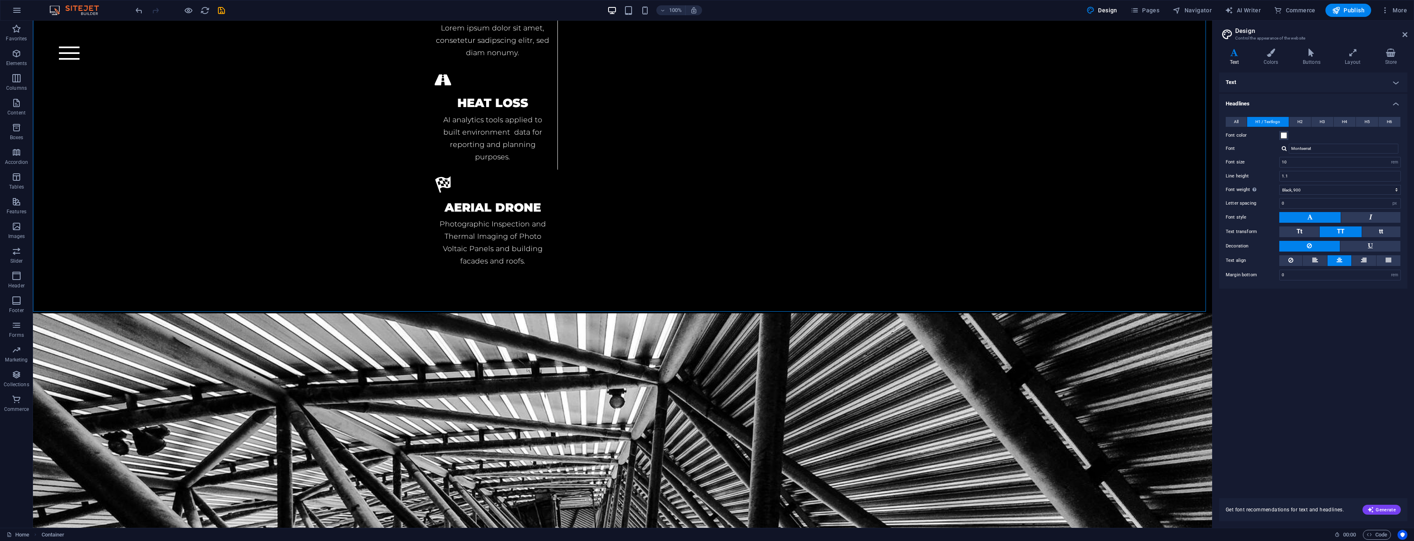
click at [1346, 9] on span "Publish" at bounding box center [1348, 10] width 33 height 8
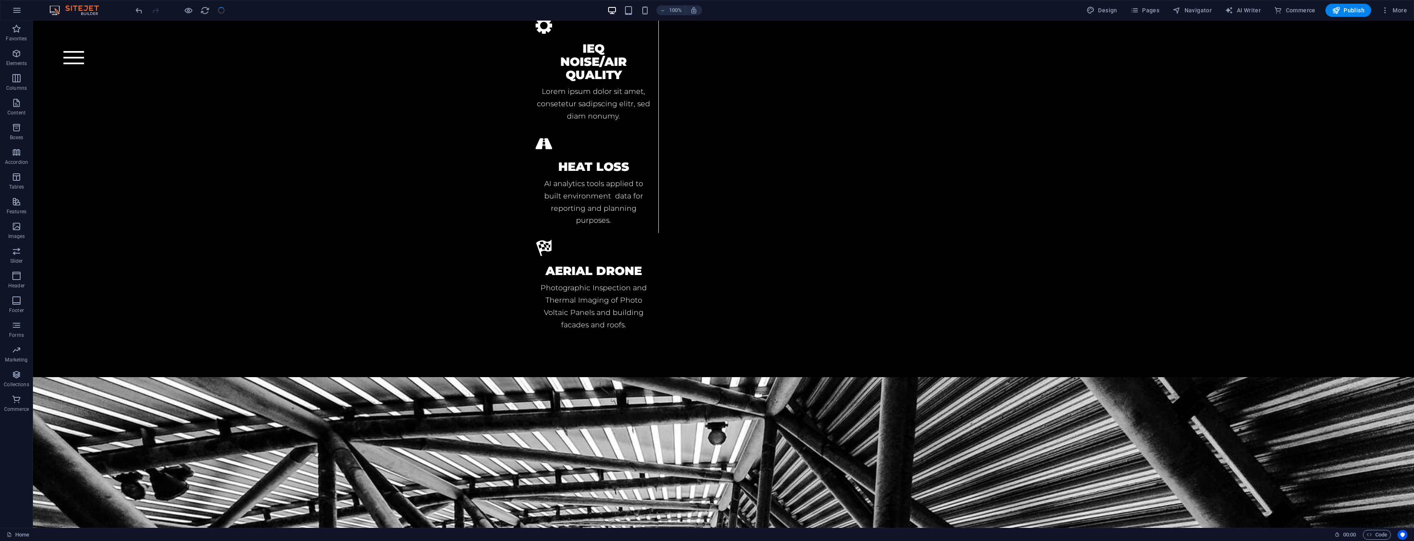
click at [1360, 11] on span "Publish" at bounding box center [1348, 10] width 33 height 8
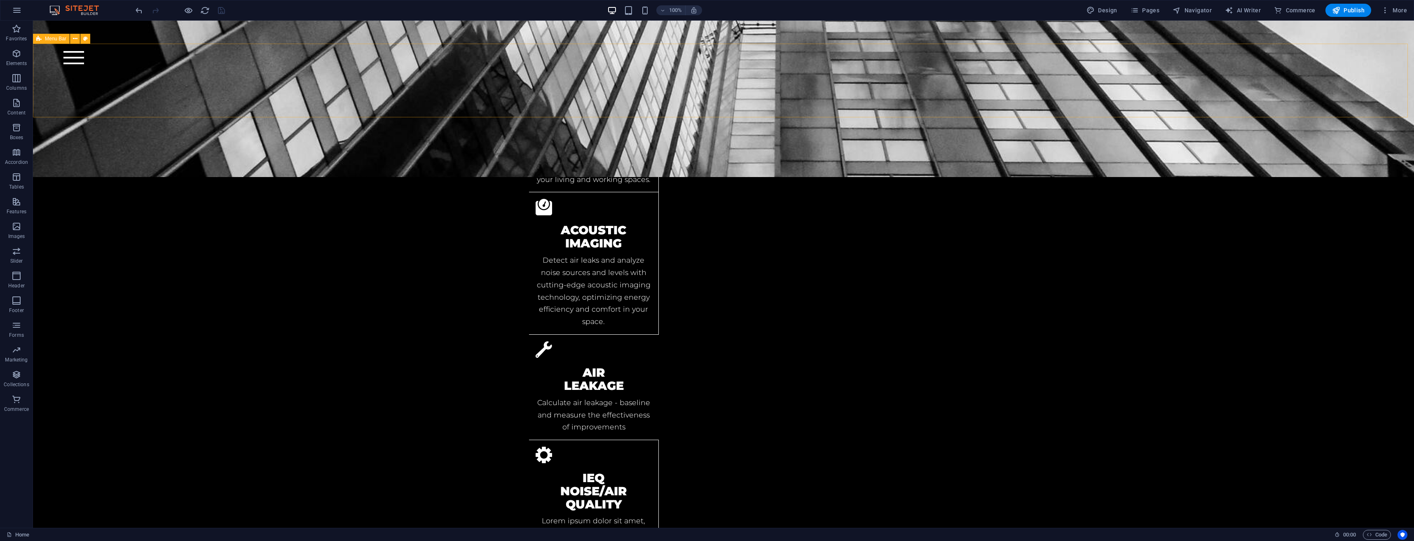
scroll to position [2126, 0]
